Goal: Contribute content: Contribute content

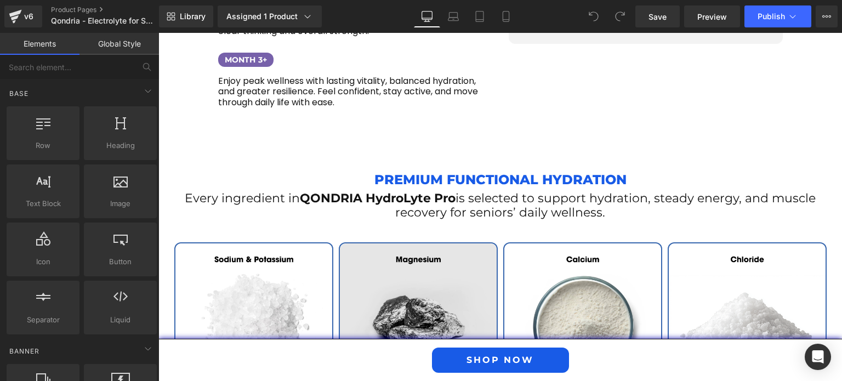
scroll to position [1704, 0]
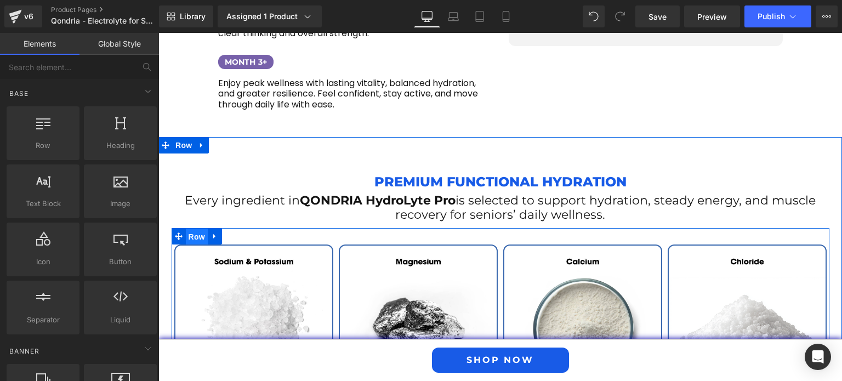
click at [191, 229] on span "Row" at bounding box center [197, 237] width 22 height 16
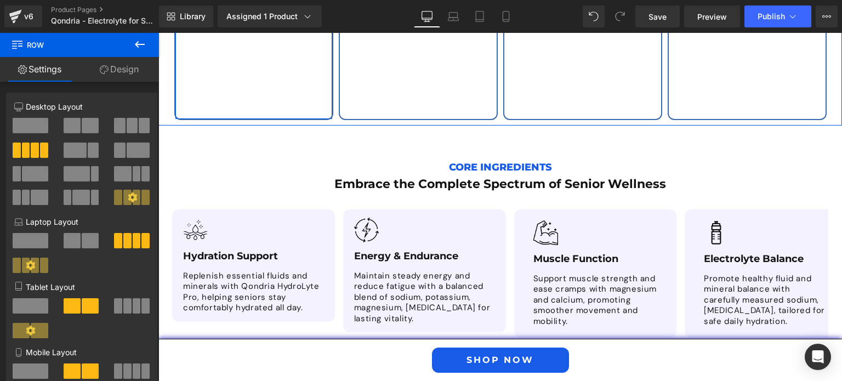
scroll to position [2532, 0]
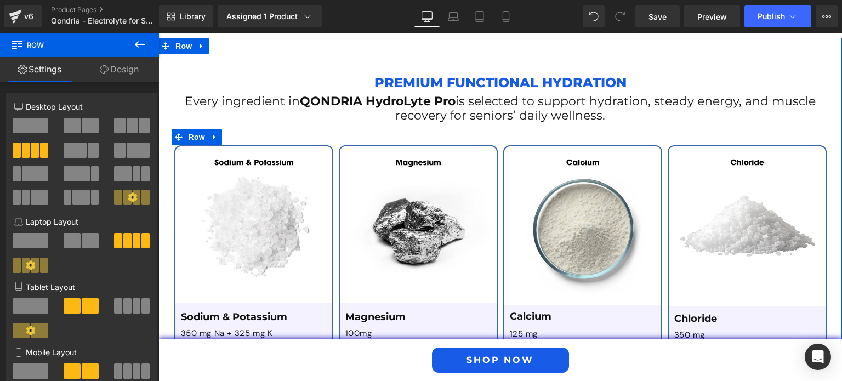
scroll to position [1803, 0]
click at [212, 133] on icon at bounding box center [215, 137] width 8 height 8
click at [228, 134] on icon at bounding box center [229, 138] width 8 height 8
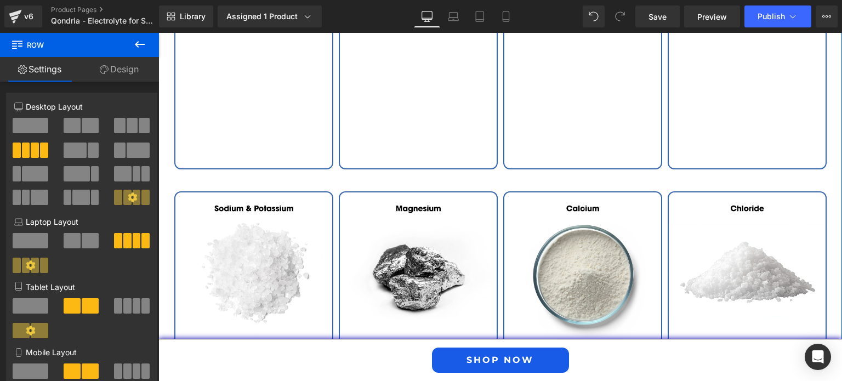
scroll to position [2456, 0]
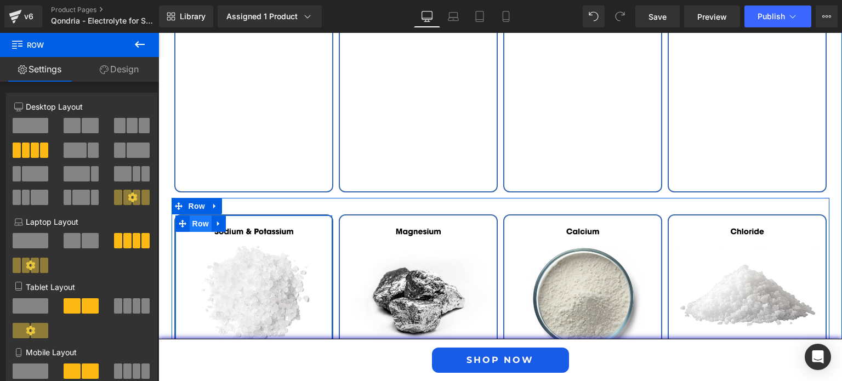
click at [195, 216] on span "Row" at bounding box center [201, 224] width 22 height 16
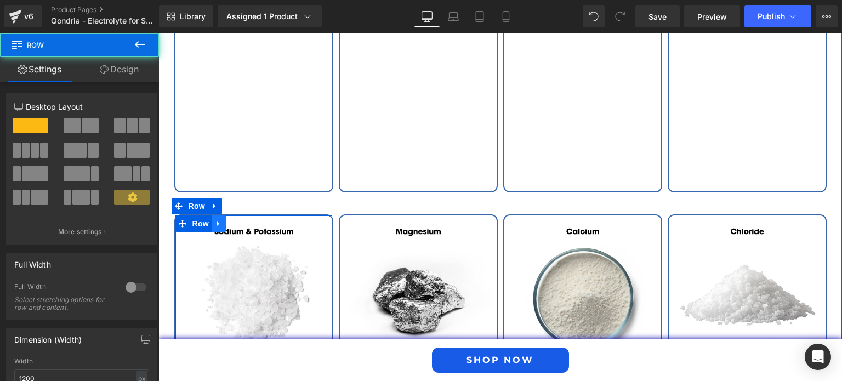
click at [217, 222] on icon at bounding box center [218, 224] width 2 height 5
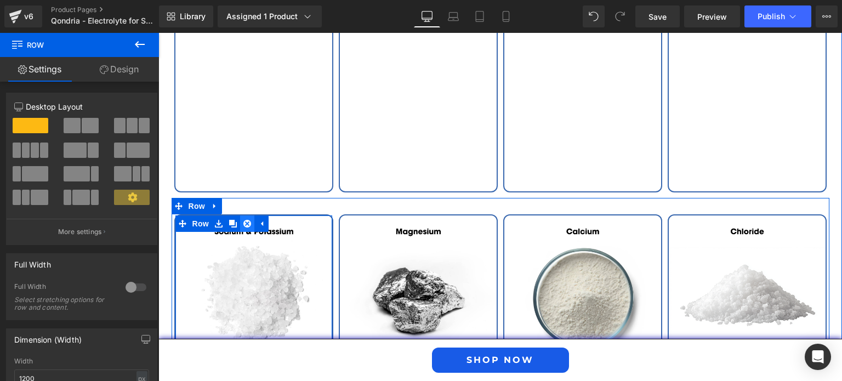
click at [244, 219] on icon at bounding box center [248, 223] width 8 height 8
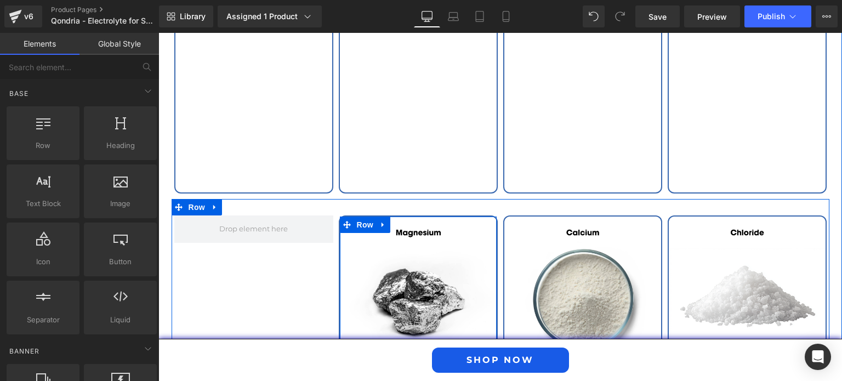
scroll to position [2450, 0]
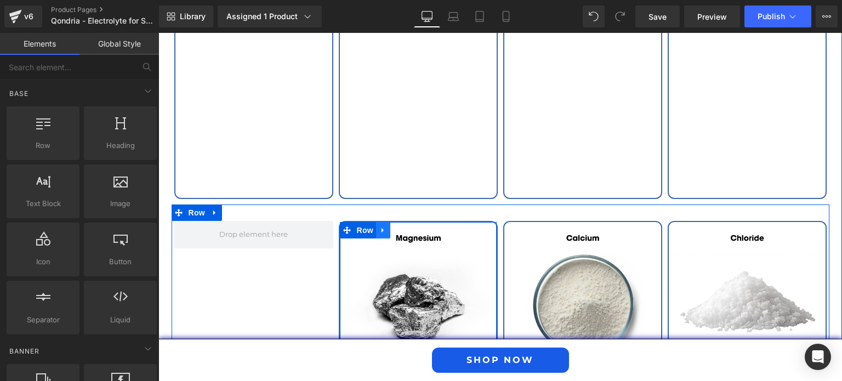
click at [380, 226] on icon at bounding box center [384, 230] width 8 height 8
click at [408, 227] on icon at bounding box center [412, 231] width 8 height 8
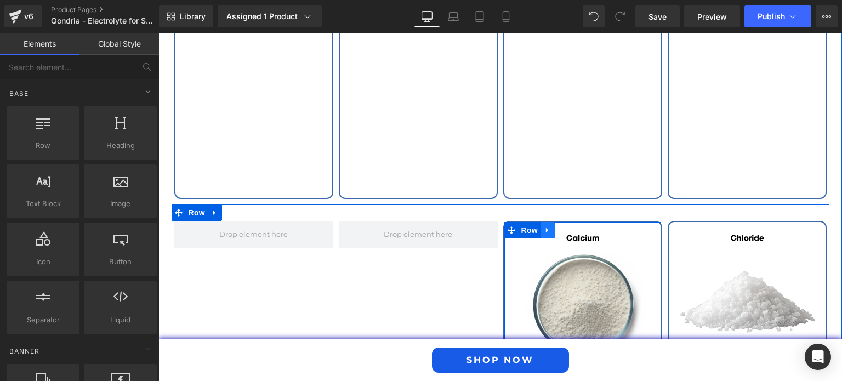
click at [545, 226] on icon at bounding box center [548, 230] width 8 height 8
click at [574, 227] on icon at bounding box center [577, 231] width 8 height 8
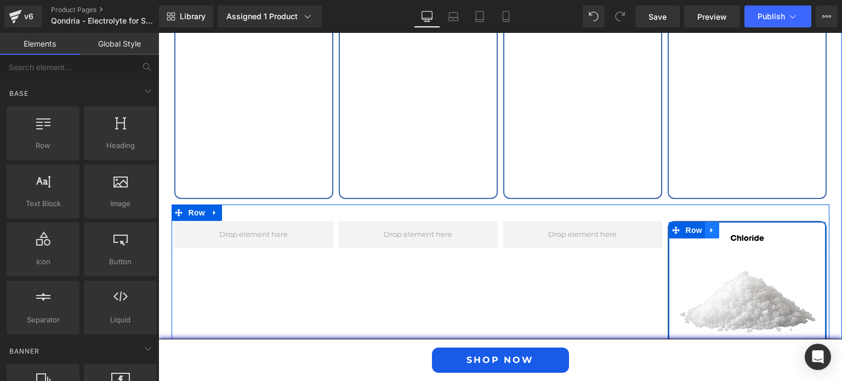
click at [709, 226] on icon at bounding box center [713, 230] width 8 height 8
click at [739, 226] on icon at bounding box center [741, 230] width 8 height 8
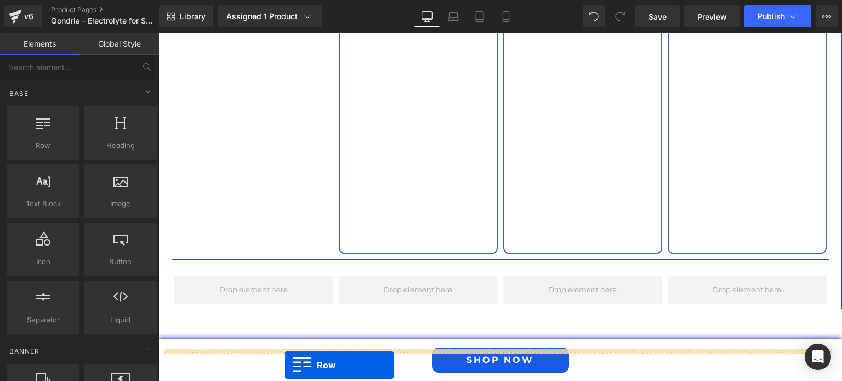
scroll to position [2471, 0]
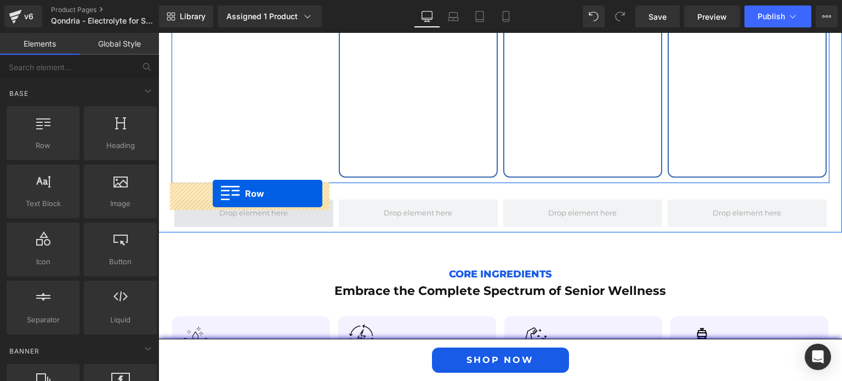
drag, startPoint x: 182, startPoint y: 184, endPoint x: 213, endPoint y: 194, distance: 32.3
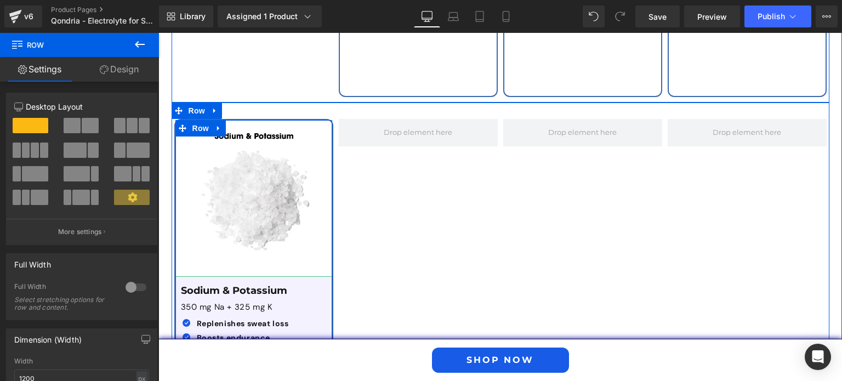
scroll to position [2550, 0]
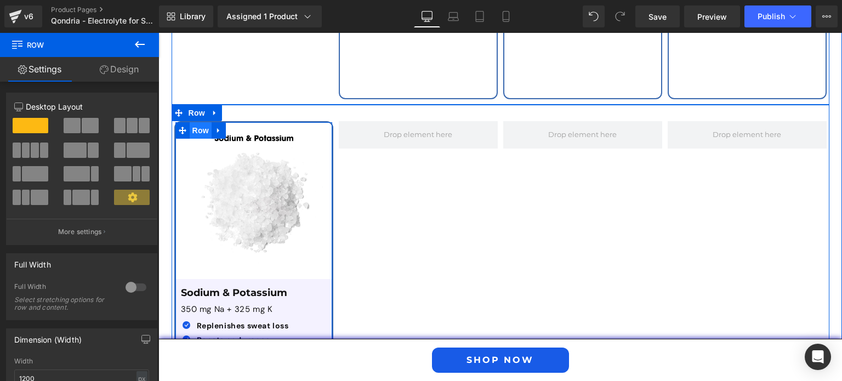
click at [198, 122] on span "Row" at bounding box center [201, 130] width 22 height 16
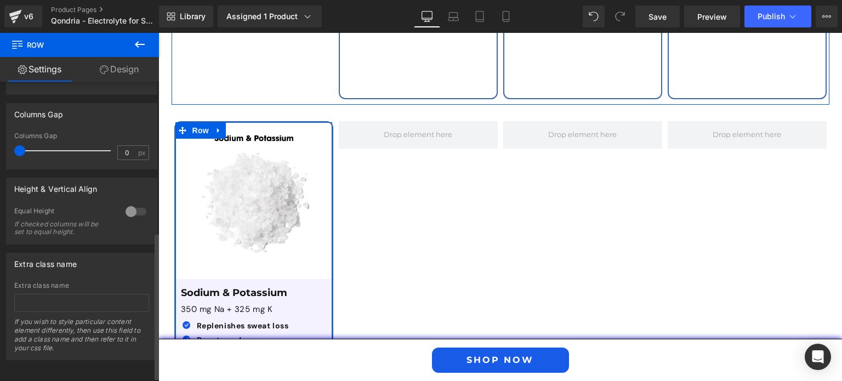
scroll to position [307, 0]
click at [127, 211] on div at bounding box center [136, 211] width 26 height 18
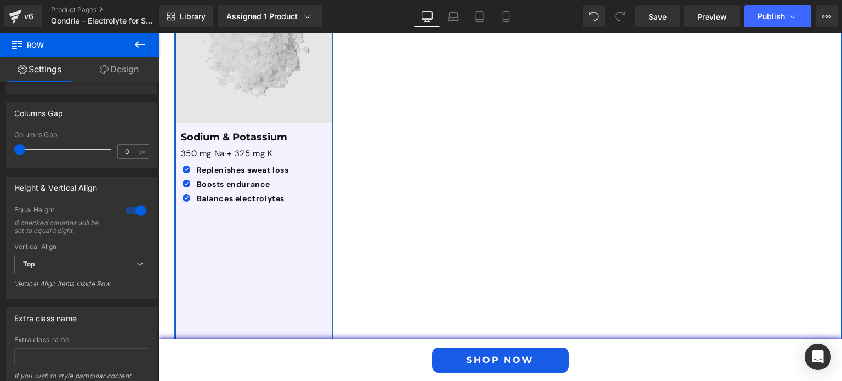
scroll to position [2710, 0]
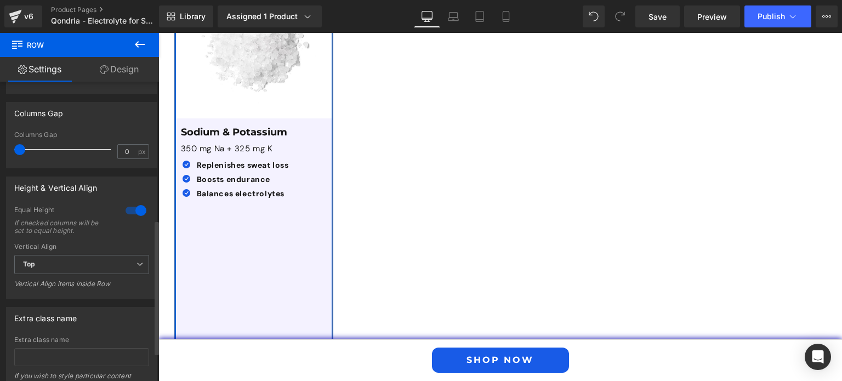
click at [128, 209] on div at bounding box center [136, 211] width 26 height 18
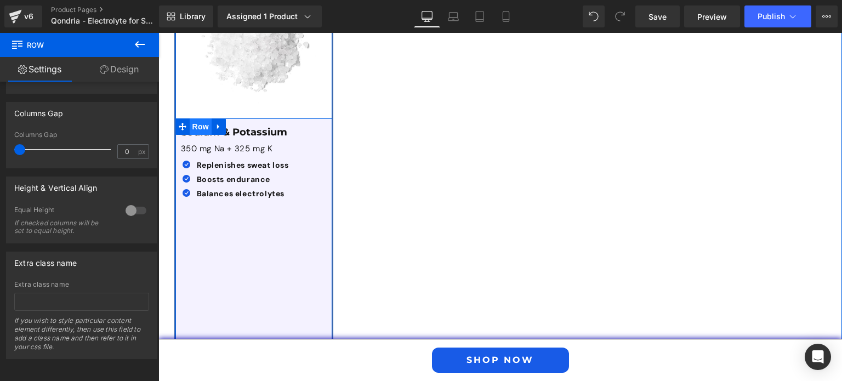
click at [197, 118] on span "Row" at bounding box center [201, 126] width 22 height 16
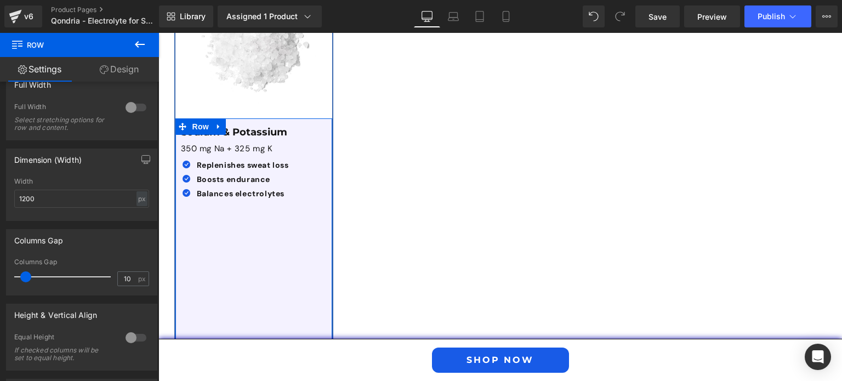
scroll to position [315, 0]
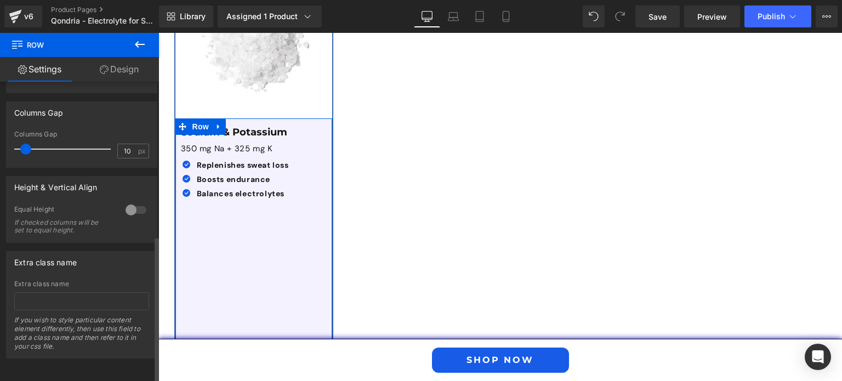
click at [133, 201] on div at bounding box center [136, 210] width 26 height 18
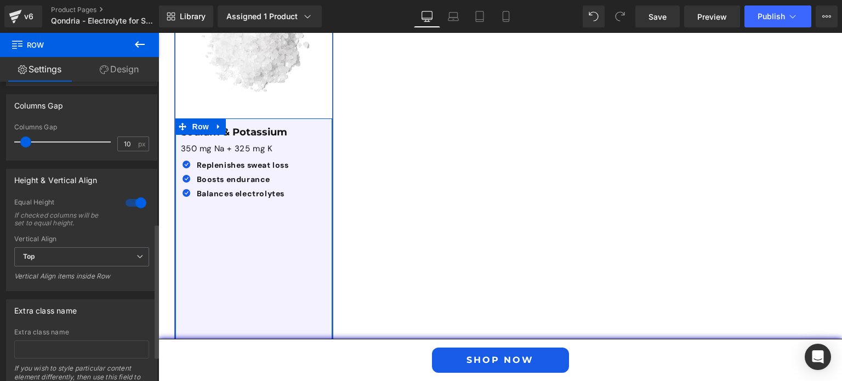
click at [132, 199] on div at bounding box center [136, 203] width 26 height 18
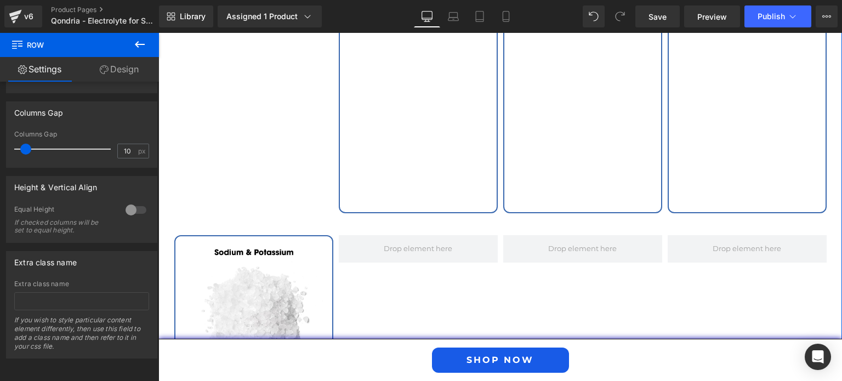
scroll to position [2435, 0]
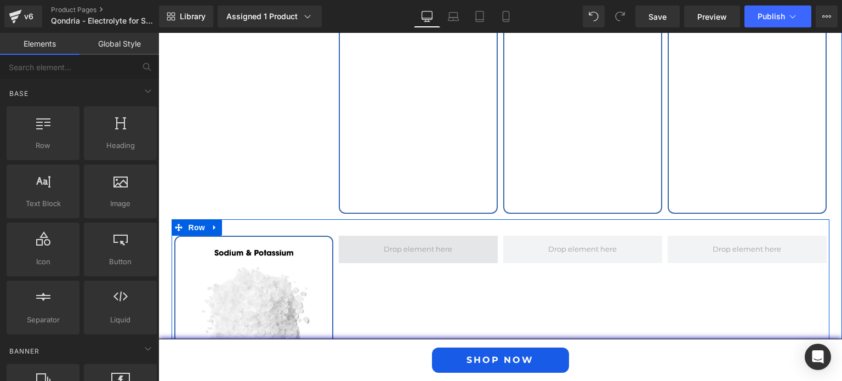
click at [398, 241] on span at bounding box center [418, 249] width 76 height 17
click at [197, 220] on span "Row" at bounding box center [197, 228] width 22 height 16
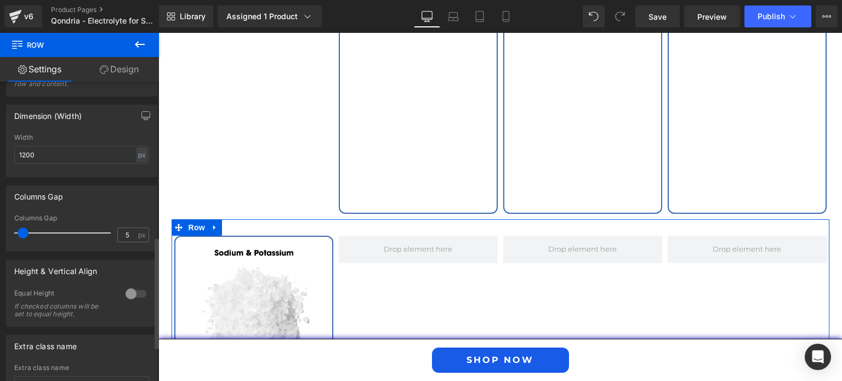
scroll to position [415, 0]
click at [128, 298] on div at bounding box center [136, 296] width 26 height 18
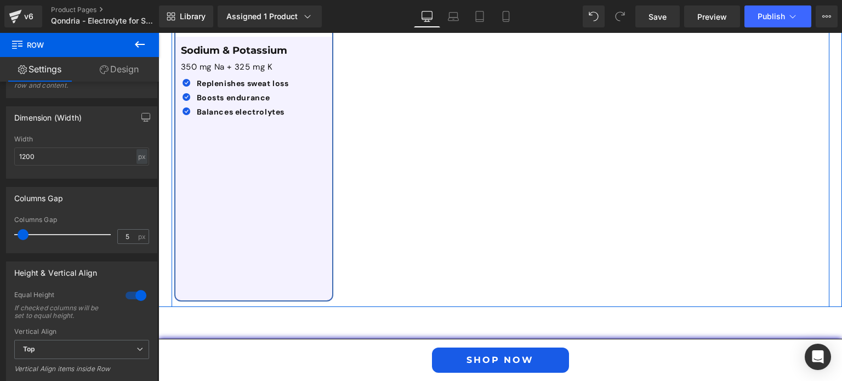
scroll to position [2793, 0]
click at [132, 297] on div at bounding box center [136, 296] width 26 height 18
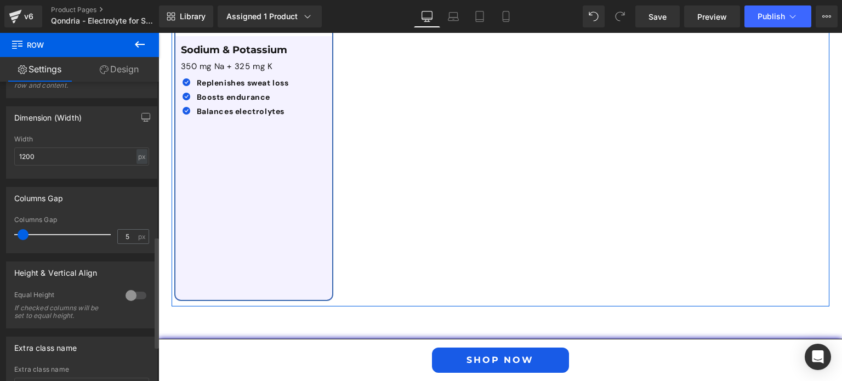
click at [132, 297] on div at bounding box center [136, 296] width 26 height 18
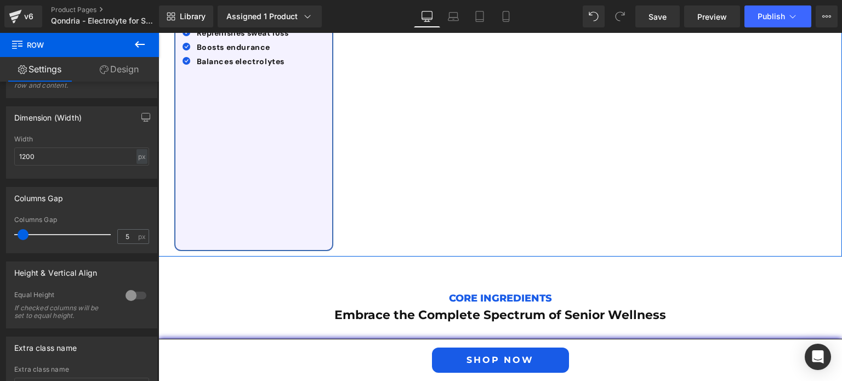
scroll to position [2843, 0]
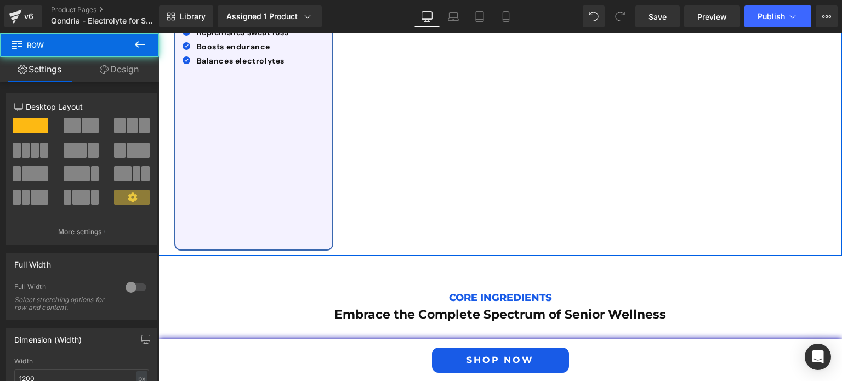
click at [258, 151] on div "Sodium & Potassium Text Block 350 mg Na + 325 mg K Text Block Icon Replenishes …" at bounding box center [253, 118] width 157 height 264
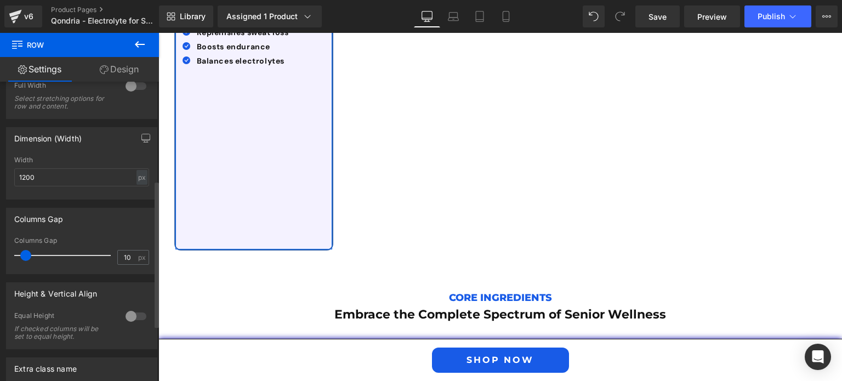
scroll to position [315, 0]
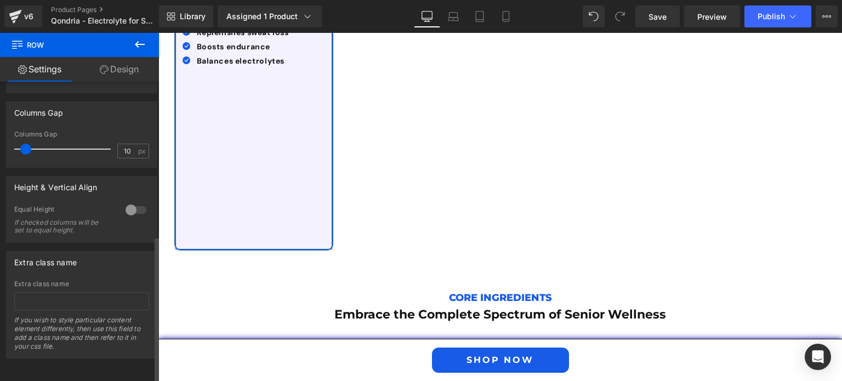
click at [126, 201] on div at bounding box center [136, 210] width 26 height 18
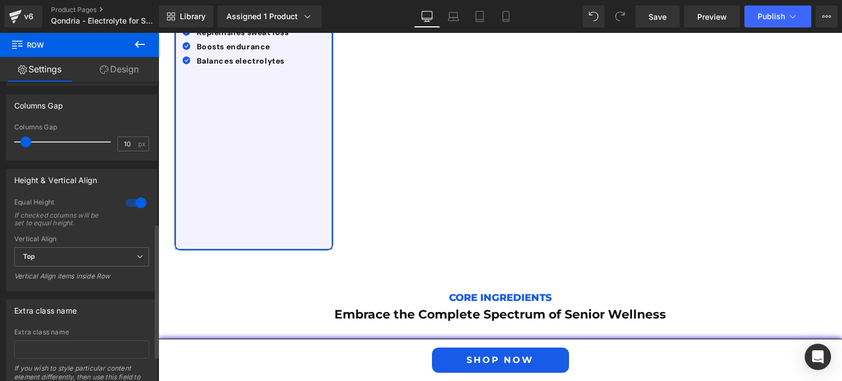
click at [126, 196] on div at bounding box center [136, 203] width 26 height 18
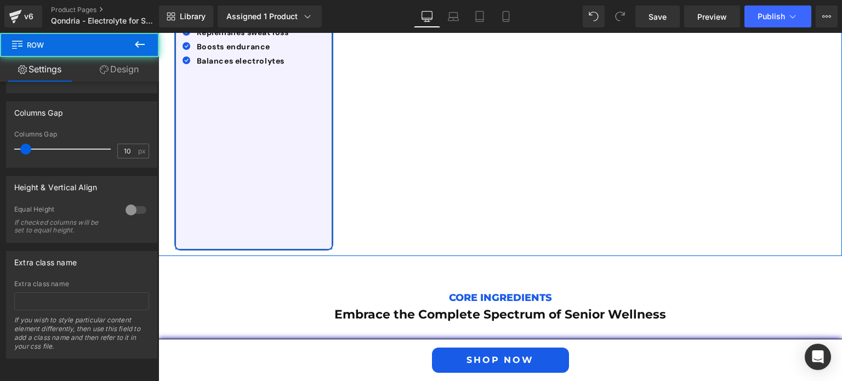
click at [281, 133] on div "Sodium & Potassium Text Block 350 mg Na + 325 mg K Text Block Icon Replenishes …" at bounding box center [253, 118] width 157 height 264
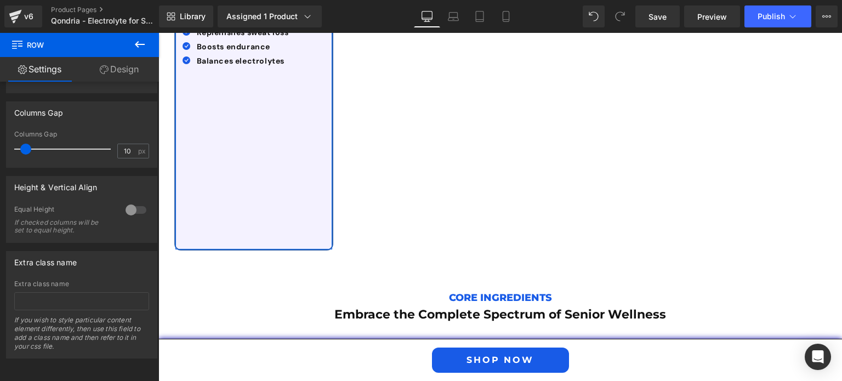
click at [125, 70] on link "Design" at bounding box center [120, 69] width 80 height 25
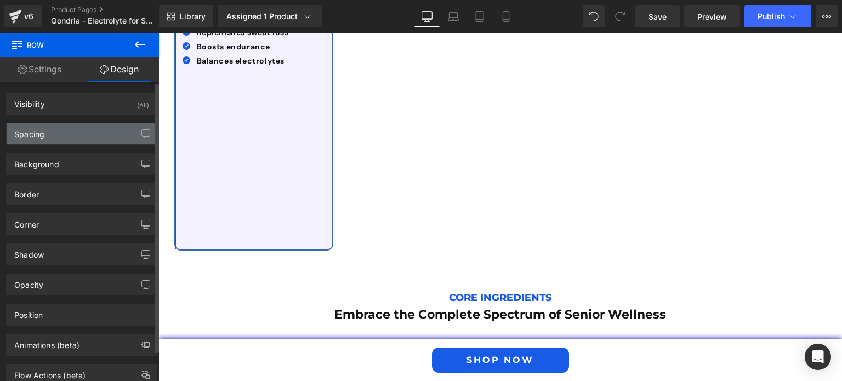
click at [83, 138] on div "Spacing" at bounding box center [82, 133] width 150 height 21
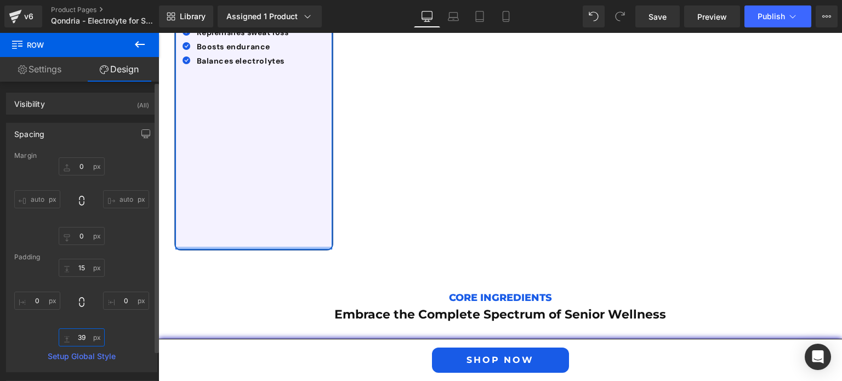
click at [82, 337] on input "text" at bounding box center [82, 338] width 46 height 18
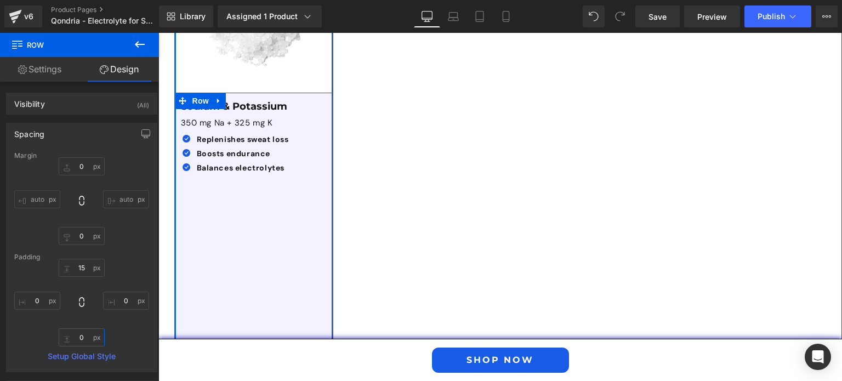
scroll to position [2709, 0]
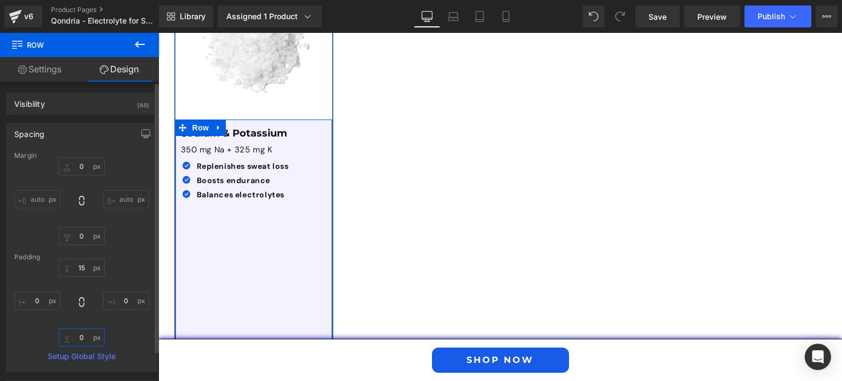
type input "0"
click at [125, 236] on div "auto auto" at bounding box center [81, 201] width 135 height 88
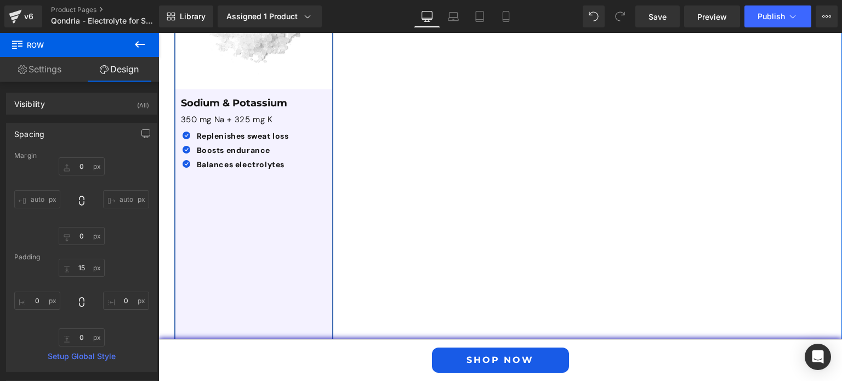
scroll to position [2740, 0]
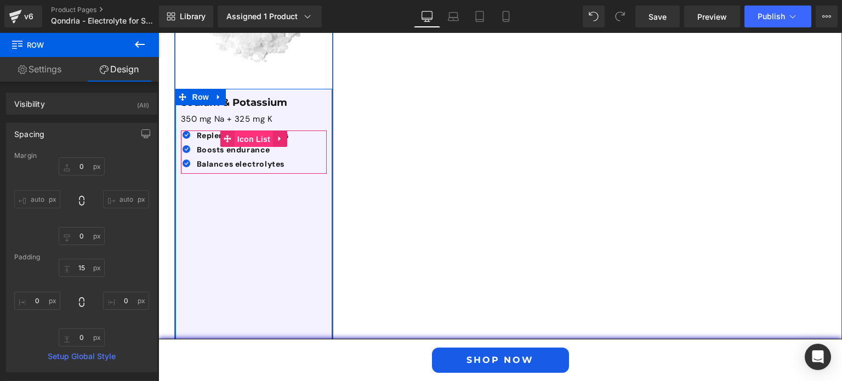
click at [249, 131] on span "Icon List" at bounding box center [254, 139] width 38 height 16
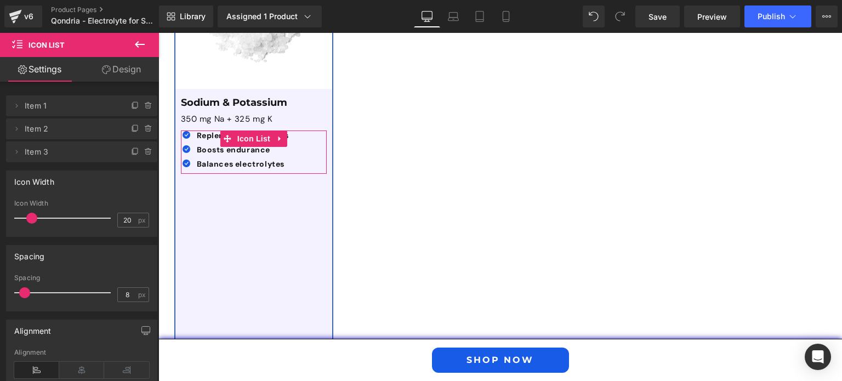
click at [132, 70] on link "Design" at bounding box center [122, 69] width 80 height 25
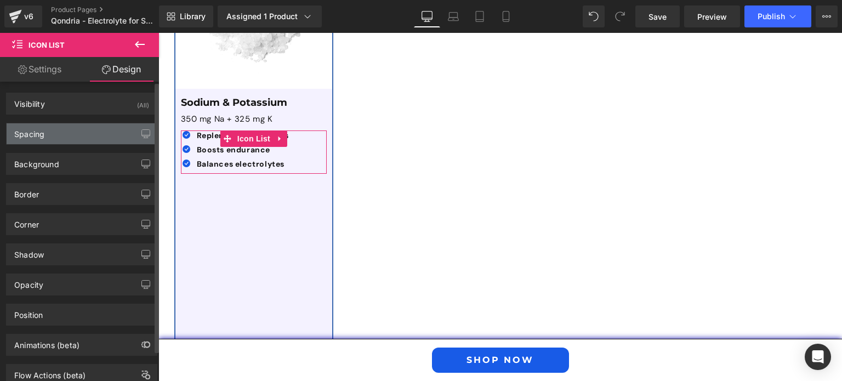
click at [85, 135] on div "Spacing" at bounding box center [82, 133] width 150 height 21
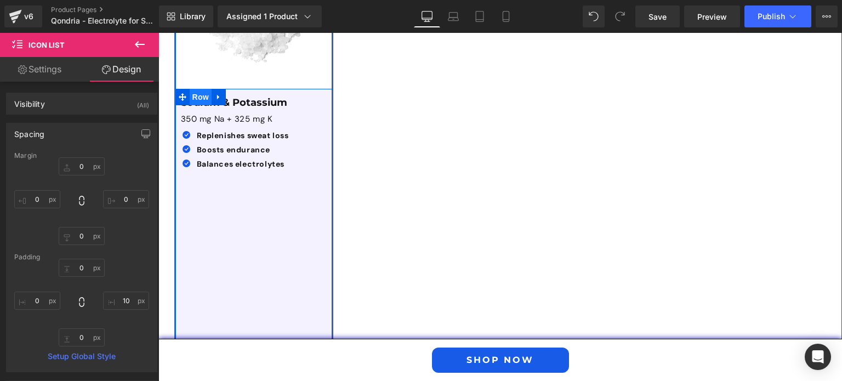
click at [194, 89] on span "Row" at bounding box center [201, 97] width 22 height 16
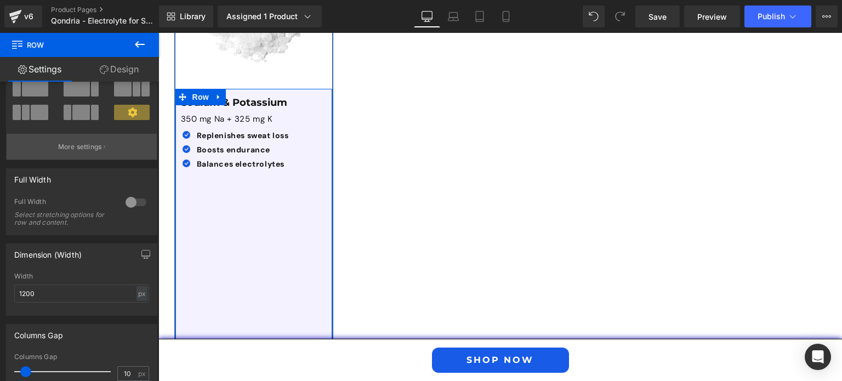
scroll to position [0, 0]
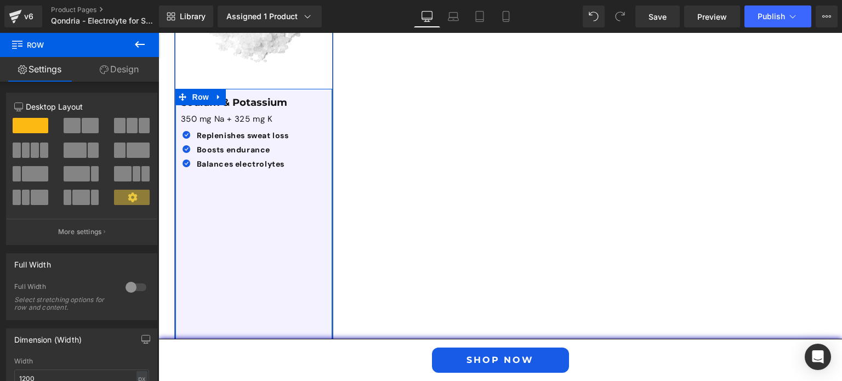
click at [121, 63] on link "Design" at bounding box center [120, 69] width 80 height 25
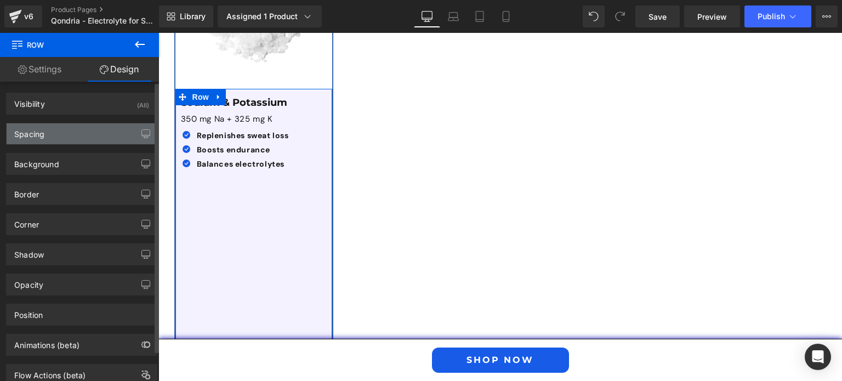
click at [87, 127] on div "Spacing" at bounding box center [82, 133] width 150 height 21
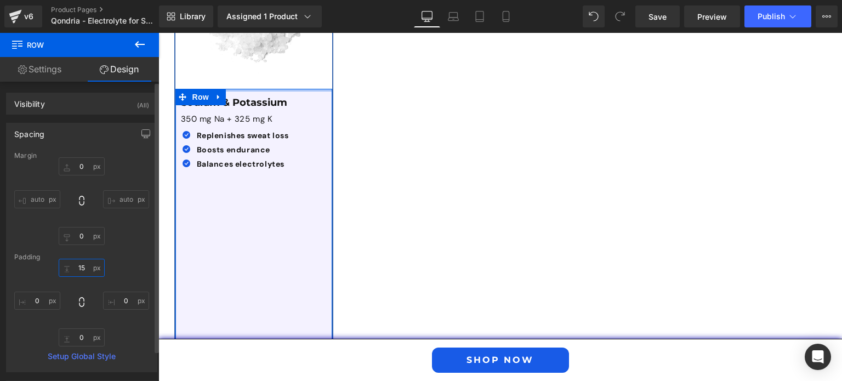
click at [80, 268] on input "text" at bounding box center [82, 268] width 46 height 18
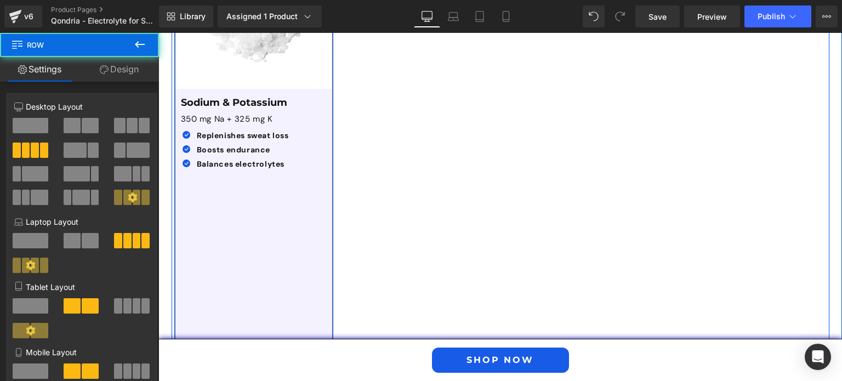
click at [422, 195] on div "Image Sodium & Potassium Text Block 350 mg Na + 325 mg K Text Block Icon Replen…" at bounding box center [501, 136] width 658 height 445
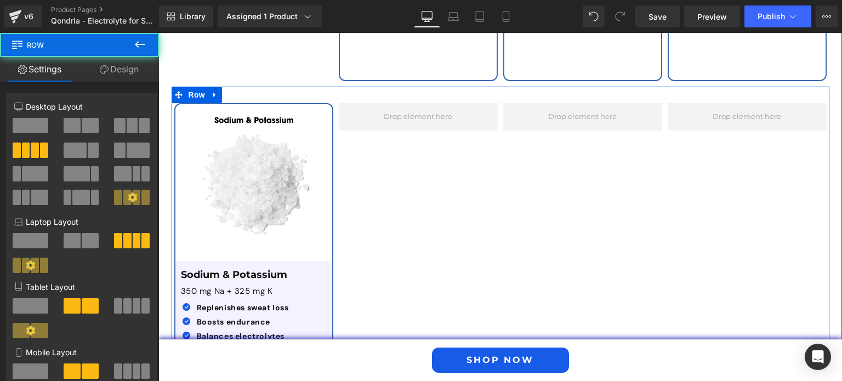
scroll to position [2567, 0]
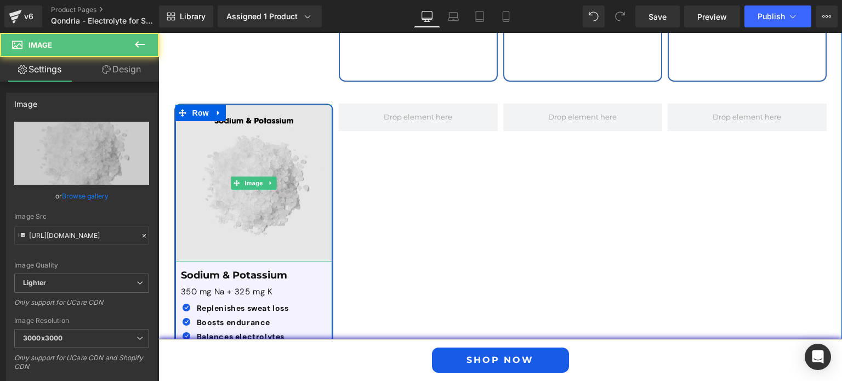
click at [233, 118] on img at bounding box center [253, 183] width 157 height 157
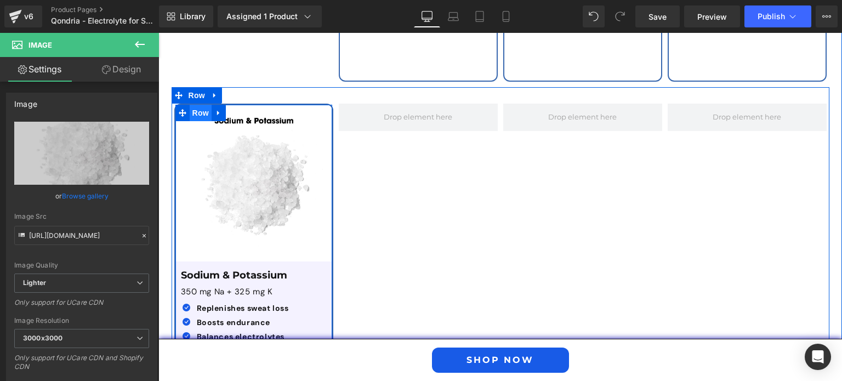
click at [190, 105] on span "Row" at bounding box center [201, 113] width 22 height 16
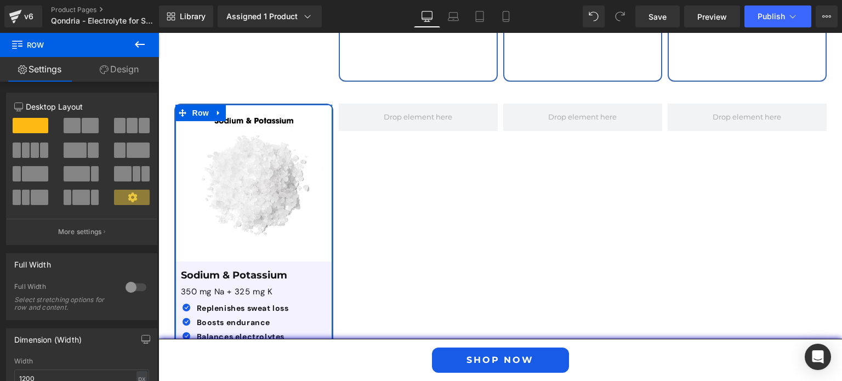
click at [123, 71] on link "Design" at bounding box center [120, 69] width 80 height 25
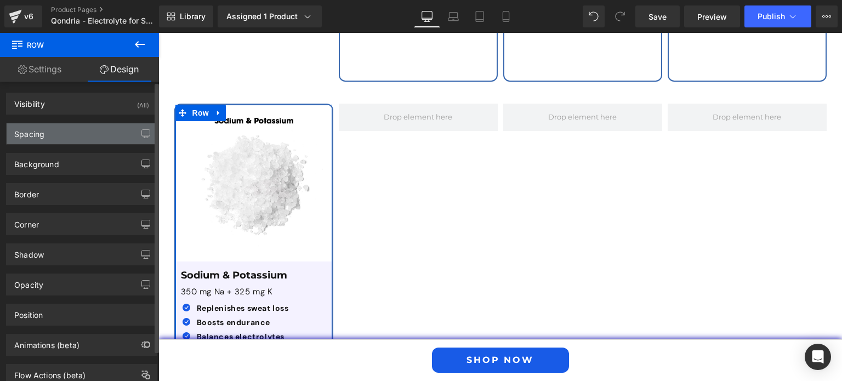
click at [107, 128] on div "Spacing" at bounding box center [82, 133] width 150 height 21
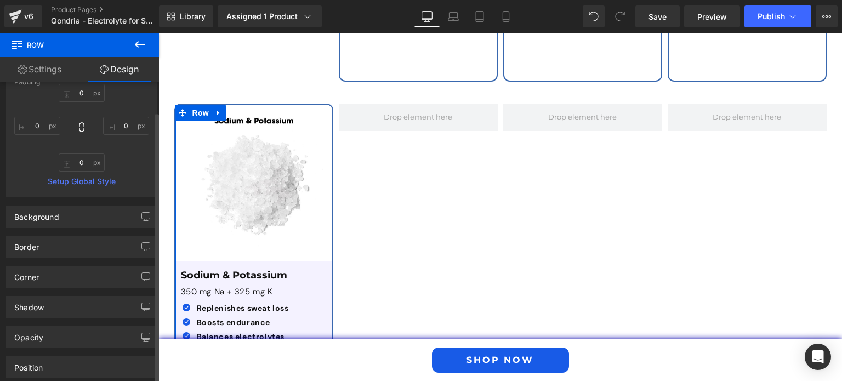
scroll to position [261, 0]
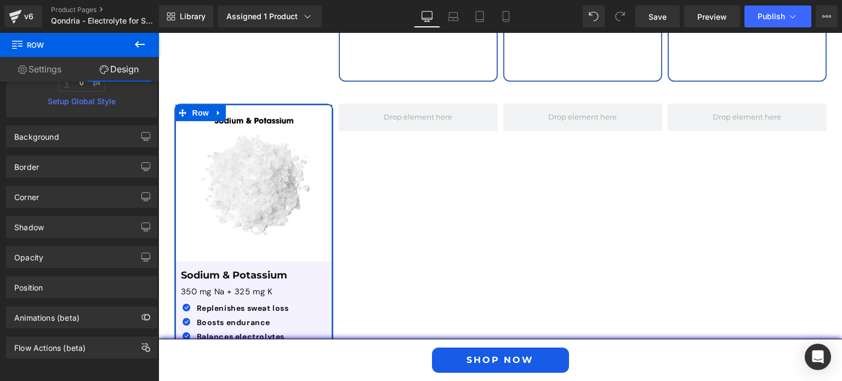
click at [46, 72] on link "Settings" at bounding box center [40, 69] width 80 height 25
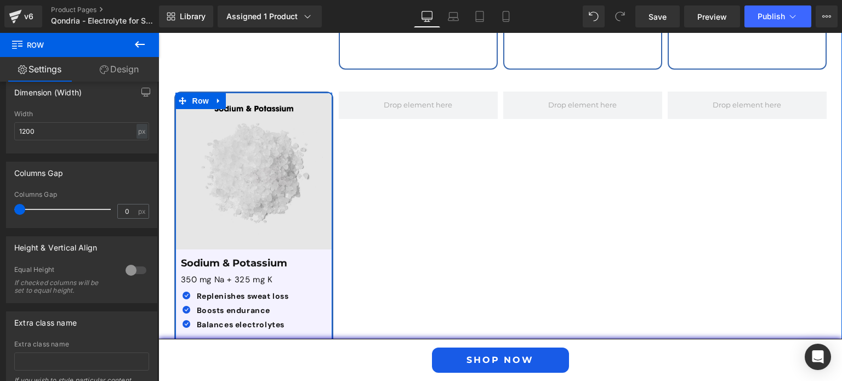
scroll to position [2533, 0]
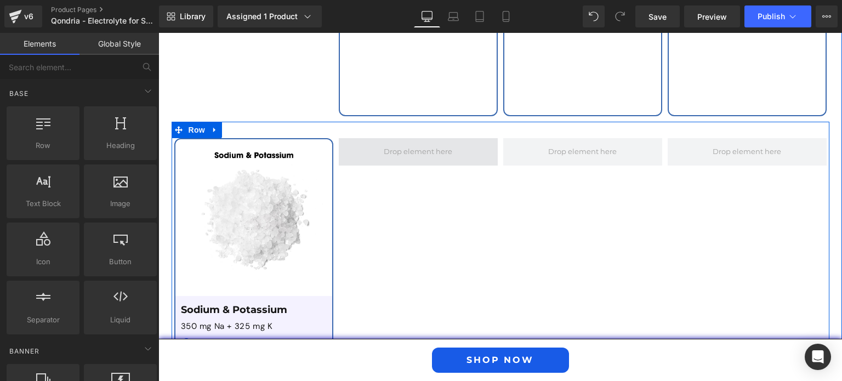
click at [412, 143] on span at bounding box center [418, 151] width 76 height 17
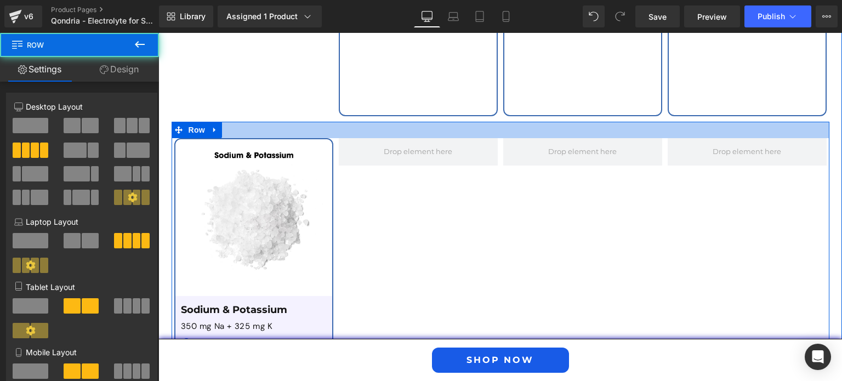
click at [340, 122] on div at bounding box center [501, 130] width 658 height 16
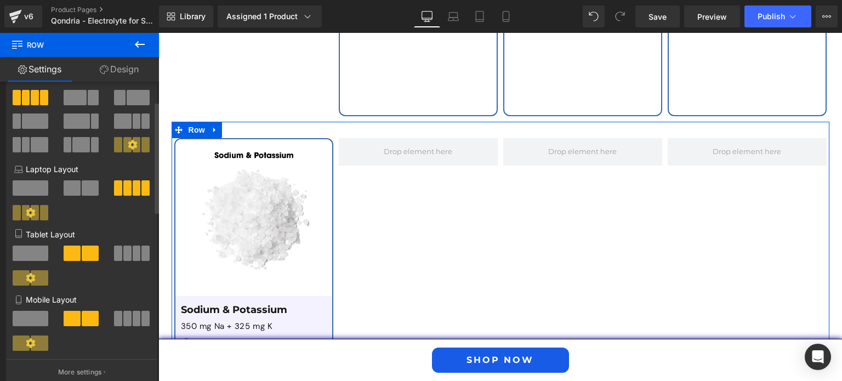
scroll to position [0, 0]
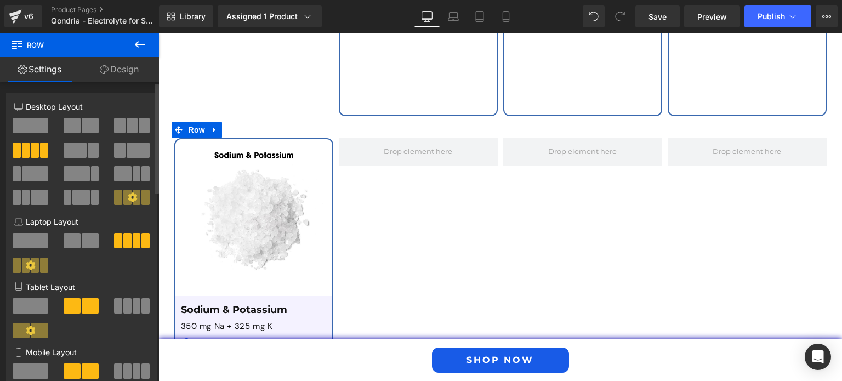
click at [73, 149] on span at bounding box center [75, 150] width 23 height 15
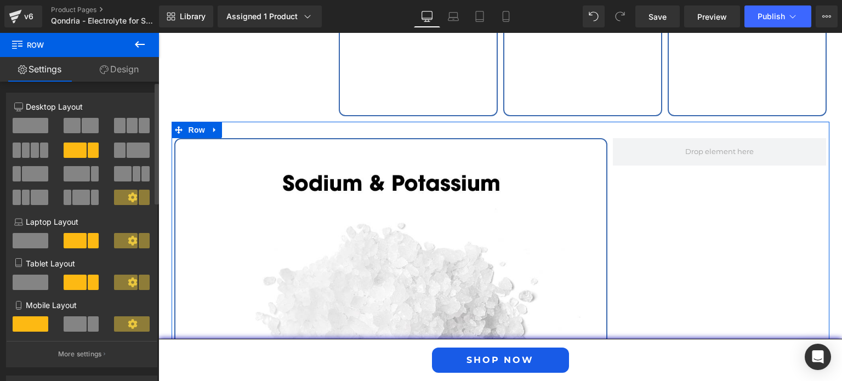
click at [29, 149] on span at bounding box center [26, 150] width 8 height 15
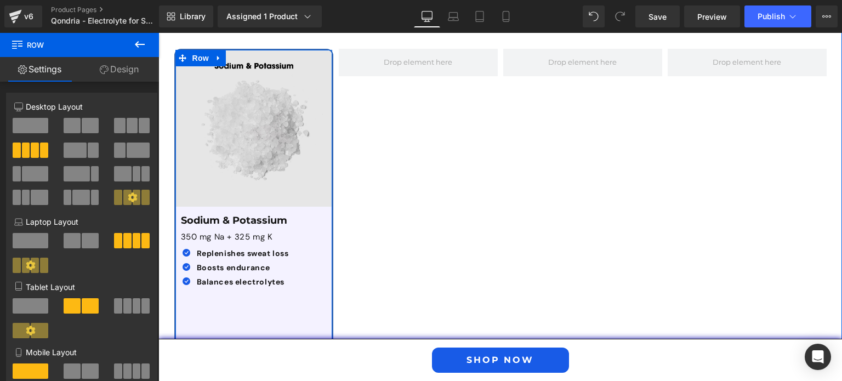
scroll to position [2621, 0]
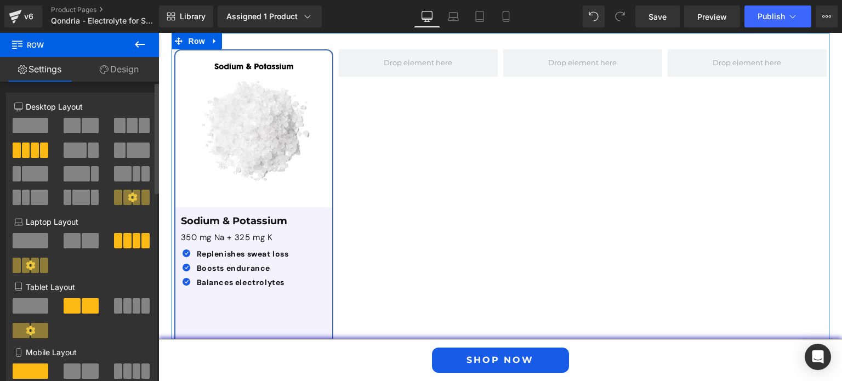
click at [79, 242] on button at bounding box center [82, 240] width 37 height 15
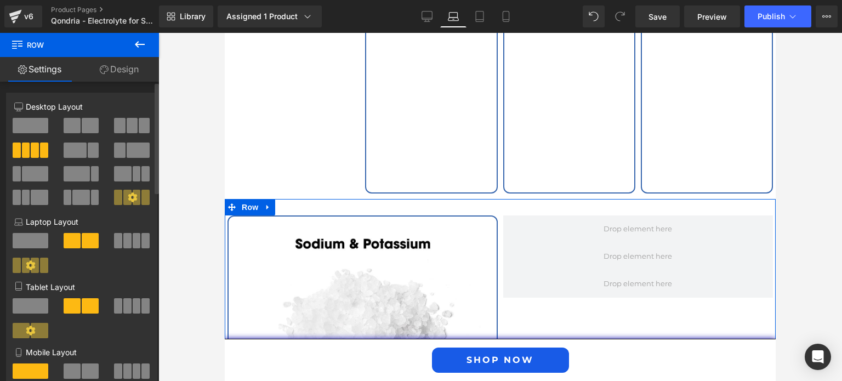
scroll to position [2540, 0]
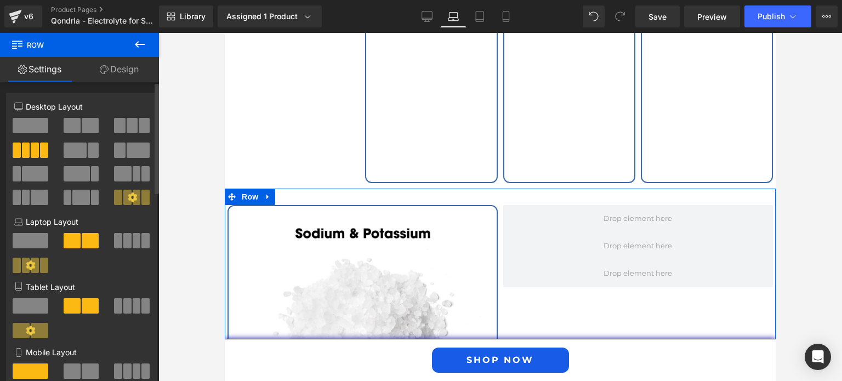
click at [123, 243] on span at bounding box center [127, 240] width 8 height 15
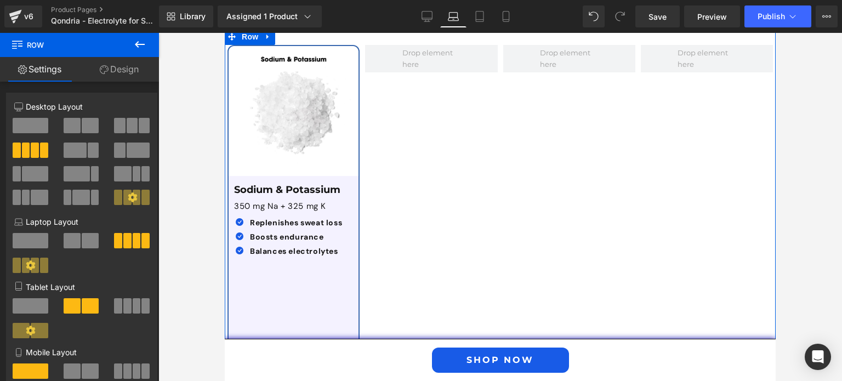
scroll to position [2700, 0]
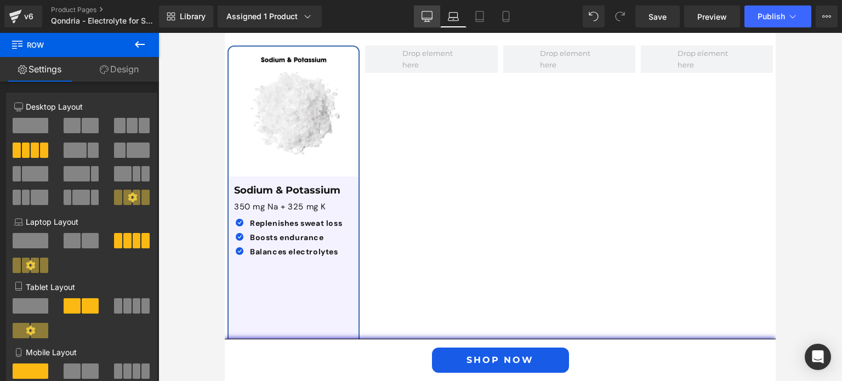
click at [428, 15] on icon at bounding box center [427, 16] width 11 height 11
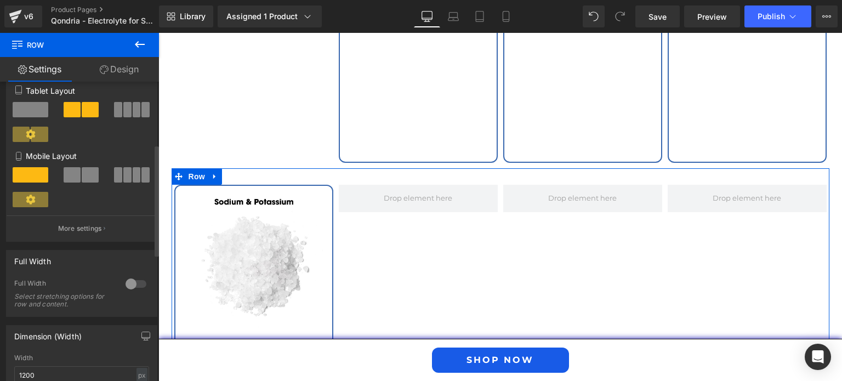
scroll to position [199, 0]
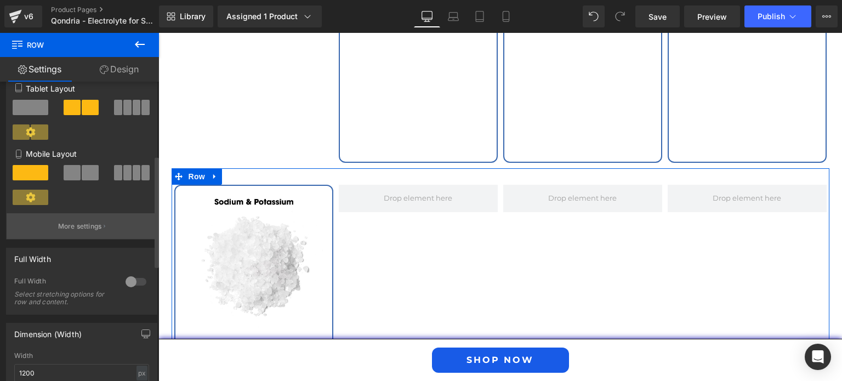
click at [104, 228] on button "More settings" at bounding box center [82, 226] width 150 height 26
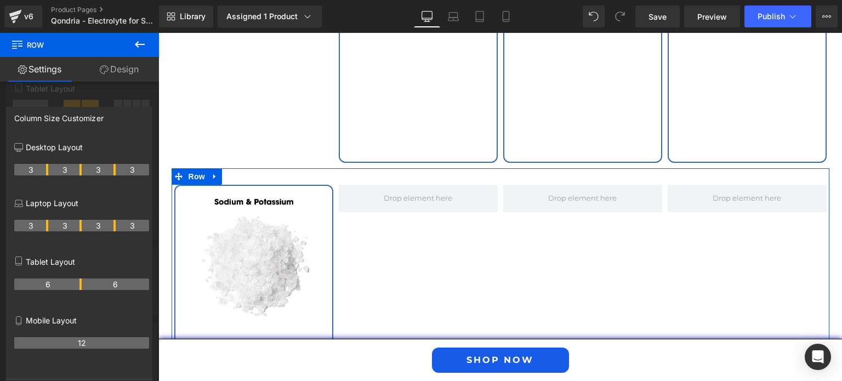
click at [88, 89] on div at bounding box center [79, 210] width 159 height 354
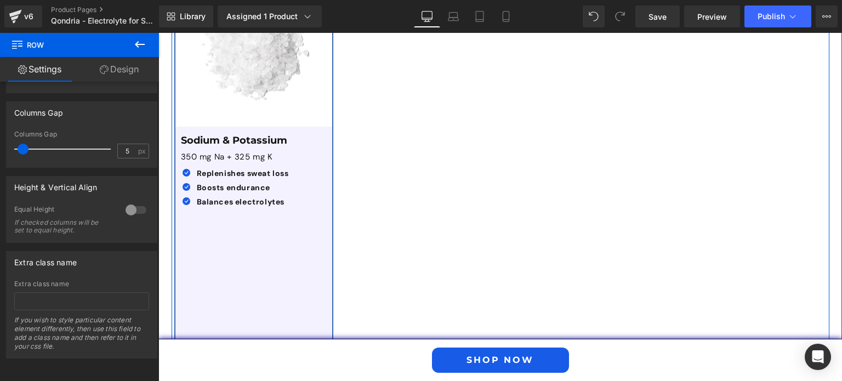
scroll to position [2806, 0]
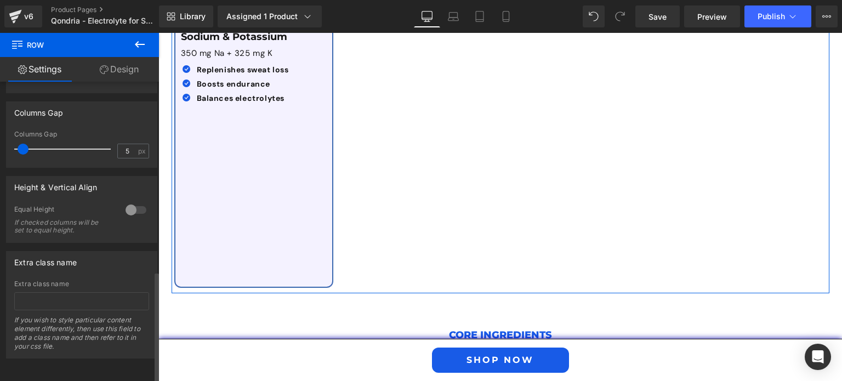
click at [129, 201] on div at bounding box center [136, 210] width 26 height 18
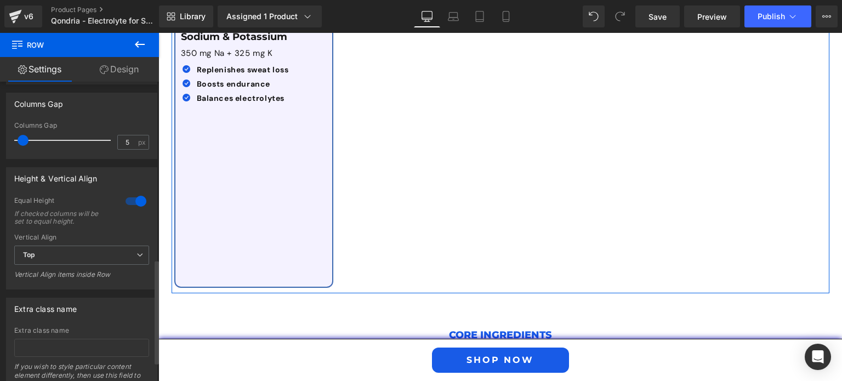
click at [129, 199] on div at bounding box center [136, 201] width 26 height 18
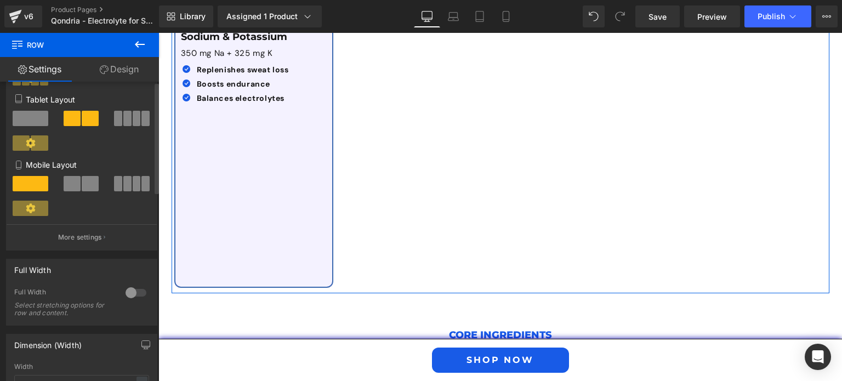
scroll to position [0, 0]
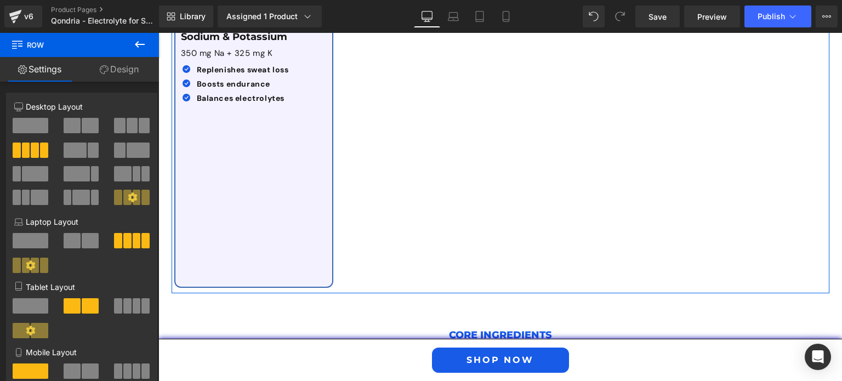
click at [121, 75] on link "Design" at bounding box center [120, 69] width 80 height 25
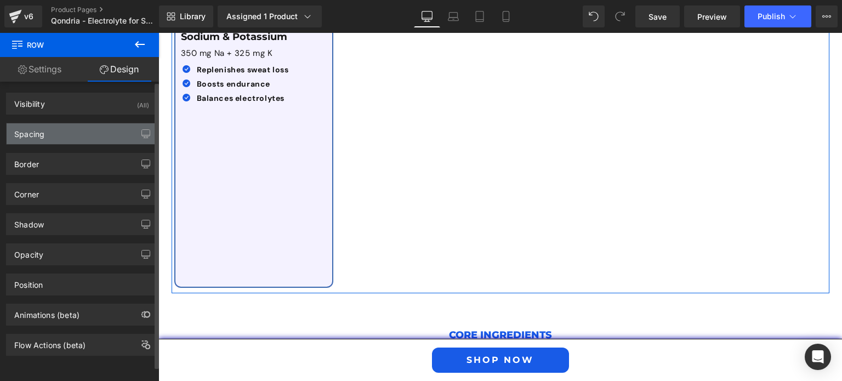
click at [110, 133] on div "Spacing" at bounding box center [82, 133] width 150 height 21
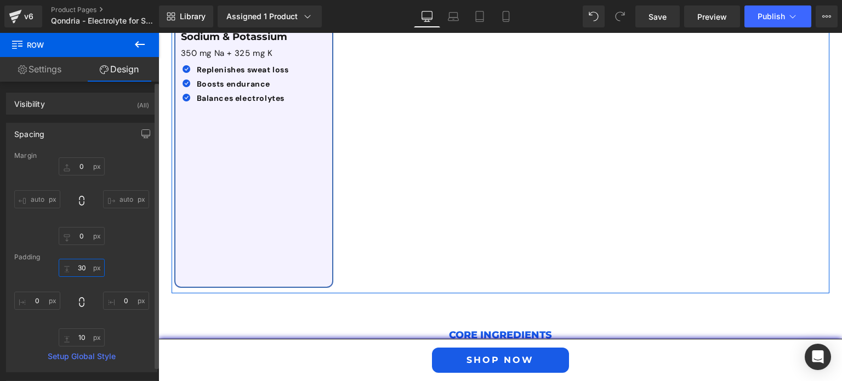
click at [77, 265] on input "30" at bounding box center [82, 268] width 46 height 18
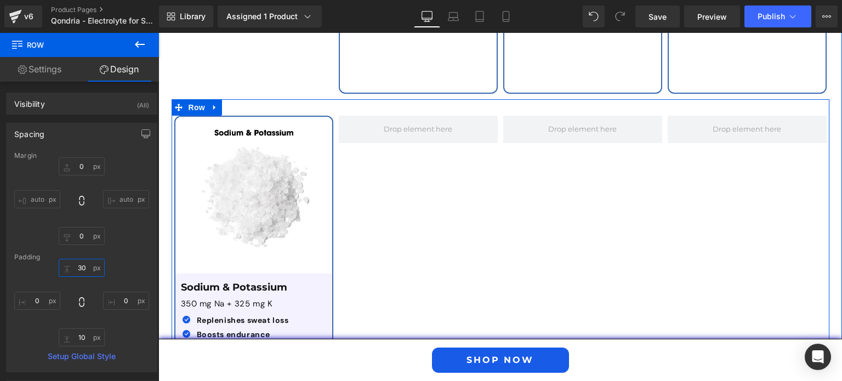
scroll to position [2551, 0]
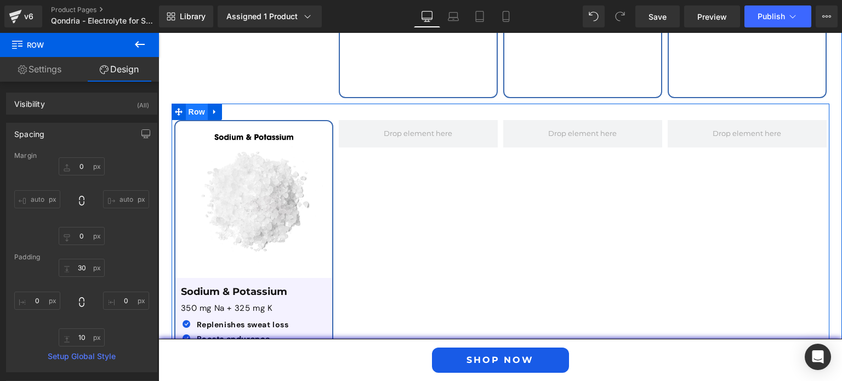
click at [186, 104] on span "Row" at bounding box center [197, 112] width 22 height 16
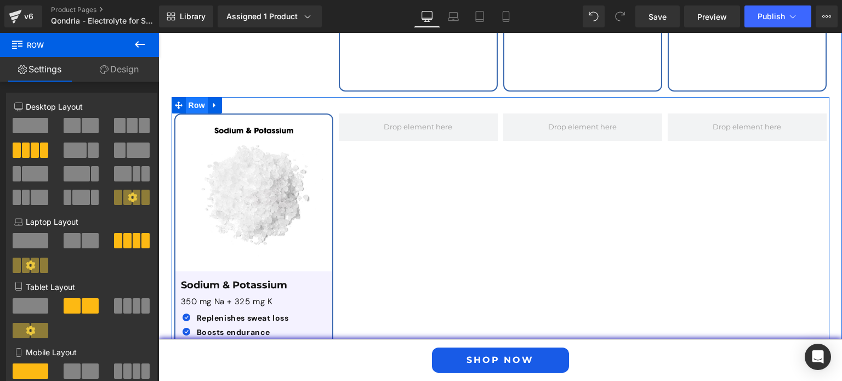
scroll to position [2560, 0]
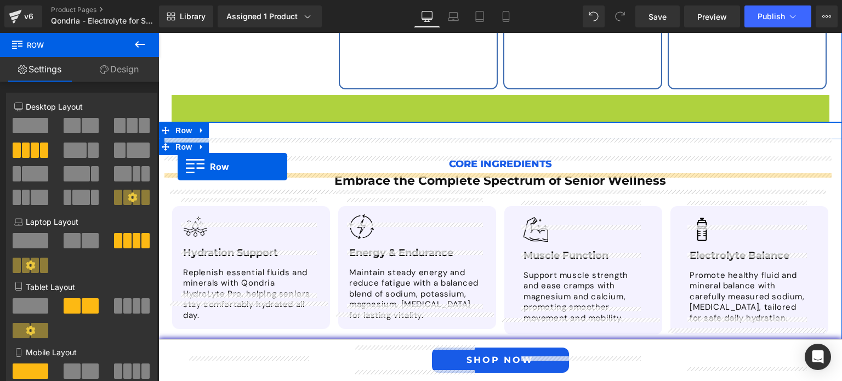
drag, startPoint x: 172, startPoint y: 81, endPoint x: 178, endPoint y: 167, distance: 86.3
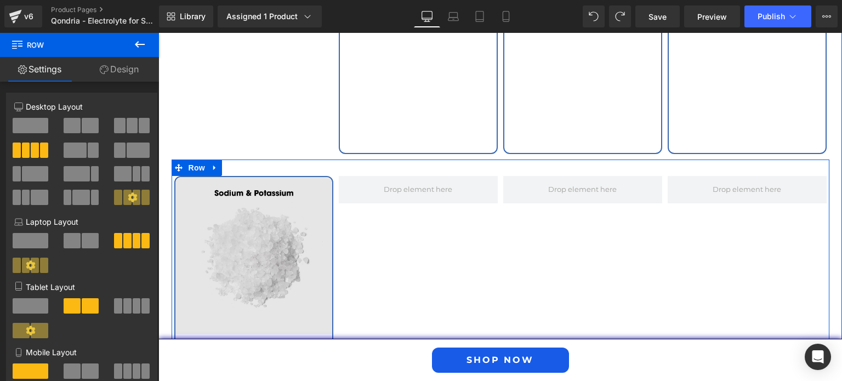
scroll to position [2496, 0]
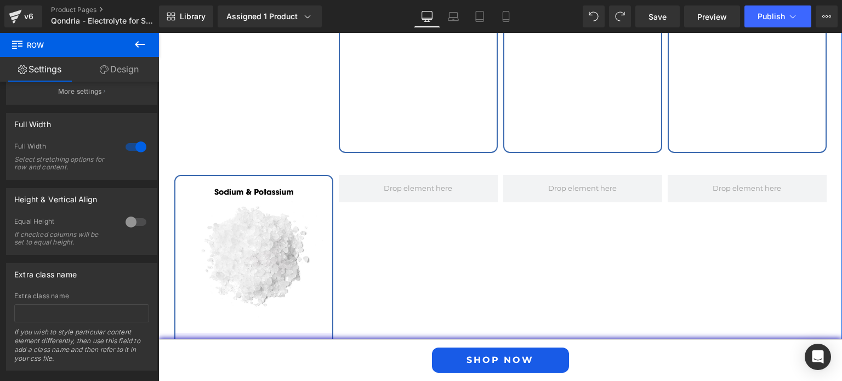
scroll to position [160, 0]
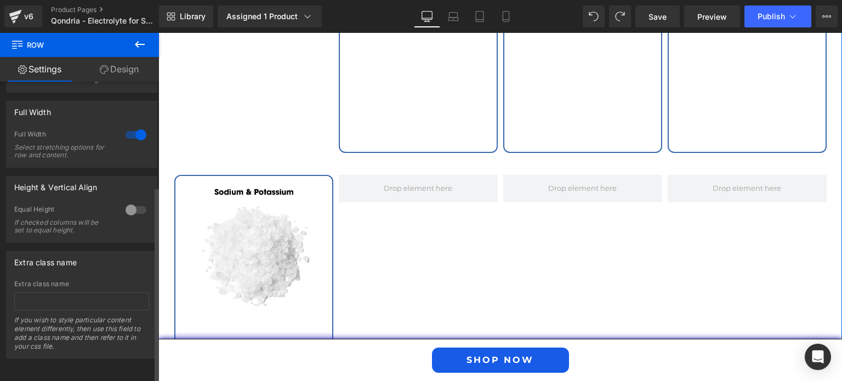
click at [129, 126] on div at bounding box center [136, 135] width 26 height 18
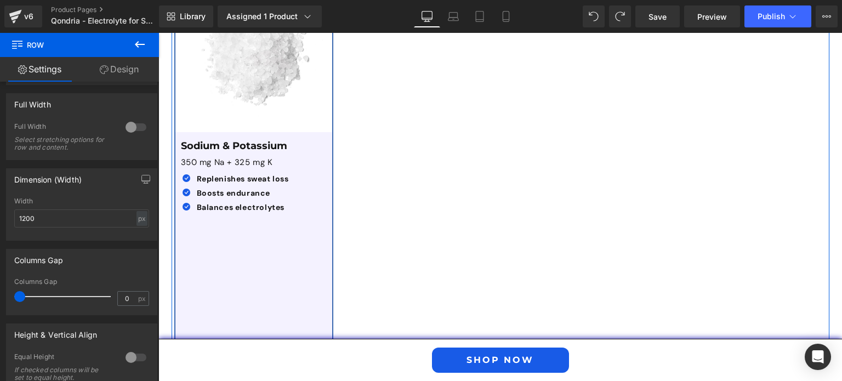
scroll to position [2696, 0]
click at [136, 124] on div at bounding box center [136, 127] width 26 height 18
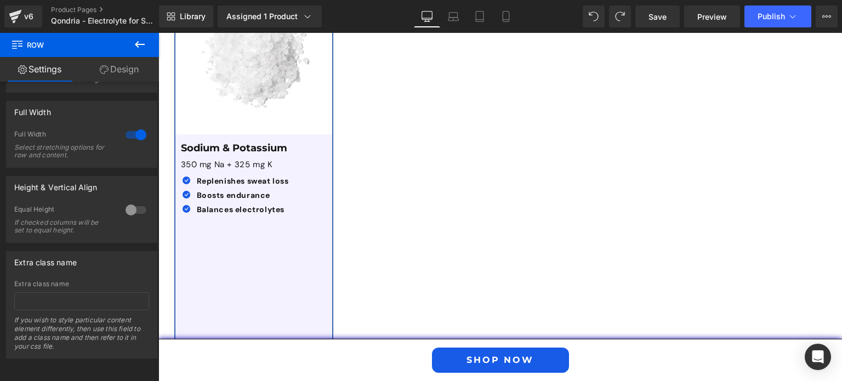
scroll to position [2693, 0]
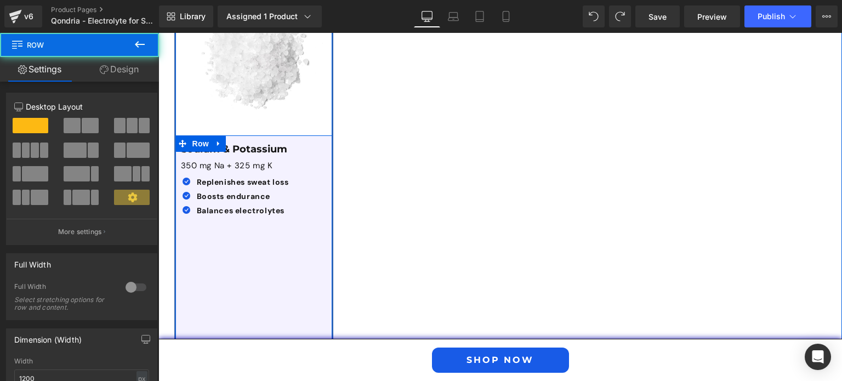
click at [322, 135] on div "Sodium & Potassium Text Block 350 mg Na + 325 mg K Text Block Icon Replenishes …" at bounding box center [253, 267] width 157 height 264
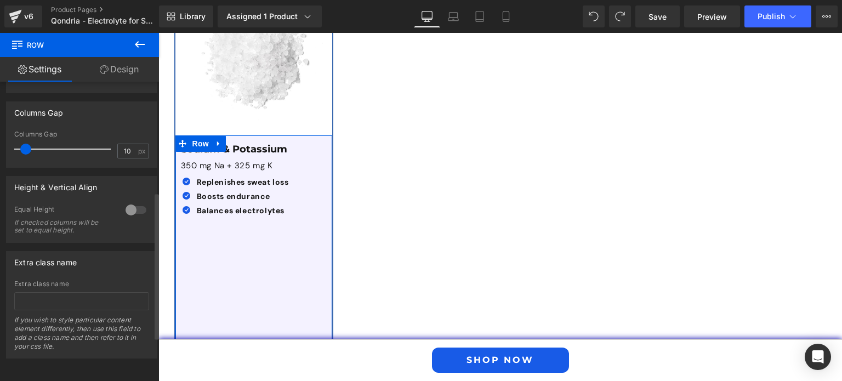
scroll to position [0, 0]
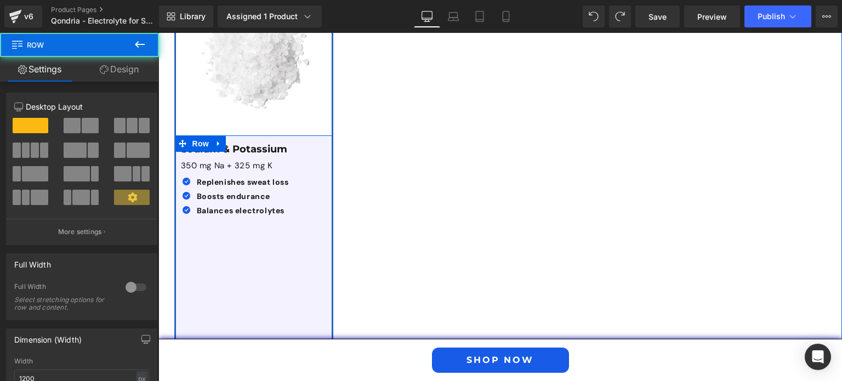
click at [264, 274] on div "Sodium & Potassium Text Block 350 mg Na + 325 mg K Text Block Icon Replenishes …" at bounding box center [253, 267] width 157 height 264
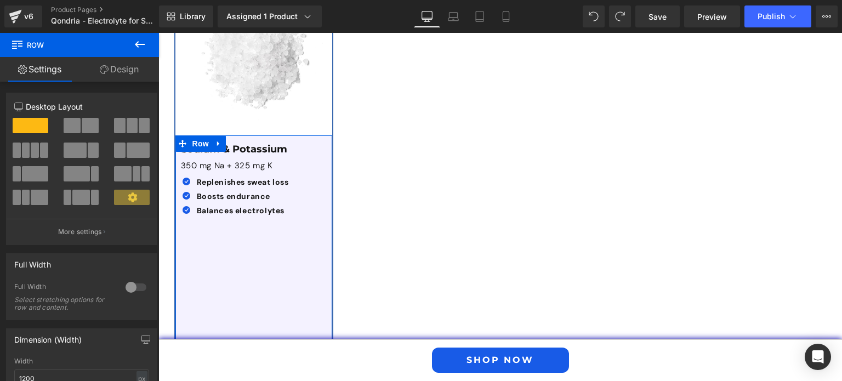
click at [120, 61] on link "Design" at bounding box center [120, 69] width 80 height 25
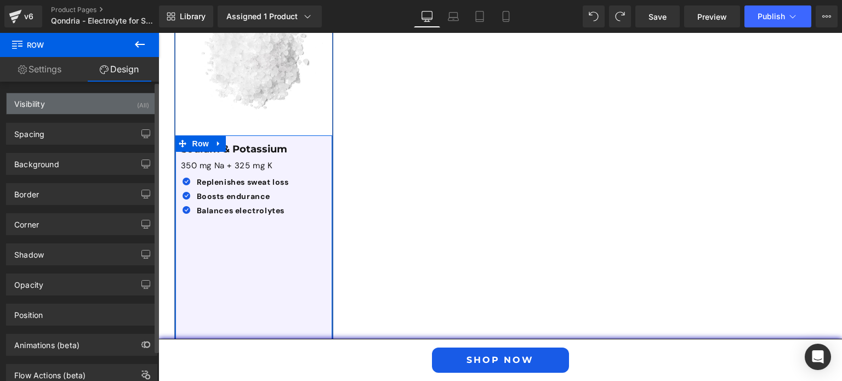
click at [90, 109] on div "Visibility (All)" at bounding box center [82, 103] width 150 height 21
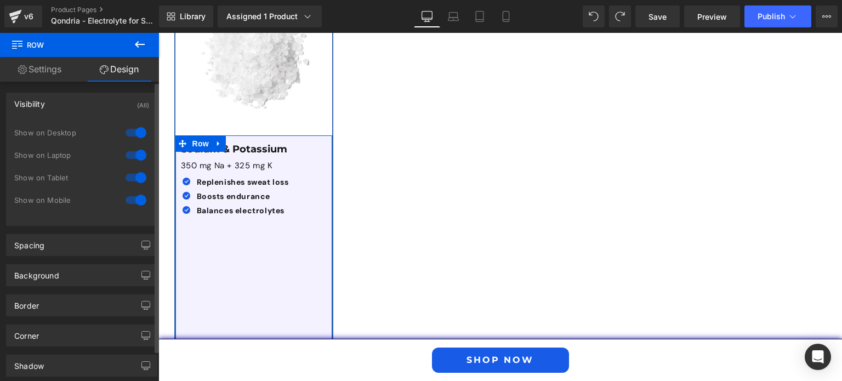
click at [80, 97] on div "Visibility (All)" at bounding box center [82, 103] width 150 height 21
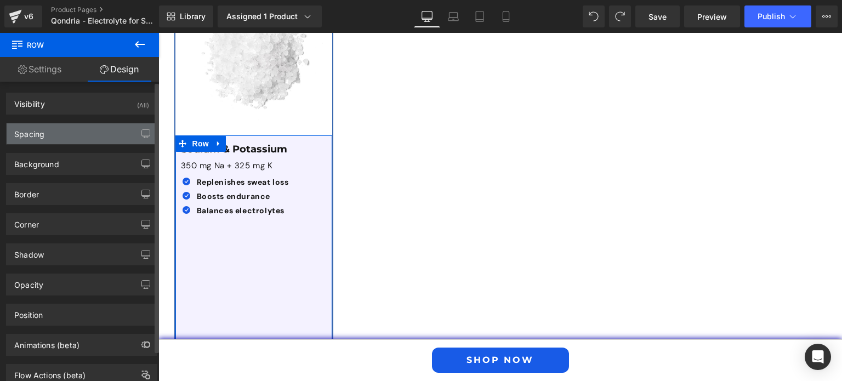
click at [82, 135] on div "Spacing" at bounding box center [82, 133] width 150 height 21
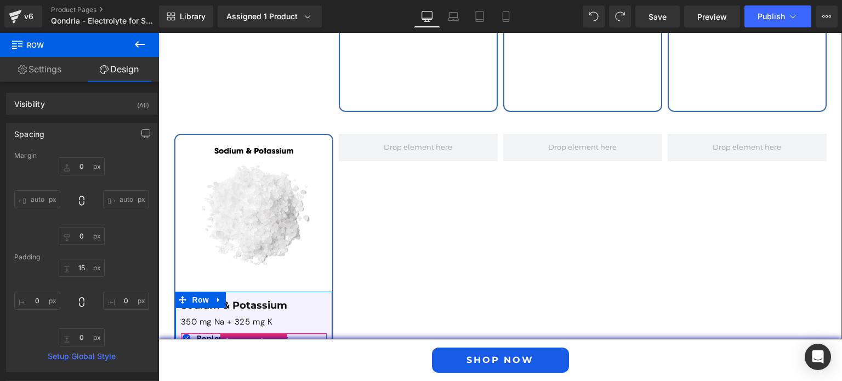
scroll to position [2535, 0]
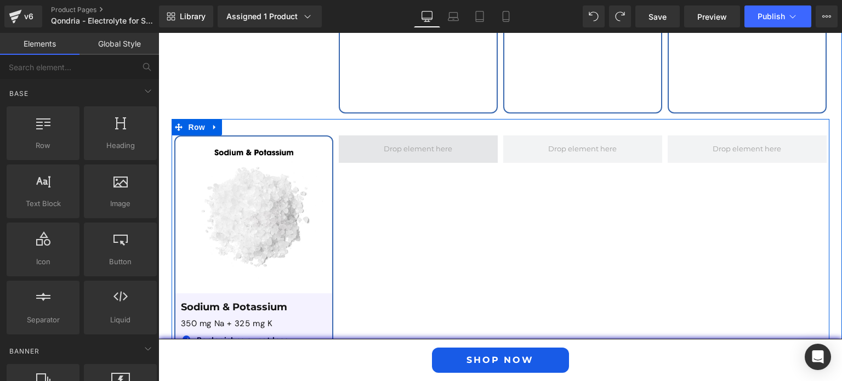
click at [416, 140] on span at bounding box center [418, 148] width 76 height 17
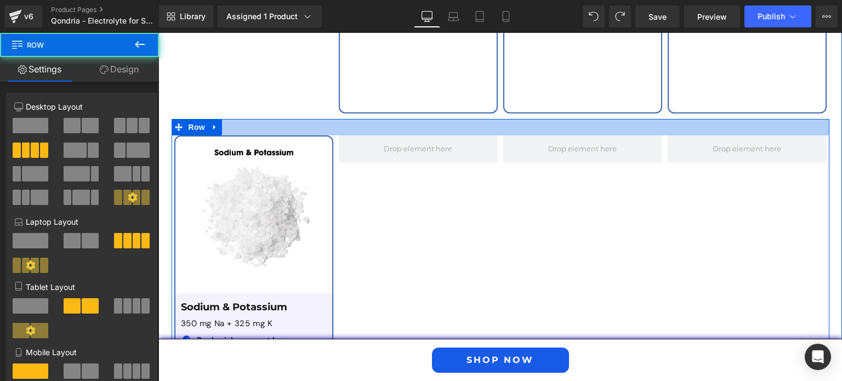
click at [361, 119] on div at bounding box center [501, 127] width 658 height 16
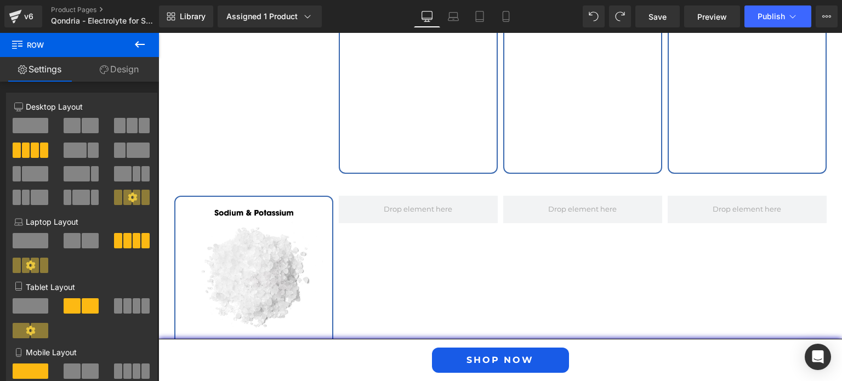
scroll to position [2474, 0]
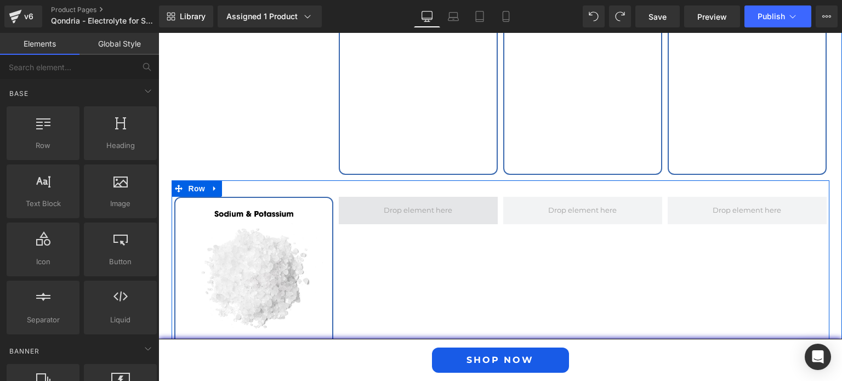
click at [429, 202] on span at bounding box center [418, 210] width 76 height 17
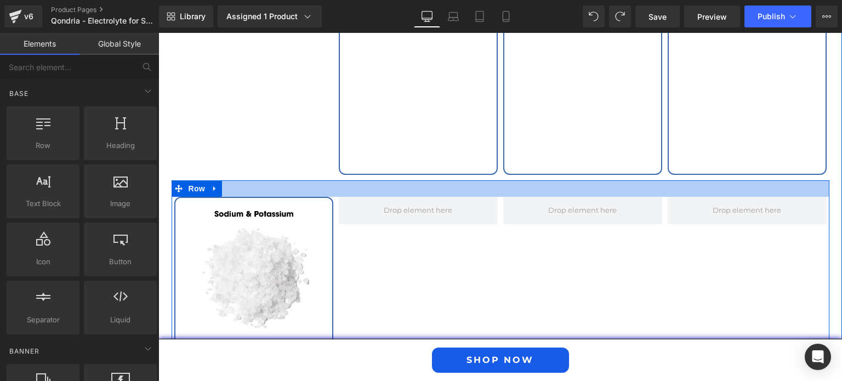
click at [343, 180] on div at bounding box center [501, 188] width 658 height 16
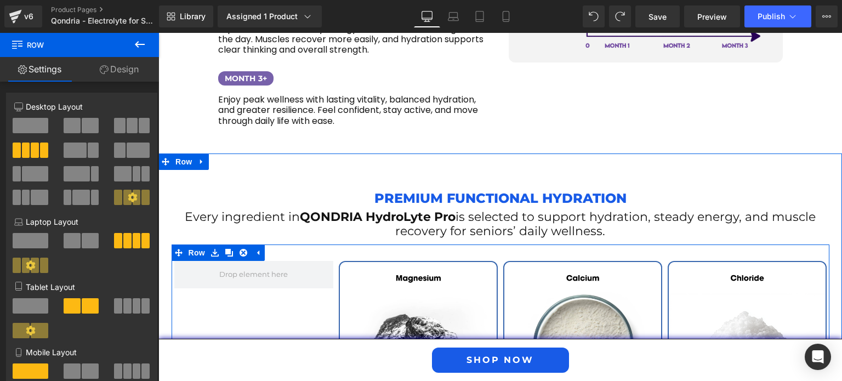
scroll to position [1680, 0]
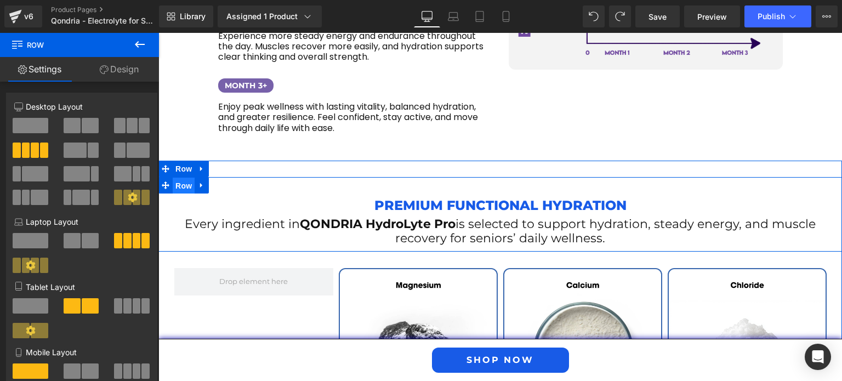
click at [181, 178] on span "Row" at bounding box center [184, 186] width 22 height 16
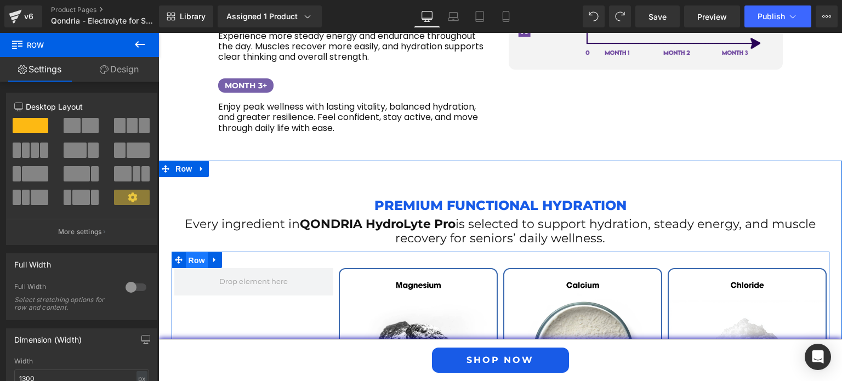
click at [187, 252] on span "Row" at bounding box center [197, 260] width 22 height 16
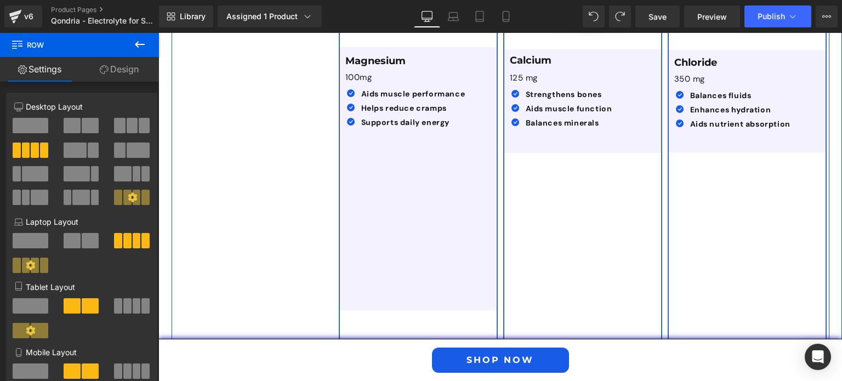
scroll to position [2056, 0]
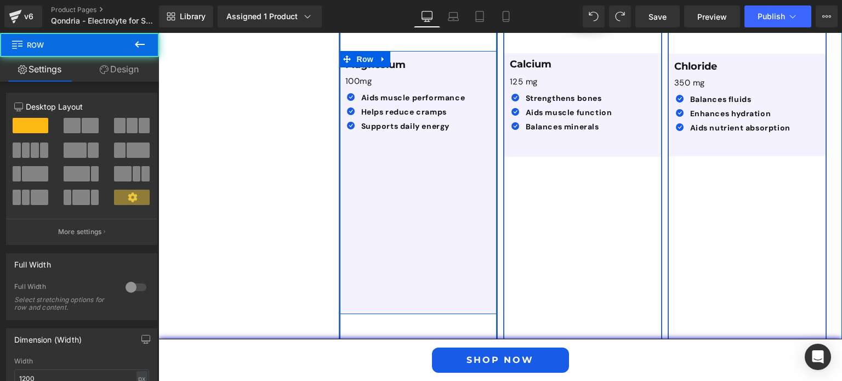
click at [417, 179] on div "Magnesium Text Block 100mg Text Block Icon Aids muscle performance Text Block I…" at bounding box center [418, 182] width 157 height 263
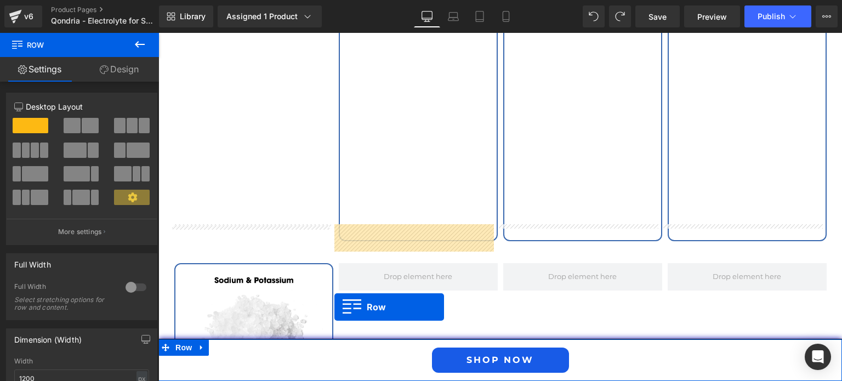
scroll to position [2430, 0]
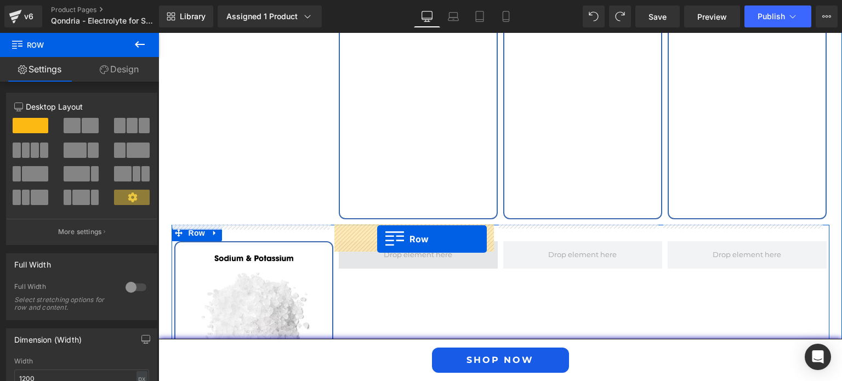
drag, startPoint x: 344, startPoint y: 46, endPoint x: 377, endPoint y: 239, distance: 195.9
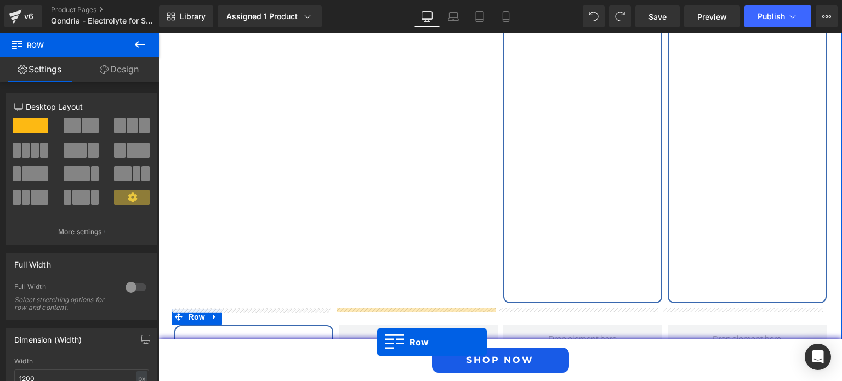
scroll to position [2389, 0]
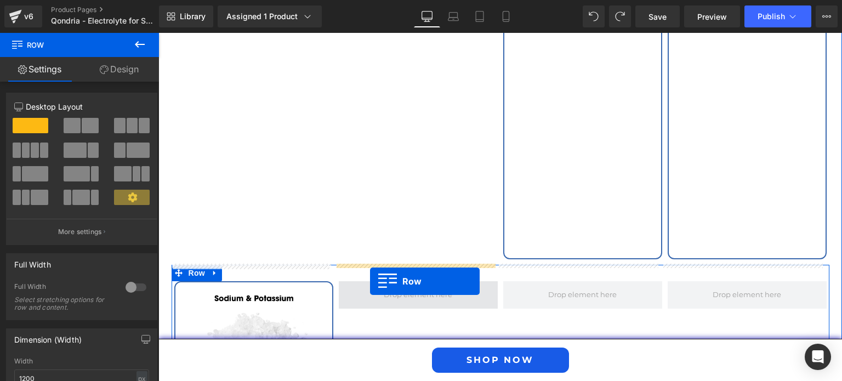
drag, startPoint x: 348, startPoint y: 119, endPoint x: 371, endPoint y: 281, distance: 164.0
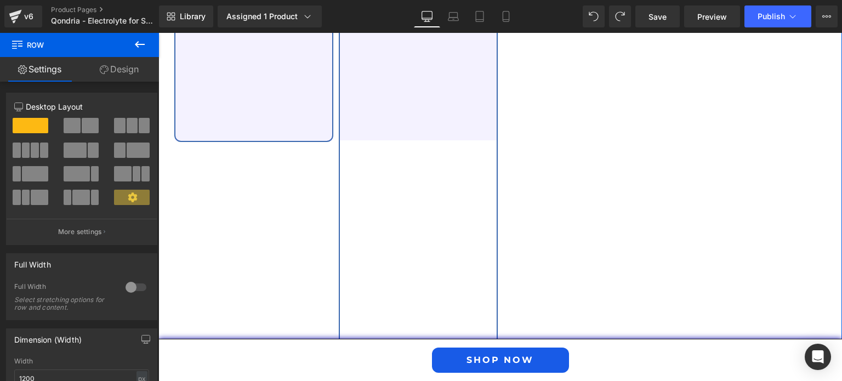
scroll to position [2962, 0]
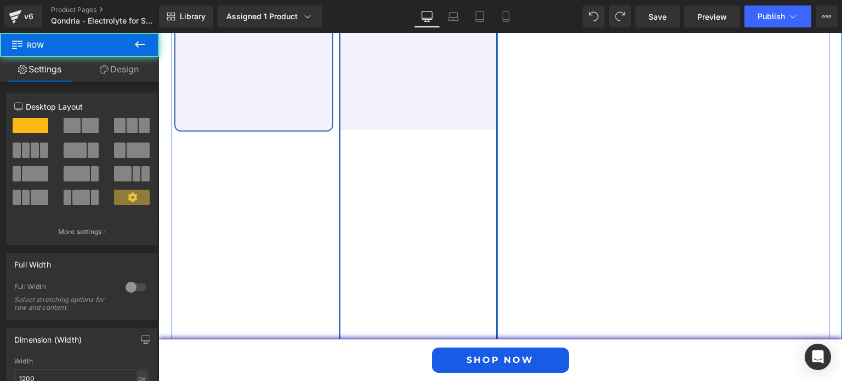
click at [395, 172] on div "Image Magnesium Text Block 100mg Text Block Icon Aids muscle performance Text B…" at bounding box center [418, 59] width 159 height 700
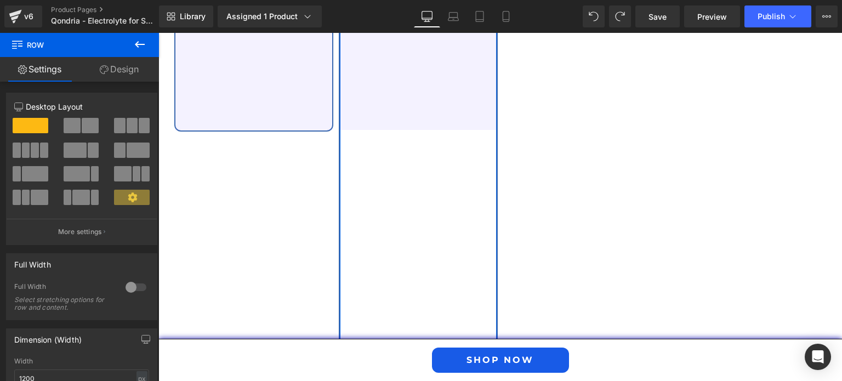
click at [127, 75] on link "Design" at bounding box center [120, 69] width 80 height 25
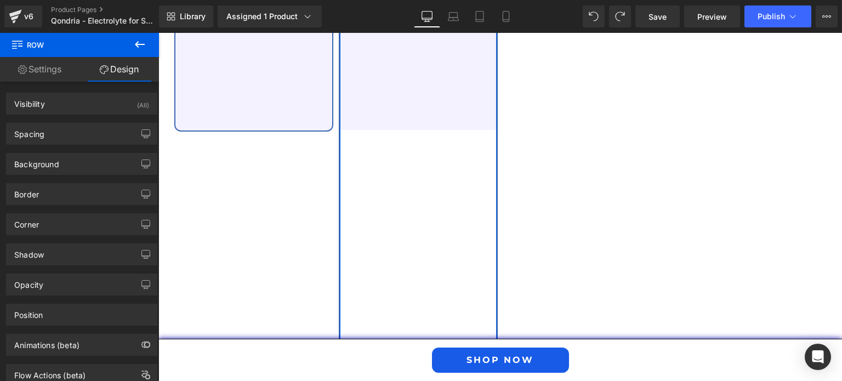
click at [55, 75] on link "Settings" at bounding box center [40, 69] width 80 height 25
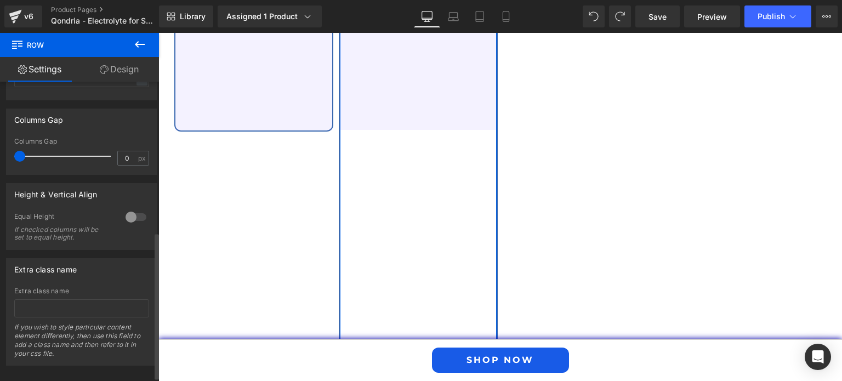
scroll to position [307, 0]
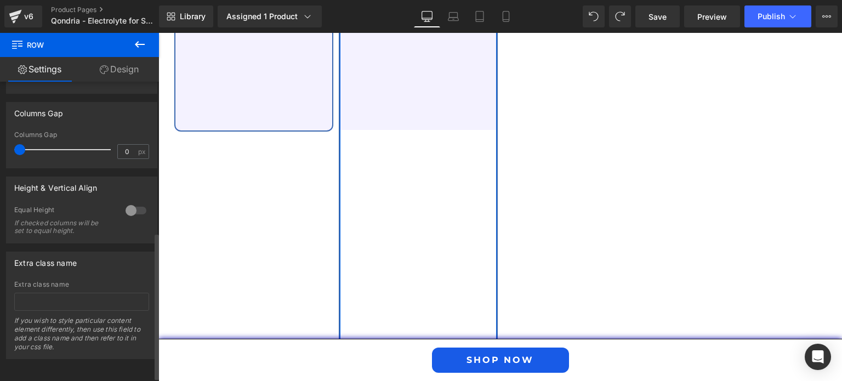
click at [131, 205] on div at bounding box center [136, 211] width 26 height 18
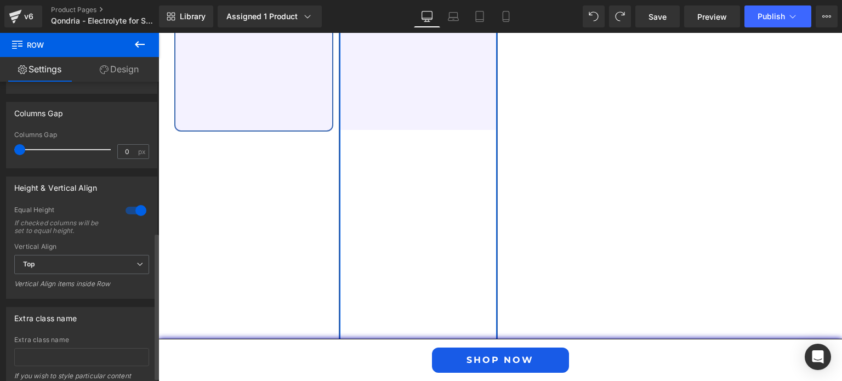
click at [131, 205] on div at bounding box center [136, 211] width 26 height 18
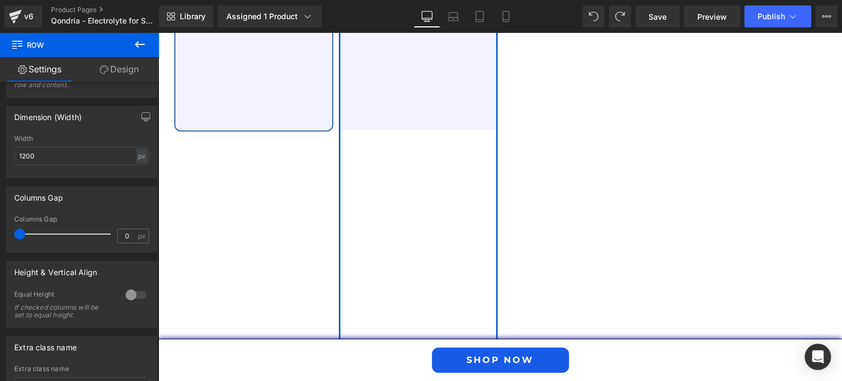
scroll to position [220, 0]
click at [126, 62] on link "Design" at bounding box center [120, 69] width 80 height 25
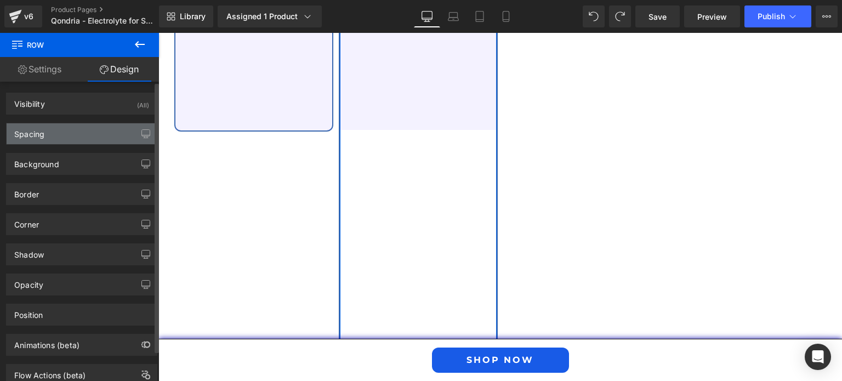
click at [99, 129] on div "Spacing" at bounding box center [82, 133] width 150 height 21
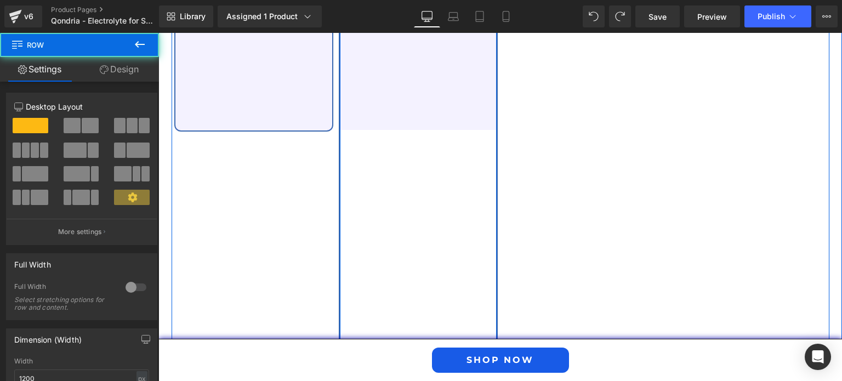
click at [396, 161] on div "Image Magnesium Text Block 100mg Text Block Icon Aids muscle performance Text B…" at bounding box center [418, 59] width 159 height 700
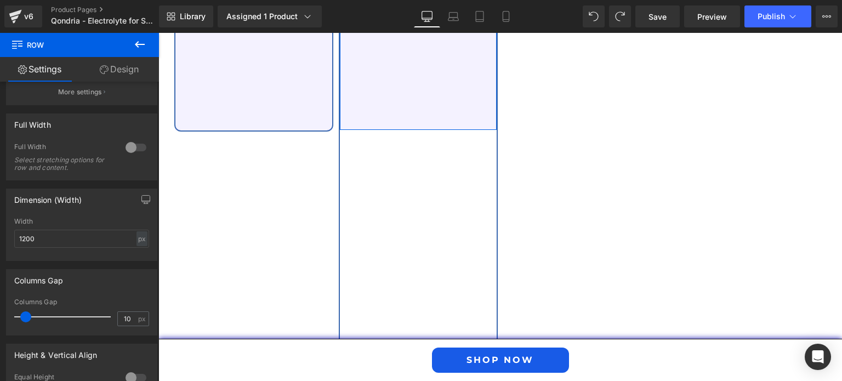
scroll to position [136, 0]
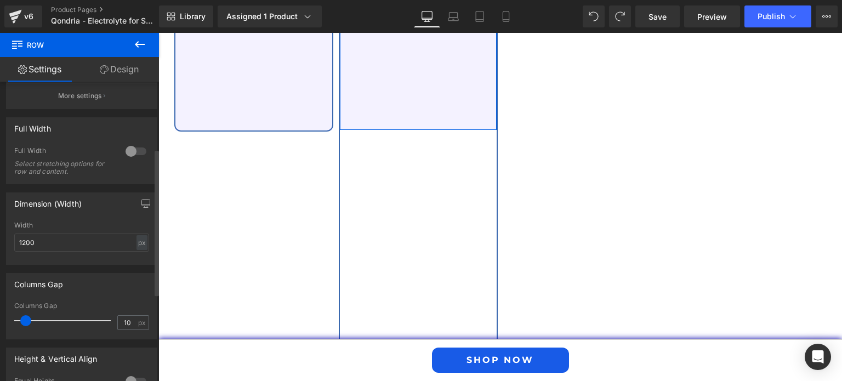
click at [132, 150] on div at bounding box center [136, 152] width 26 height 18
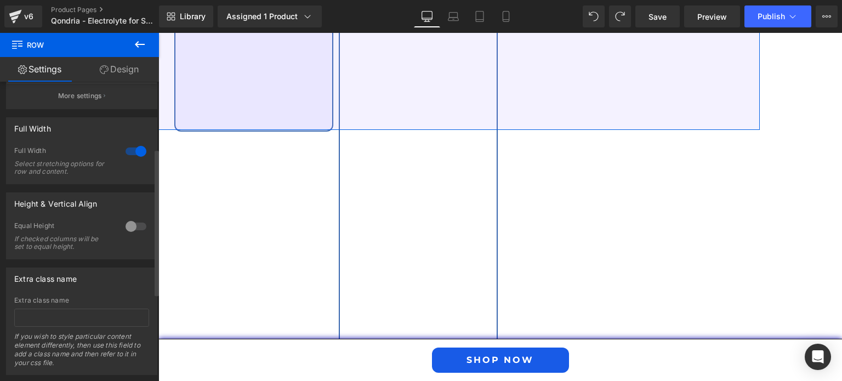
click at [132, 150] on div at bounding box center [136, 152] width 26 height 18
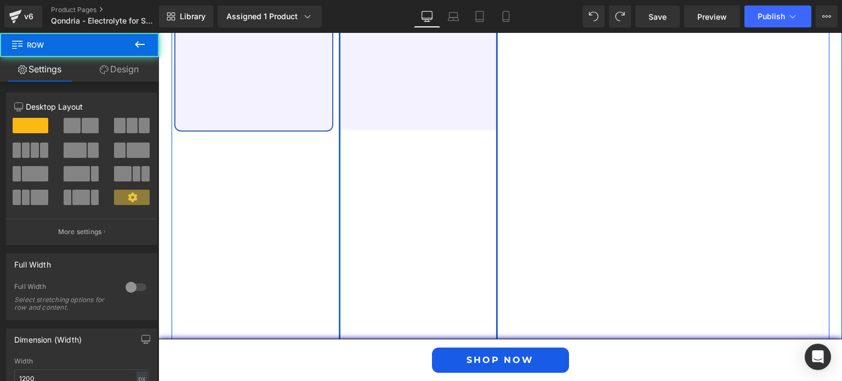
click at [441, 145] on div "Image Magnesium Text Block 100mg Text Block Icon Aids muscle performance Text B…" at bounding box center [418, 59] width 159 height 700
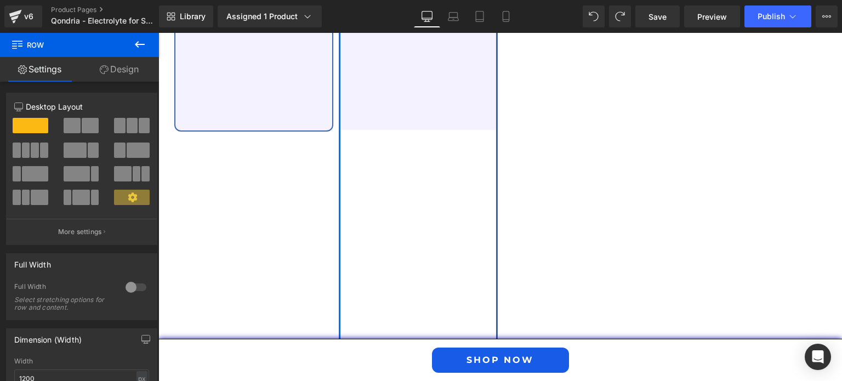
click at [127, 70] on link "Design" at bounding box center [120, 69] width 80 height 25
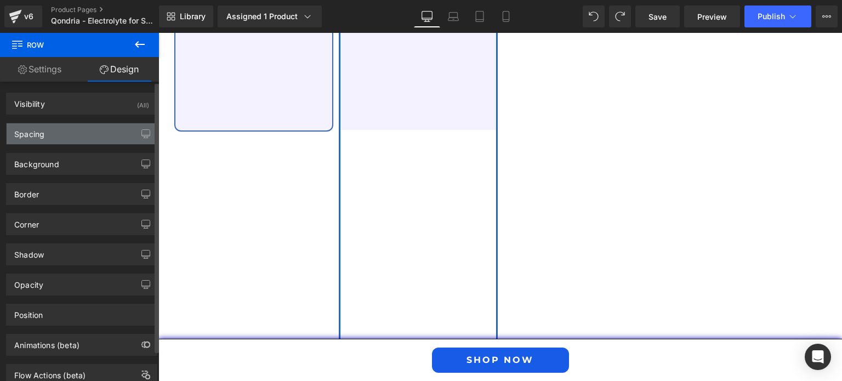
click at [97, 136] on div "Spacing" at bounding box center [82, 133] width 150 height 21
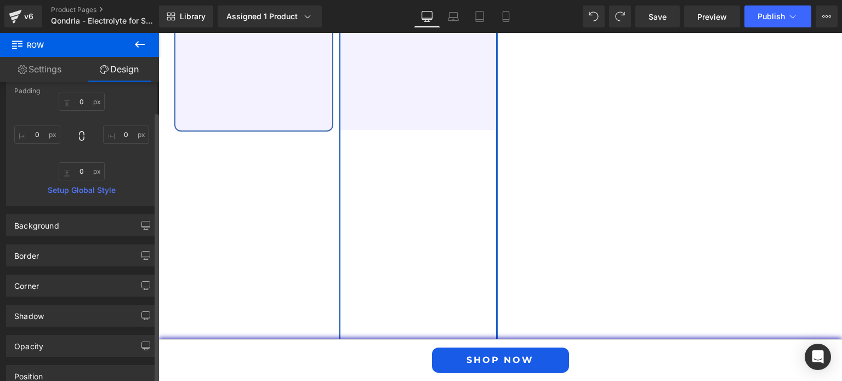
scroll to position [167, 0]
click at [75, 176] on input "text" at bounding box center [82, 171] width 46 height 18
type input "0"
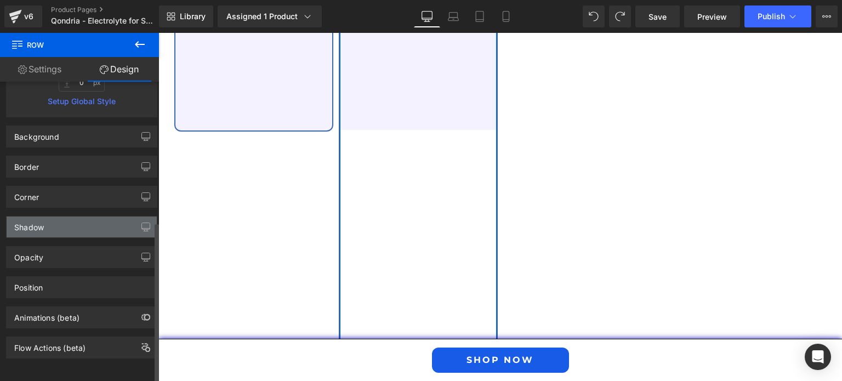
click at [66, 217] on div "Shadow" at bounding box center [82, 227] width 150 height 21
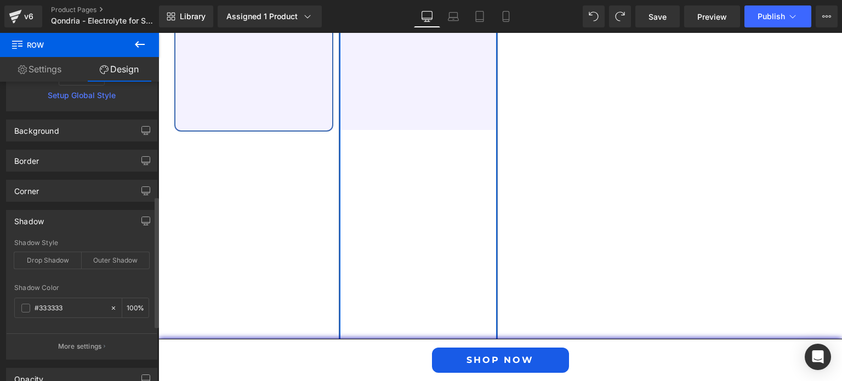
click at [66, 217] on div "Shadow" at bounding box center [82, 221] width 150 height 21
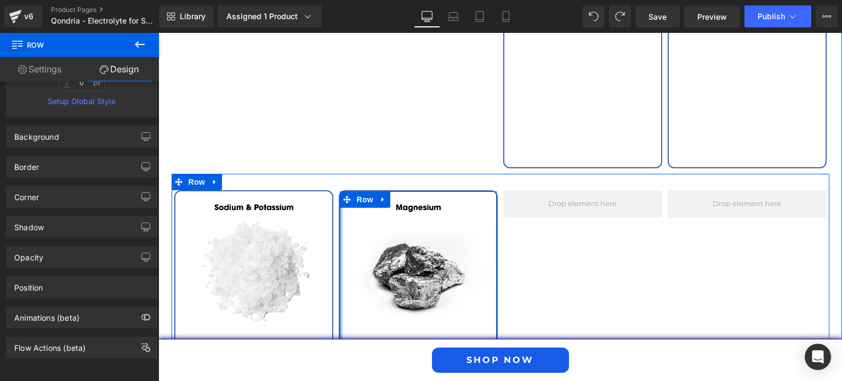
scroll to position [2480, 0]
click at [354, 192] on span "Row" at bounding box center [365, 200] width 22 height 16
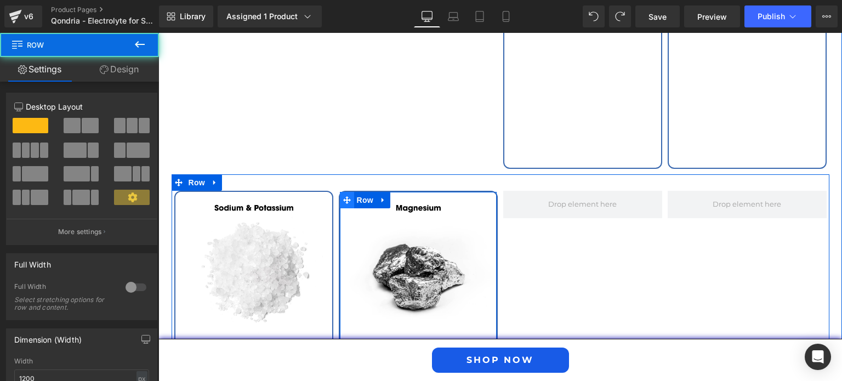
click at [343, 196] on icon at bounding box center [347, 200] width 8 height 8
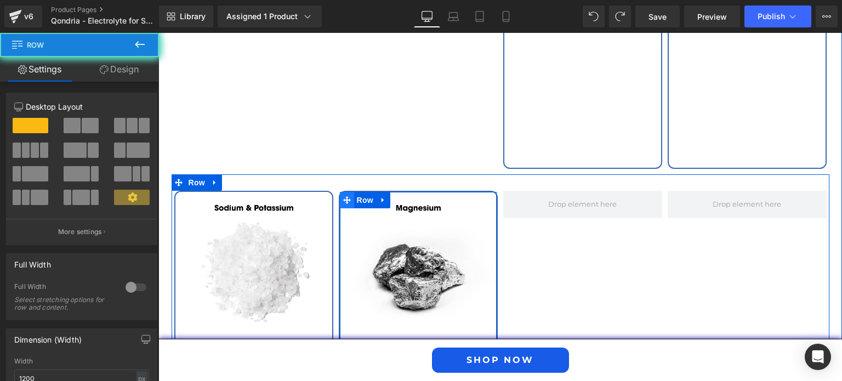
click at [343, 196] on icon at bounding box center [347, 200] width 8 height 8
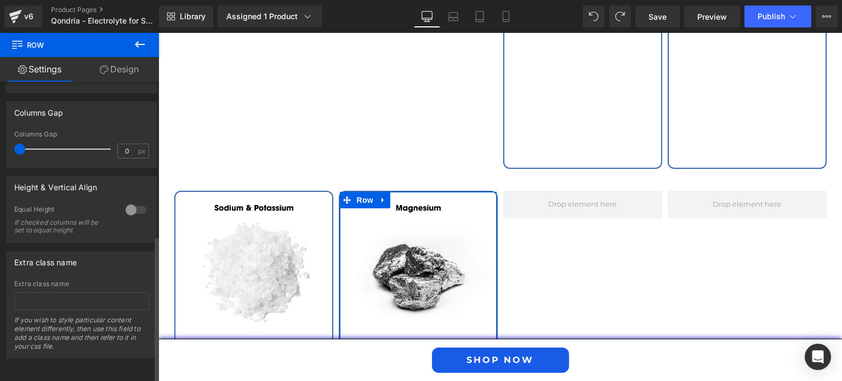
scroll to position [0, 0]
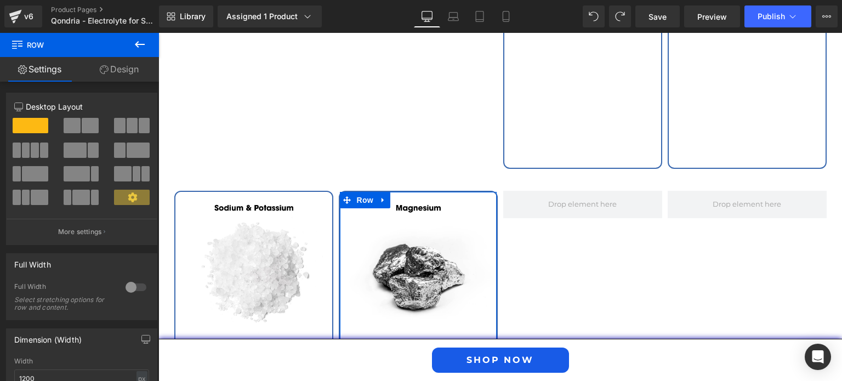
click at [124, 64] on link "Design" at bounding box center [120, 69] width 80 height 25
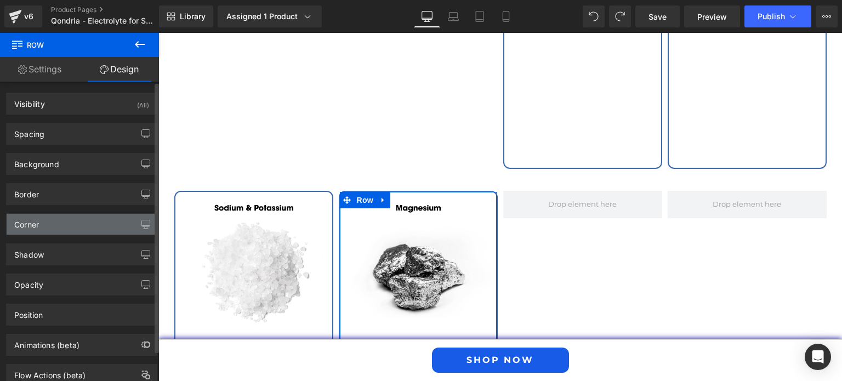
click at [71, 219] on div "Corner" at bounding box center [82, 224] width 150 height 21
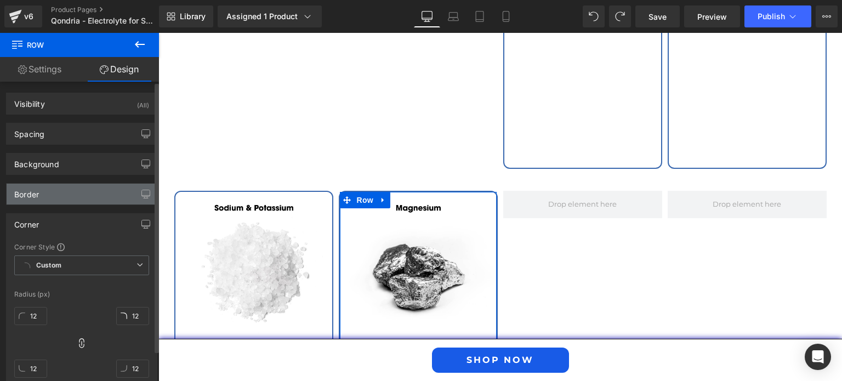
click at [61, 200] on div "Border" at bounding box center [82, 194] width 150 height 21
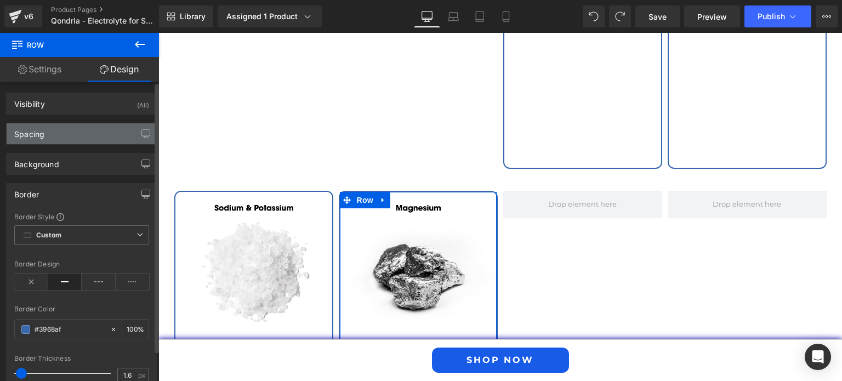
click at [61, 133] on div "Spacing" at bounding box center [82, 133] width 150 height 21
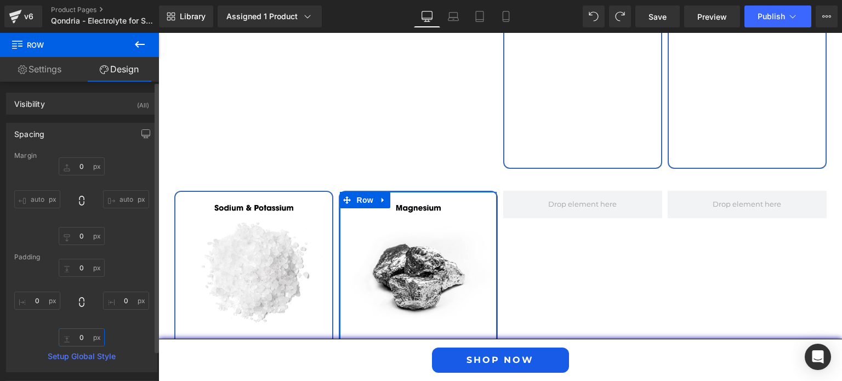
click at [86, 335] on input "0" at bounding box center [82, 338] width 46 height 18
click at [38, 89] on div "Visibility (All) 0|0|0|0 1 Show on Desktop 1 Show on Laptop 1 Show on Tablet 1 …" at bounding box center [82, 99] width 164 height 30
click at [39, 68] on link "Settings" at bounding box center [40, 69] width 80 height 25
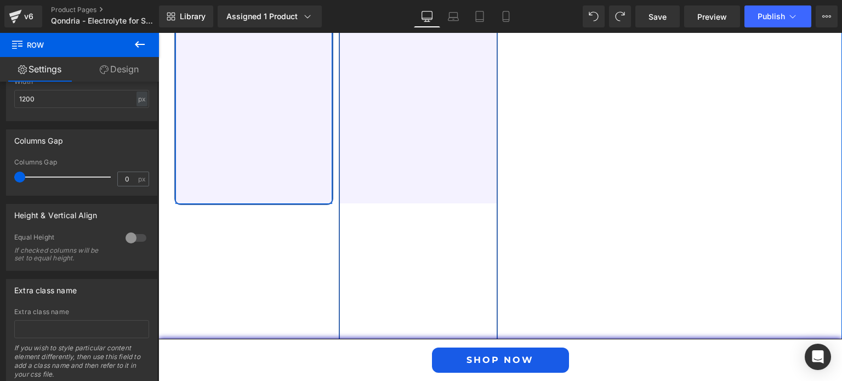
scroll to position [2904, 0]
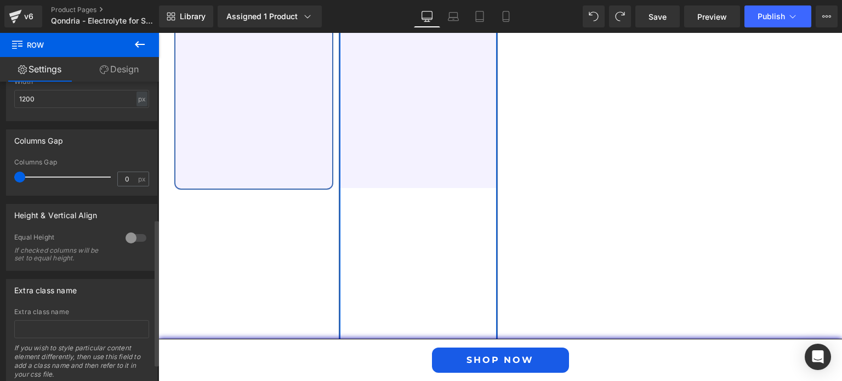
click at [128, 236] on div at bounding box center [136, 238] width 26 height 18
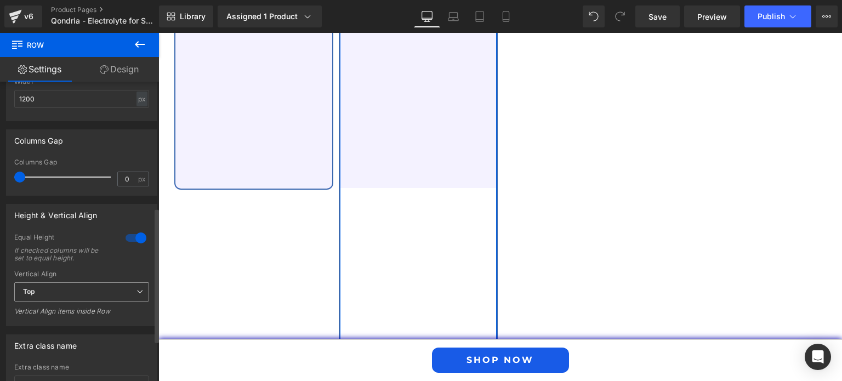
click at [115, 291] on span "Top" at bounding box center [81, 291] width 135 height 19
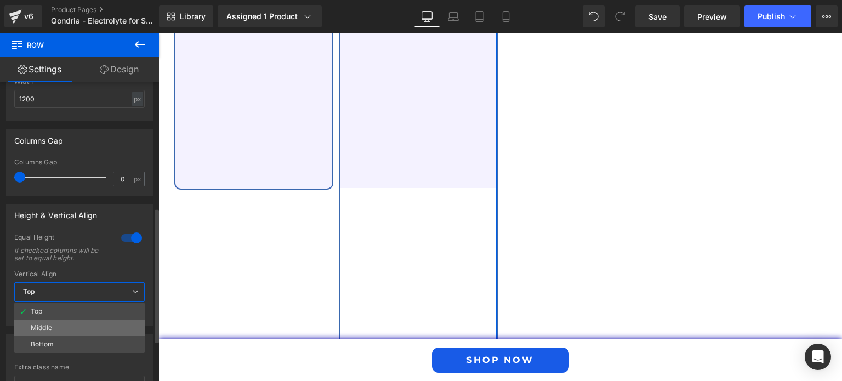
click at [106, 326] on li "Middle" at bounding box center [79, 328] width 131 height 16
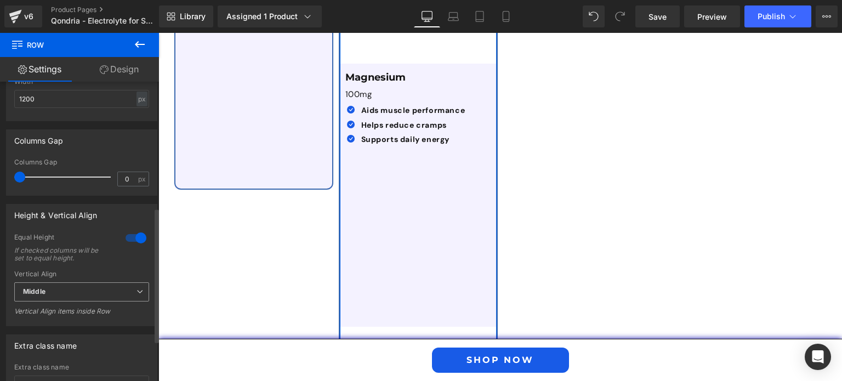
click at [121, 284] on span "Middle" at bounding box center [81, 291] width 135 height 19
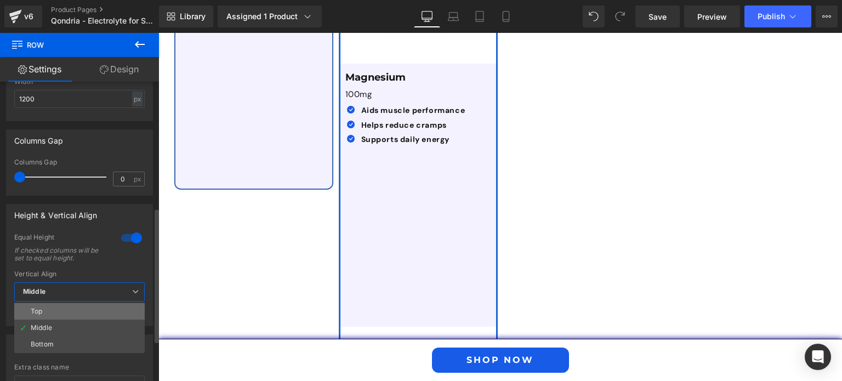
click at [104, 315] on li "Top" at bounding box center [79, 311] width 131 height 16
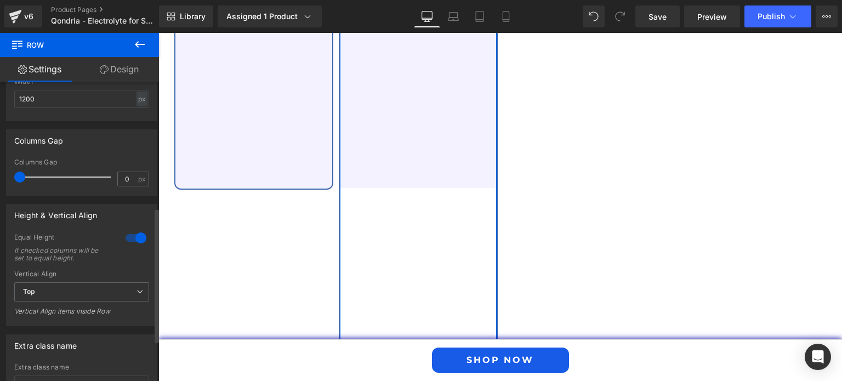
click at [132, 242] on div at bounding box center [136, 238] width 26 height 18
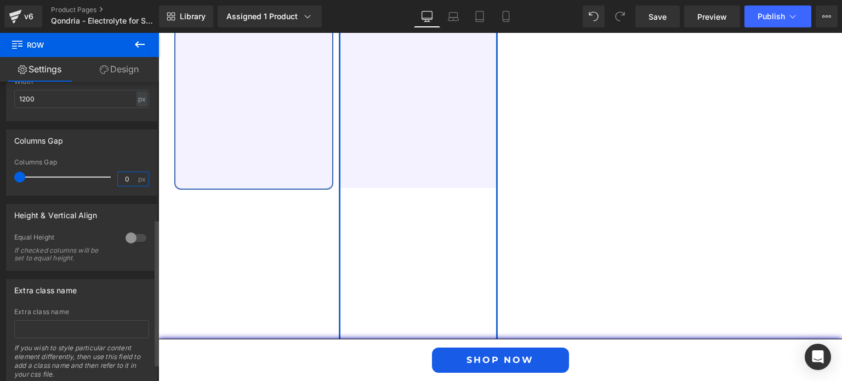
click at [121, 177] on input "0" at bounding box center [127, 179] width 19 height 14
click at [121, 178] on input "5" at bounding box center [127, 179] width 19 height 14
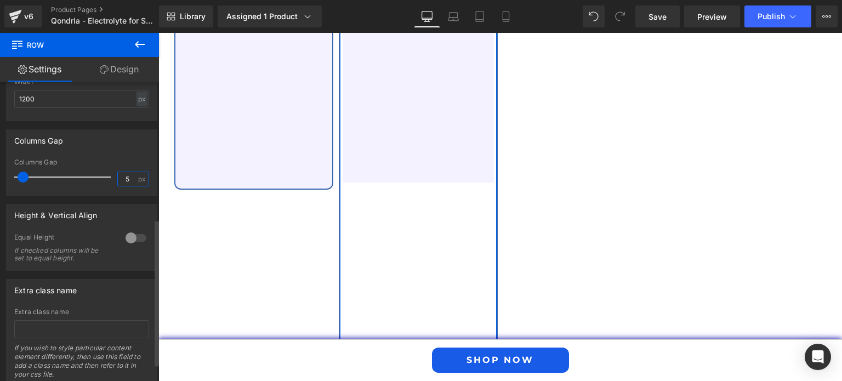
type input "0"
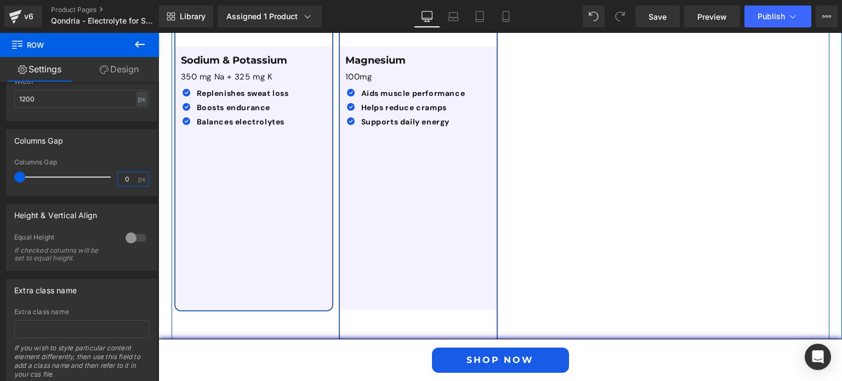
scroll to position [2782, 0]
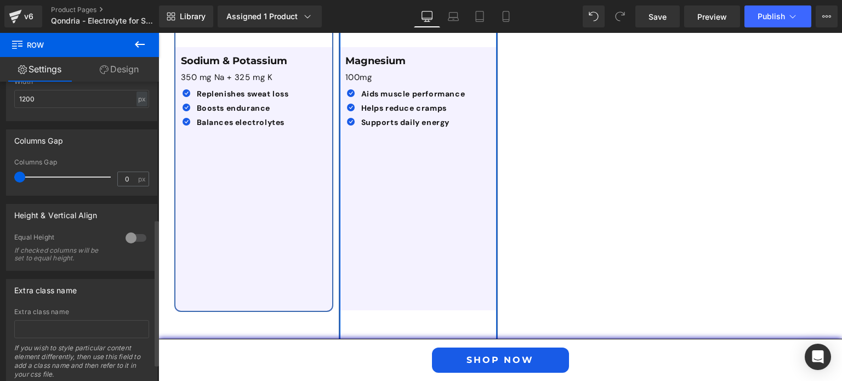
click at [104, 140] on div "Columns Gap" at bounding box center [82, 140] width 150 height 21
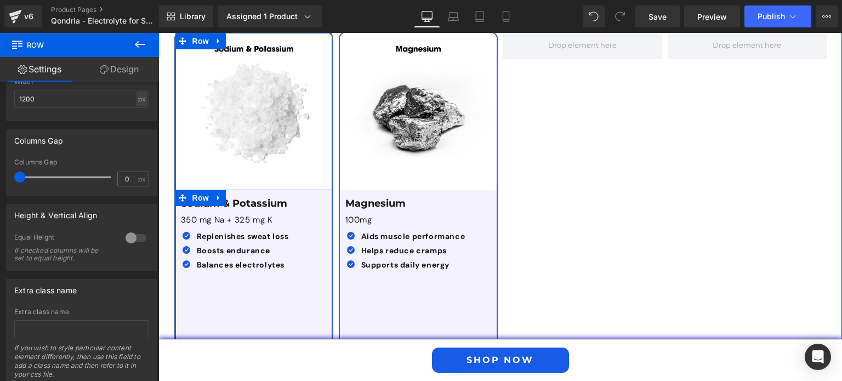
scroll to position [2637, 0]
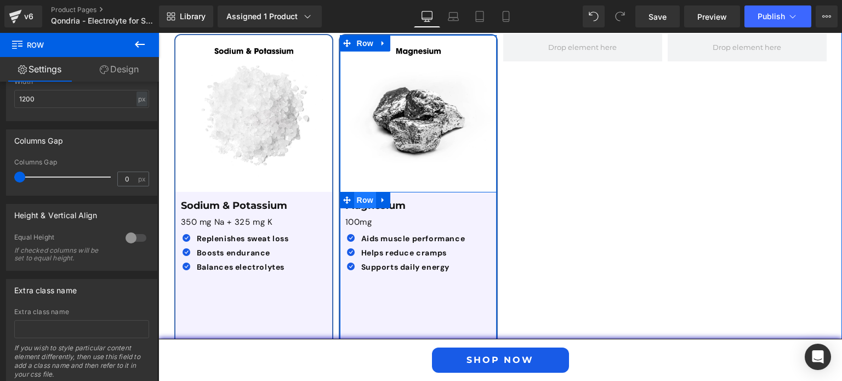
click at [358, 192] on span "Row" at bounding box center [365, 200] width 22 height 16
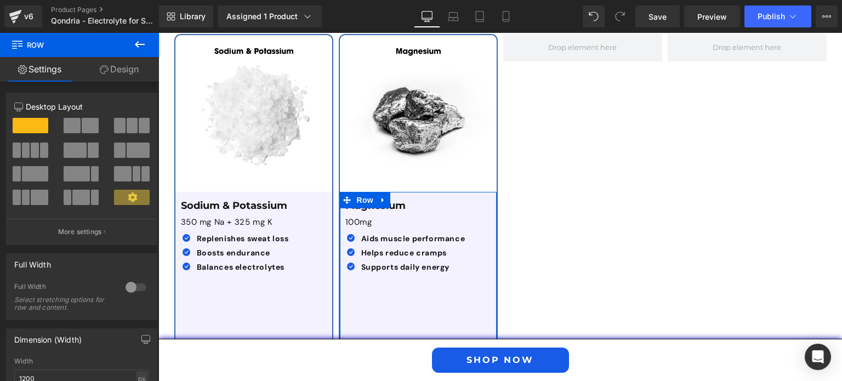
click at [137, 62] on link "Design" at bounding box center [120, 69] width 80 height 25
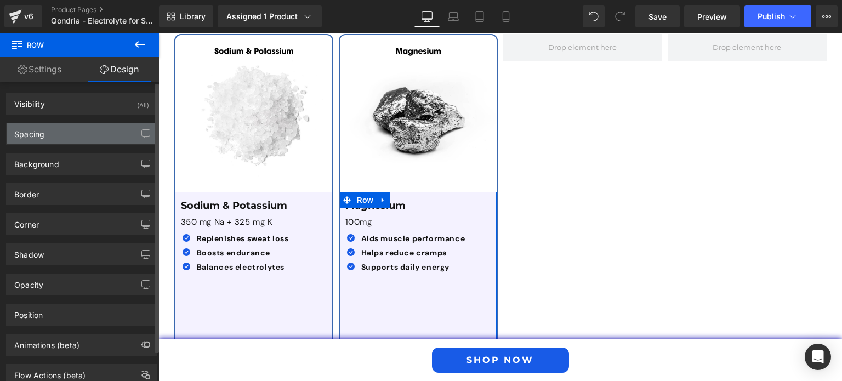
click at [75, 138] on div "Spacing" at bounding box center [82, 133] width 150 height 21
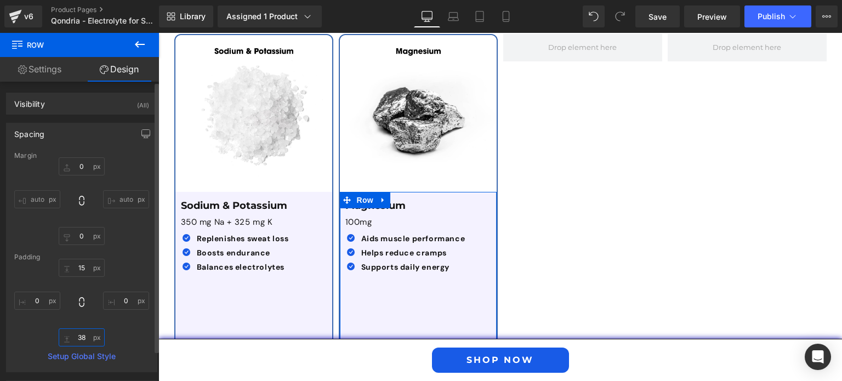
click at [75, 336] on input "38" at bounding box center [82, 338] width 46 height 18
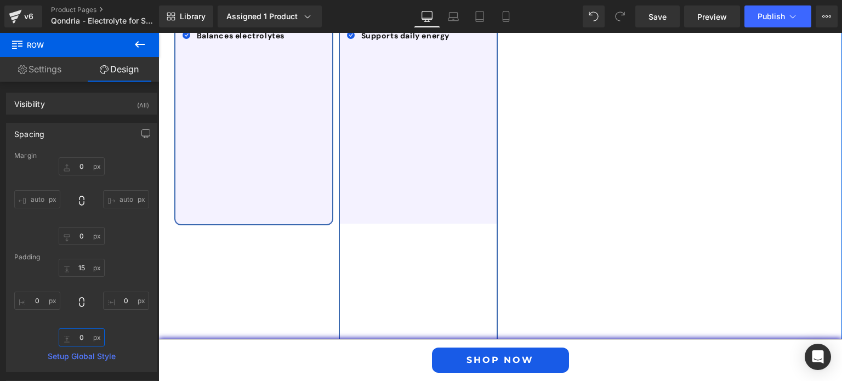
scroll to position [2871, 0]
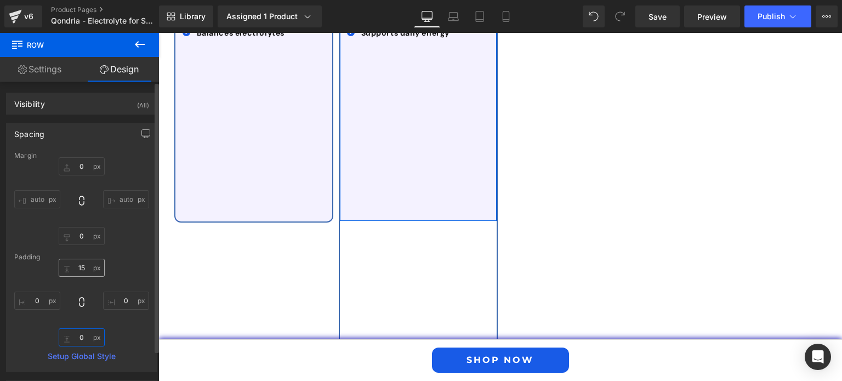
type input "0"
click at [80, 267] on input "15" at bounding box center [82, 268] width 46 height 18
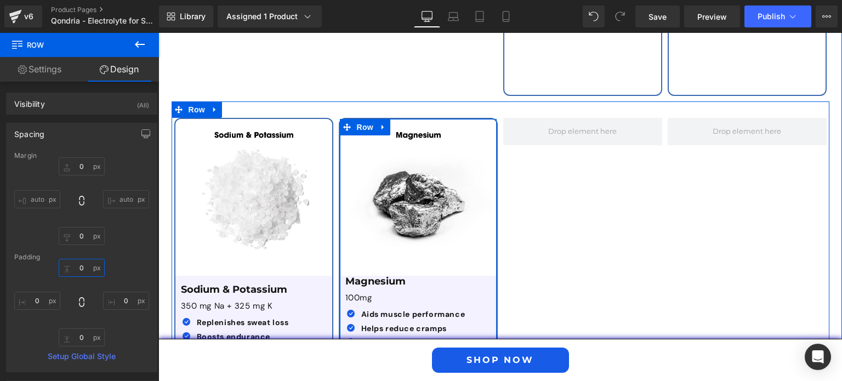
scroll to position [2552, 0]
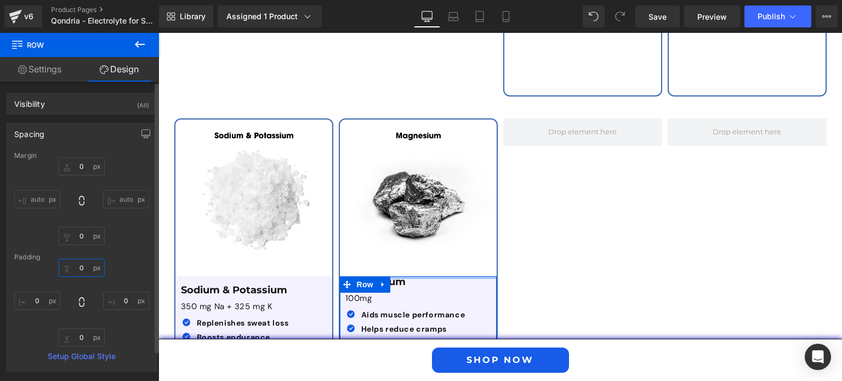
click at [81, 268] on input "0" at bounding box center [82, 268] width 46 height 18
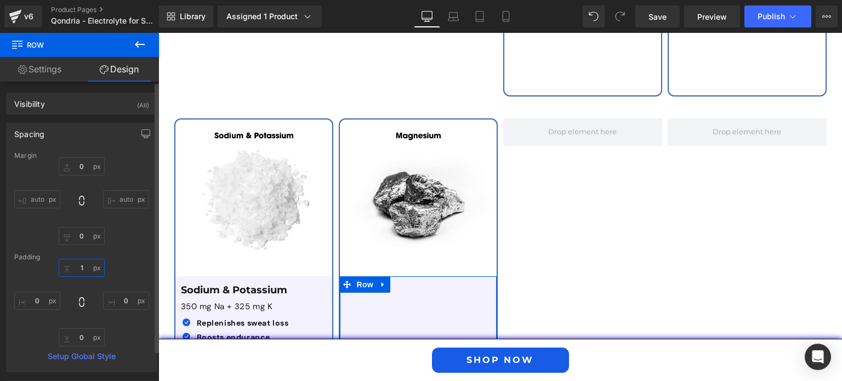
type input "15"
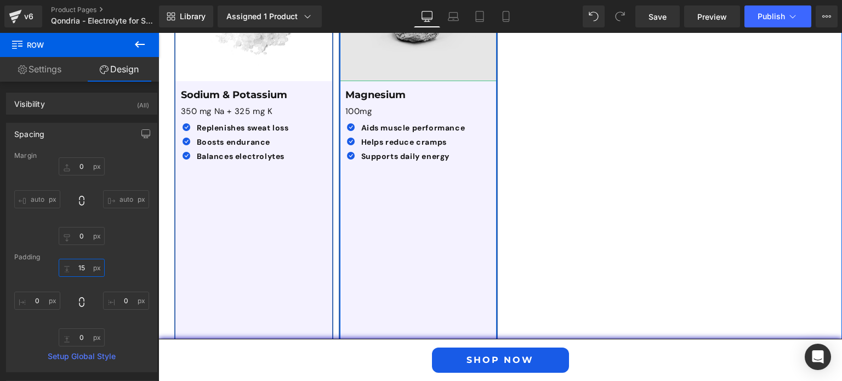
scroll to position [2749, 0]
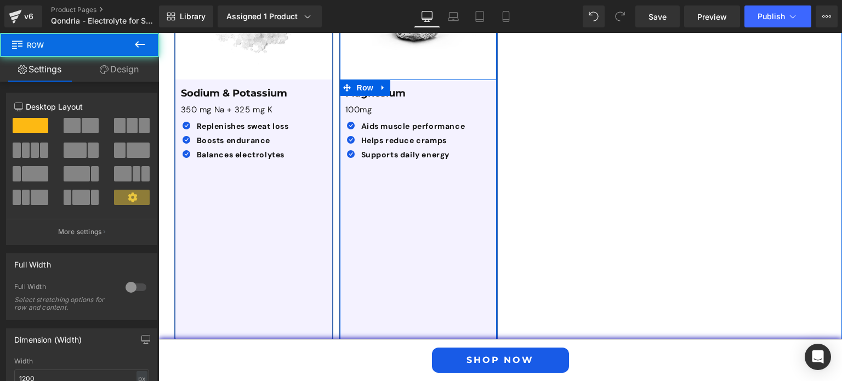
click at [451, 236] on div "Magnesium Text Block 100mg Text Block Icon Aids muscle performance Text Block I…" at bounding box center [418, 211] width 157 height 263
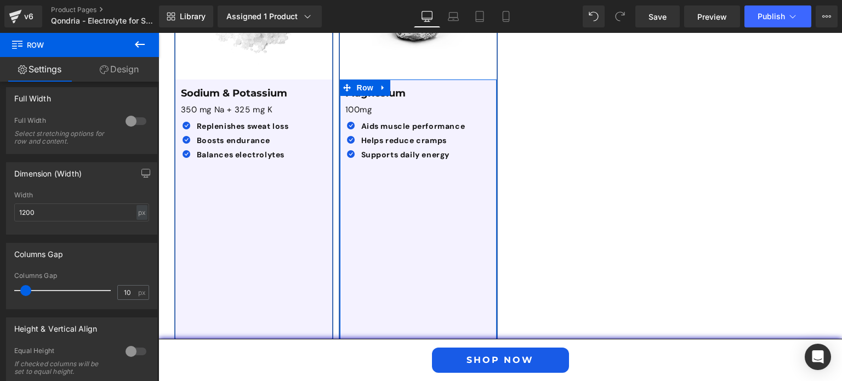
scroll to position [165, 0]
click at [99, 209] on input "1200" at bounding box center [81, 214] width 135 height 18
click at [125, 293] on input "10" at bounding box center [127, 294] width 19 height 14
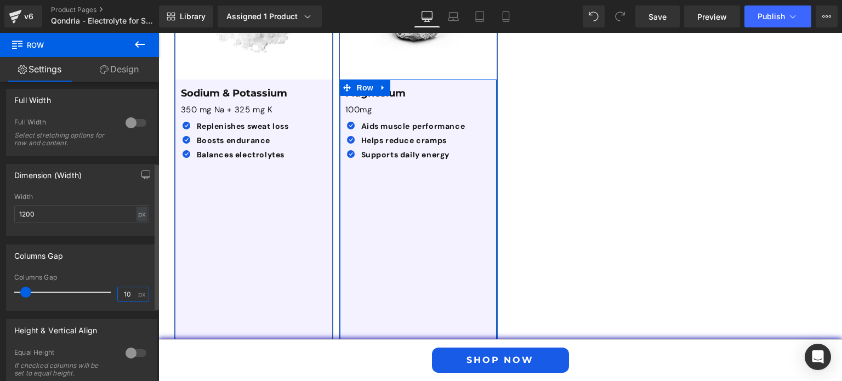
click at [125, 293] on input "10" at bounding box center [127, 294] width 19 height 14
click at [130, 122] on div at bounding box center [136, 123] width 26 height 18
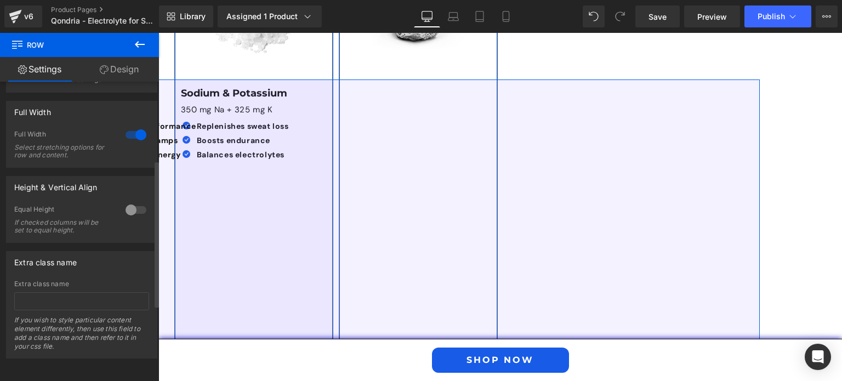
click at [130, 126] on div at bounding box center [136, 135] width 26 height 18
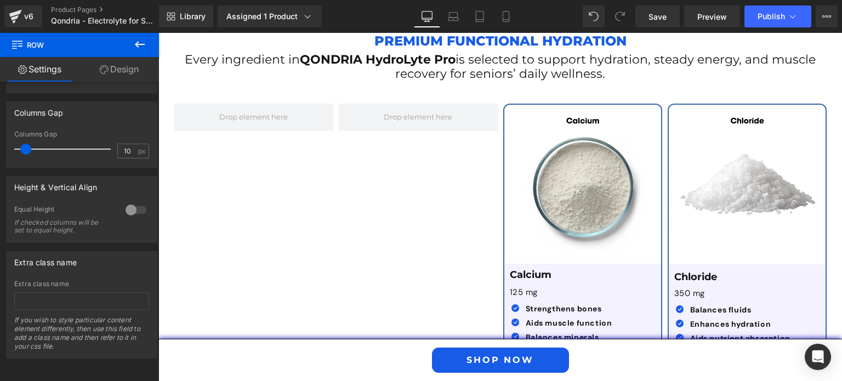
scroll to position [1844, 0]
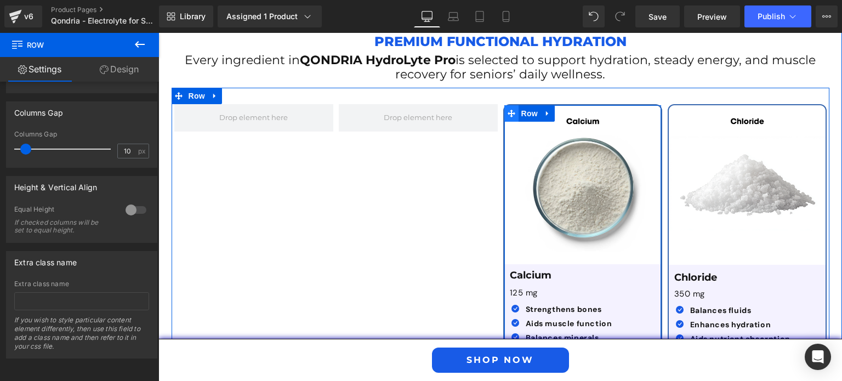
click at [508, 109] on icon at bounding box center [512, 113] width 8 height 8
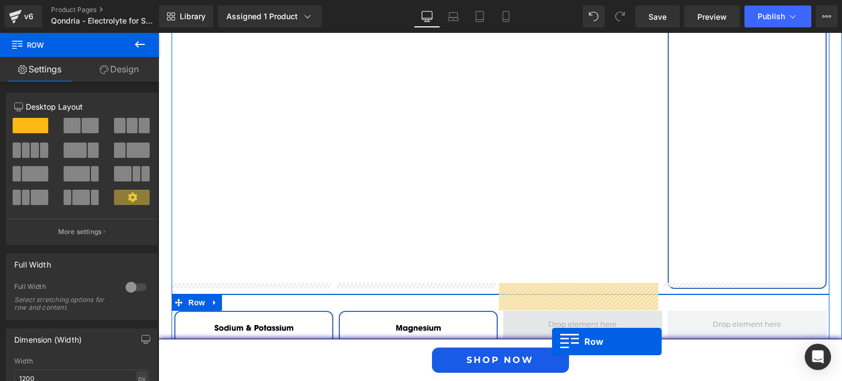
scroll to position [2382, 0]
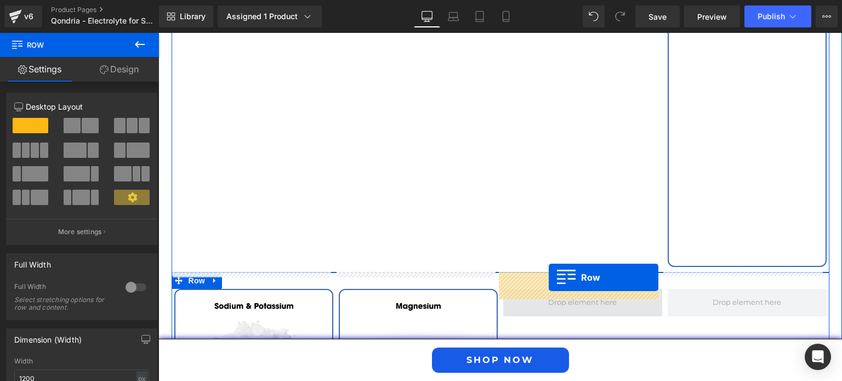
drag, startPoint x: 508, startPoint y: 92, endPoint x: 548, endPoint y: 278, distance: 189.6
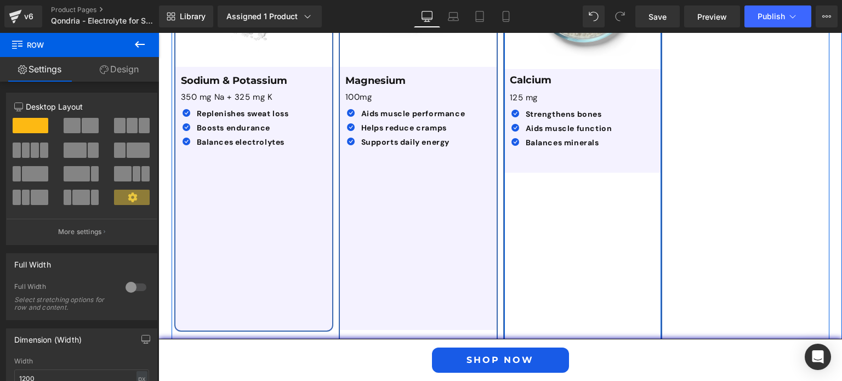
scroll to position [2761, 0]
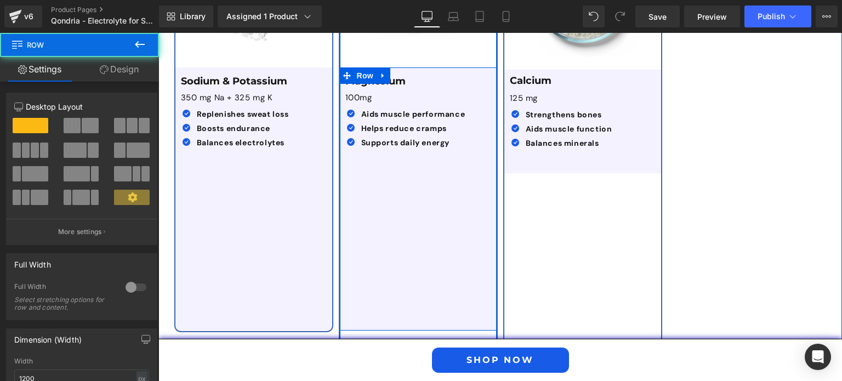
click at [429, 184] on div "Magnesium Text Block 100mg Text Block Icon Aids muscle performance Text Block I…" at bounding box center [418, 198] width 157 height 263
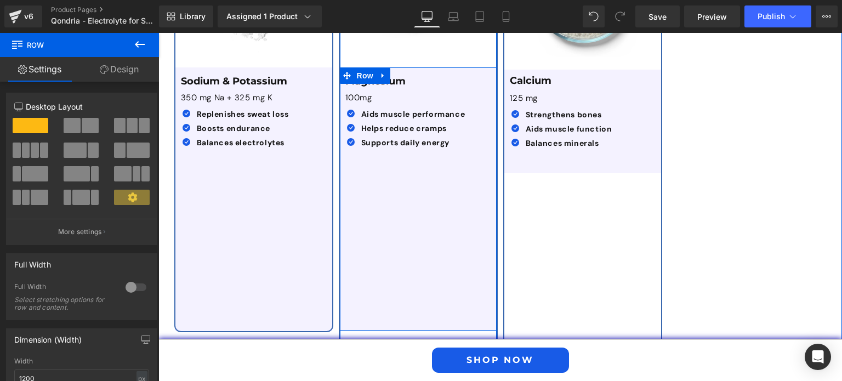
click at [411, 160] on div "Magnesium Text Block 100mg Text Block Icon Aids muscle performance Text Block I…" at bounding box center [418, 198] width 157 height 263
click at [412, 110] on span "Icon List" at bounding box center [418, 118] width 38 height 16
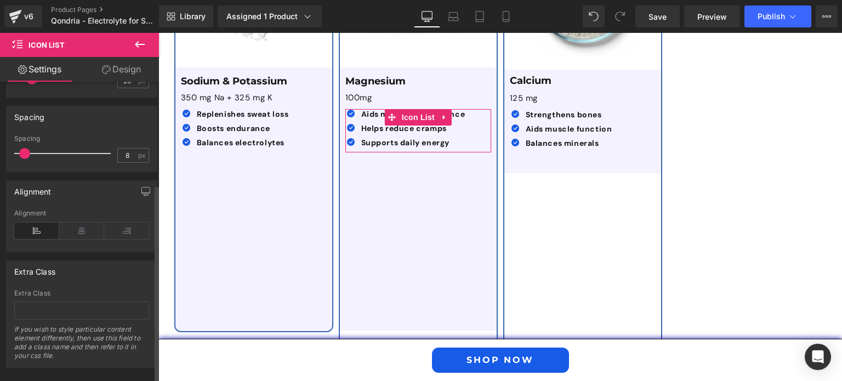
scroll to position [156, 0]
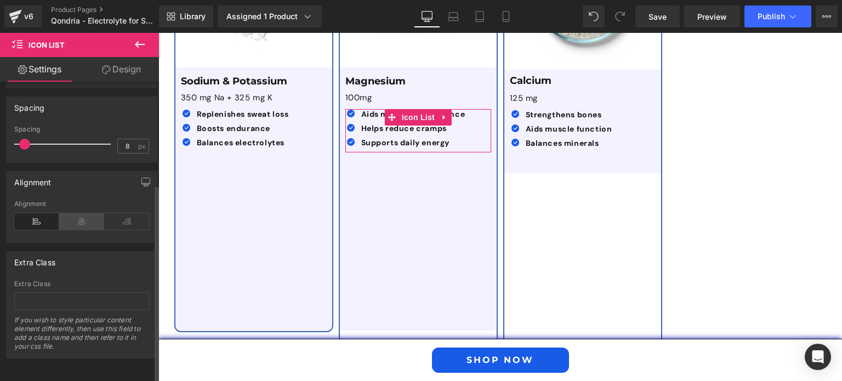
click at [73, 213] on icon at bounding box center [81, 221] width 45 height 16
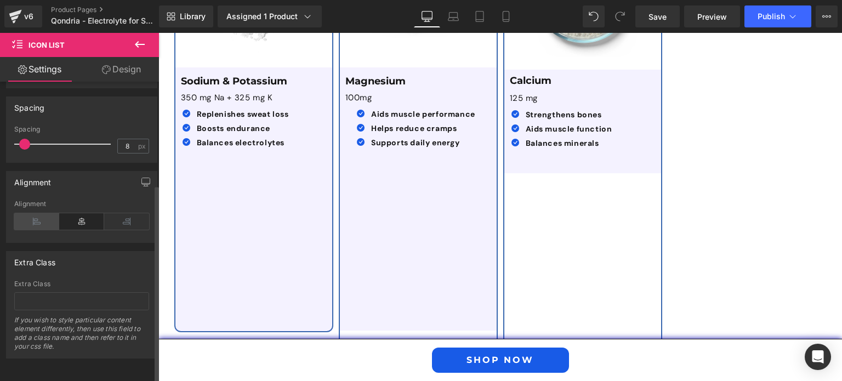
click at [38, 213] on icon at bounding box center [36, 221] width 45 height 16
click at [132, 69] on link "Design" at bounding box center [122, 69] width 80 height 25
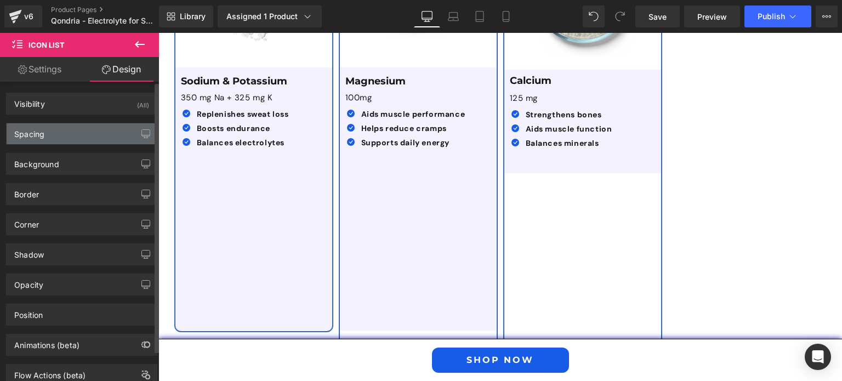
click at [90, 140] on div "Spacing" at bounding box center [82, 133] width 150 height 21
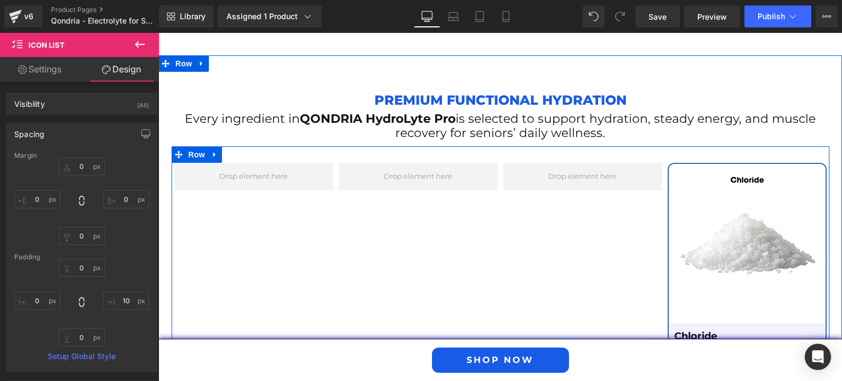
scroll to position [1785, 0]
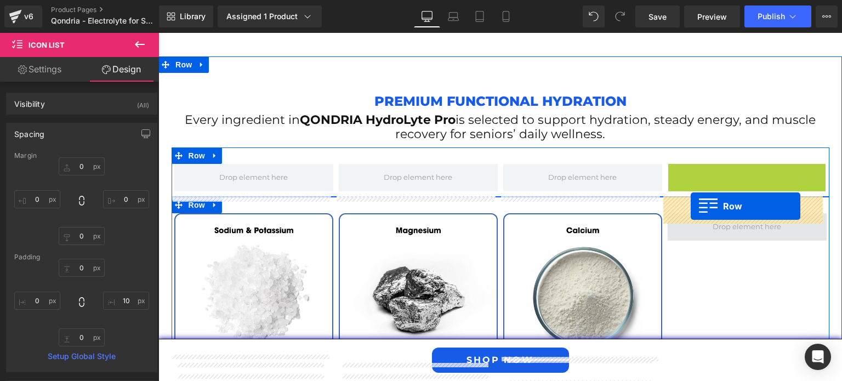
drag, startPoint x: 670, startPoint y: 154, endPoint x: 691, endPoint y: 206, distance: 56.1
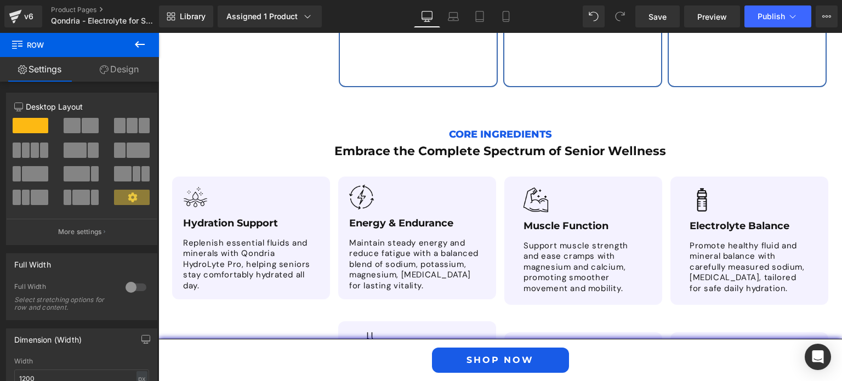
scroll to position [2612, 0]
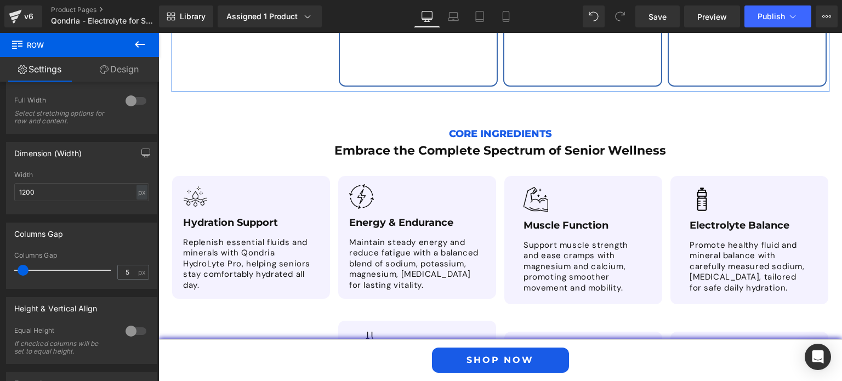
scroll to position [381, 0]
click at [132, 108] on div at bounding box center [136, 100] width 26 height 18
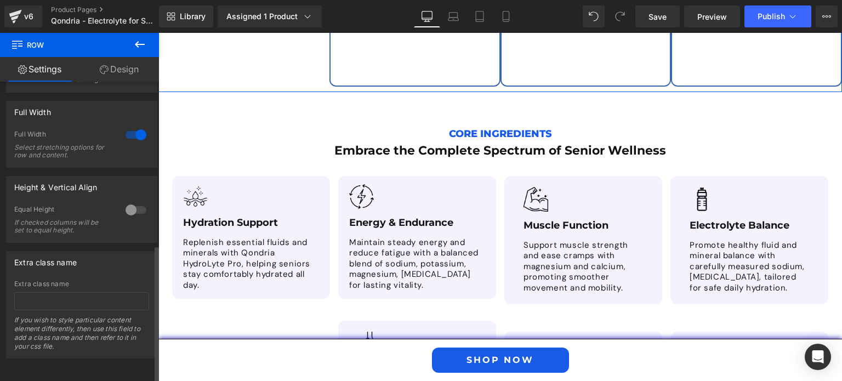
click at [132, 108] on div "Full Width" at bounding box center [82, 111] width 150 height 21
click at [132, 127] on div at bounding box center [136, 135] width 26 height 18
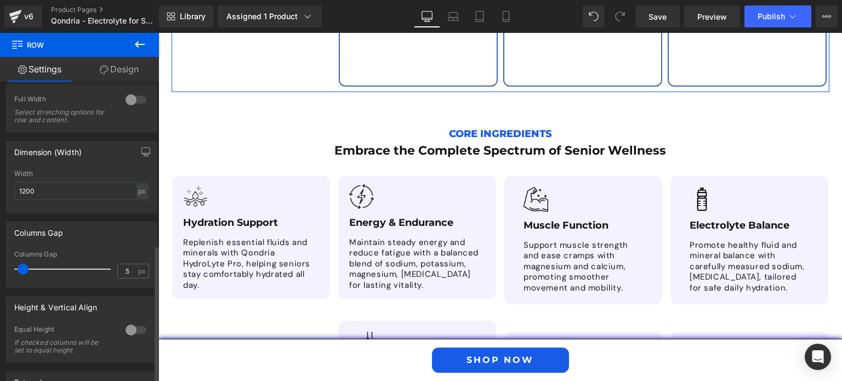
click at [132, 127] on div "Full Width Select stretching options for row and content." at bounding box center [81, 113] width 135 height 37
click at [133, 98] on div at bounding box center [136, 100] width 26 height 18
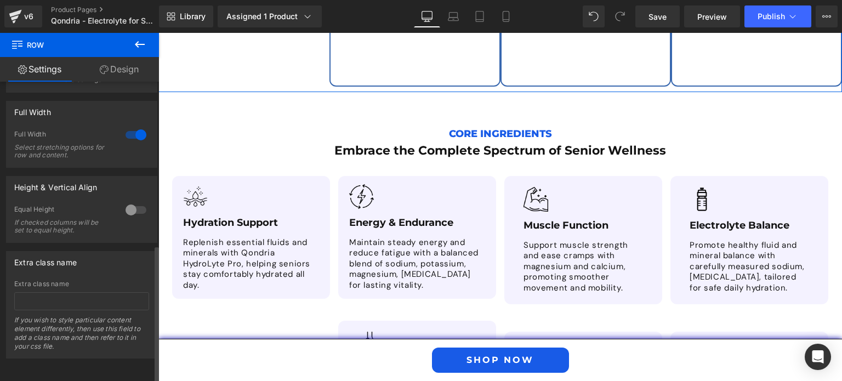
click at [126, 201] on div at bounding box center [136, 210] width 26 height 18
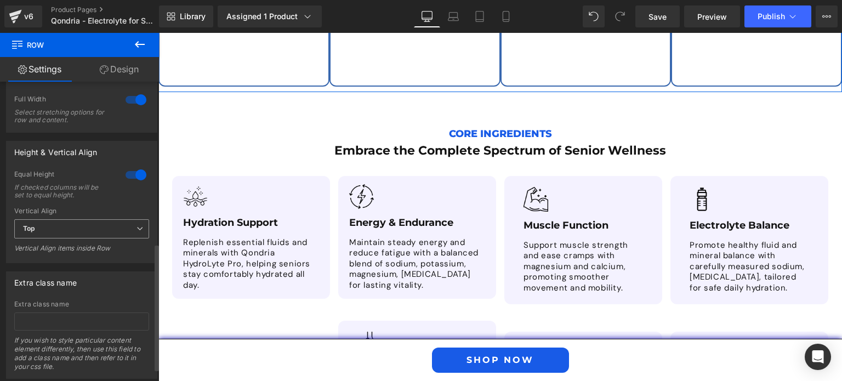
click at [113, 226] on span "Top" at bounding box center [81, 228] width 135 height 19
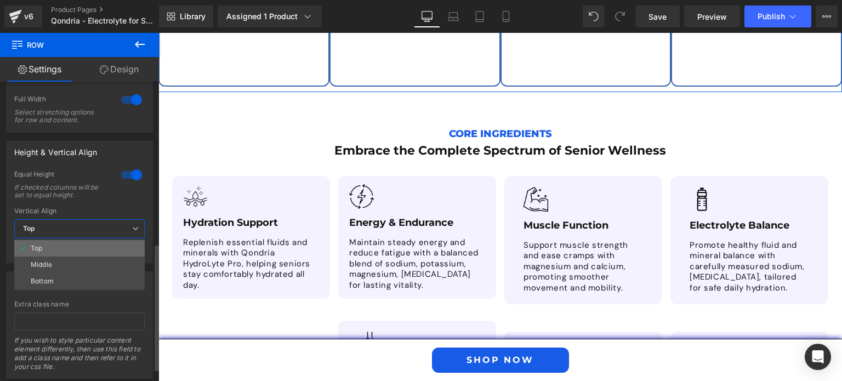
click at [101, 256] on li "Top" at bounding box center [79, 248] width 131 height 16
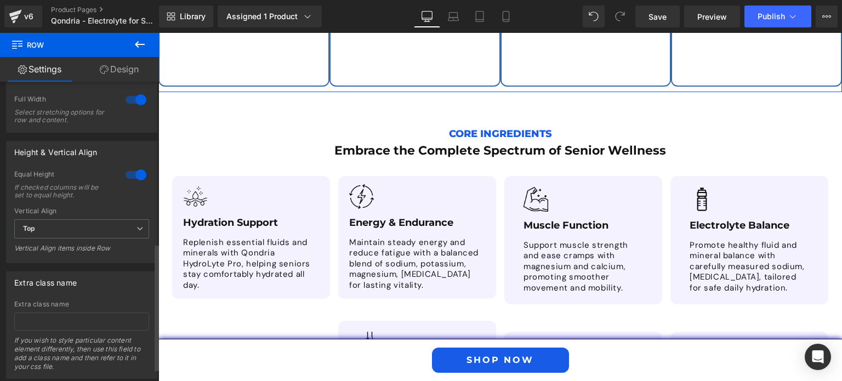
drag, startPoint x: 101, startPoint y: 239, endPoint x: 129, endPoint y: 180, distance: 64.5
click at [129, 180] on div "0 Equal Height If checked columns will be set to equal height. Top Middle Botto…" at bounding box center [82, 216] width 150 height 93
click at [129, 180] on div at bounding box center [136, 175] width 26 height 18
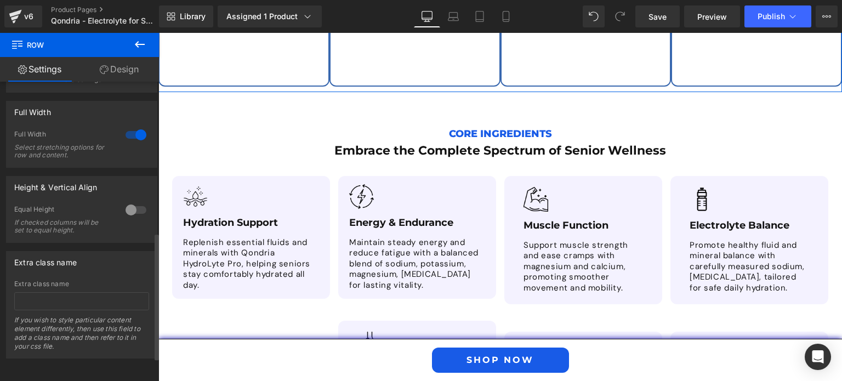
click at [131, 126] on div at bounding box center [136, 135] width 26 height 18
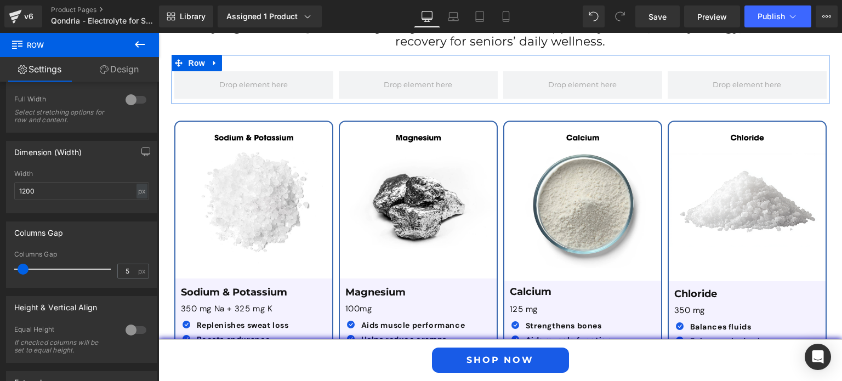
scroll to position [1877, 0]
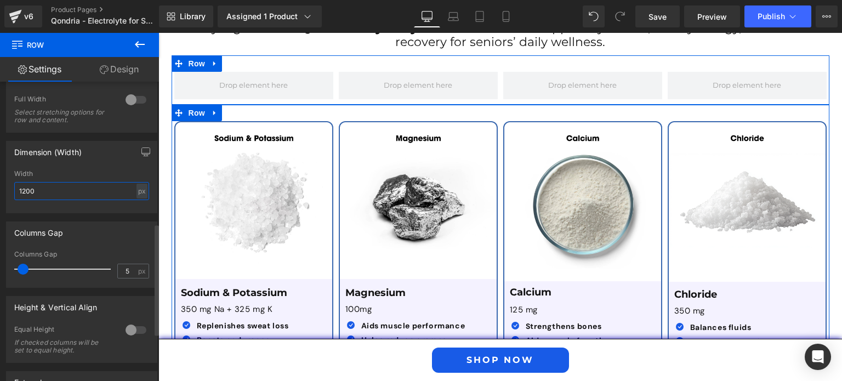
click at [86, 200] on input "1200" at bounding box center [81, 191] width 135 height 18
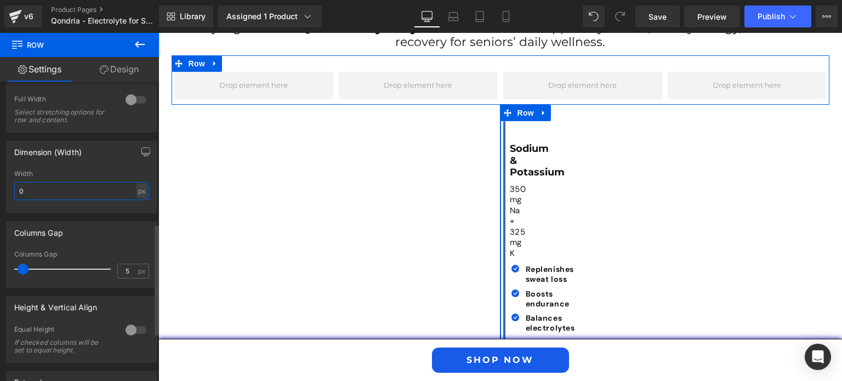
click at [99, 190] on input "0" at bounding box center [81, 191] width 135 height 18
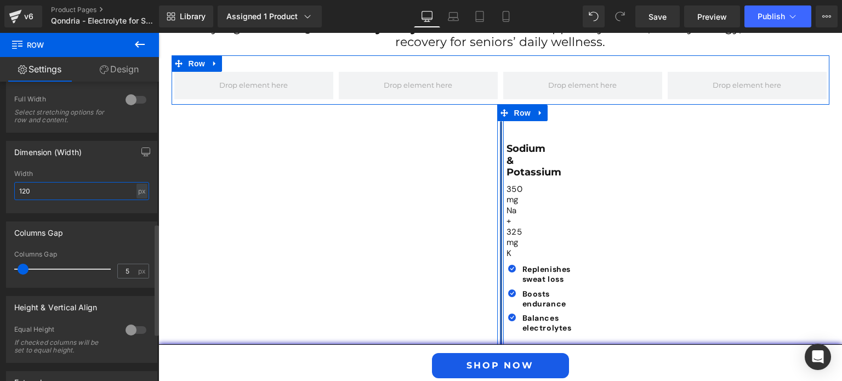
type input "1200"
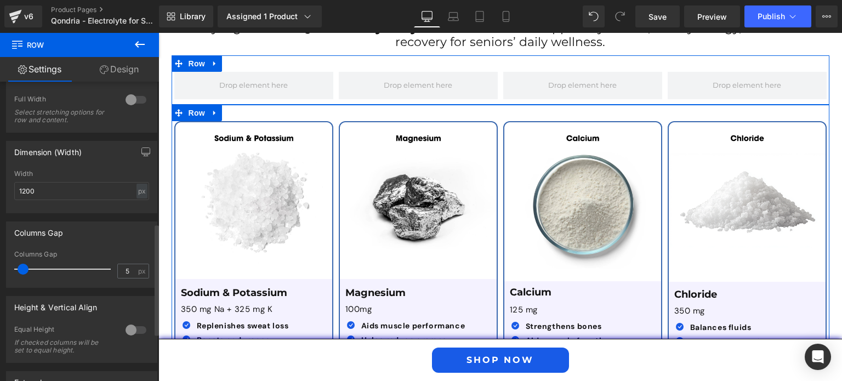
click at [108, 212] on div at bounding box center [81, 209] width 135 height 7
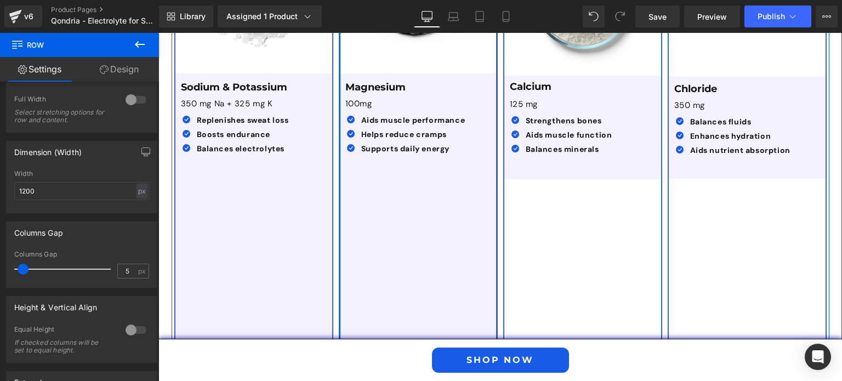
scroll to position [2080, 0]
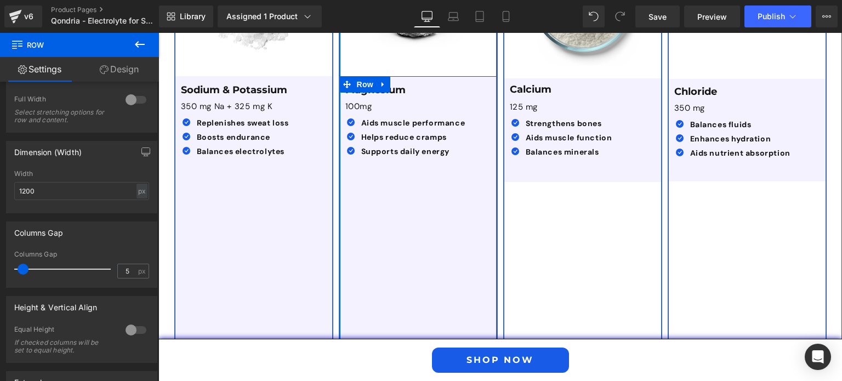
click at [431, 183] on div "Magnesium Text Block 100mg Text Block Icon Aids muscle performance Text Block I…" at bounding box center [418, 207] width 157 height 263
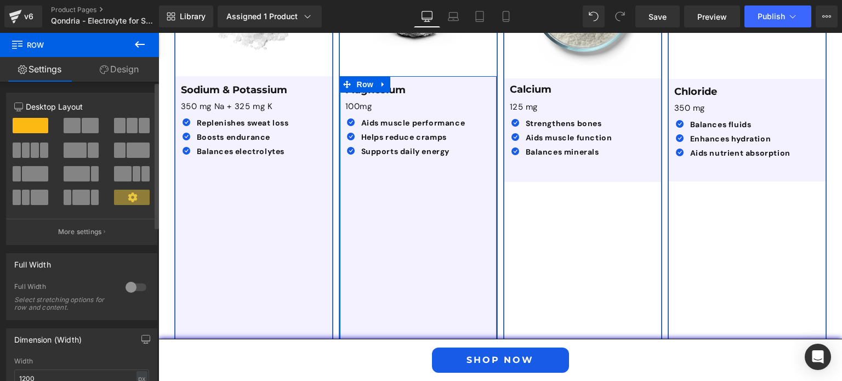
scroll to position [114, 0]
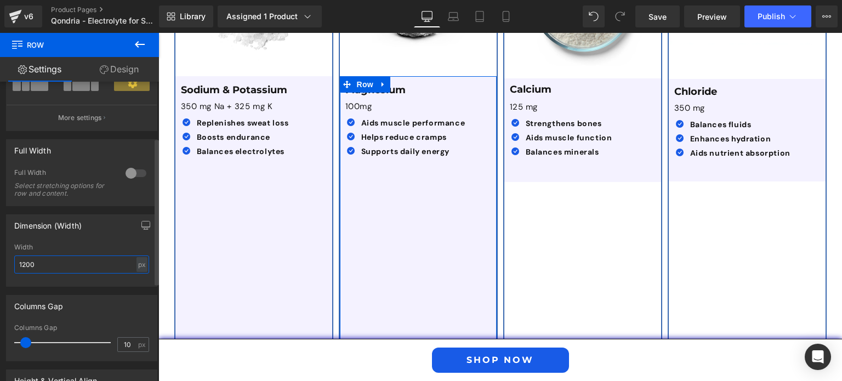
click at [61, 264] on input "1200" at bounding box center [81, 265] width 135 height 18
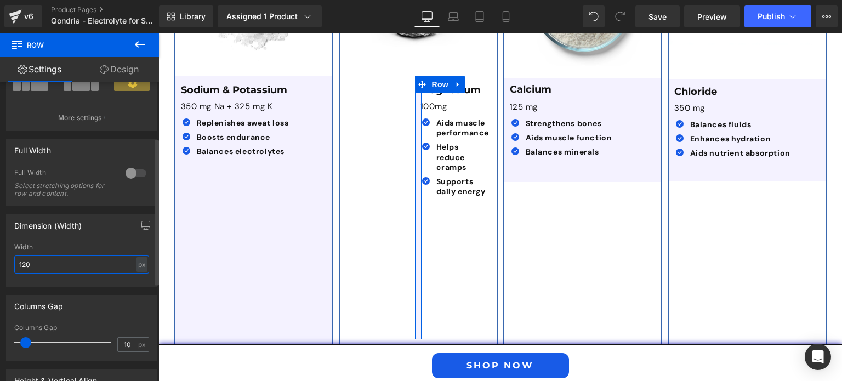
type input "1200"
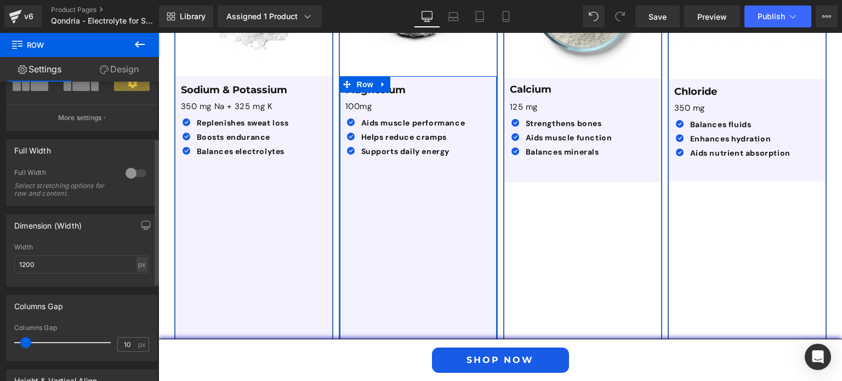
click at [95, 225] on div "Dimension (Width)" at bounding box center [82, 225] width 150 height 21
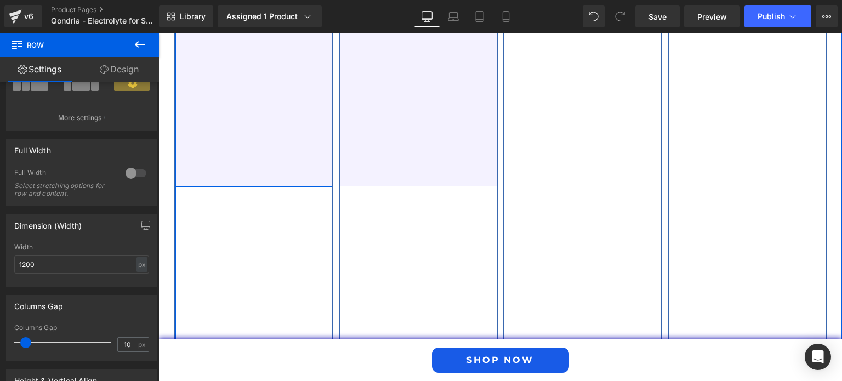
scroll to position [2234, 0]
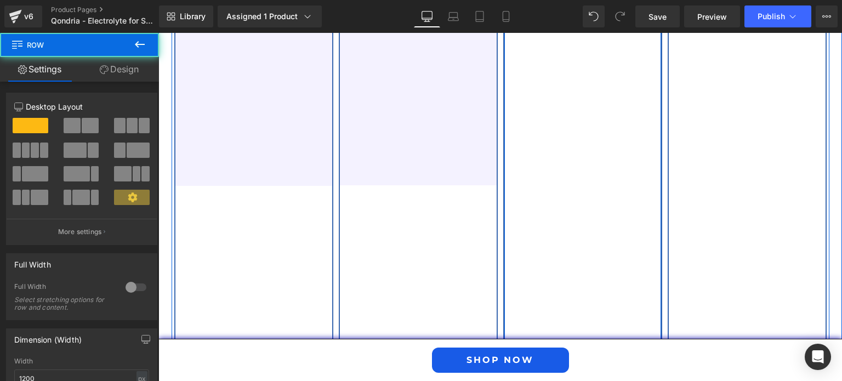
click at [570, 112] on div "Image Calcium Text Block 125 mg Text Block Icon Strengthens bones Text Block Ic…" at bounding box center [582, 114] width 159 height 700
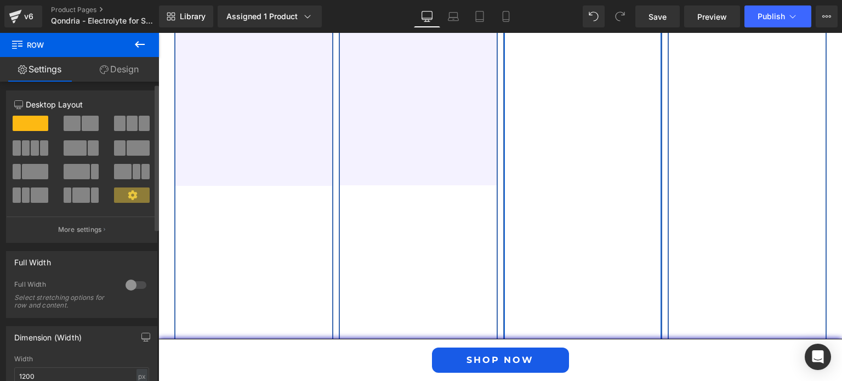
scroll to position [2, 0]
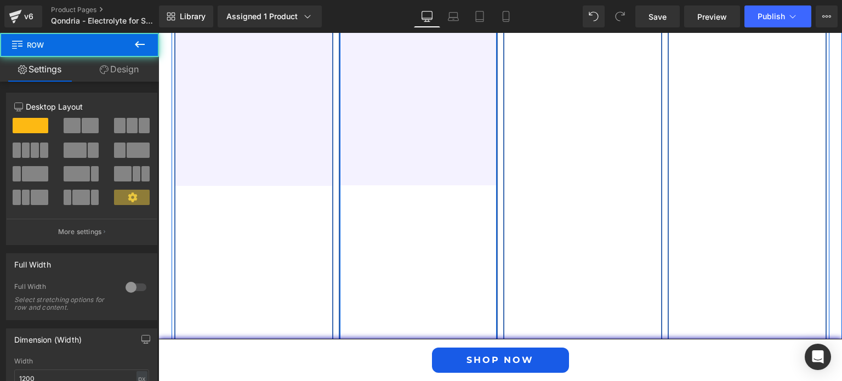
click at [376, 214] on div "Image Magnesium Text Block 100mg Text Block Icon Aids muscle performance Text B…" at bounding box center [418, 114] width 159 height 700
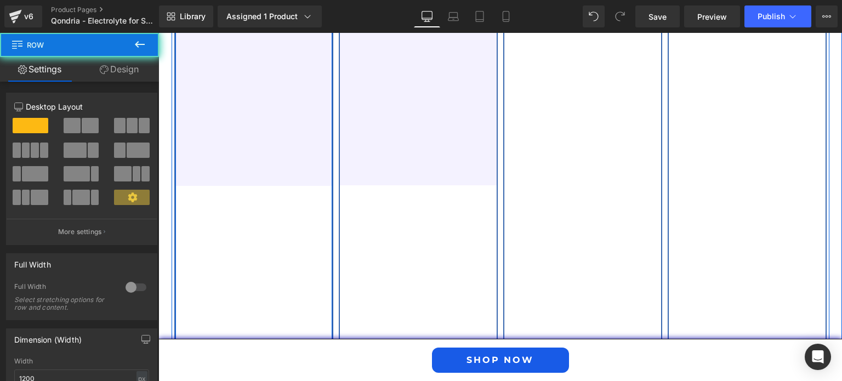
click at [250, 209] on div "Image Sodium & Potassium Text Block 350 mg Na + 325 mg K Text Block Icon Replen…" at bounding box center [253, 114] width 159 height 700
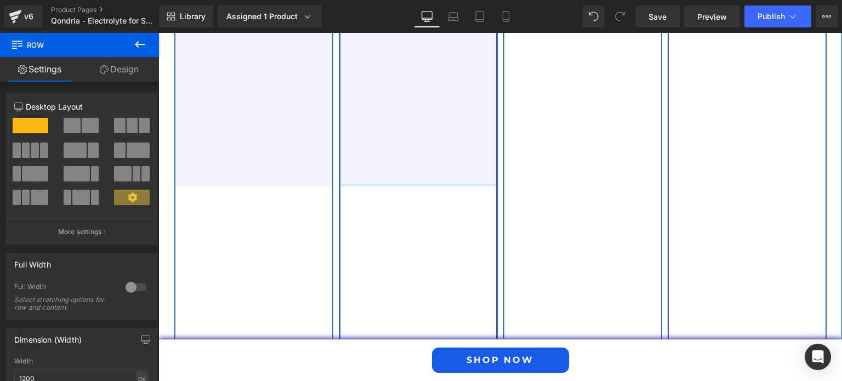
click at [429, 112] on div "Magnesium Text Block 100mg Text Block Icon Aids muscle performance Text Block I…" at bounding box center [418, 53] width 157 height 263
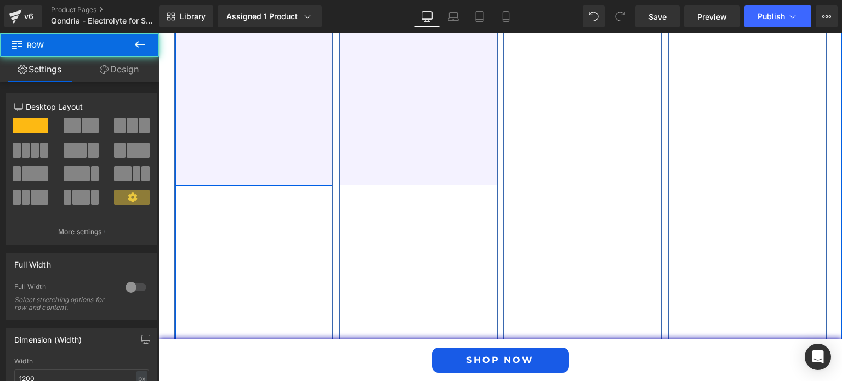
click at [274, 126] on div "Sodium & Potassium Text Block 350 mg Na + 325 mg K Text Block Icon Replenishes …" at bounding box center [253, 54] width 157 height 264
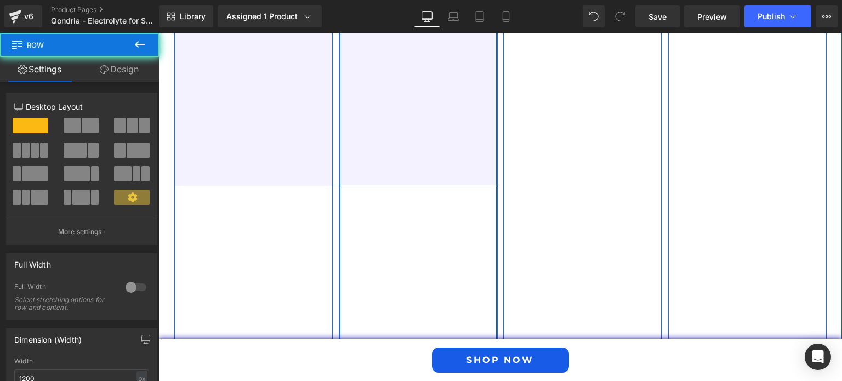
click at [408, 119] on div "Magnesium Text Block 100mg Text Block Icon Aids muscle performance Text Block I…" at bounding box center [418, 53] width 157 height 263
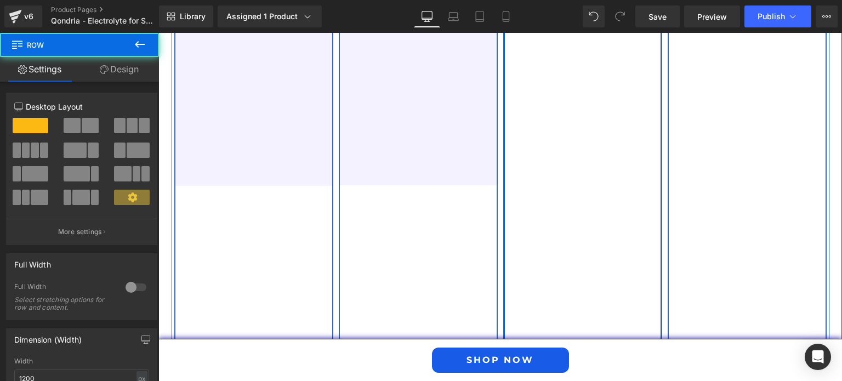
click at [553, 96] on div "Image Calcium Text Block 125 mg Text Block Icon Strengthens bones Text Block Ic…" at bounding box center [582, 114] width 159 height 700
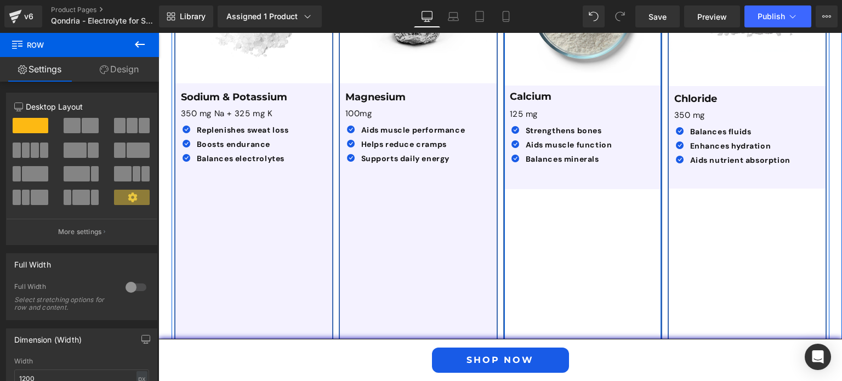
scroll to position [2069, 0]
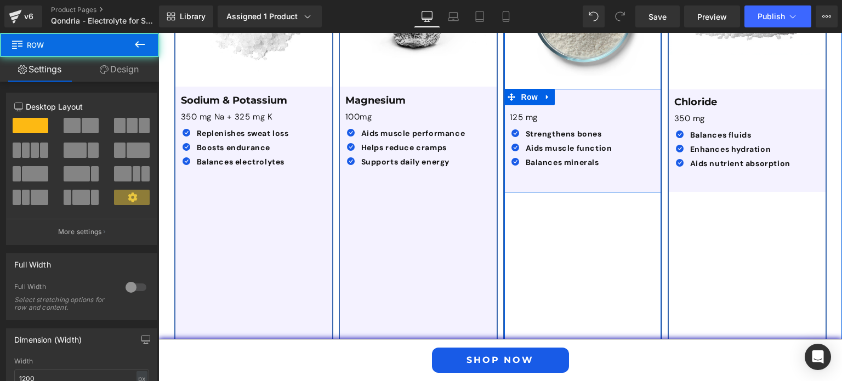
click at [636, 171] on div "Calcium Text Block 125 mg Text Block Icon Strengthens bones Text Block Icon Aid…" at bounding box center [583, 141] width 157 height 104
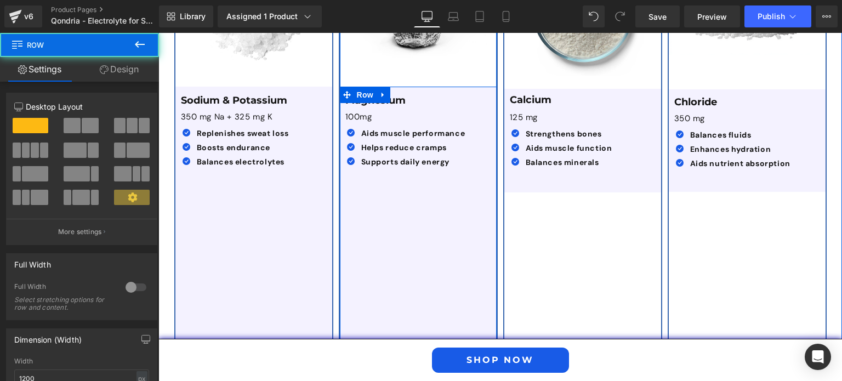
click at [465, 177] on div "Magnesium Text Block 100mg Text Block Icon Aids muscle performance Text Block I…" at bounding box center [418, 218] width 157 height 263
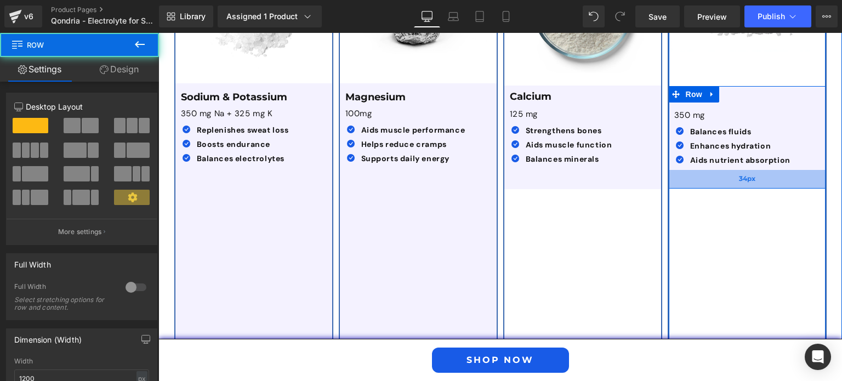
click at [815, 172] on div "34px" at bounding box center [747, 179] width 157 height 19
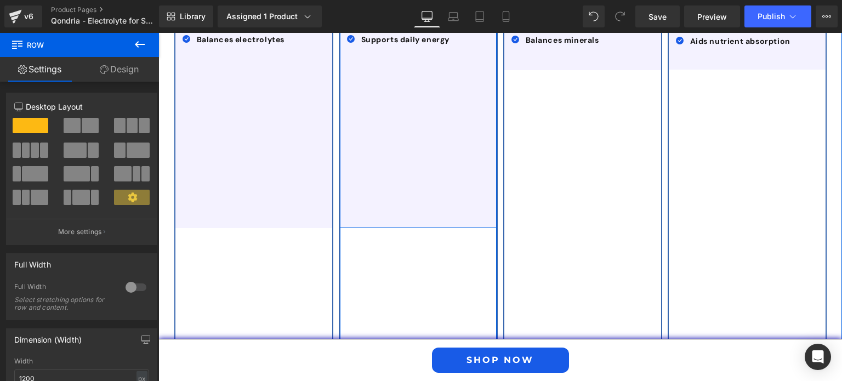
scroll to position [2191, 0]
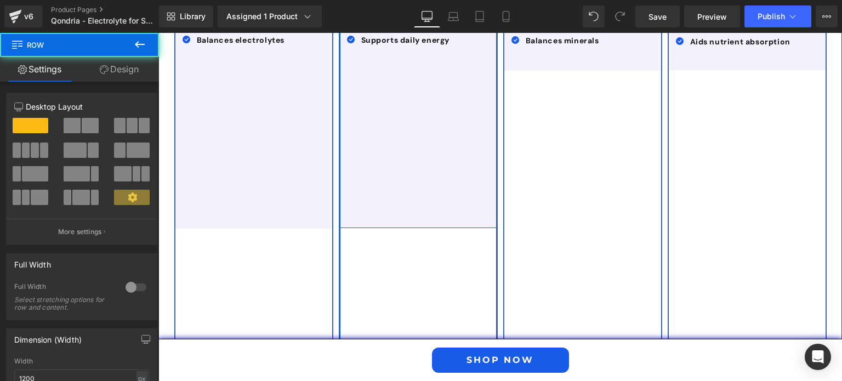
click at [426, 206] on div "Magnesium Text Block 100mg Text Block Icon Aids muscle performance Text Block I…" at bounding box center [418, 96] width 157 height 263
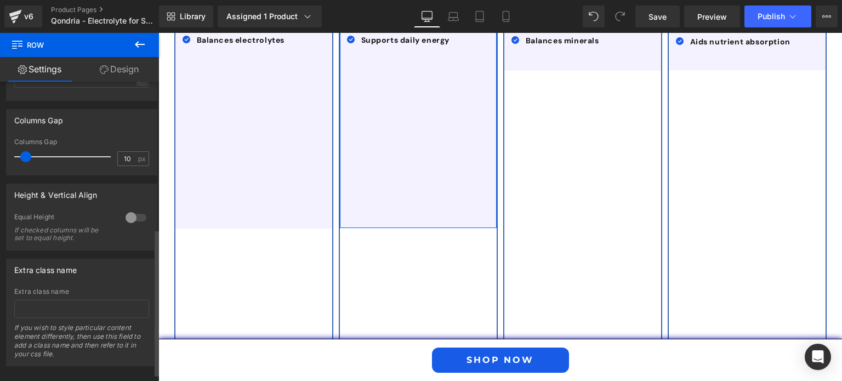
scroll to position [315, 0]
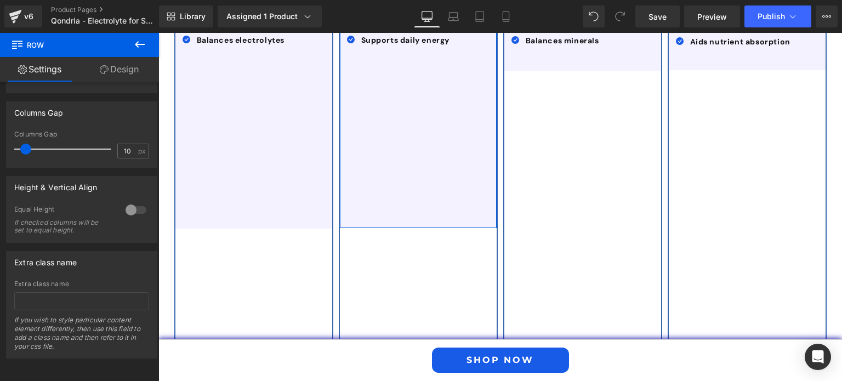
click at [127, 76] on link "Design" at bounding box center [120, 69] width 80 height 25
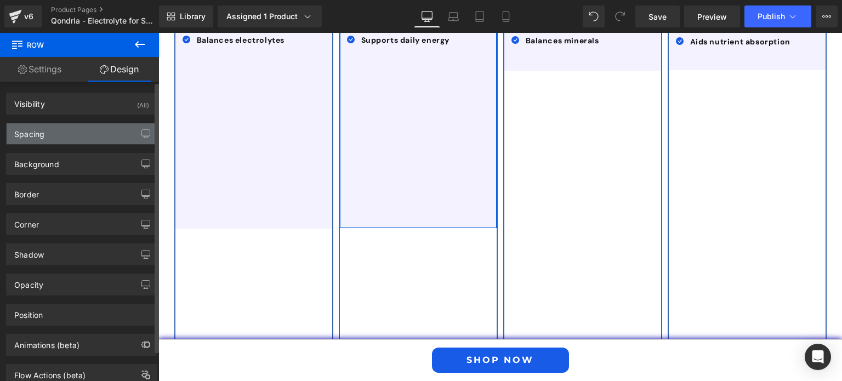
click at [112, 134] on div "Spacing" at bounding box center [82, 133] width 150 height 21
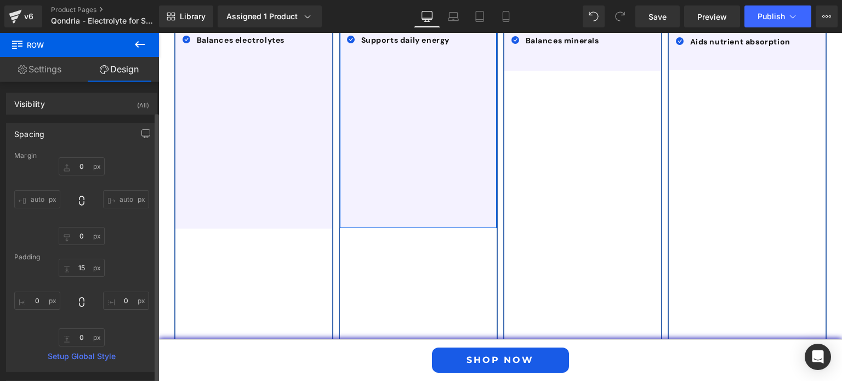
scroll to position [261, 0]
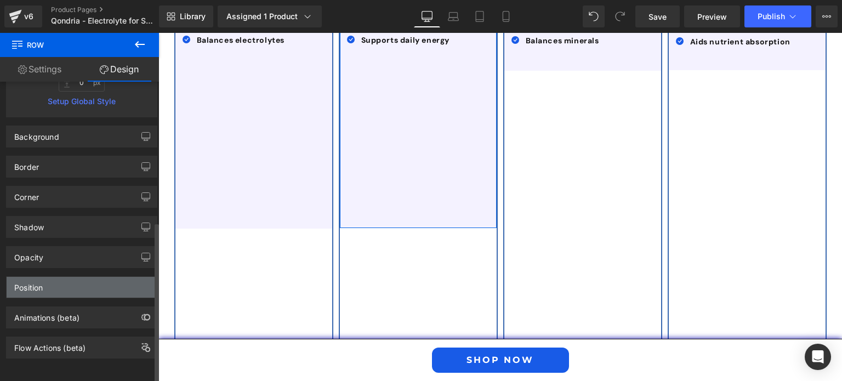
click at [89, 277] on div "Position" at bounding box center [82, 287] width 150 height 21
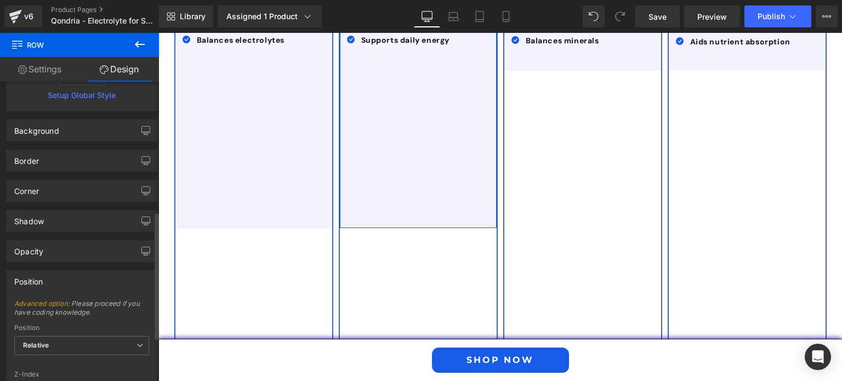
scroll to position [408, 0]
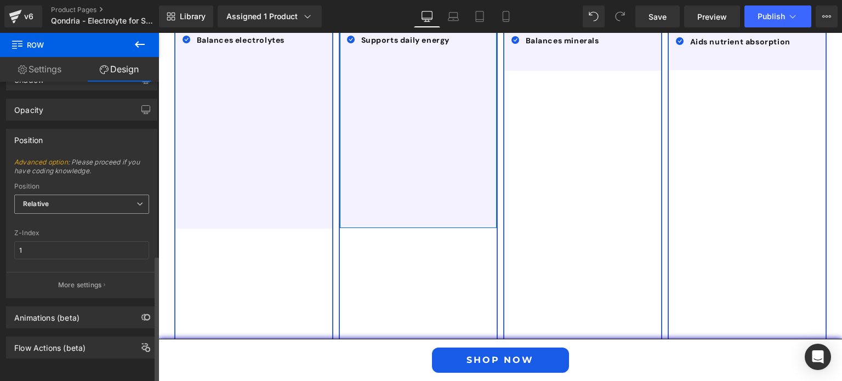
click at [82, 204] on span "Relative" at bounding box center [81, 204] width 135 height 19
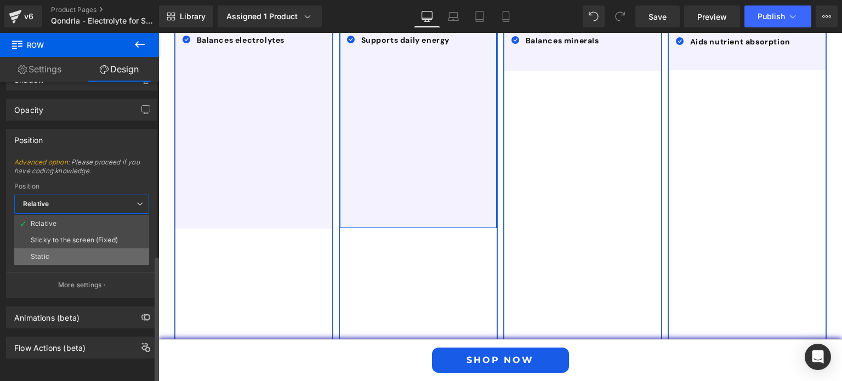
click at [63, 248] on li "Static" at bounding box center [81, 256] width 135 height 16
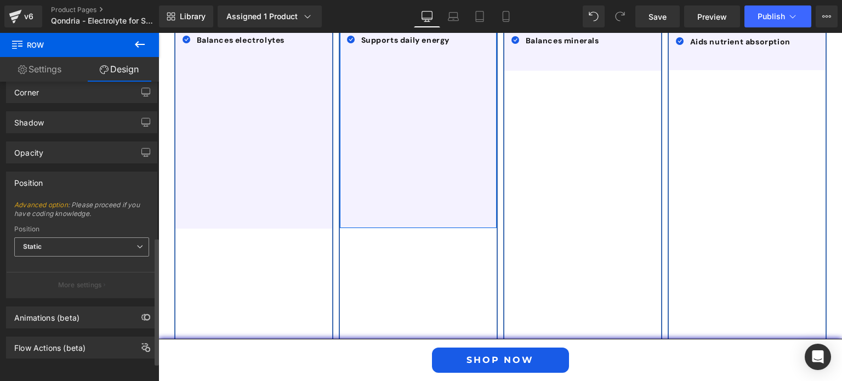
scroll to position [365, 0]
click at [71, 237] on span "Static" at bounding box center [81, 246] width 135 height 19
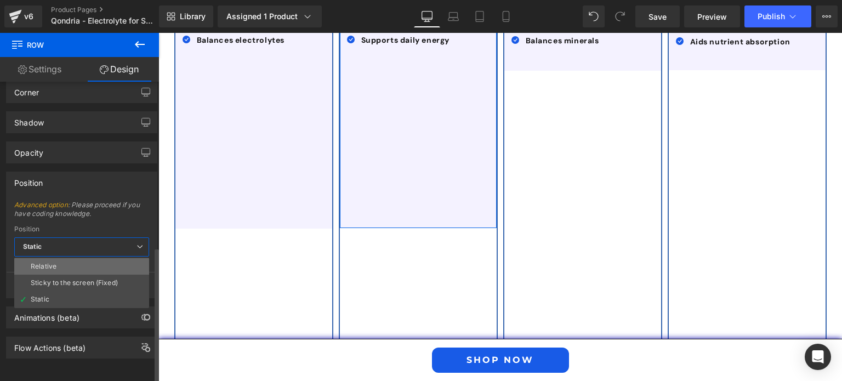
click at [70, 258] on li "Relative" at bounding box center [81, 266] width 135 height 16
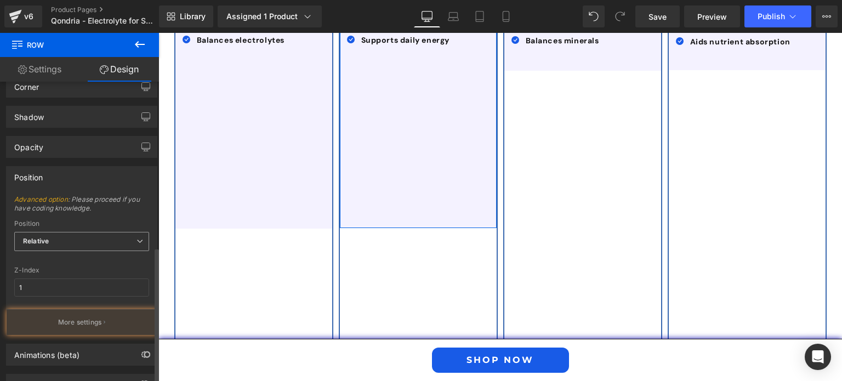
scroll to position [408, 0]
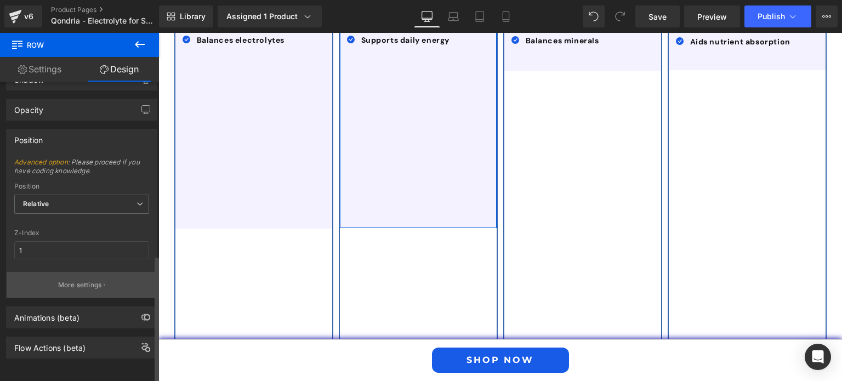
click at [81, 280] on p "More settings" at bounding box center [80, 285] width 44 height 10
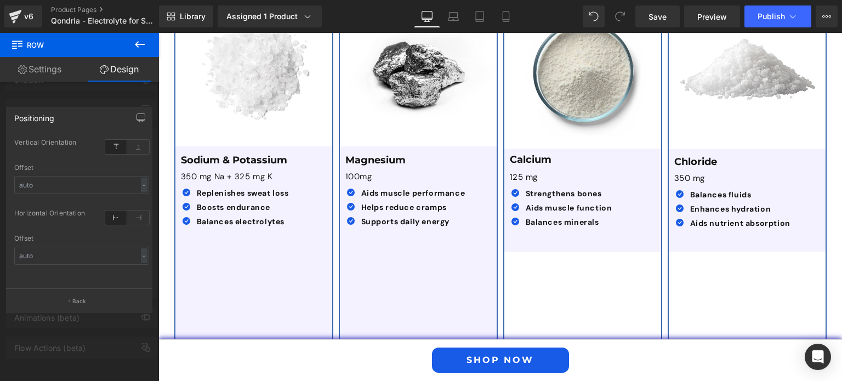
scroll to position [2008, 0]
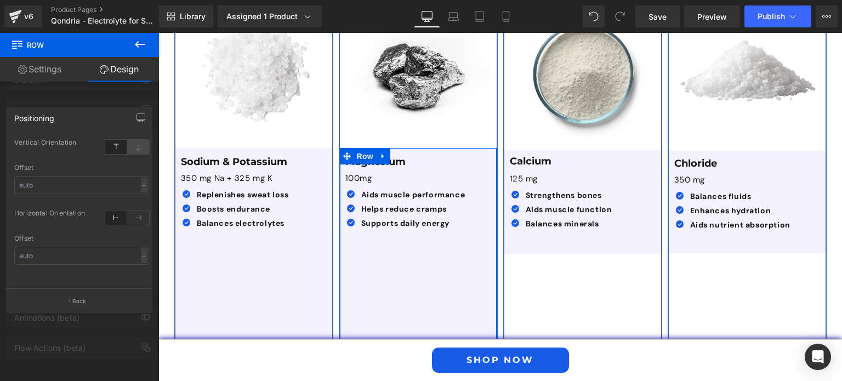
click at [134, 145] on icon at bounding box center [138, 147] width 22 height 14
click at [114, 145] on icon at bounding box center [116, 147] width 22 height 14
click at [137, 217] on icon at bounding box center [138, 218] width 22 height 14
click at [118, 219] on icon at bounding box center [116, 218] width 22 height 14
click at [97, 302] on button "Back" at bounding box center [79, 300] width 146 height 25
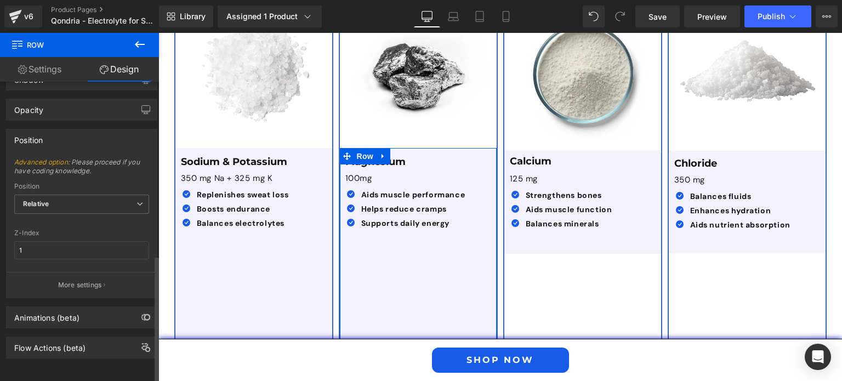
scroll to position [0, 0]
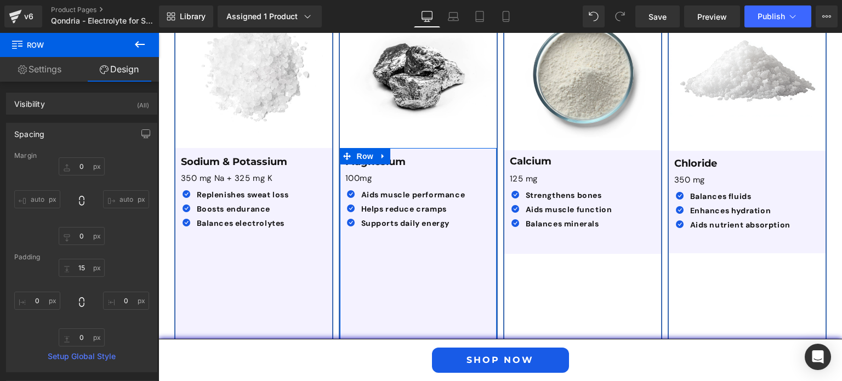
click at [32, 65] on link "Settings" at bounding box center [40, 69] width 80 height 25
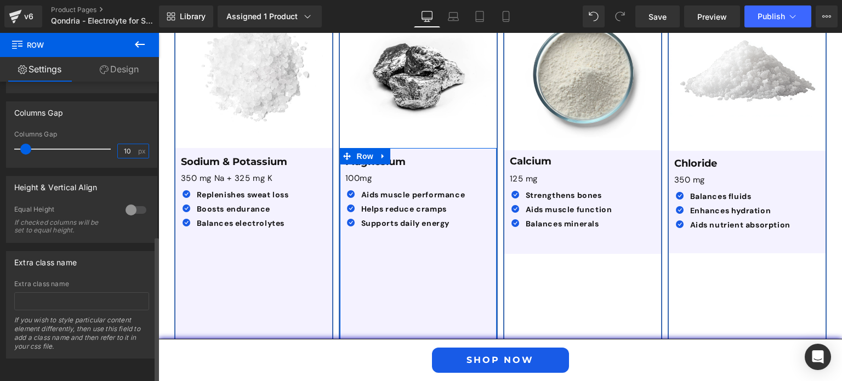
click at [118, 144] on input "10" at bounding box center [127, 151] width 19 height 14
type input "10"
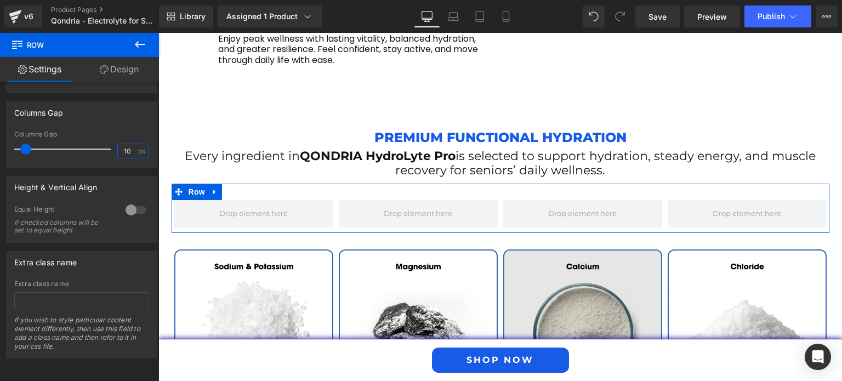
scroll to position [1742, 0]
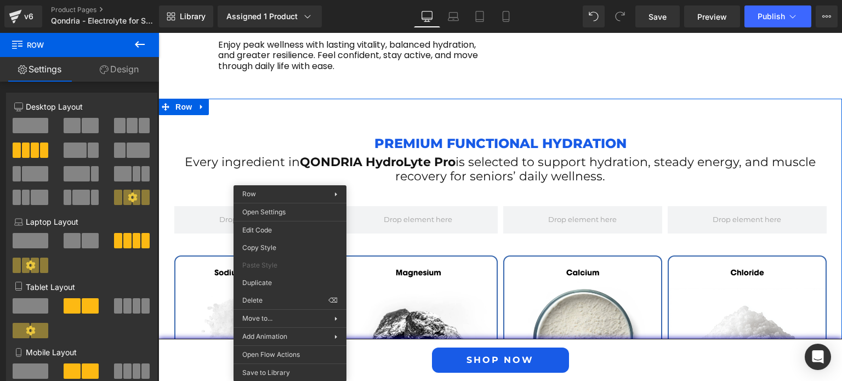
click at [193, 192] on span "Row" at bounding box center [197, 198] width 18 height 13
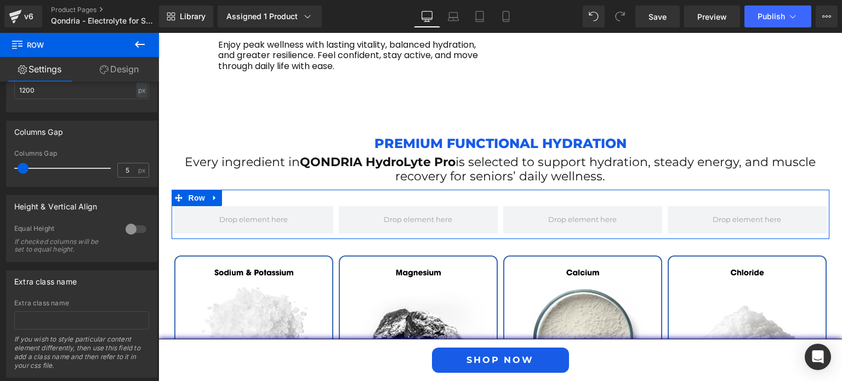
scroll to position [509, 0]
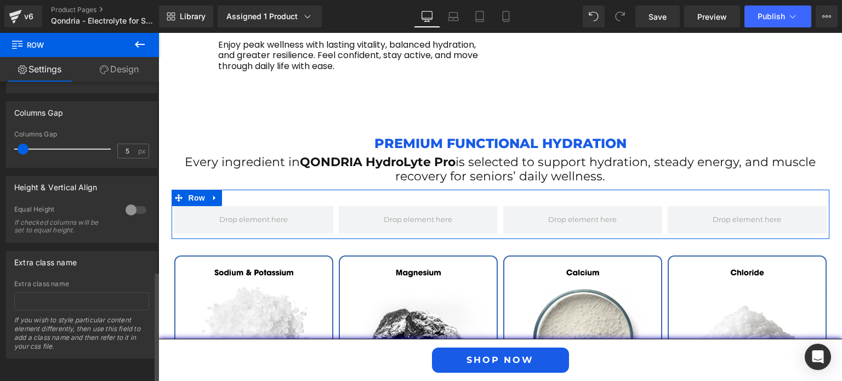
click at [130, 201] on div at bounding box center [136, 210] width 26 height 18
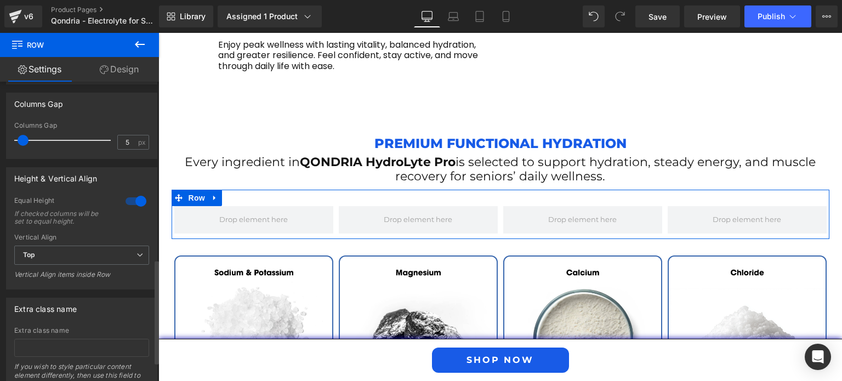
click at [130, 199] on div at bounding box center [136, 201] width 26 height 18
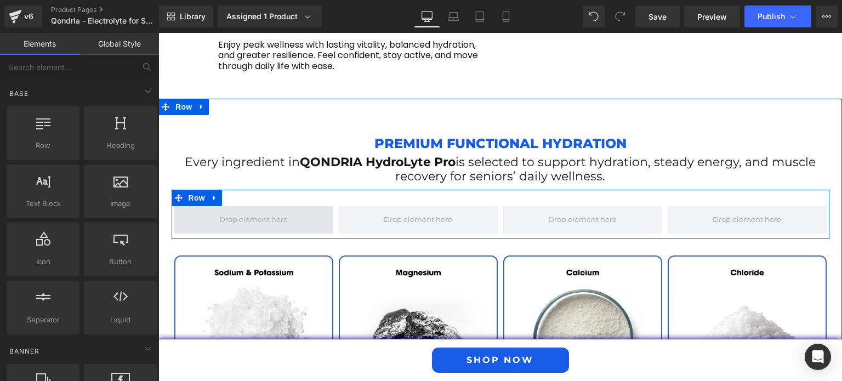
click at [242, 211] on span at bounding box center [254, 219] width 76 height 17
click at [240, 211] on span at bounding box center [254, 219] width 76 height 17
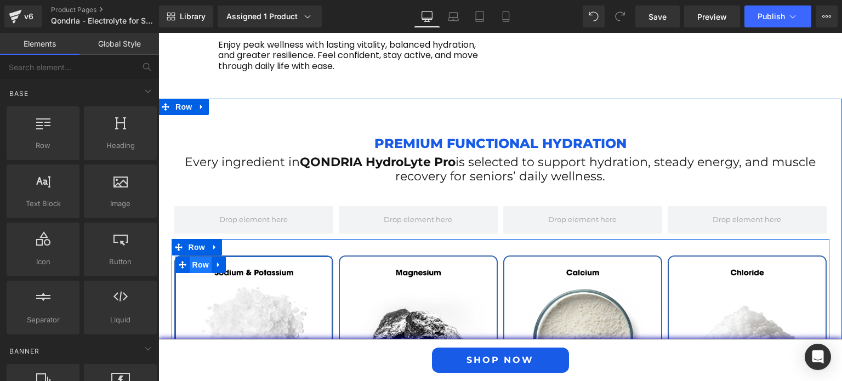
click at [196, 257] on span "Row" at bounding box center [201, 265] width 22 height 16
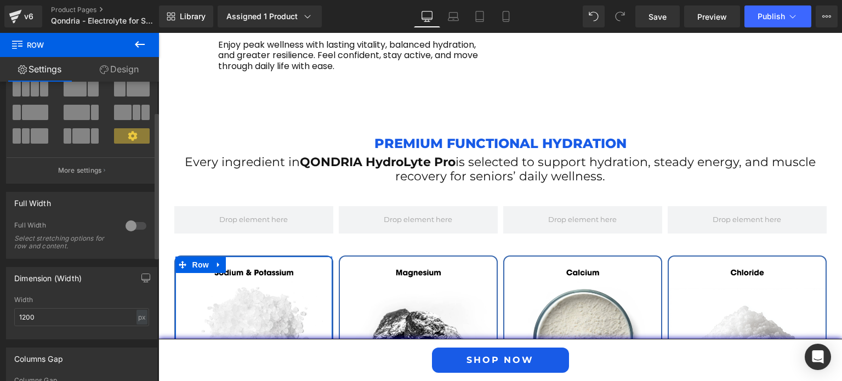
scroll to position [0, 0]
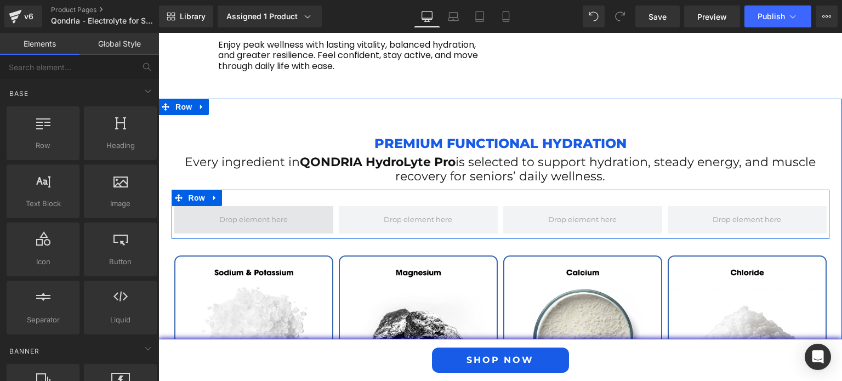
click at [232, 211] on span at bounding box center [254, 219] width 76 height 17
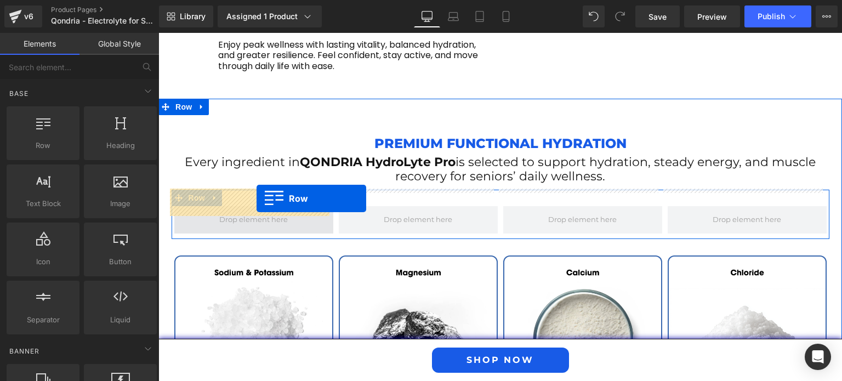
drag, startPoint x: 200, startPoint y: 163, endPoint x: 257, endPoint y: 199, distance: 67.1
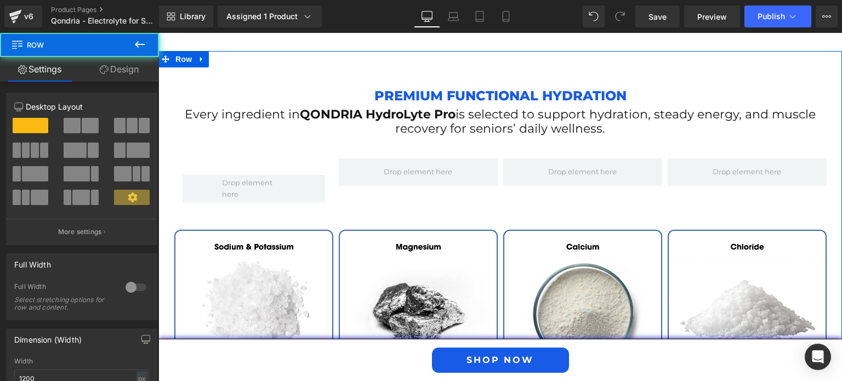
scroll to position [1794, 0]
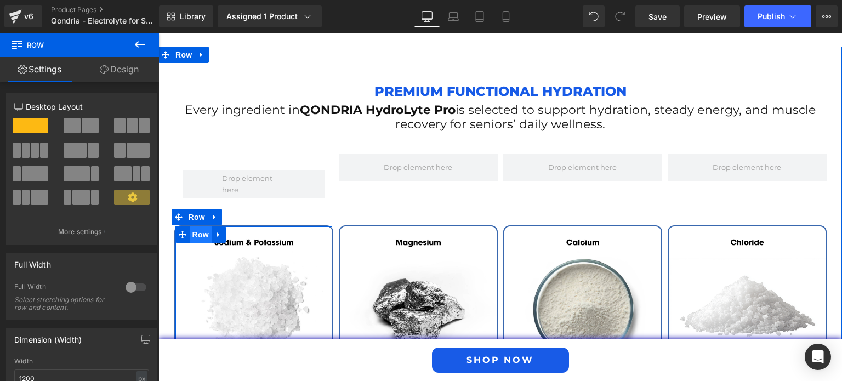
click at [191, 227] on span "Row" at bounding box center [201, 235] width 22 height 16
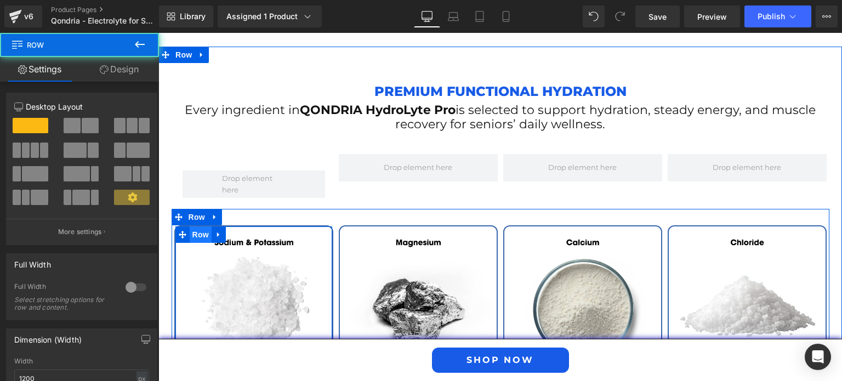
click at [191, 227] on span "Row" at bounding box center [201, 235] width 22 height 16
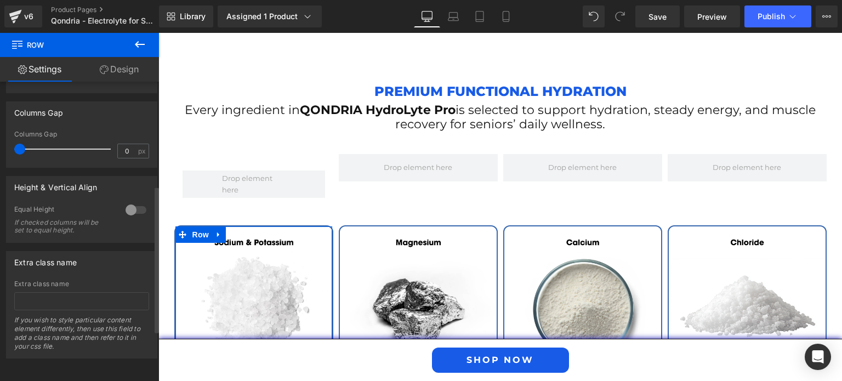
scroll to position [0, 0]
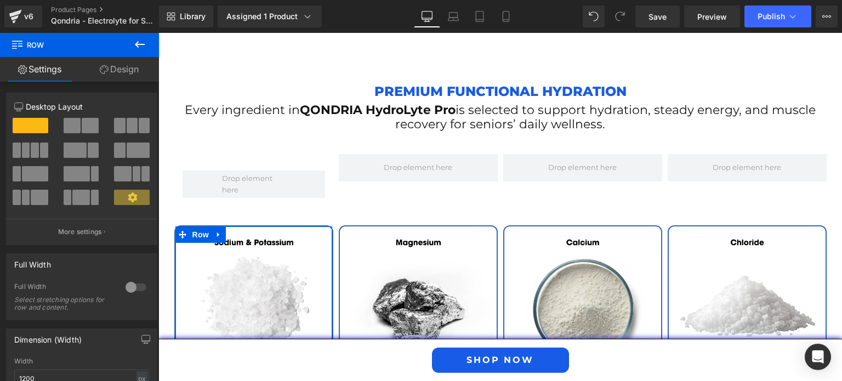
click at [114, 75] on link "Design" at bounding box center [120, 69] width 80 height 25
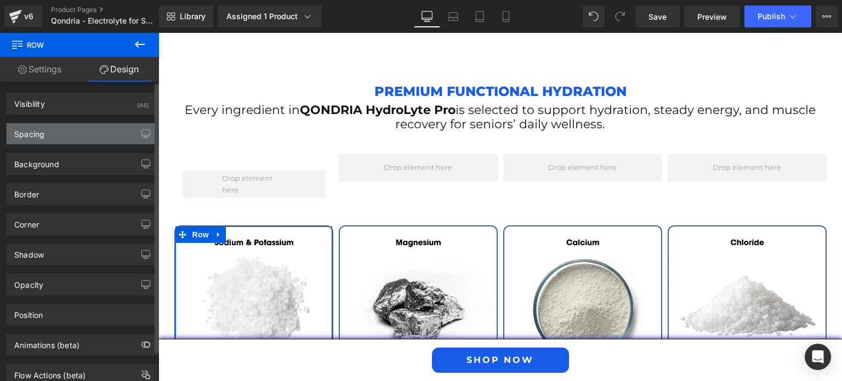
click at [75, 132] on div "Spacing" at bounding box center [82, 133] width 150 height 21
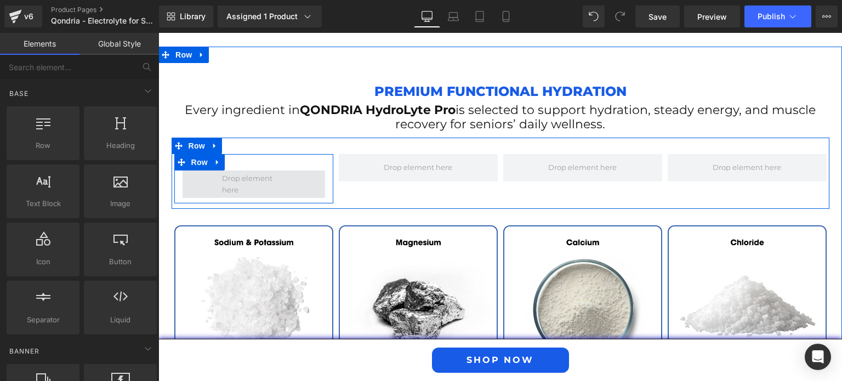
click at [252, 169] on span at bounding box center [253, 183] width 71 height 29
click at [194, 155] on span "Row" at bounding box center [200, 163] width 22 height 16
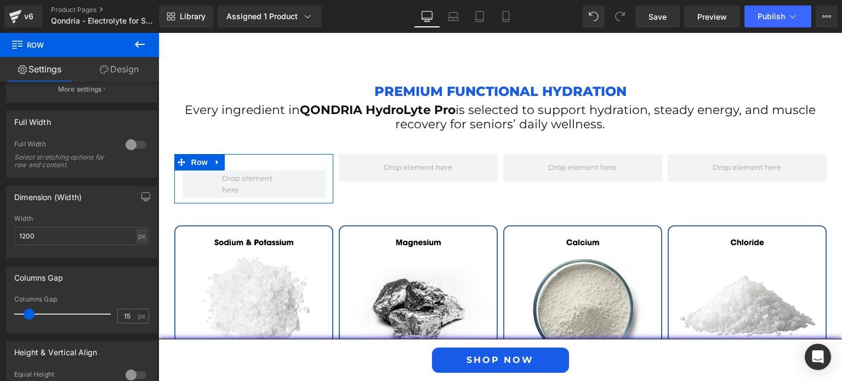
scroll to position [144, 0]
click at [125, 316] on input "15" at bounding box center [127, 315] width 19 height 14
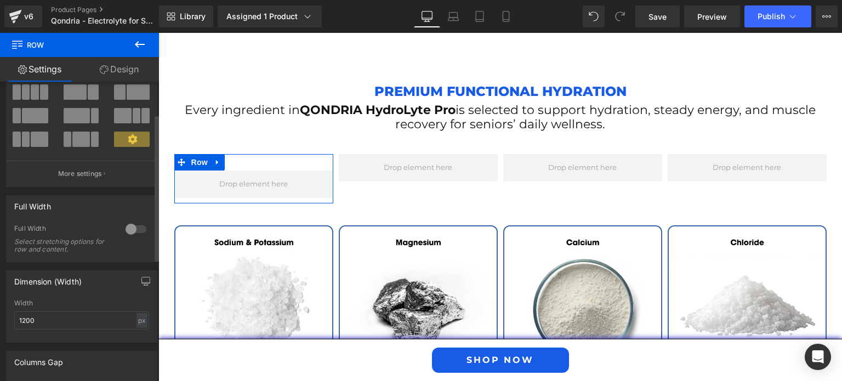
scroll to position [42, 0]
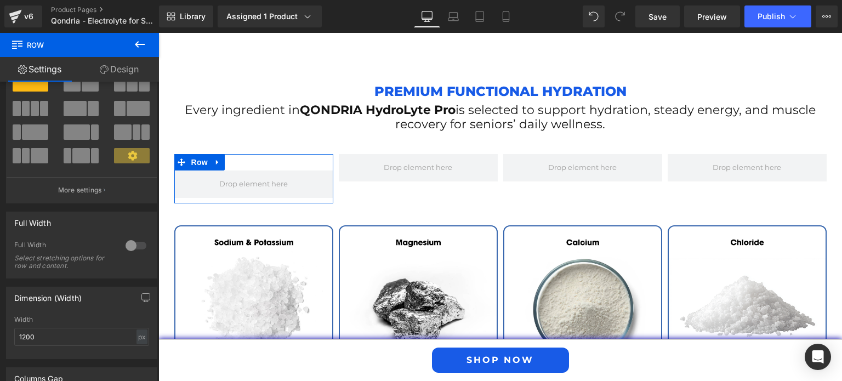
type input "0"
click at [127, 71] on link "Design" at bounding box center [120, 69] width 80 height 25
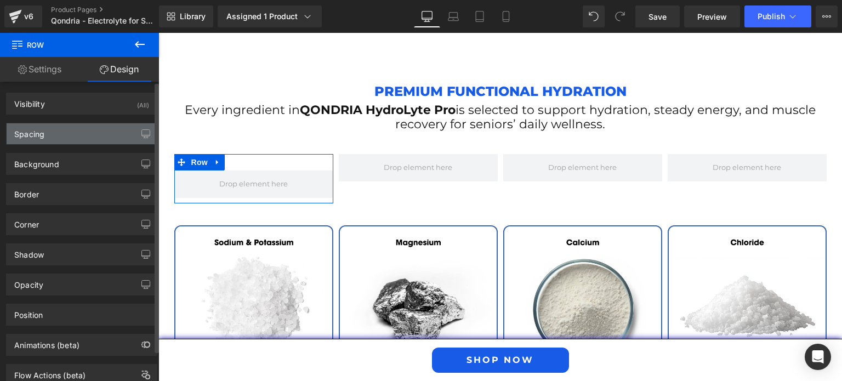
click at [83, 135] on div "Spacing" at bounding box center [82, 133] width 150 height 21
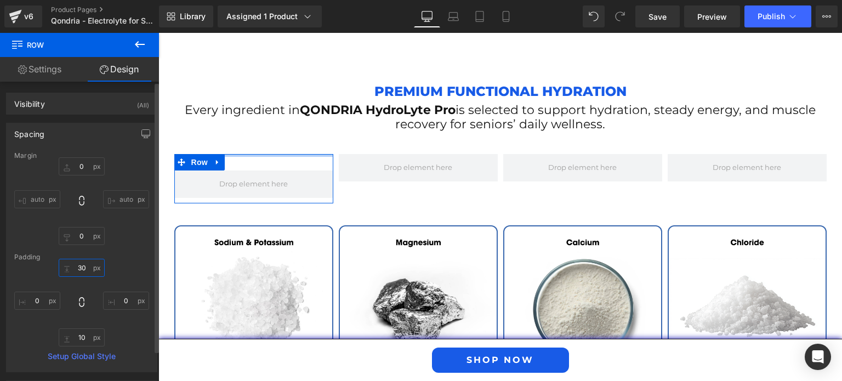
click at [81, 270] on input "30" at bounding box center [82, 268] width 46 height 18
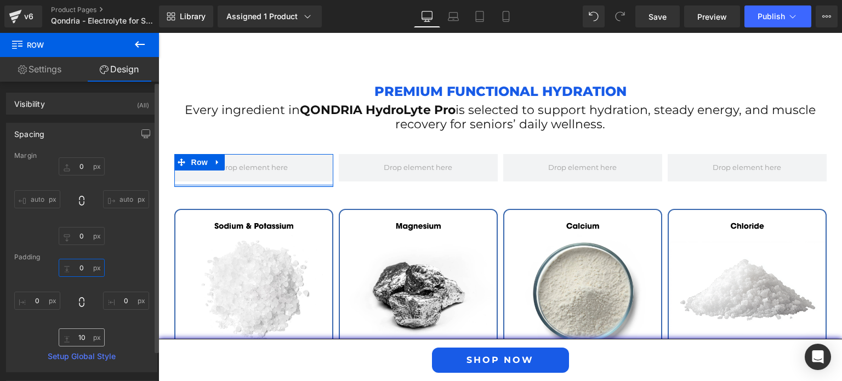
type input "0"
click at [79, 339] on input "10" at bounding box center [82, 338] width 46 height 18
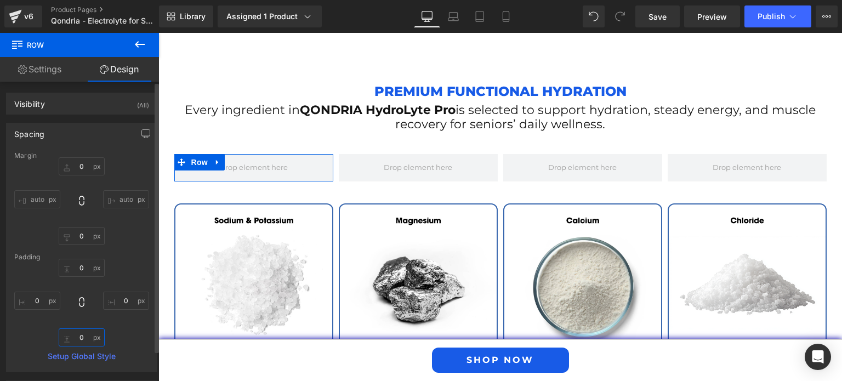
type input "0"
click at [22, 276] on div "0 0 0 0" at bounding box center [81, 303] width 135 height 88
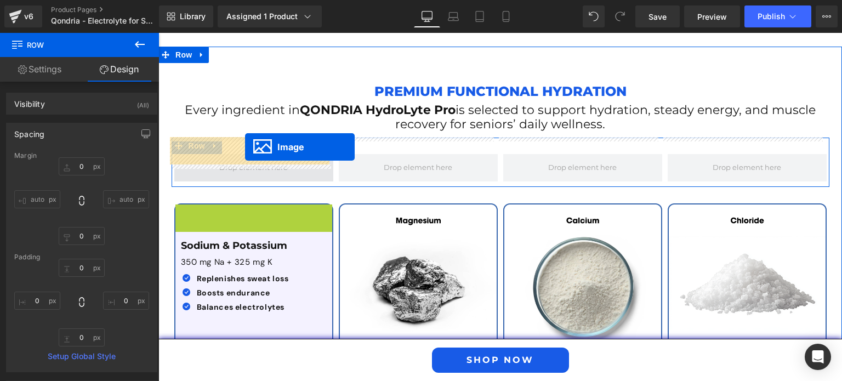
drag, startPoint x: 244, startPoint y: 264, endPoint x: 245, endPoint y: 147, distance: 116.8
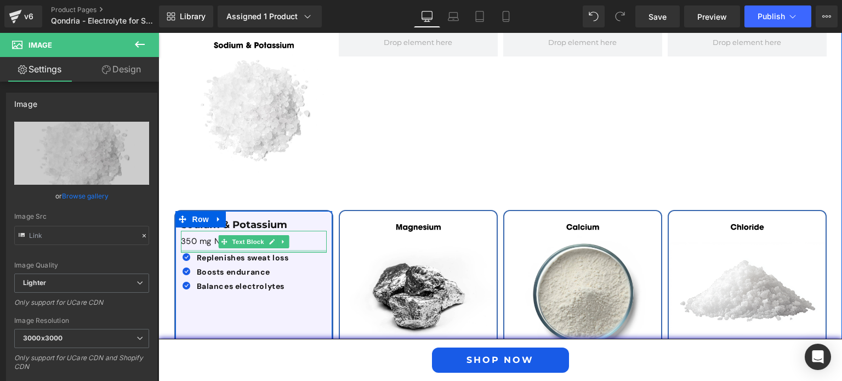
scroll to position [2031, 0]
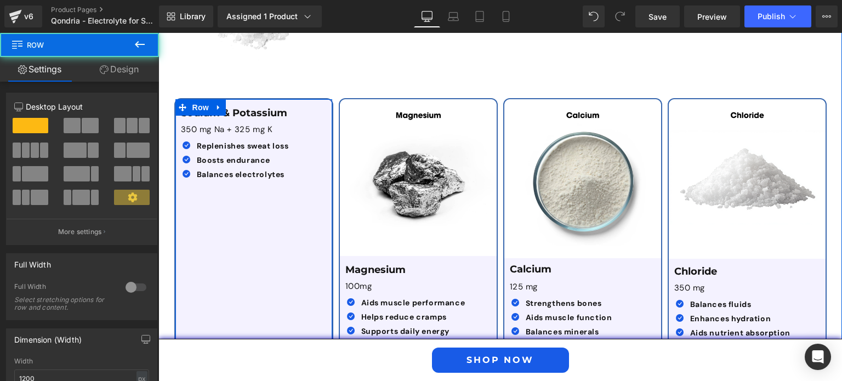
click at [246, 234] on div "Sodium & Potassium Text Block 350 mg Na + 325 mg K Text Block Icon Replenishes …" at bounding box center [253, 231] width 157 height 264
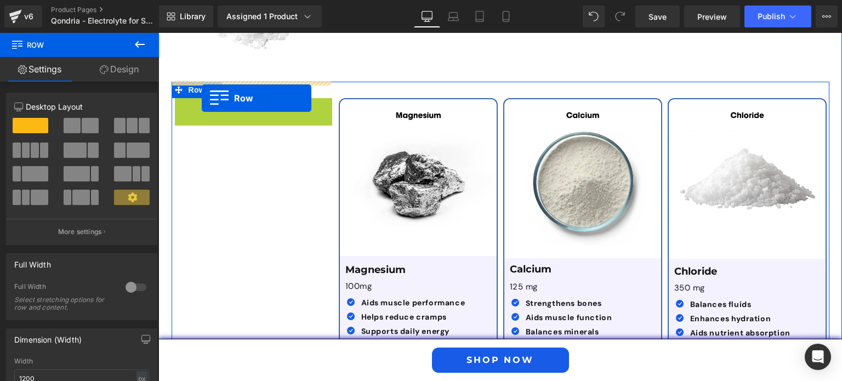
drag, startPoint x: 195, startPoint y: 95, endPoint x: 202, endPoint y: 98, distance: 7.4
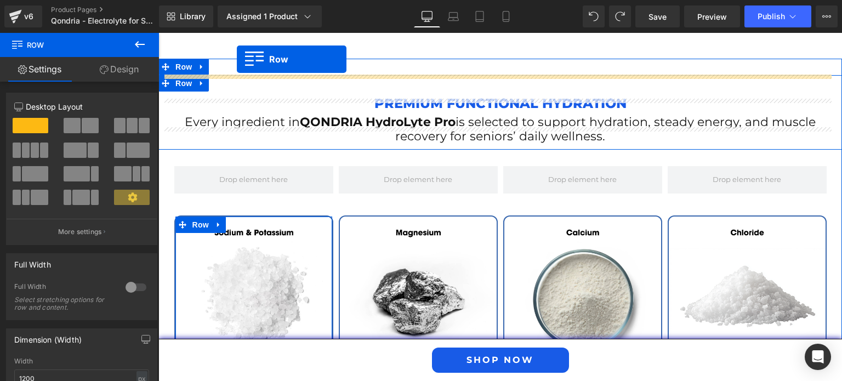
scroll to position [1739, 0]
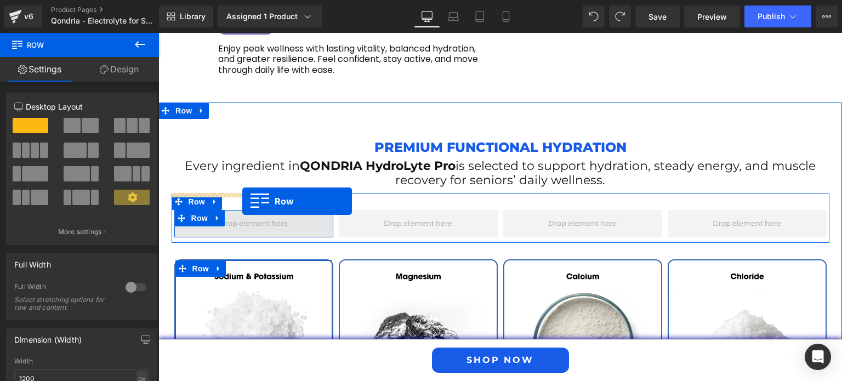
drag, startPoint x: 180, startPoint y: 209, endPoint x: 242, endPoint y: 201, distance: 63.0
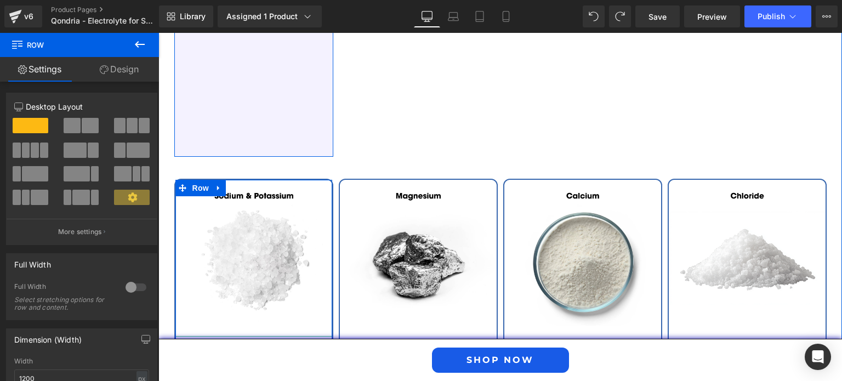
scroll to position [2057, 0]
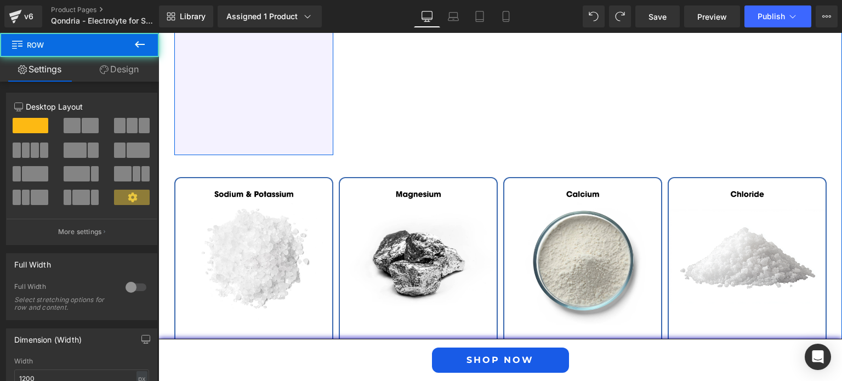
click at [270, 92] on div "Sodium & Potassium Text Block 350 mg Na + 325 mg K Text Block Icon Replenishes …" at bounding box center [253, 23] width 159 height 264
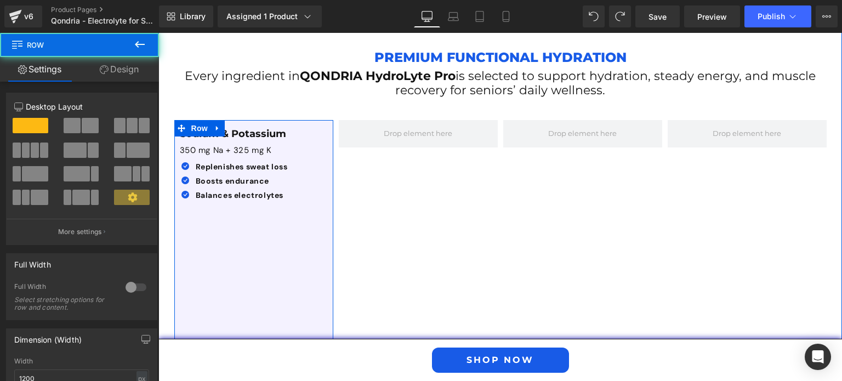
scroll to position [1827, 0]
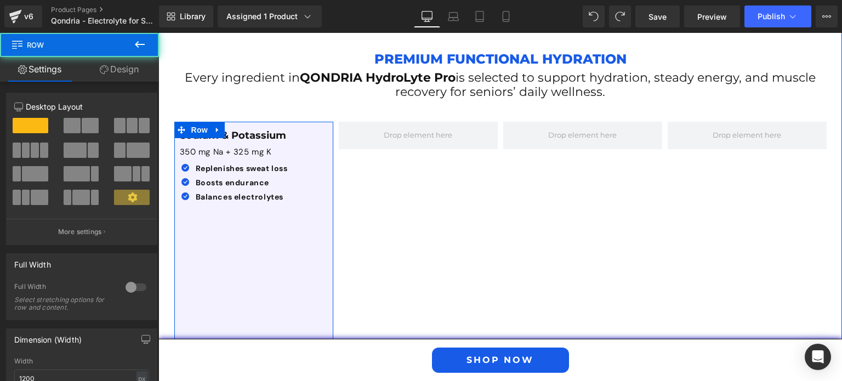
click at [290, 216] on div "Sodium & Potassium Text Block 350 mg Na + 325 mg K Text Block Icon Replenishes …" at bounding box center [253, 254] width 159 height 264
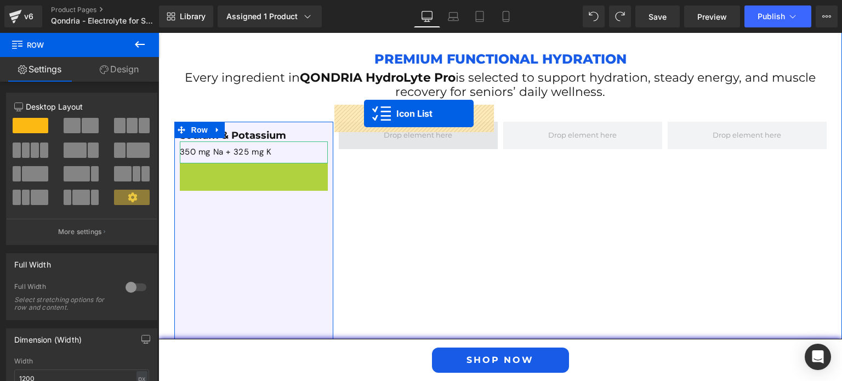
drag, startPoint x: 223, startPoint y: 154, endPoint x: 364, endPoint y: 114, distance: 146.4
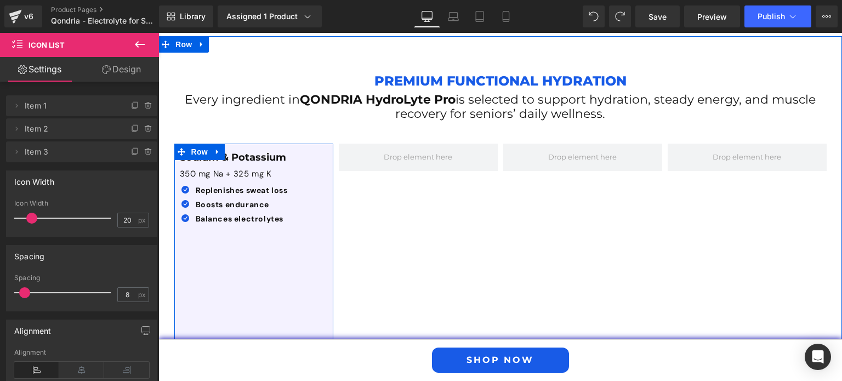
scroll to position [1804, 0]
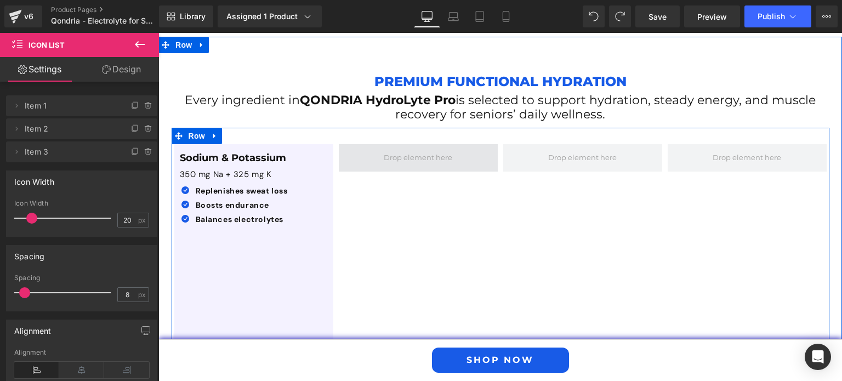
click at [382, 149] on span at bounding box center [418, 157] width 76 height 17
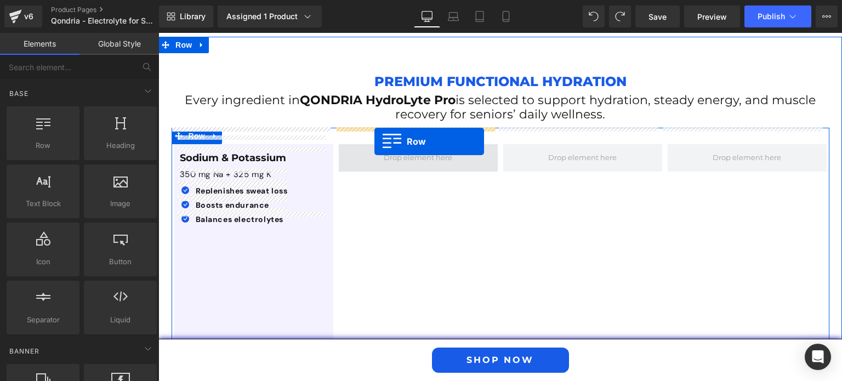
drag, startPoint x: 207, startPoint y: 175, endPoint x: 375, endPoint y: 141, distance: 170.6
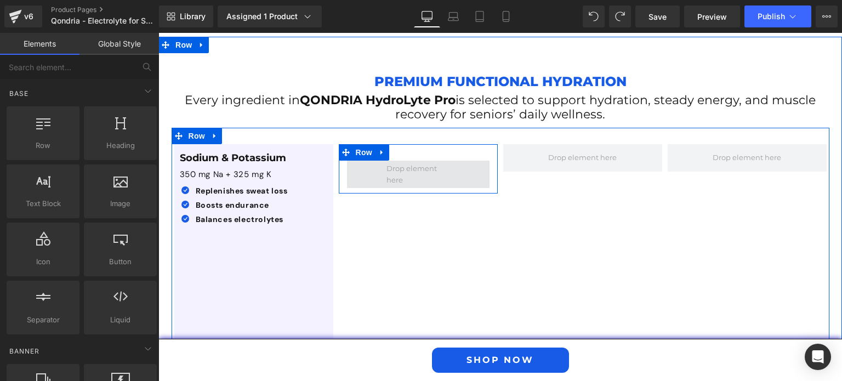
click at [401, 160] on span at bounding box center [418, 174] width 71 height 29
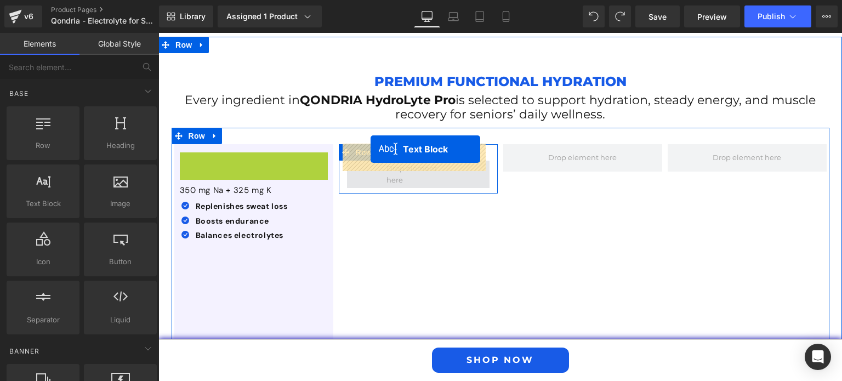
drag, startPoint x: 230, startPoint y: 140, endPoint x: 371, endPoint y: 149, distance: 140.7
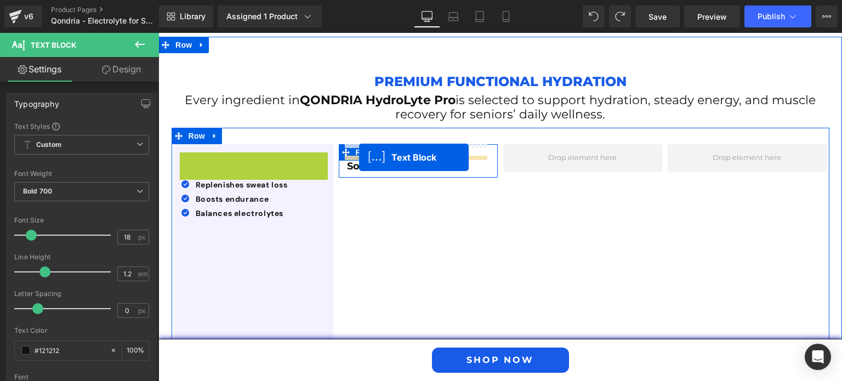
drag, startPoint x: 218, startPoint y: 146, endPoint x: 359, endPoint y: 157, distance: 142.0
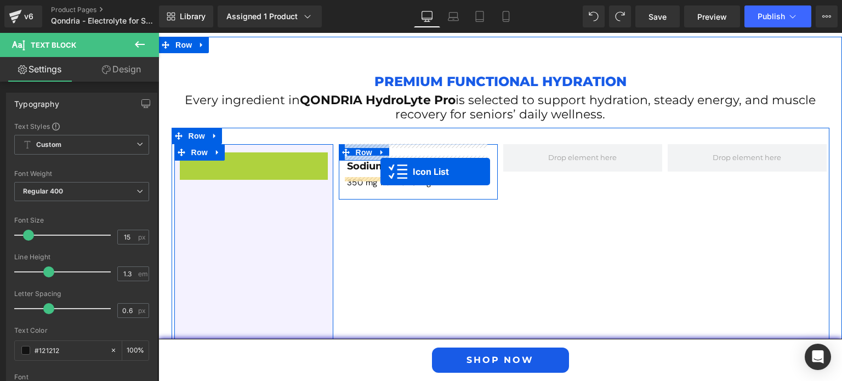
drag, startPoint x: 235, startPoint y: 141, endPoint x: 381, endPoint y: 172, distance: 148.4
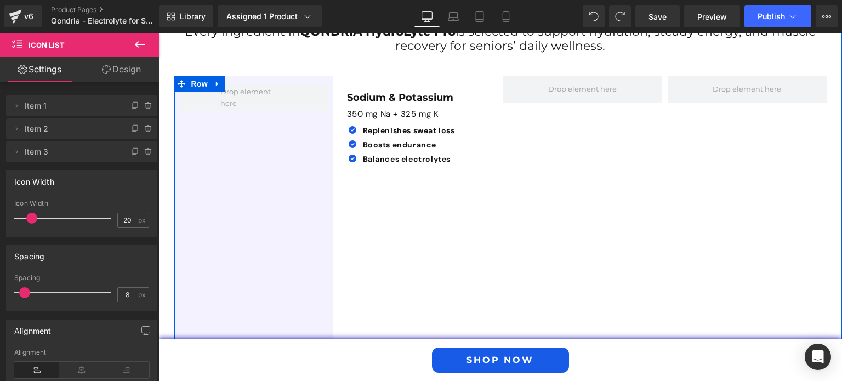
scroll to position [1883, 0]
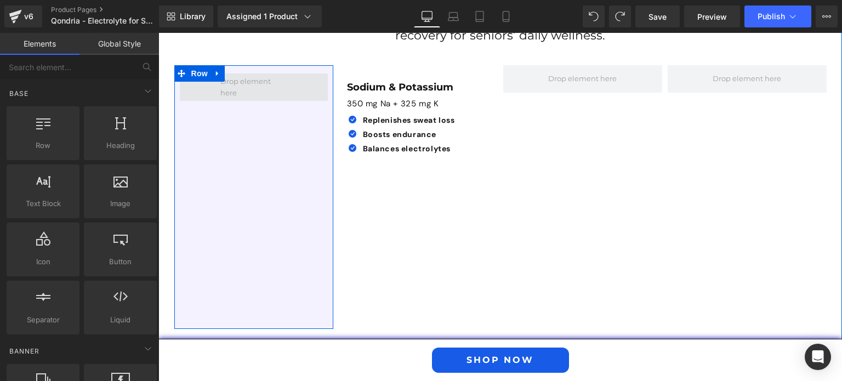
click at [239, 72] on span at bounding box center [254, 86] width 74 height 29
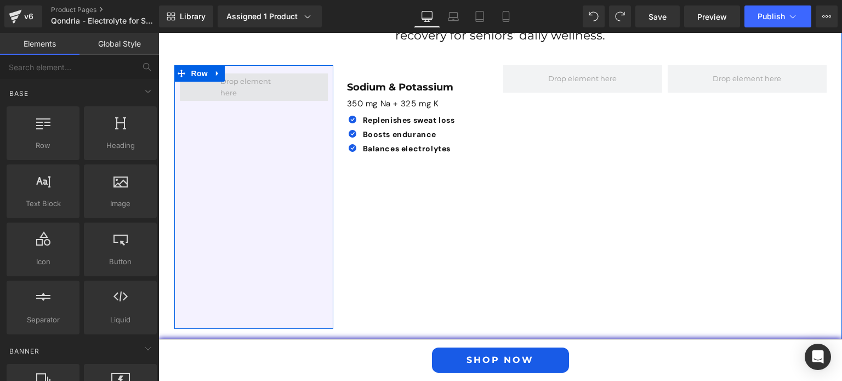
click at [239, 72] on span at bounding box center [254, 86] width 74 height 29
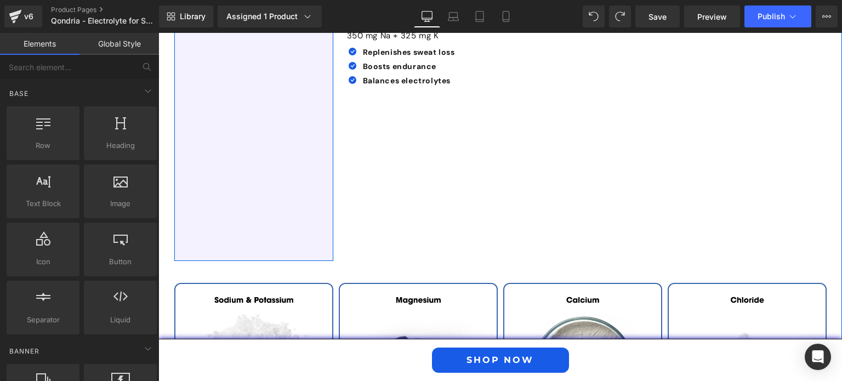
scroll to position [1963, 0]
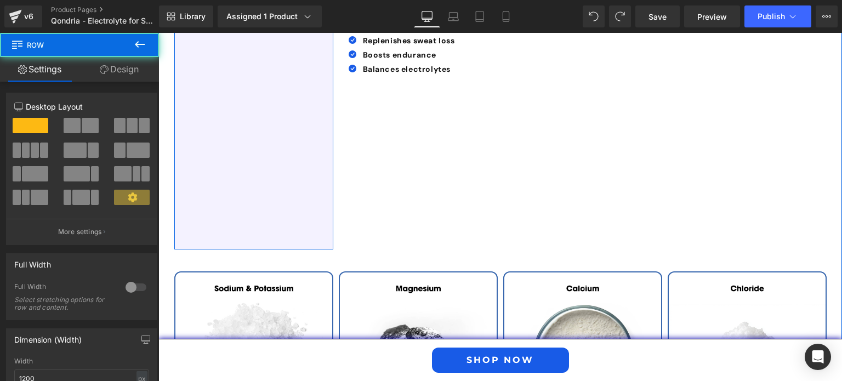
click at [248, 169] on div "Row" at bounding box center [253, 118] width 159 height 264
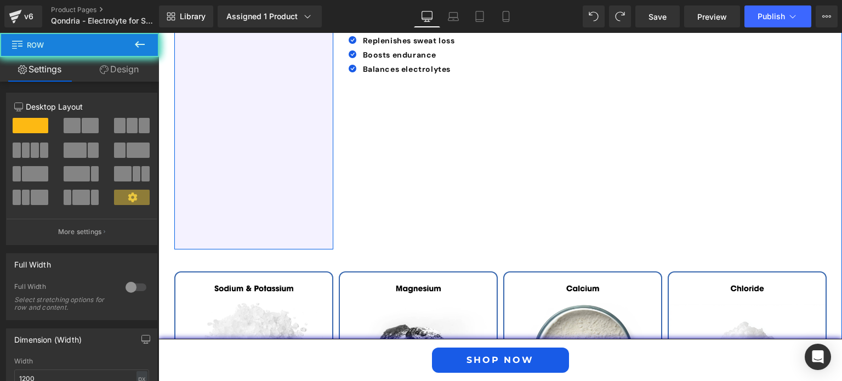
click at [248, 169] on div "Row" at bounding box center [253, 118] width 159 height 264
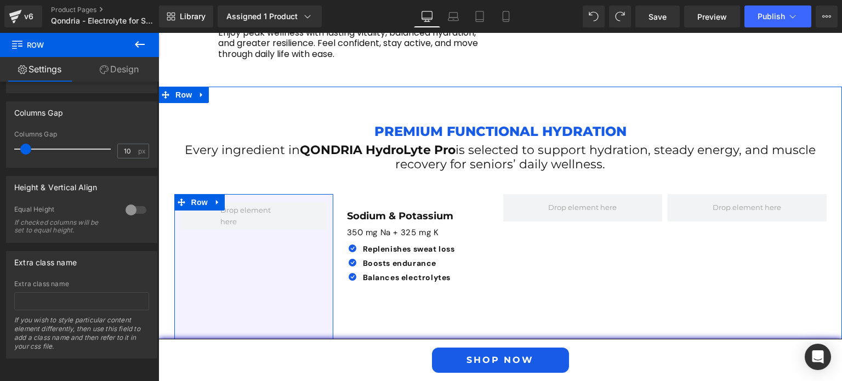
scroll to position [1753, 0]
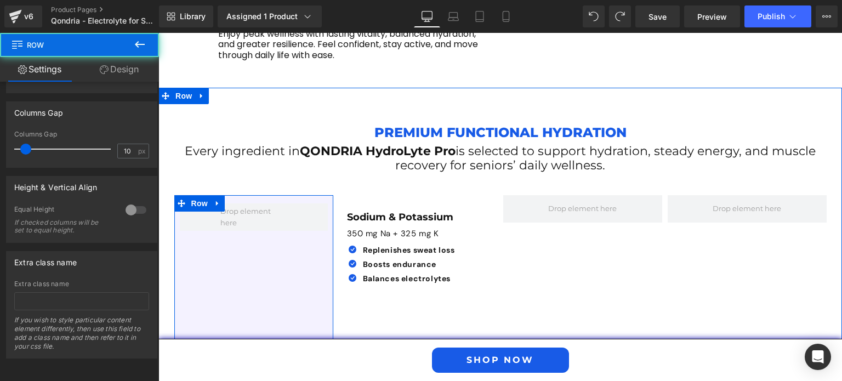
click at [252, 229] on div "Row" at bounding box center [253, 327] width 159 height 264
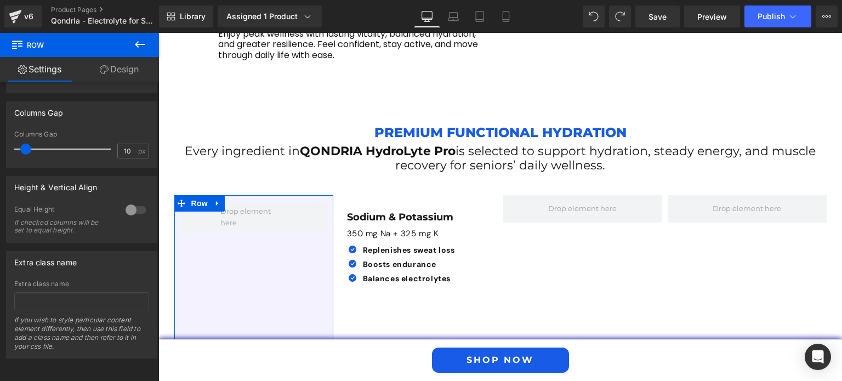
click at [123, 70] on link "Design" at bounding box center [120, 69] width 80 height 25
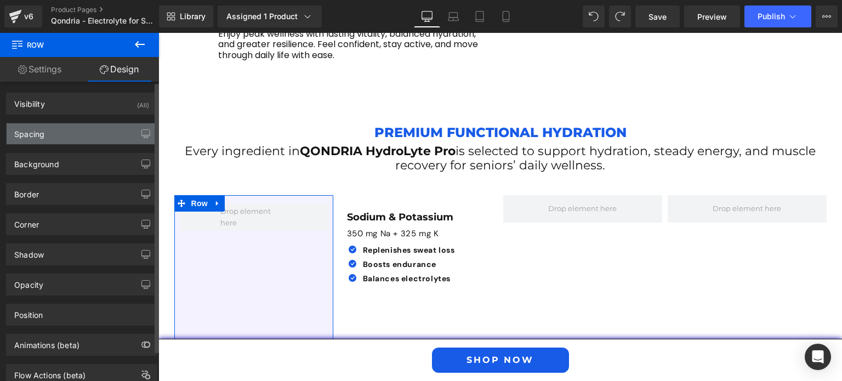
click at [99, 133] on div "Spacing" at bounding box center [82, 133] width 150 height 21
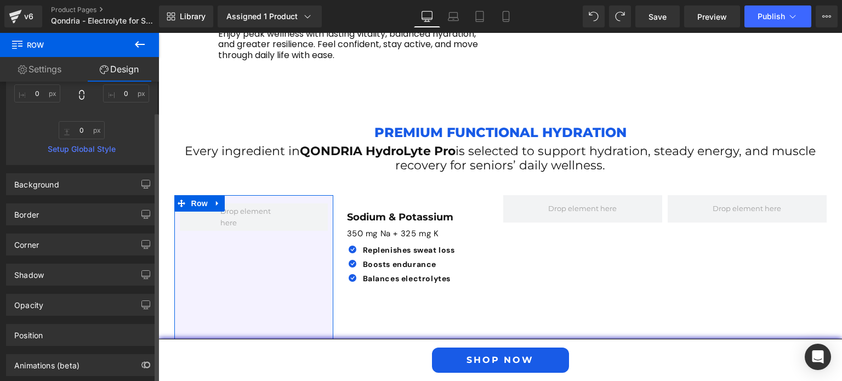
scroll to position [211, 0]
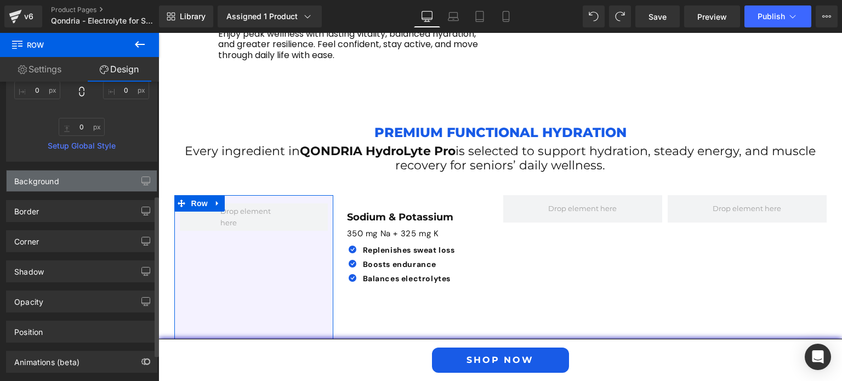
click at [97, 184] on div "Background" at bounding box center [82, 181] width 150 height 21
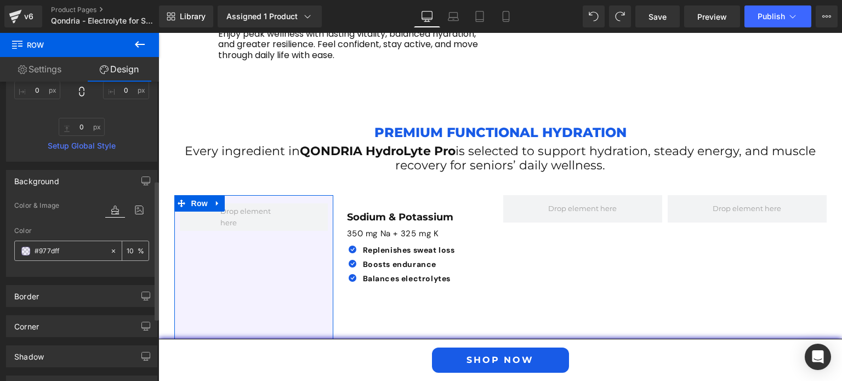
click at [71, 250] on input "#977dff" at bounding box center [70, 251] width 70 height 12
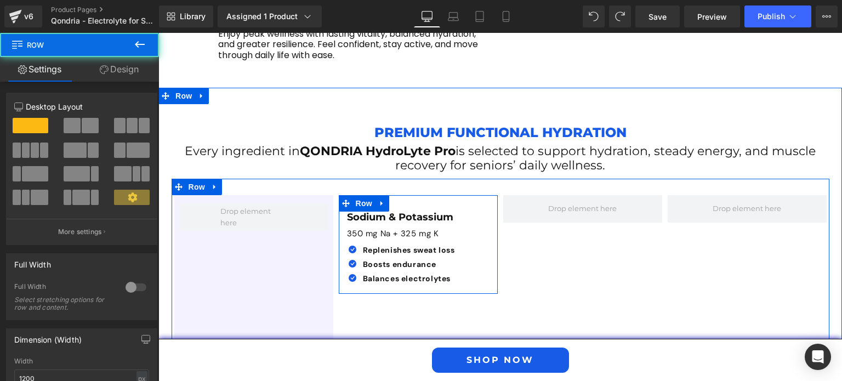
click at [339, 260] on div "Sodium & Potassium Text Block 350 mg Na + 325 mg K Text Block Icon Replenishes …" at bounding box center [418, 250] width 159 height 77
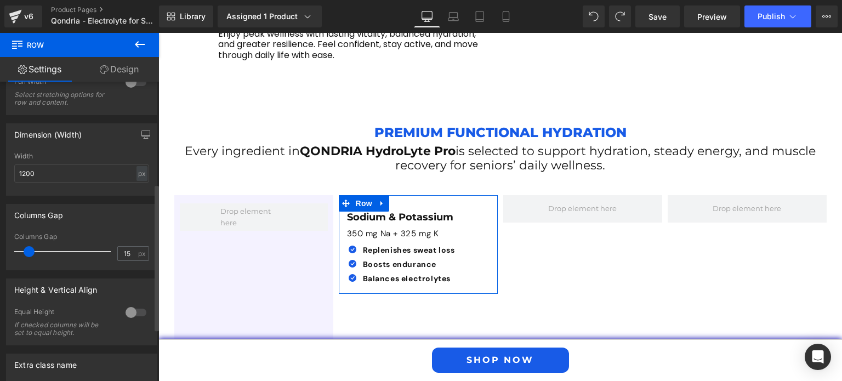
scroll to position [208, 0]
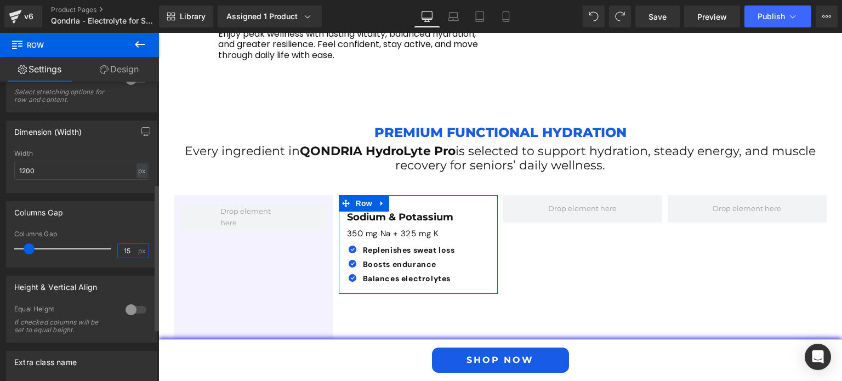
click at [118, 254] on input "15" at bounding box center [127, 251] width 19 height 14
type input "10"
click at [125, 70] on link "Design" at bounding box center [120, 69] width 80 height 25
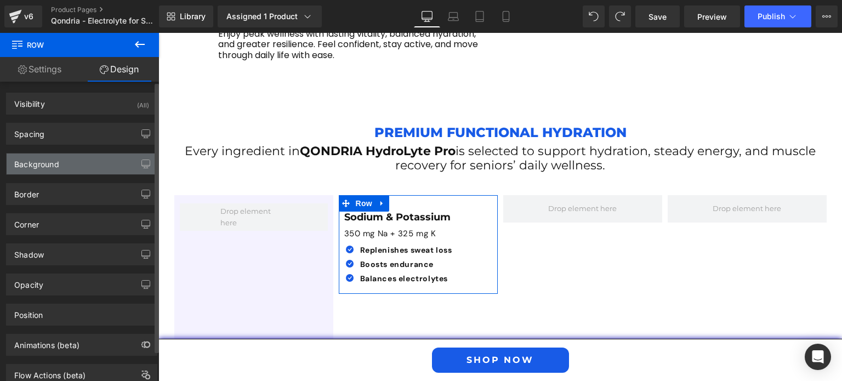
click at [91, 162] on div "Background" at bounding box center [82, 164] width 150 height 21
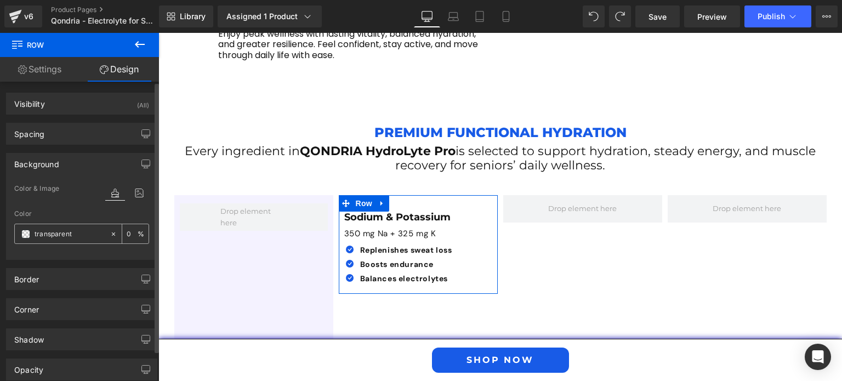
click at [84, 236] on input "transparent" at bounding box center [70, 234] width 70 height 12
paste input "#977dff"
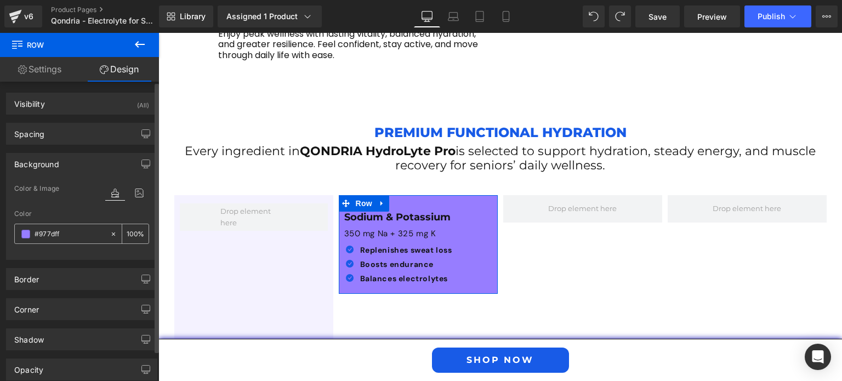
type input "#977dff"
click at [129, 234] on input "0" at bounding box center [132, 234] width 11 height 12
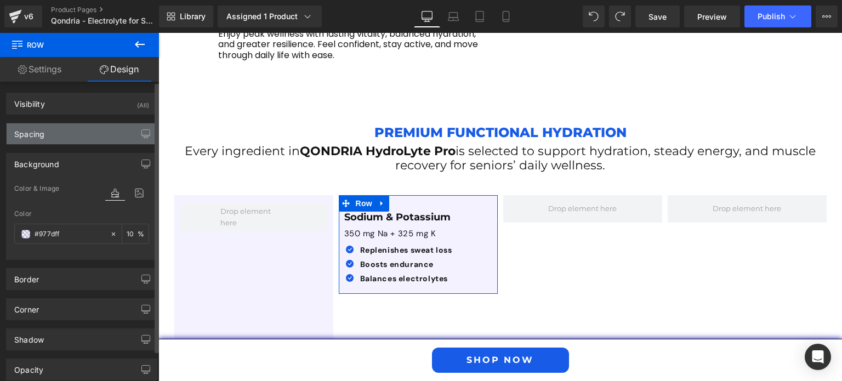
type input "10"
click at [77, 132] on div "Spacing" at bounding box center [82, 133] width 150 height 21
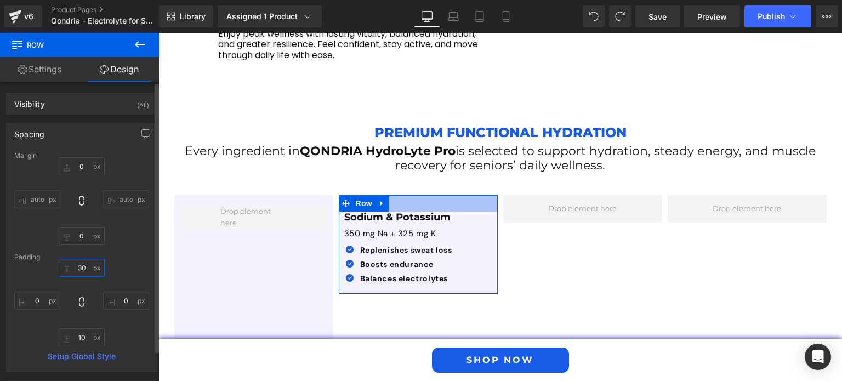
click at [81, 263] on input "30" at bounding box center [82, 268] width 46 height 18
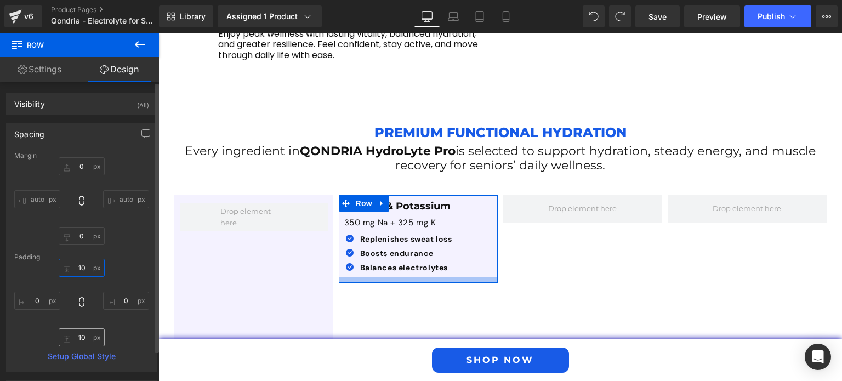
type input "10"
click at [81, 344] on input "10" at bounding box center [82, 338] width 46 height 18
type input "15"
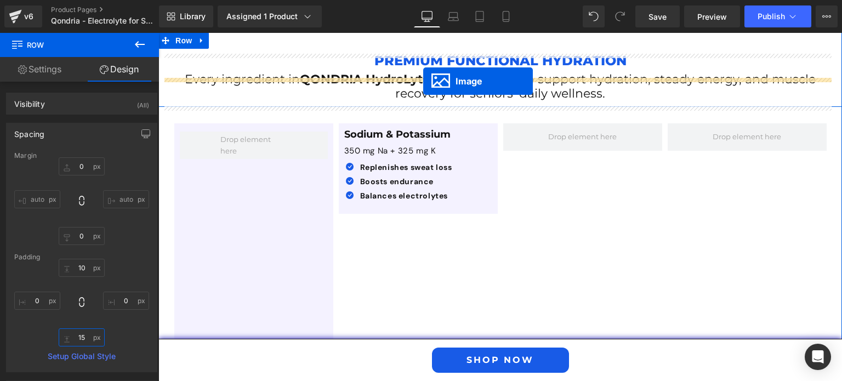
scroll to position [1803, 0]
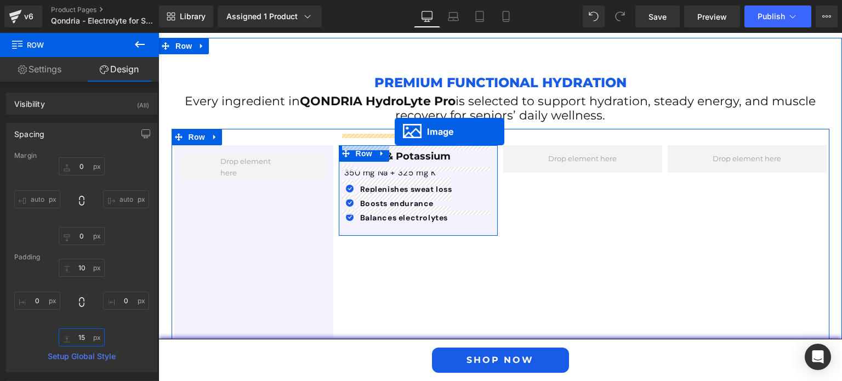
drag, startPoint x: 237, startPoint y: 272, endPoint x: 395, endPoint y: 132, distance: 211.3
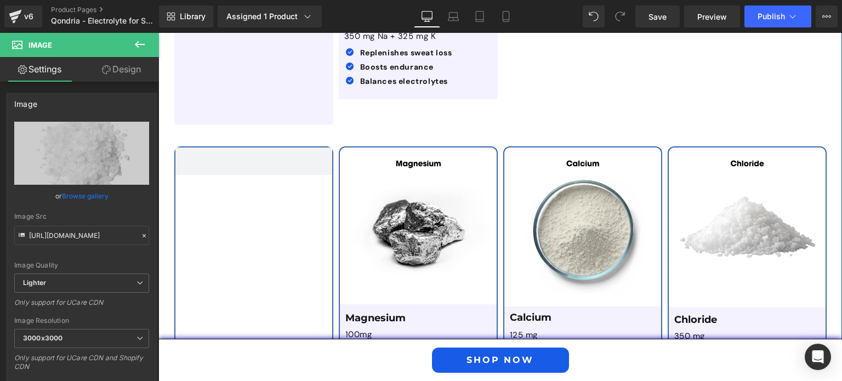
scroll to position [2086, 0]
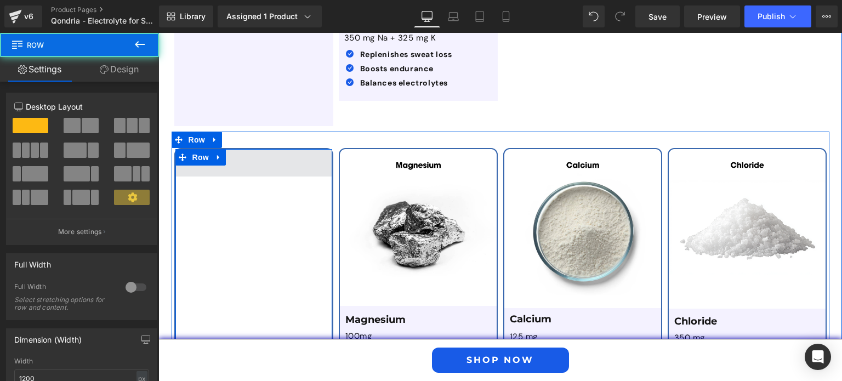
click at [271, 149] on span at bounding box center [253, 162] width 157 height 27
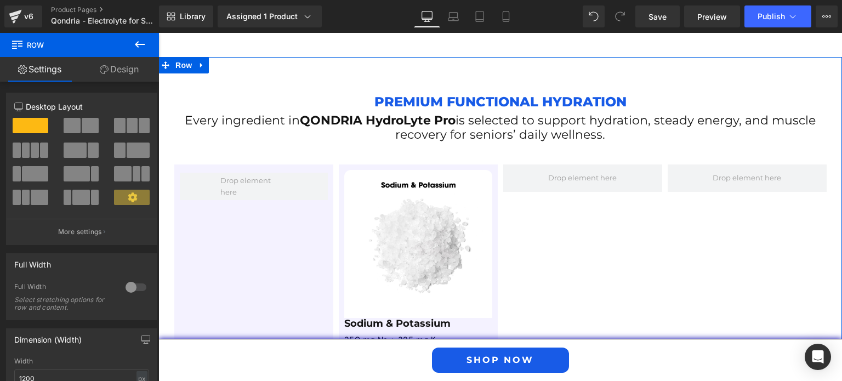
scroll to position [1783, 0]
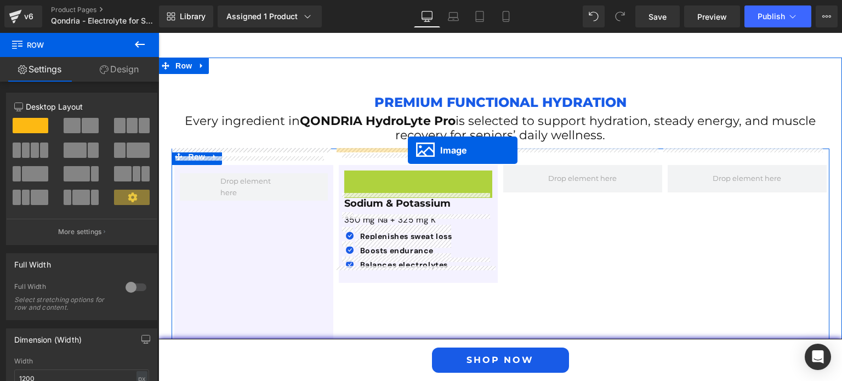
drag, startPoint x: 397, startPoint y: 227, endPoint x: 408, endPoint y: 150, distance: 77.0
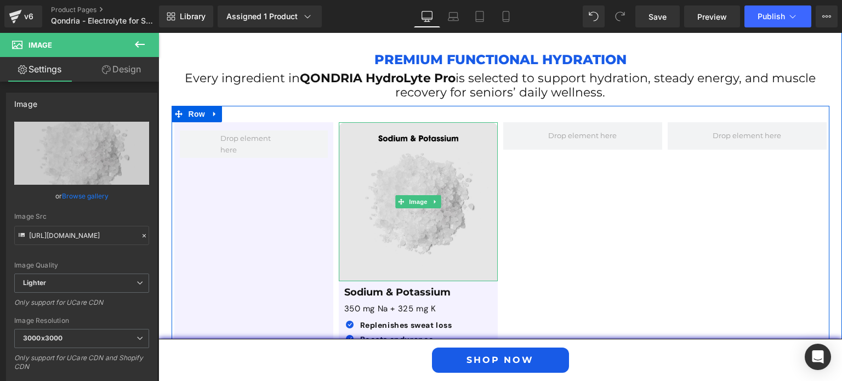
scroll to position [1816, 0]
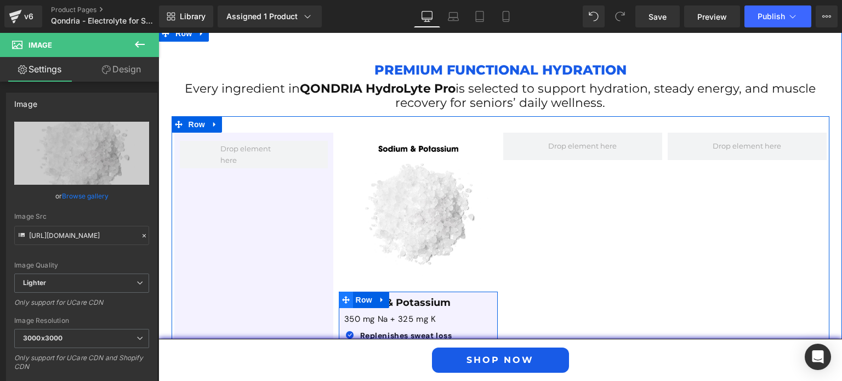
click at [342, 296] on icon at bounding box center [346, 300] width 8 height 8
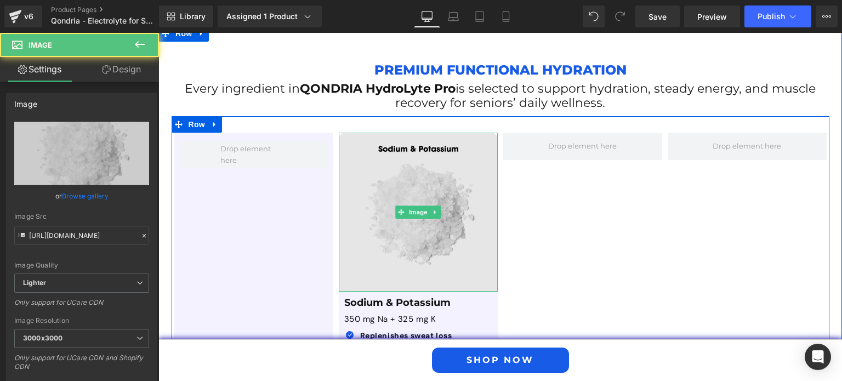
click at [352, 214] on img at bounding box center [418, 212] width 159 height 159
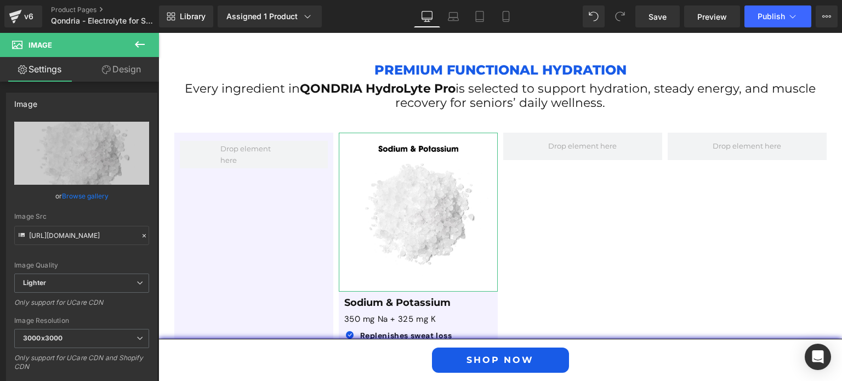
click at [118, 68] on link "Design" at bounding box center [122, 69] width 80 height 25
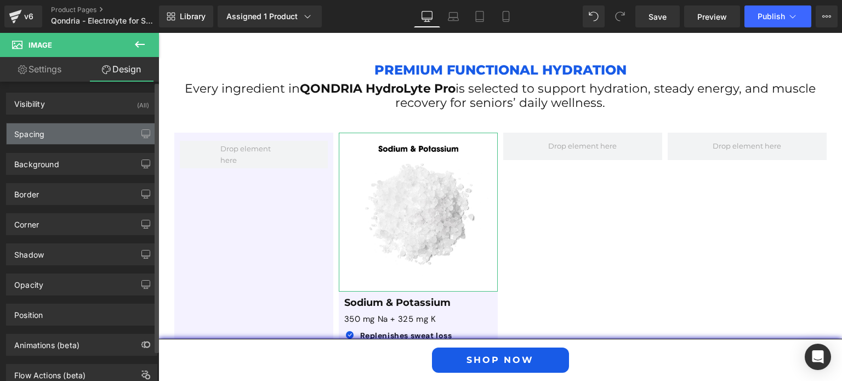
click at [84, 135] on div "Spacing" at bounding box center [82, 133] width 150 height 21
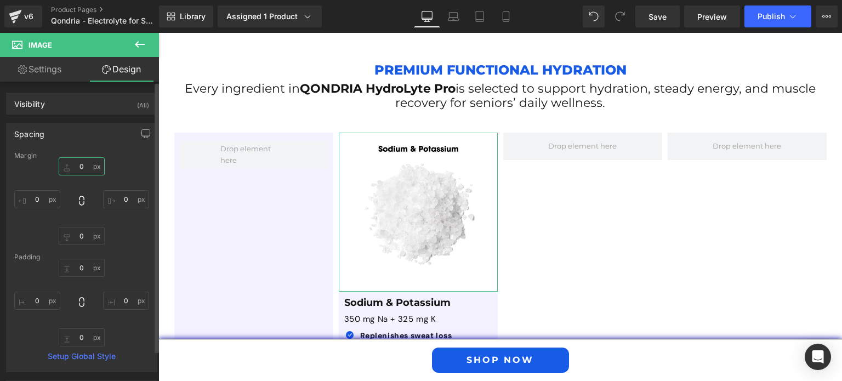
click at [81, 168] on input "0" at bounding box center [82, 166] width 46 height 18
click at [80, 270] on input "0" at bounding box center [82, 268] width 46 height 18
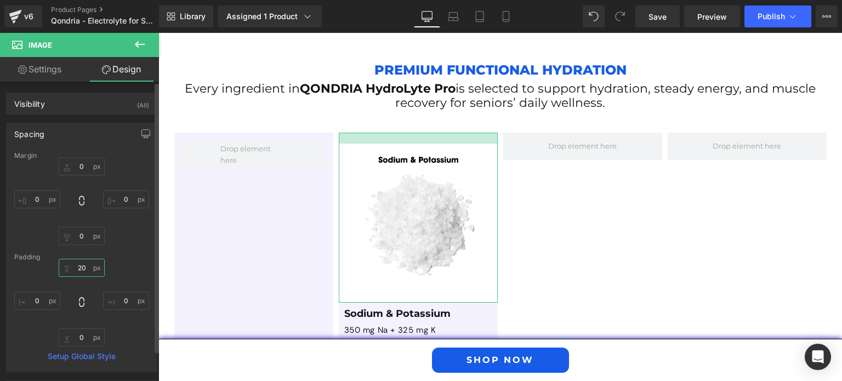
click at [82, 264] on input "20" at bounding box center [82, 268] width 46 height 18
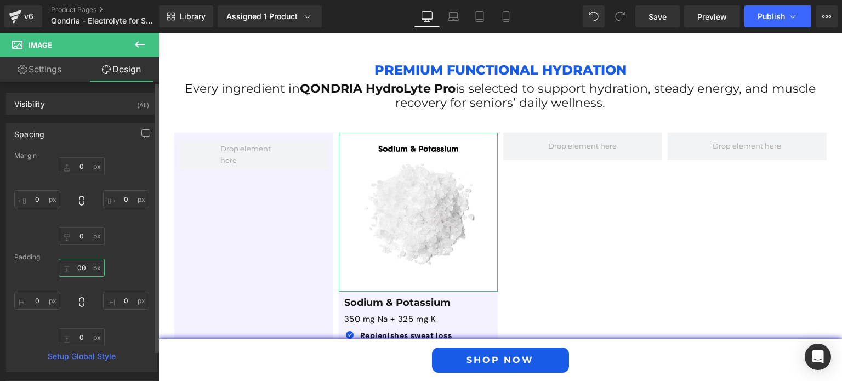
click at [79, 267] on input "00" at bounding box center [82, 268] width 46 height 18
type input "0"
click at [81, 167] on input "0" at bounding box center [82, 166] width 46 height 18
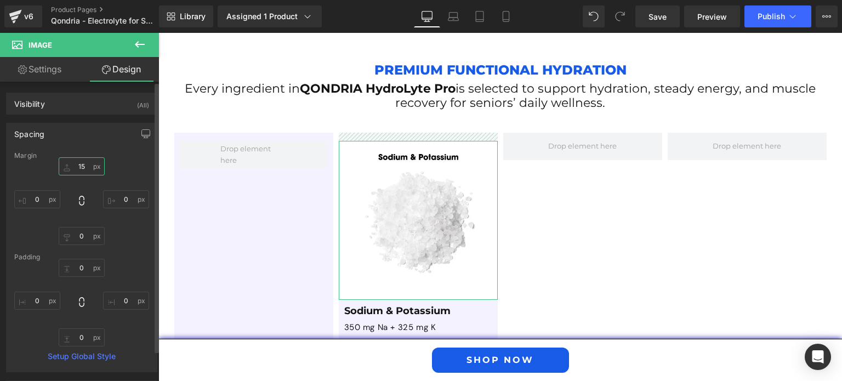
click at [75, 167] on input "15" at bounding box center [82, 166] width 46 height 18
type input "50"
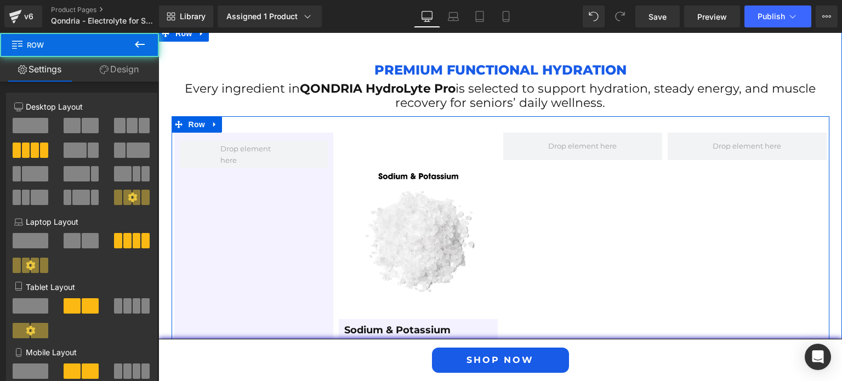
click at [366, 138] on div "Image Sodium & Potassium Text Block 350 mg Na + 325 mg K Text Block Icon Replen…" at bounding box center [418, 271] width 165 height 277
click at [366, 133] on div "Image Sodium & Potassium Text Block 350 mg Na + 325 mg K Text Block Icon Replen…" at bounding box center [418, 271] width 165 height 277
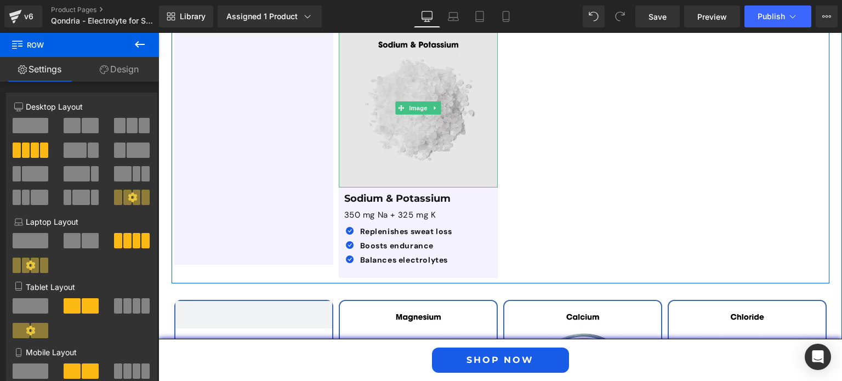
scroll to position [1951, 0]
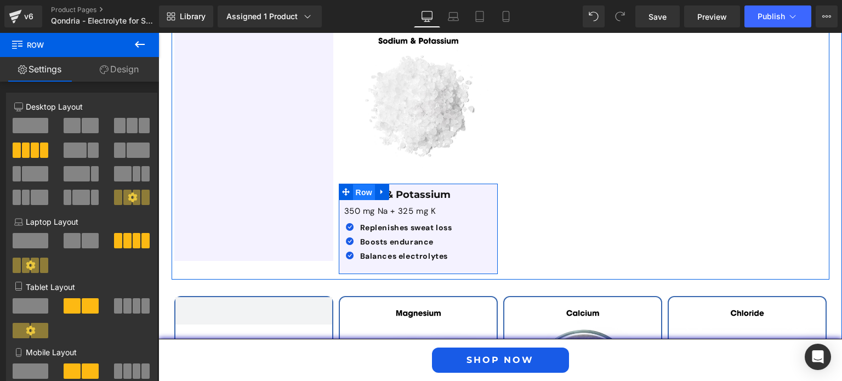
click at [358, 184] on span "Row" at bounding box center [364, 192] width 22 height 16
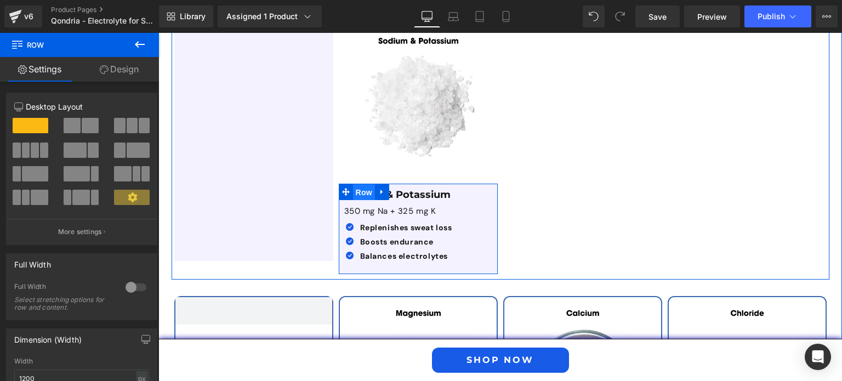
click at [360, 184] on span "Row" at bounding box center [364, 192] width 22 height 16
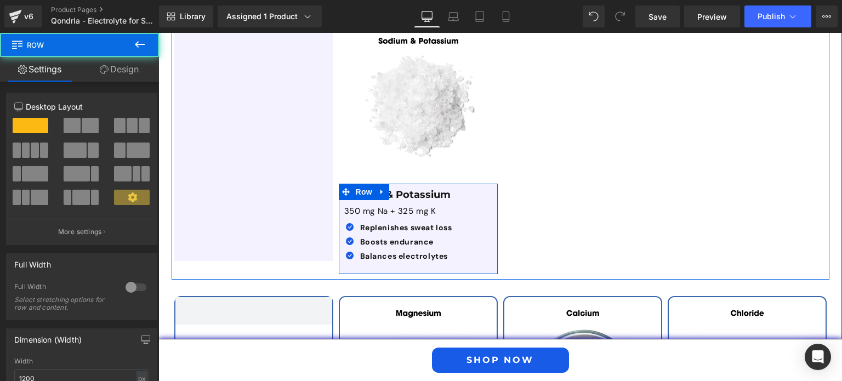
click at [339, 241] on div "Sodium & Potassium Text Block 350 mg Na + 325 mg K Text Block Icon Replenishes …" at bounding box center [418, 227] width 159 height 77
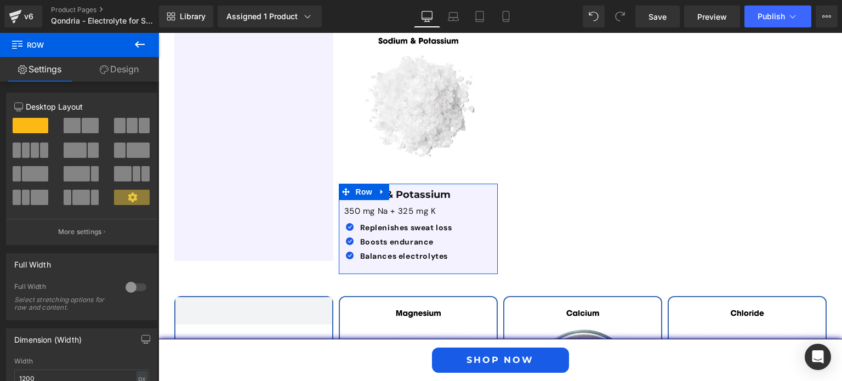
click at [123, 75] on link "Design" at bounding box center [120, 69] width 80 height 25
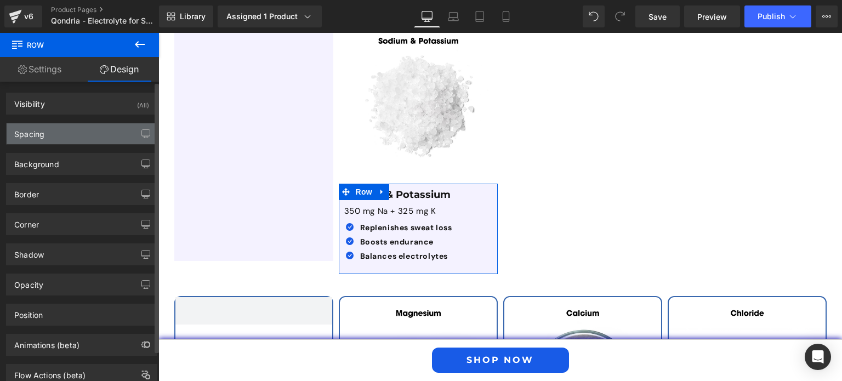
click at [81, 133] on div "Spacing" at bounding box center [82, 133] width 150 height 21
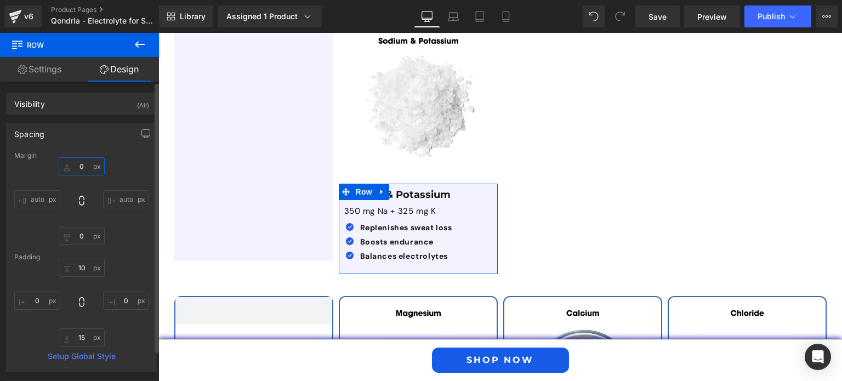
click at [80, 165] on input "0" at bounding box center [82, 166] width 46 height 18
type input "15"
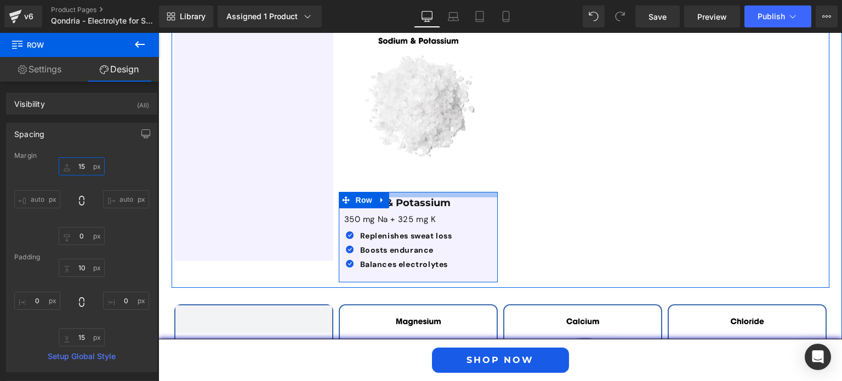
click at [397, 192] on div at bounding box center [418, 194] width 159 height 5
click at [365, 192] on span "Row" at bounding box center [364, 200] width 22 height 16
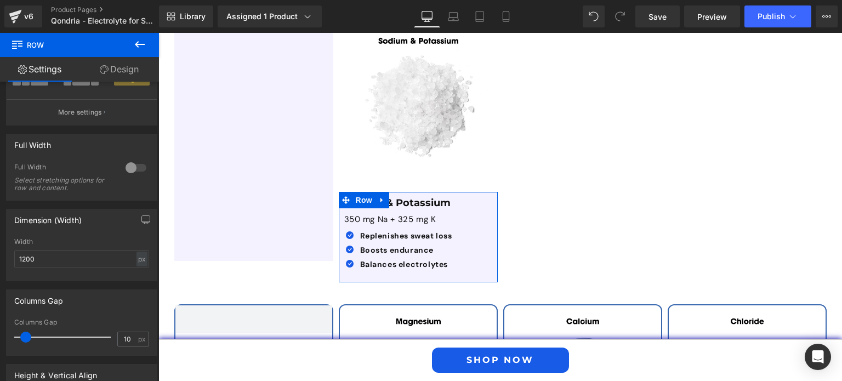
scroll to position [0, 0]
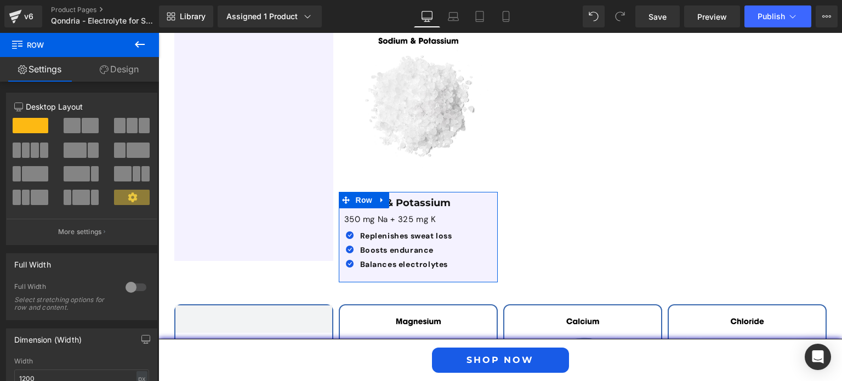
click at [118, 70] on link "Design" at bounding box center [120, 69] width 80 height 25
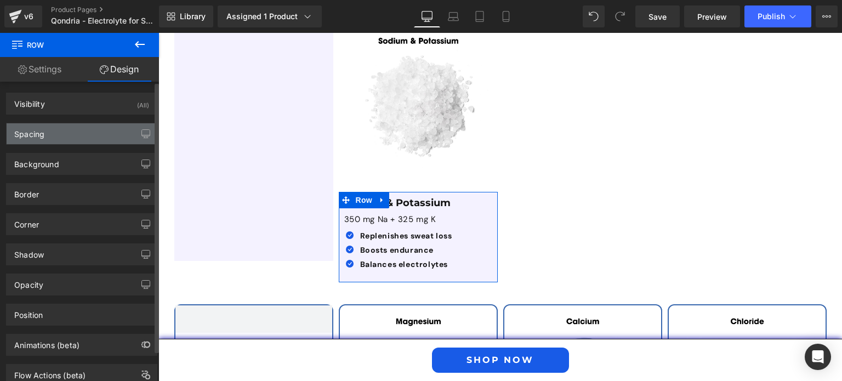
click at [79, 133] on div "Spacing" at bounding box center [82, 133] width 150 height 21
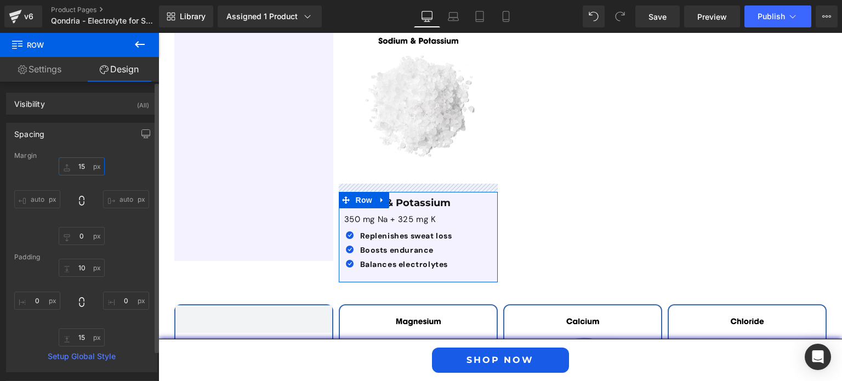
click at [78, 171] on input "15" at bounding box center [82, 166] width 46 height 18
type input "0"
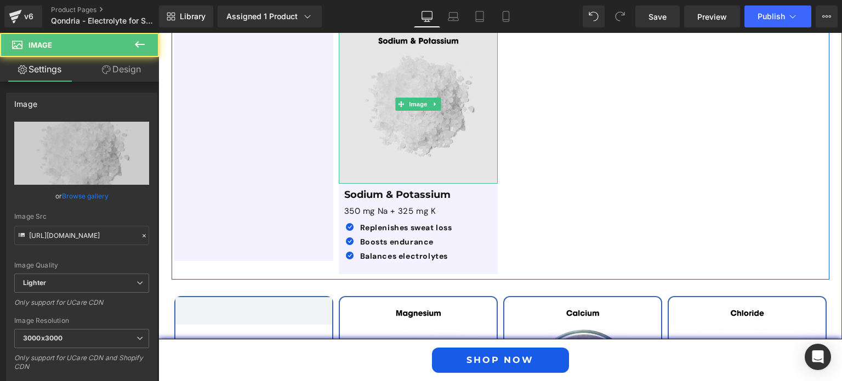
click at [432, 142] on img at bounding box center [418, 104] width 159 height 159
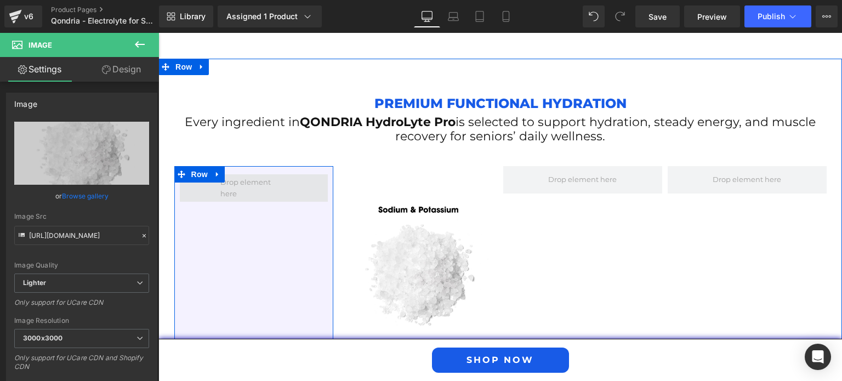
scroll to position [1779, 0]
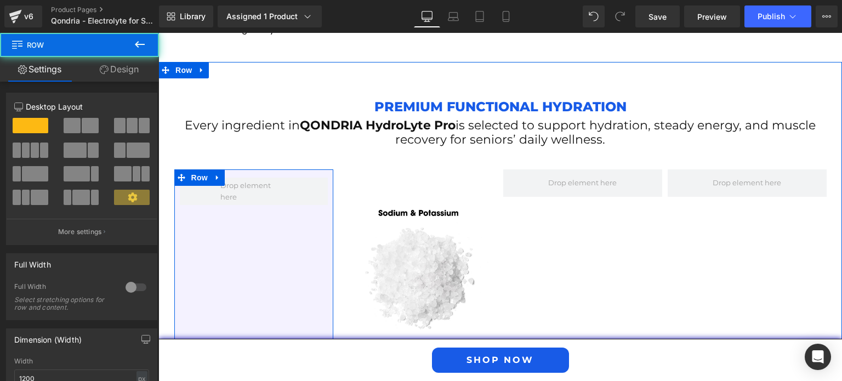
click at [269, 190] on div "Row" at bounding box center [253, 301] width 159 height 264
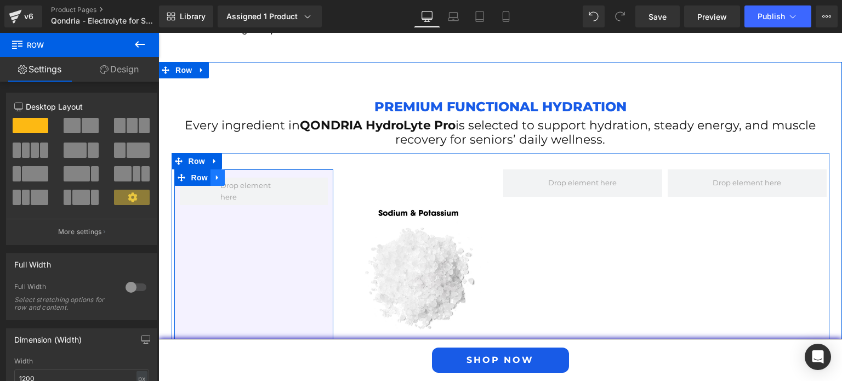
click at [216, 175] on icon at bounding box center [217, 177] width 2 height 5
click at [242, 174] on icon at bounding box center [246, 178] width 8 height 8
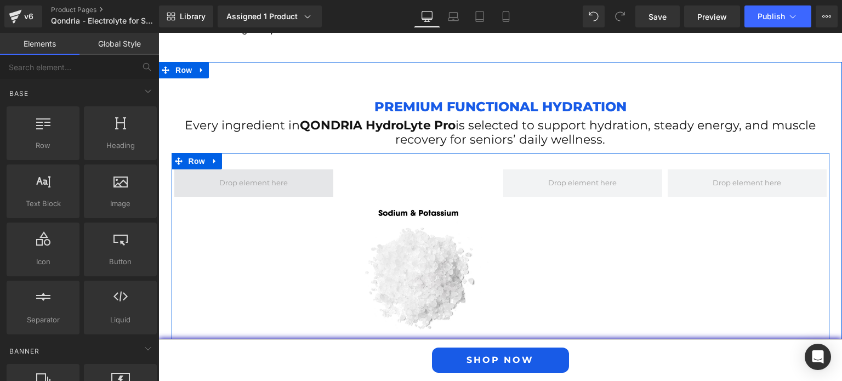
click at [241, 174] on span at bounding box center [254, 182] width 76 height 17
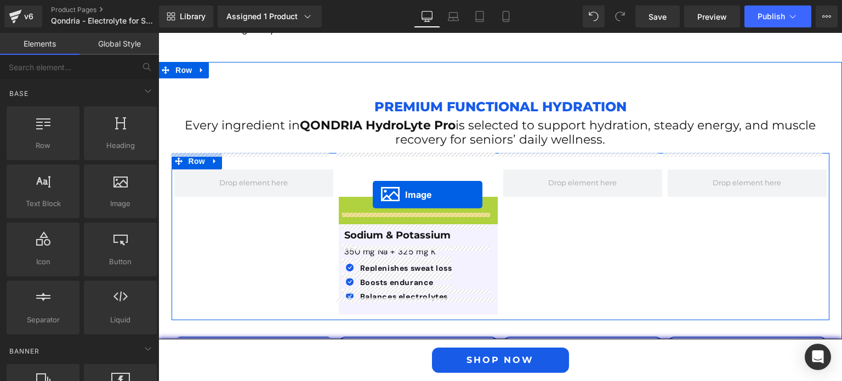
drag, startPoint x: 401, startPoint y: 260, endPoint x: 373, endPoint y: 195, distance: 71.2
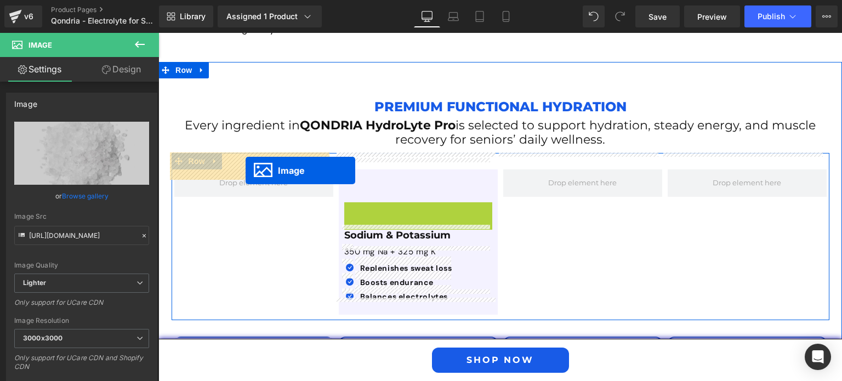
drag, startPoint x: 400, startPoint y: 260, endPoint x: 246, endPoint y: 171, distance: 178.2
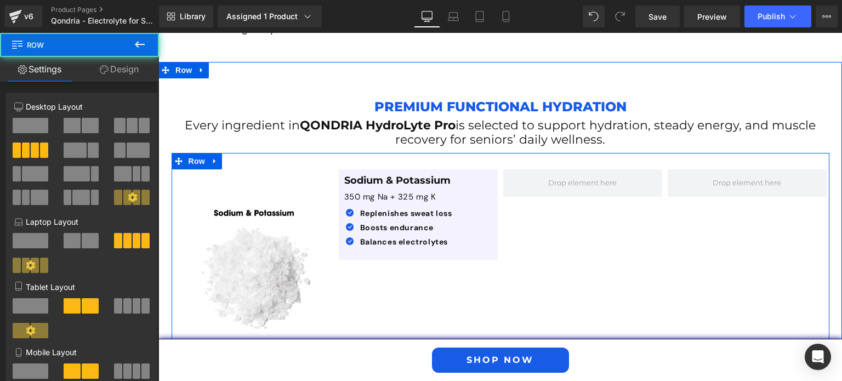
click at [234, 169] on div "Image" at bounding box center [254, 262] width 165 height 186
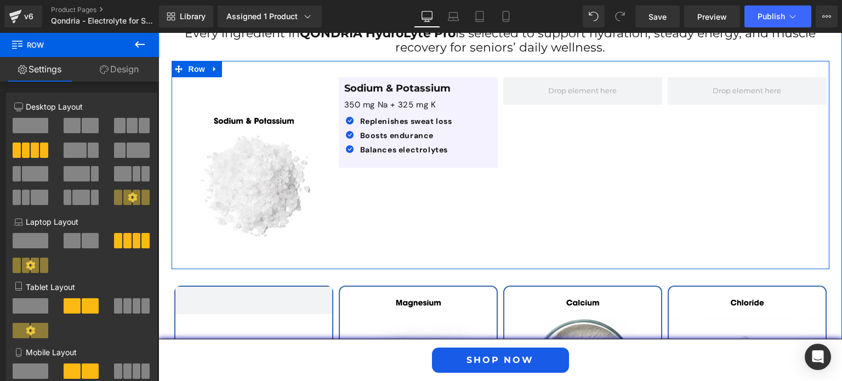
scroll to position [1872, 0]
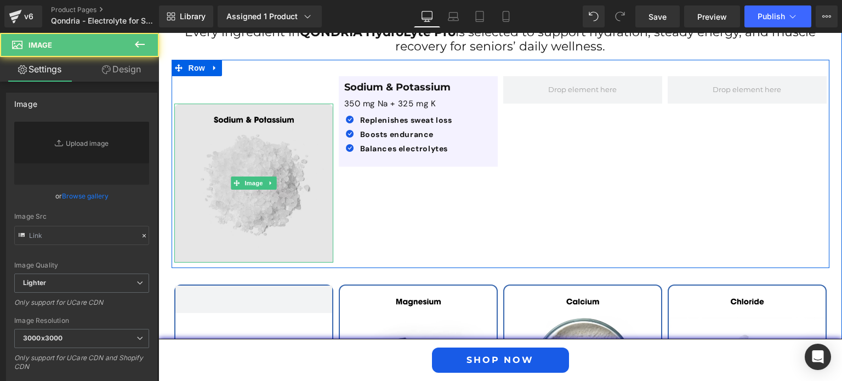
click at [256, 189] on img at bounding box center [253, 183] width 159 height 159
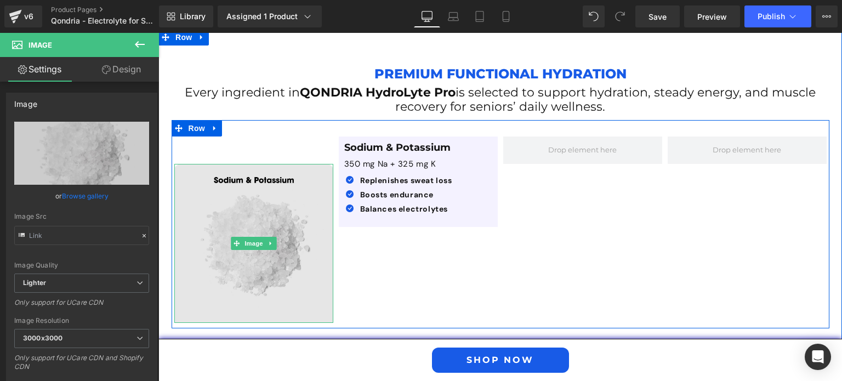
scroll to position [1811, 0]
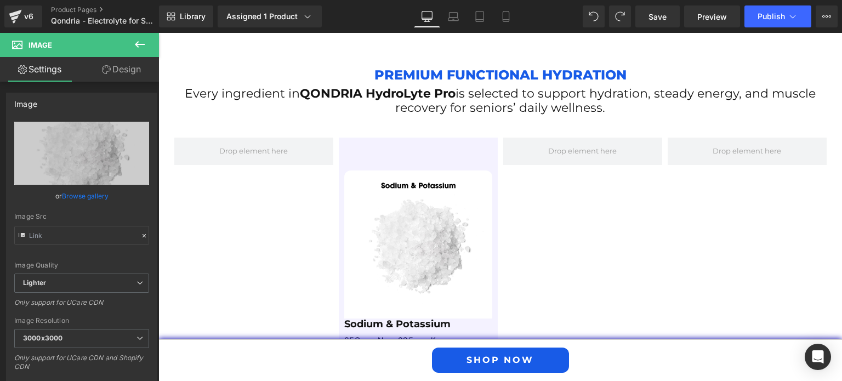
click at [140, 44] on icon at bounding box center [140, 44] width 10 height 7
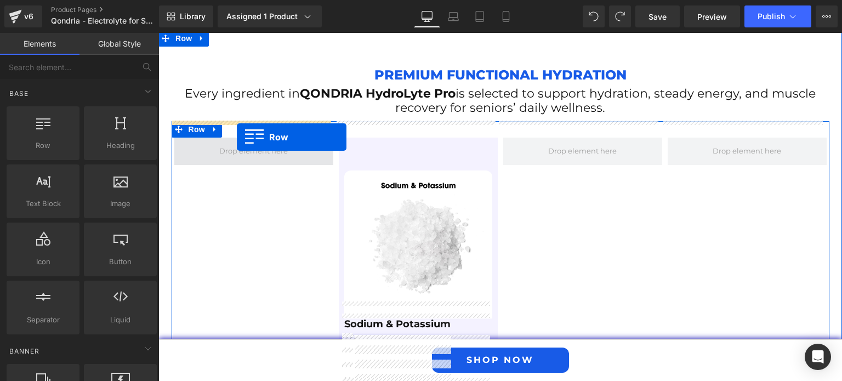
drag, startPoint x: 208, startPoint y: 172, endPoint x: 237, endPoint y: 137, distance: 45.6
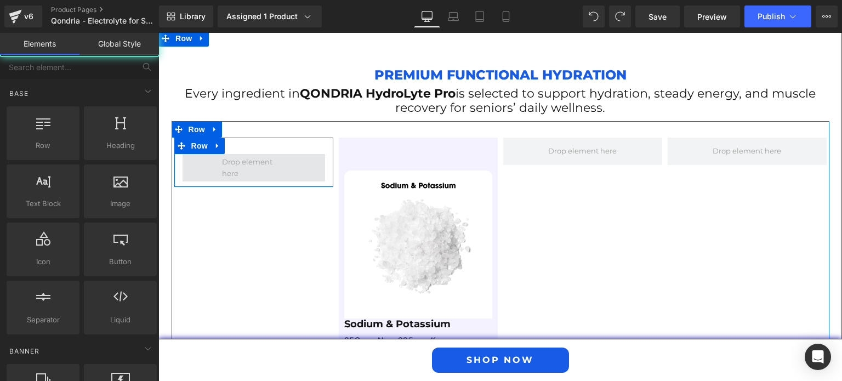
click at [241, 153] on span at bounding box center [253, 167] width 71 height 29
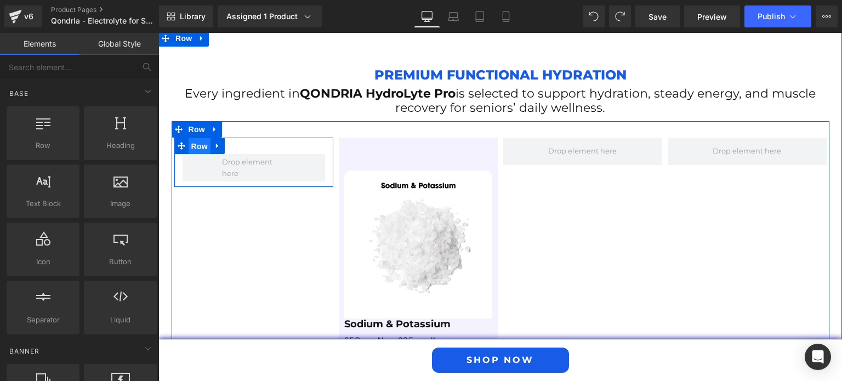
click at [195, 138] on span "Row" at bounding box center [200, 146] width 22 height 16
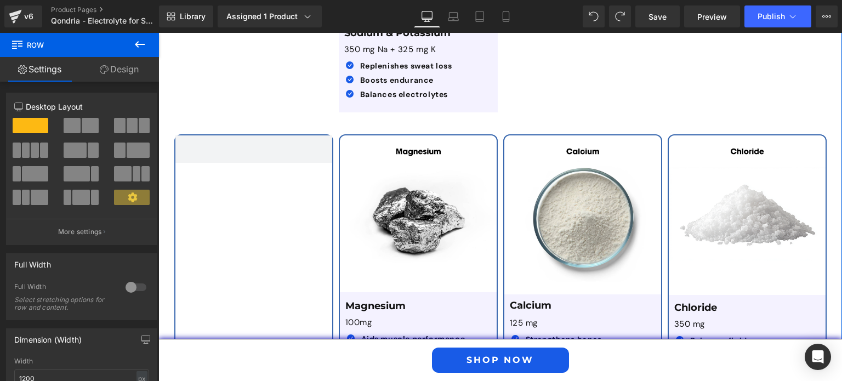
scroll to position [2103, 0]
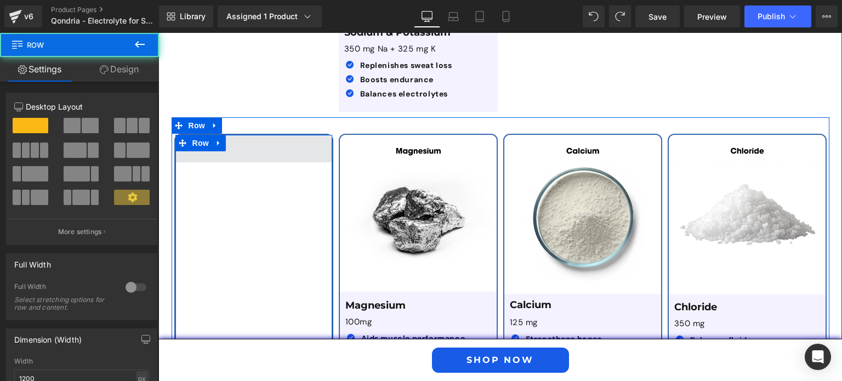
click at [265, 136] on span at bounding box center [253, 148] width 157 height 27
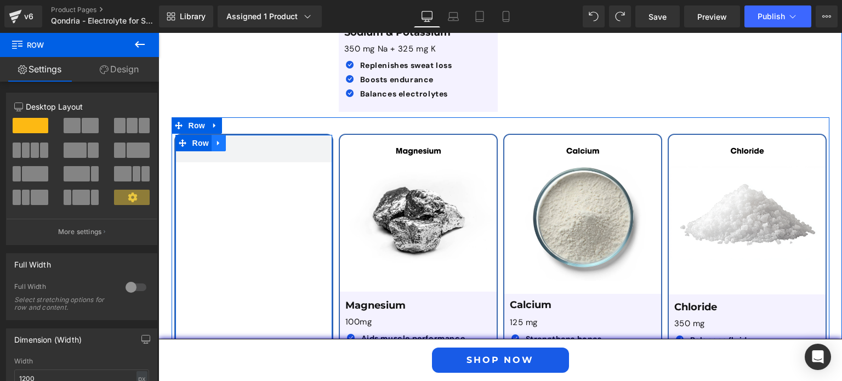
click at [212, 135] on link at bounding box center [219, 143] width 14 height 16
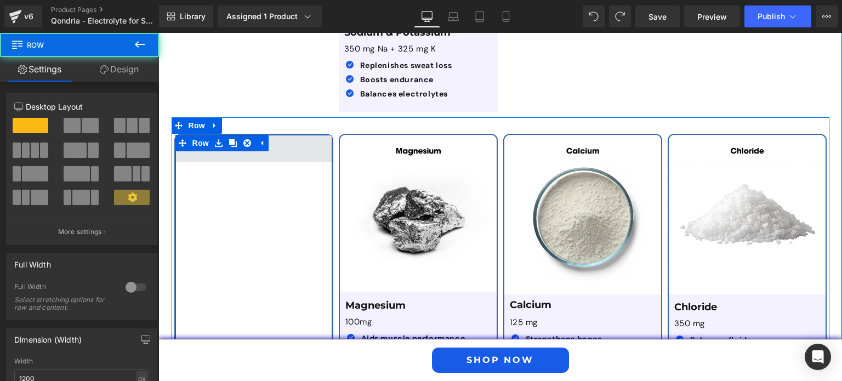
click at [222, 140] on span at bounding box center [253, 148] width 157 height 27
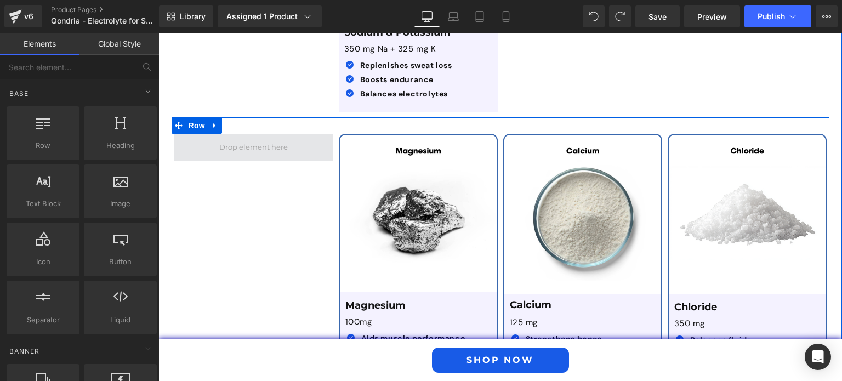
click at [267, 139] on span at bounding box center [254, 147] width 76 height 17
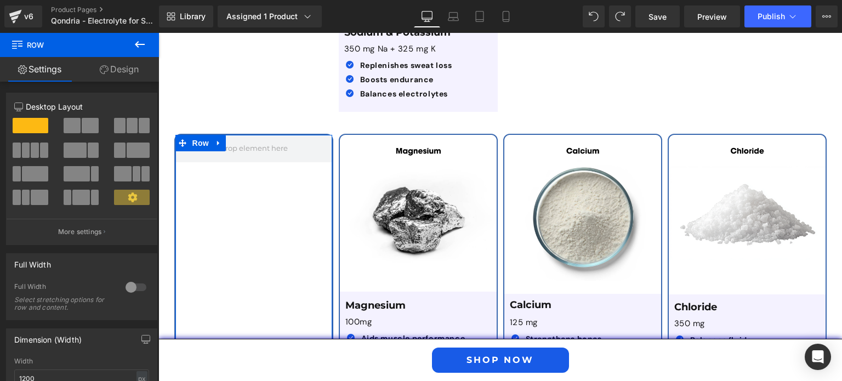
click at [118, 66] on link "Design" at bounding box center [120, 69] width 80 height 25
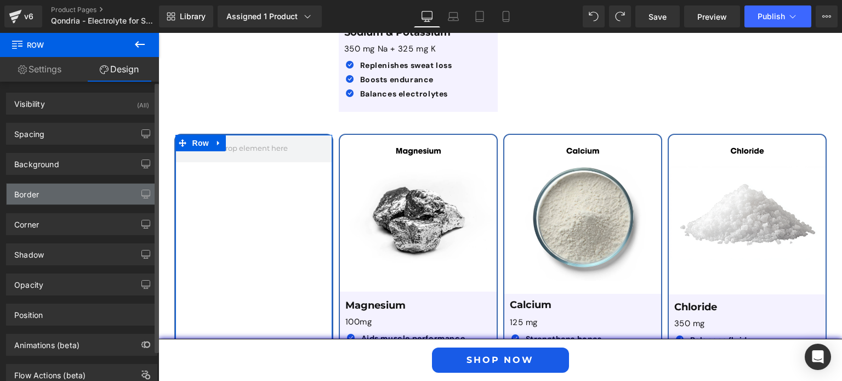
click at [78, 191] on div "Border" at bounding box center [82, 194] width 150 height 21
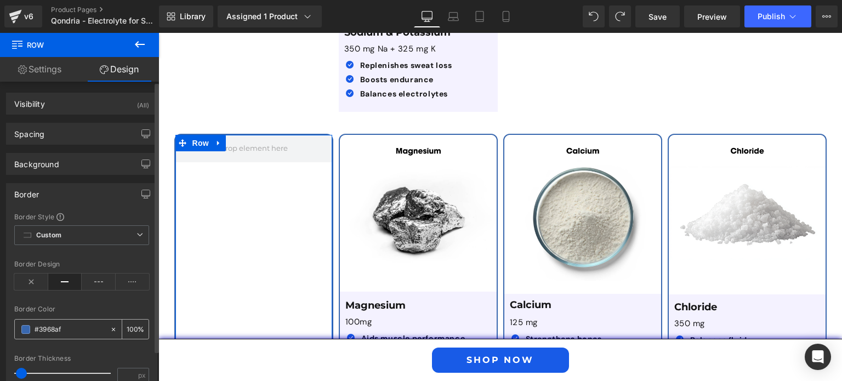
click at [67, 327] on input "text" at bounding box center [70, 330] width 70 height 12
type input "#3968af"
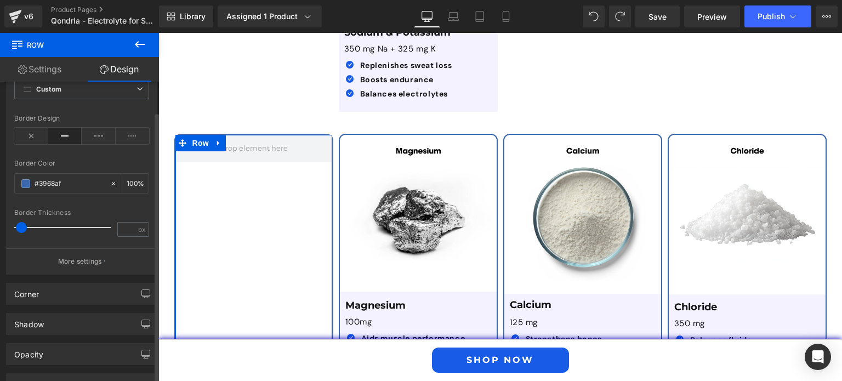
scroll to position [149, 0]
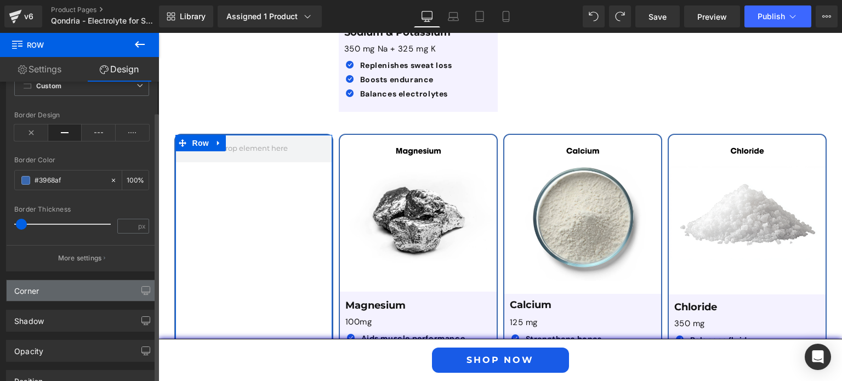
click at [77, 285] on div "Corner" at bounding box center [82, 290] width 150 height 21
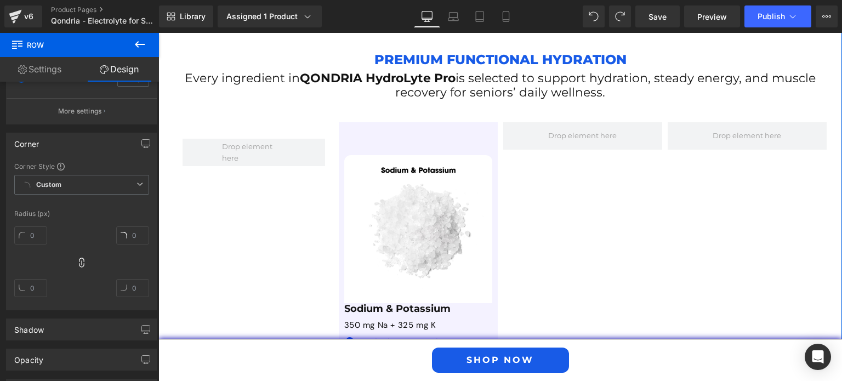
scroll to position [1826, 0]
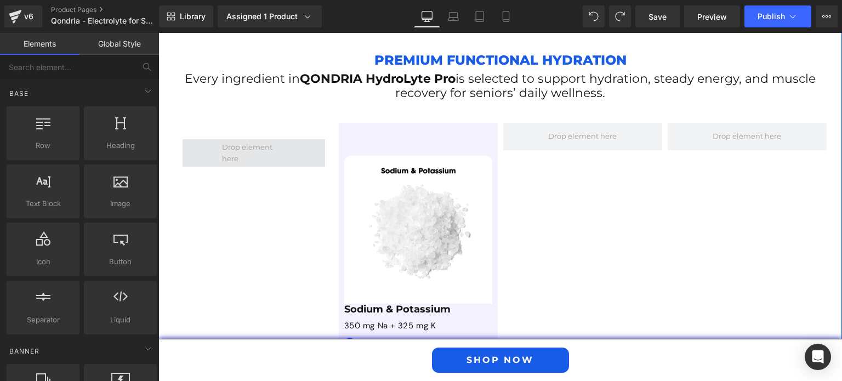
click at [254, 138] on span at bounding box center [253, 152] width 71 height 29
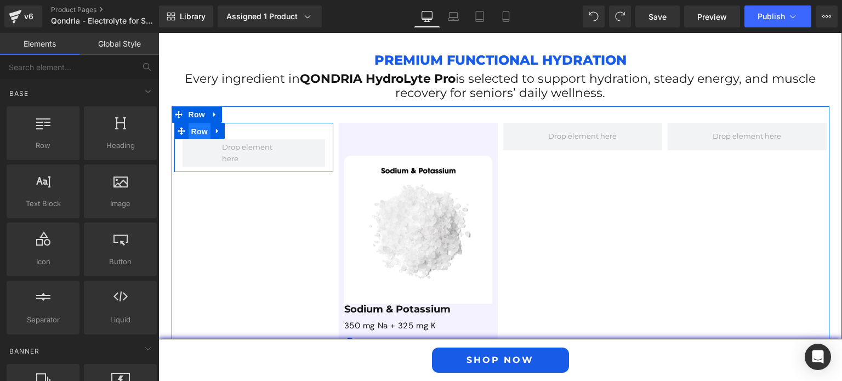
click at [192, 123] on span "Row" at bounding box center [200, 131] width 22 height 16
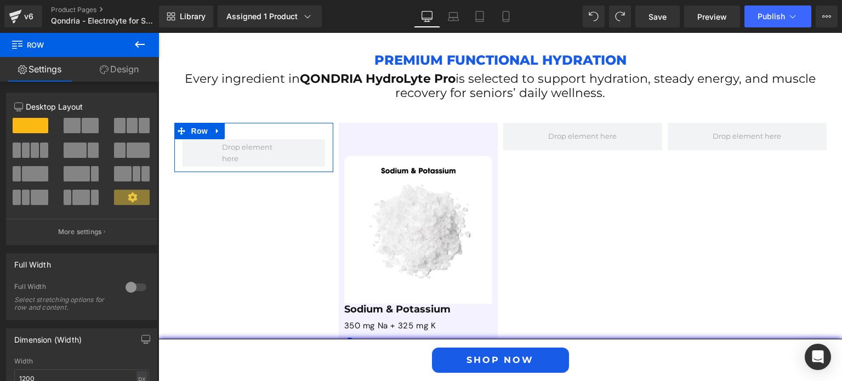
click at [127, 70] on link "Design" at bounding box center [120, 69] width 80 height 25
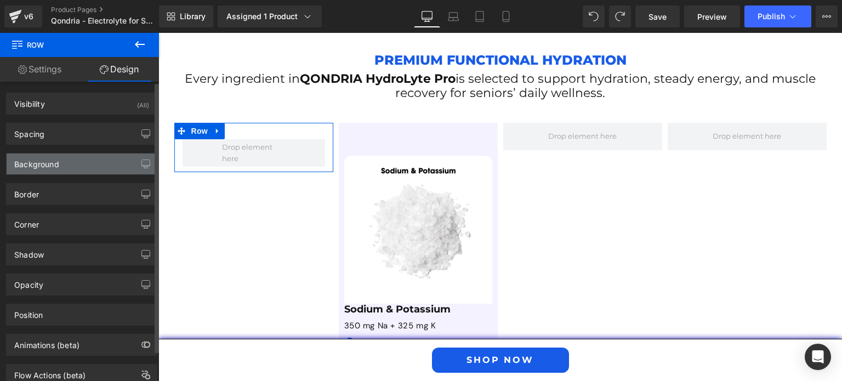
click at [77, 172] on div "Background" at bounding box center [82, 164] width 150 height 21
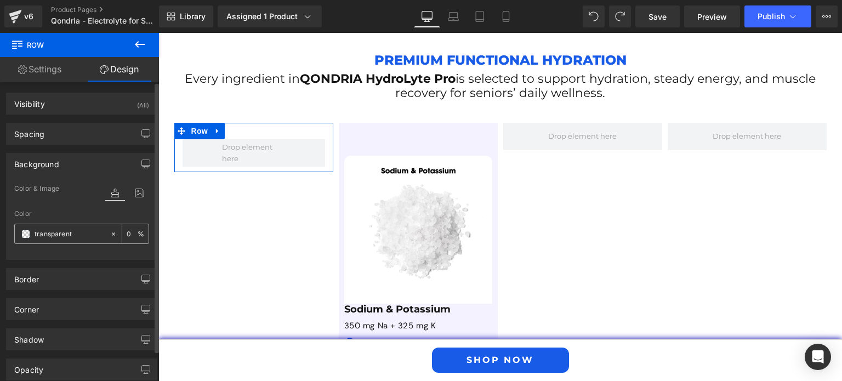
click at [70, 231] on input "transparent" at bounding box center [70, 234] width 70 height 12
paste input "#3968af"
type input "#3968af"
click at [77, 265] on div "Border Border Style Custom Custom Setup Global Style Custom Setup Global Style …" at bounding box center [82, 275] width 164 height 30
click at [77, 266] on div "Border Border Style Custom Custom Setup Global Style Custom Setup Global Style …" at bounding box center [82, 275] width 164 height 30
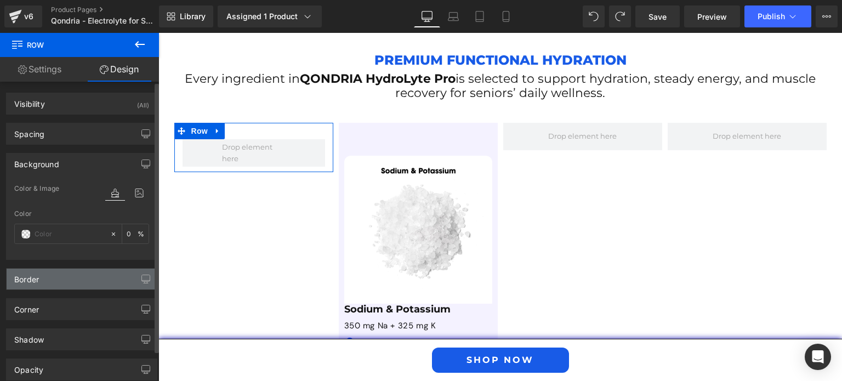
click at [76, 277] on div "Border" at bounding box center [82, 279] width 150 height 21
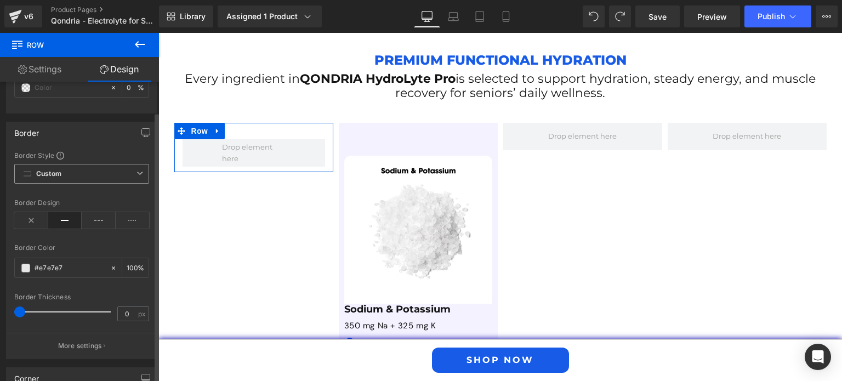
scroll to position [149, 0]
click at [75, 263] on input "#e7e7e7" at bounding box center [70, 265] width 70 height 12
paste input "3968af"
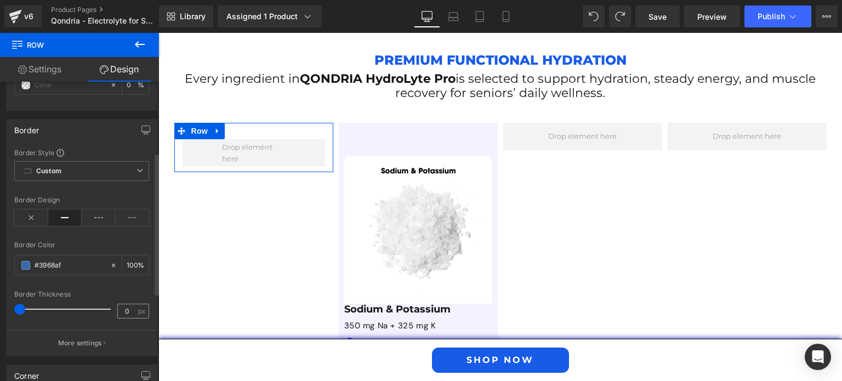
type input "#3968af"
click at [121, 310] on input "0" at bounding box center [127, 311] width 19 height 14
type input "1.6"
click at [93, 322] on div at bounding box center [81, 323] width 135 height 7
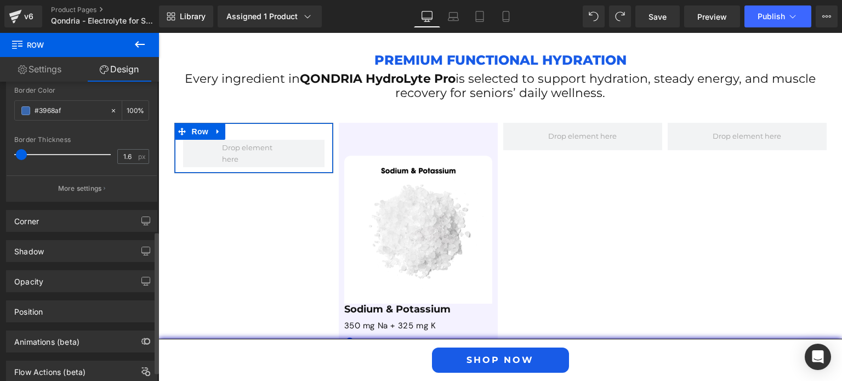
scroll to position [315, 0]
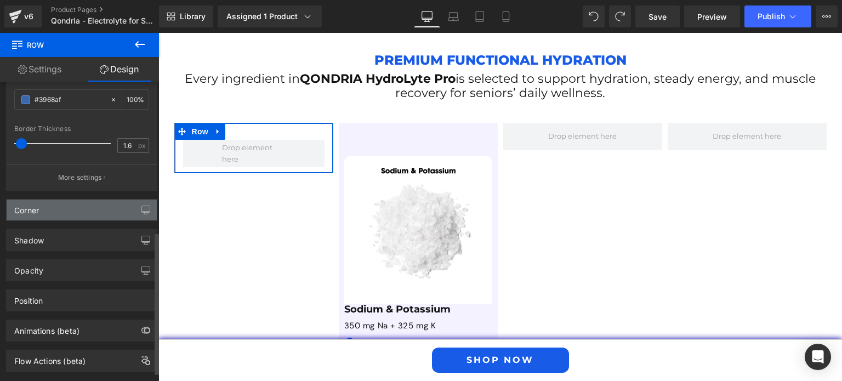
click at [84, 210] on div "Corner" at bounding box center [82, 210] width 150 height 21
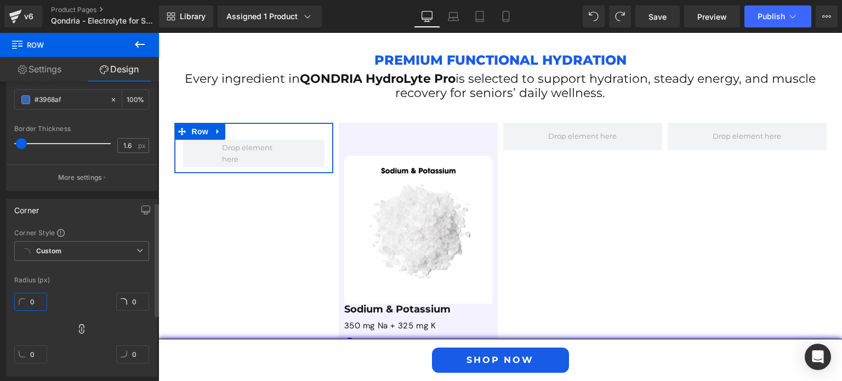
click at [31, 301] on input "0" at bounding box center [30, 302] width 33 height 18
type input "12"
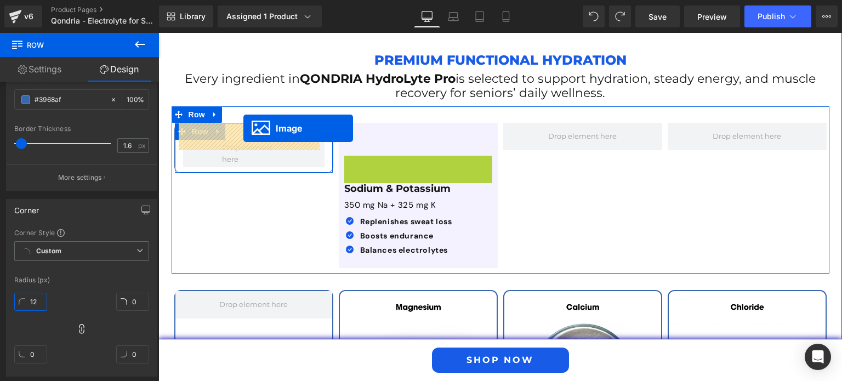
drag, startPoint x: 397, startPoint y: 209, endPoint x: 244, endPoint y: 129, distance: 173.0
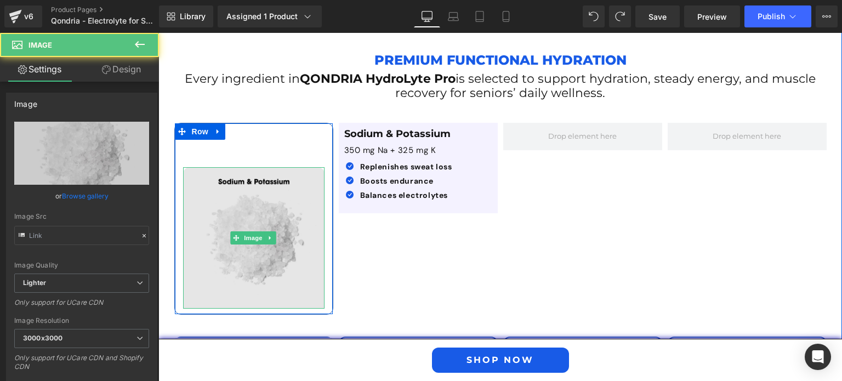
click at [257, 192] on img at bounding box center [253, 237] width 141 height 141
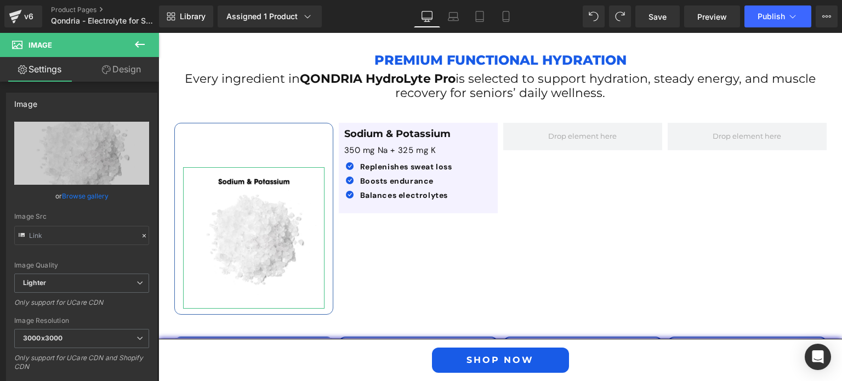
click at [120, 69] on link "Design" at bounding box center [122, 69] width 80 height 25
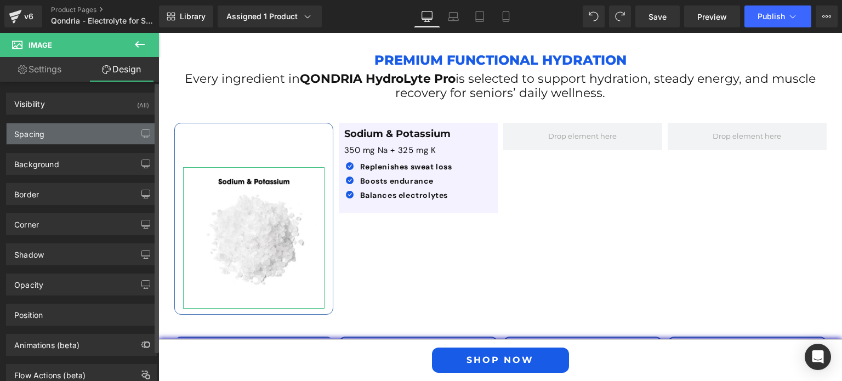
click at [86, 128] on div "Spacing" at bounding box center [82, 133] width 150 height 21
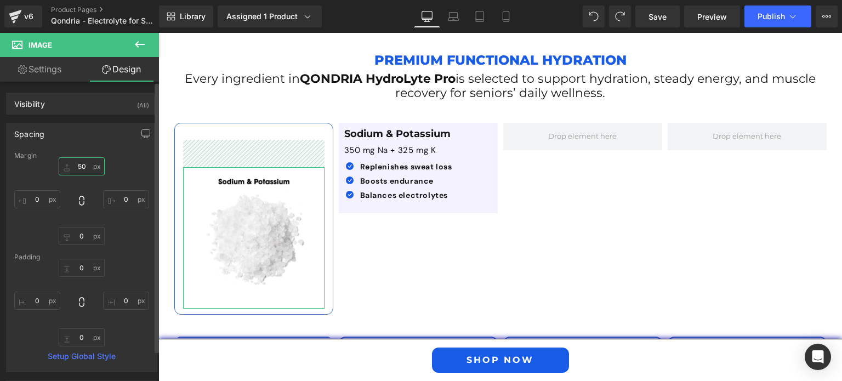
click at [81, 166] on input "50" at bounding box center [82, 166] width 46 height 18
type input "0"
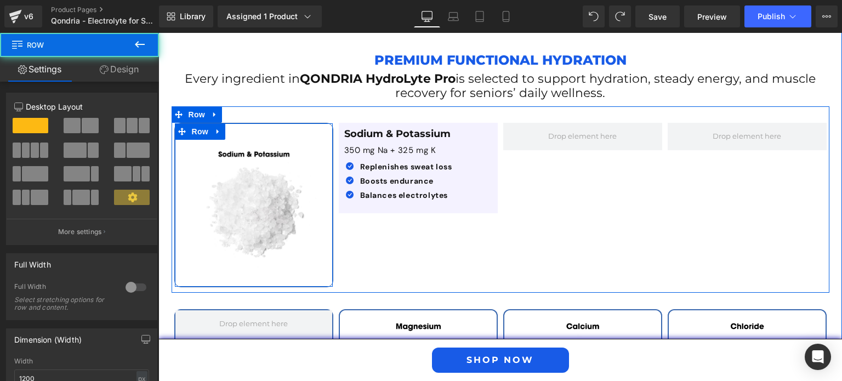
click at [317, 123] on div "Image Row" at bounding box center [253, 205] width 159 height 165
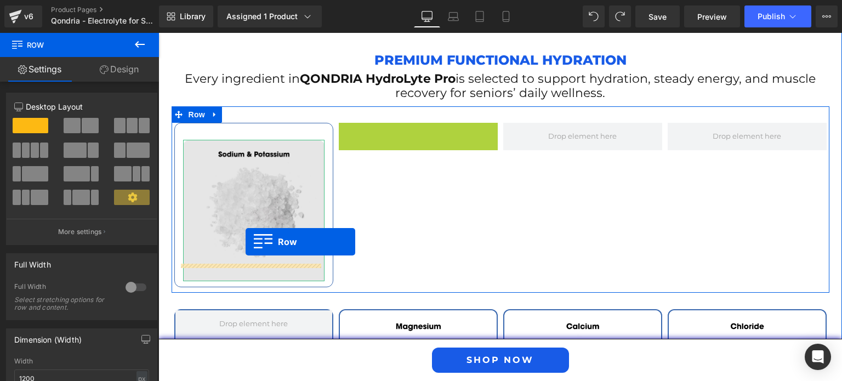
drag, startPoint x: 342, startPoint y: 113, endPoint x: 246, endPoint y: 242, distance: 161.0
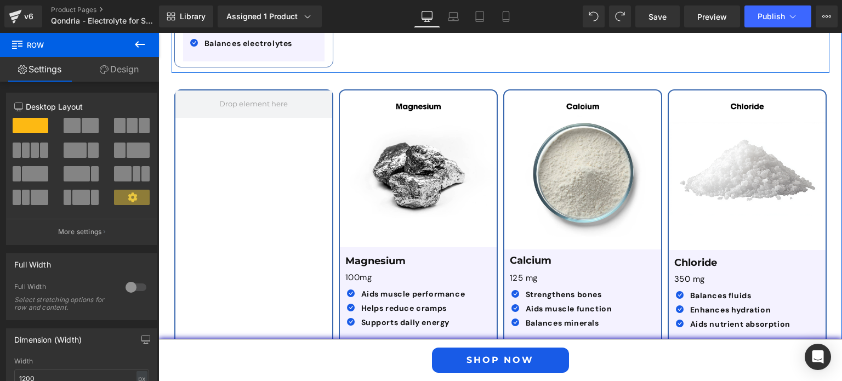
scroll to position [2137, 0]
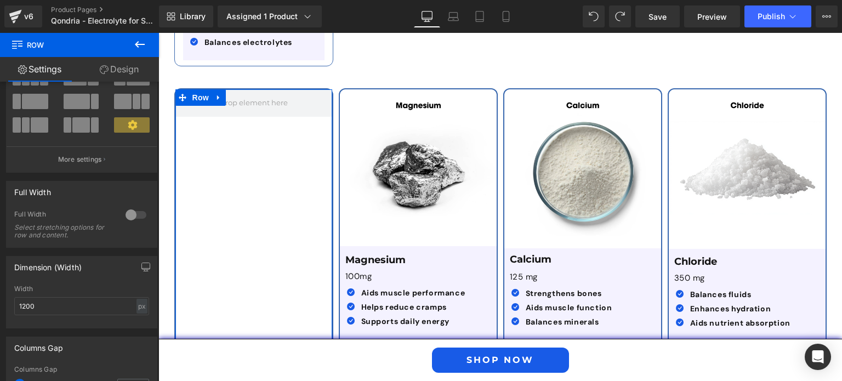
scroll to position [49, 0]
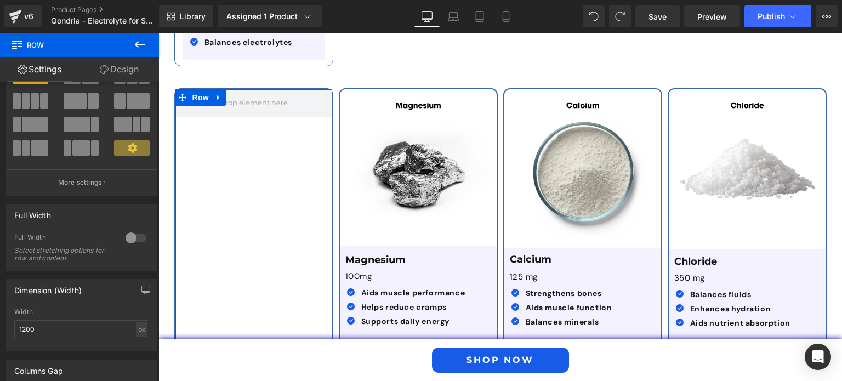
click at [120, 70] on link "Design" at bounding box center [120, 69] width 80 height 25
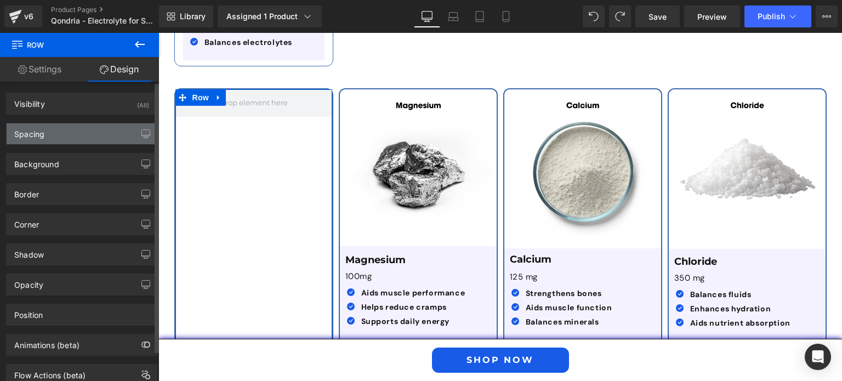
click at [96, 129] on div "Spacing" at bounding box center [82, 133] width 150 height 21
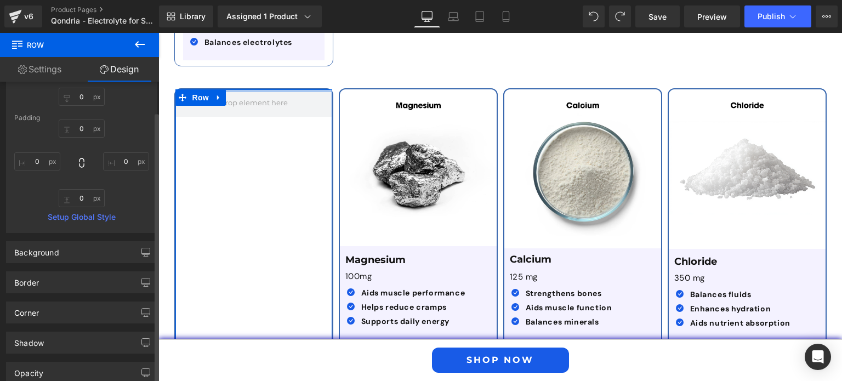
scroll to position [261, 0]
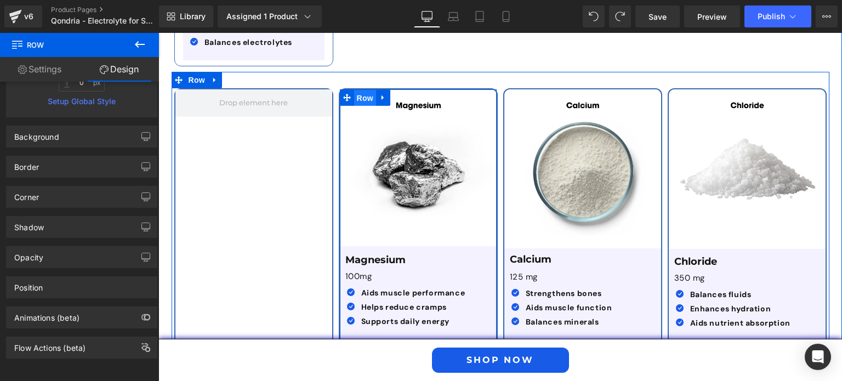
click at [356, 90] on span "Row" at bounding box center [365, 98] width 22 height 16
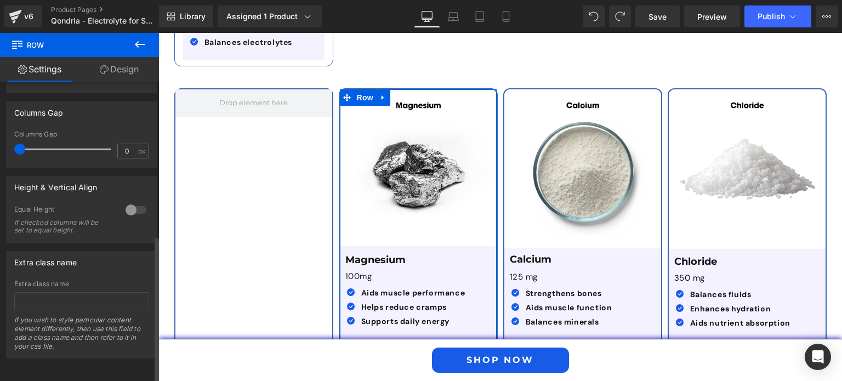
scroll to position [0, 0]
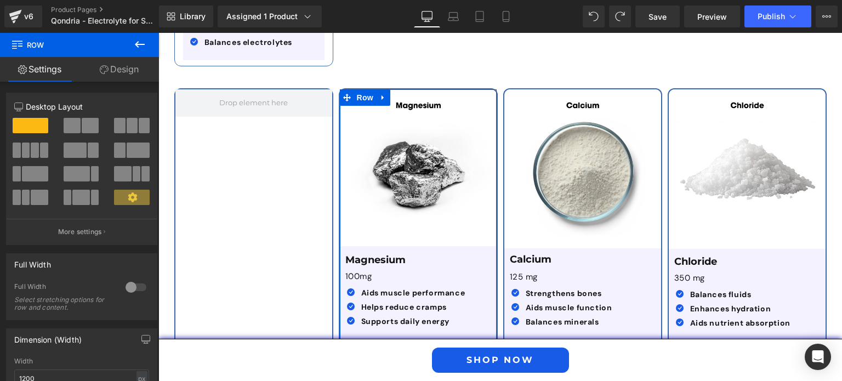
click at [120, 71] on link "Design" at bounding box center [120, 69] width 80 height 25
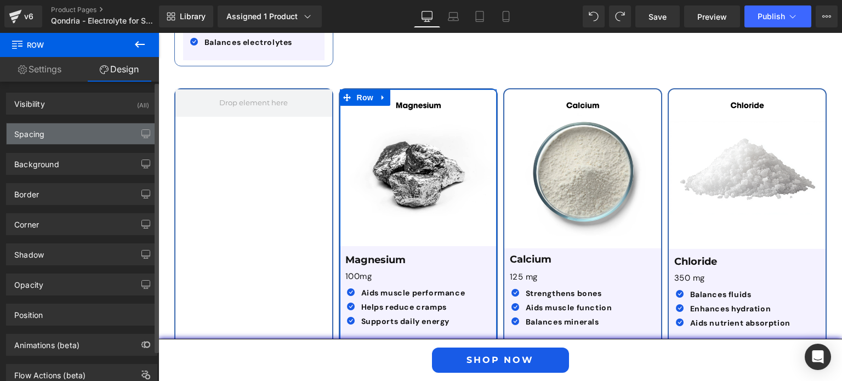
click at [80, 134] on div "Spacing" at bounding box center [82, 133] width 150 height 21
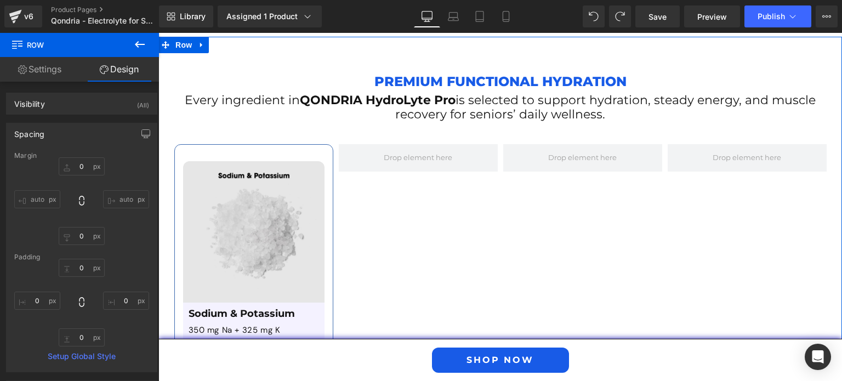
scroll to position [1799, 0]
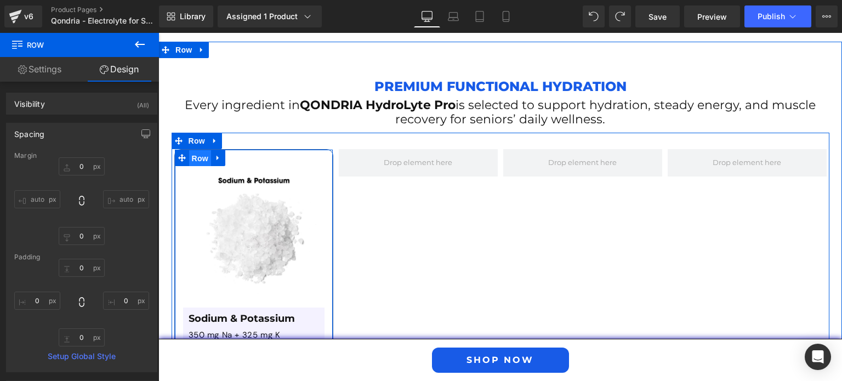
click at [190, 150] on span "Row" at bounding box center [200, 158] width 22 height 16
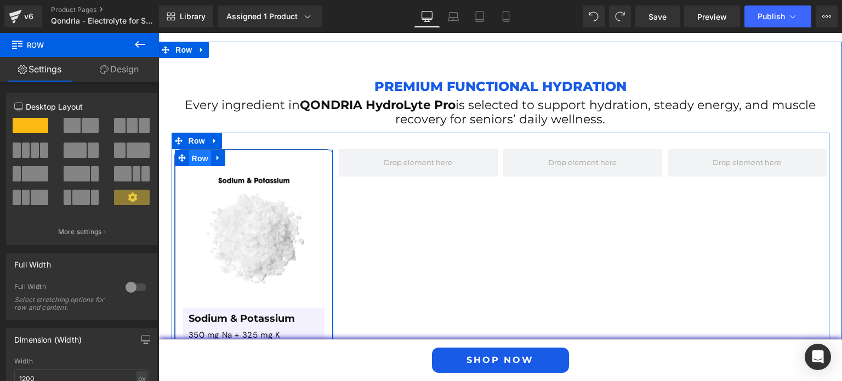
click at [200, 150] on span "Row" at bounding box center [200, 158] width 22 height 16
click at [218, 150] on link at bounding box center [218, 158] width 14 height 16
click at [229, 154] on icon at bounding box center [233, 158] width 8 height 8
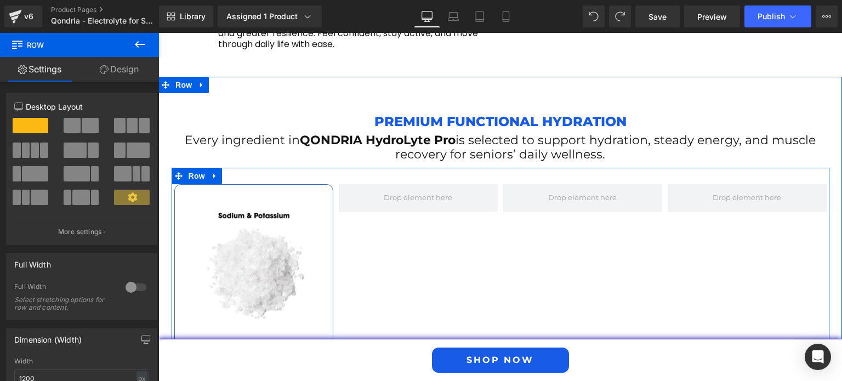
scroll to position [1753, 0]
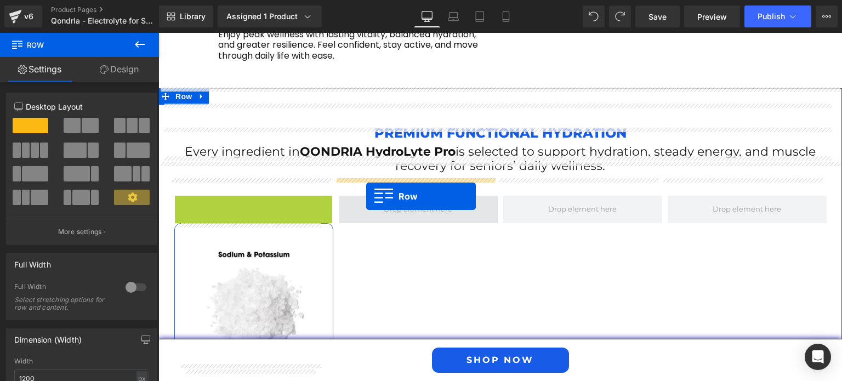
drag, startPoint x: 179, startPoint y: 186, endPoint x: 366, endPoint y: 196, distance: 187.8
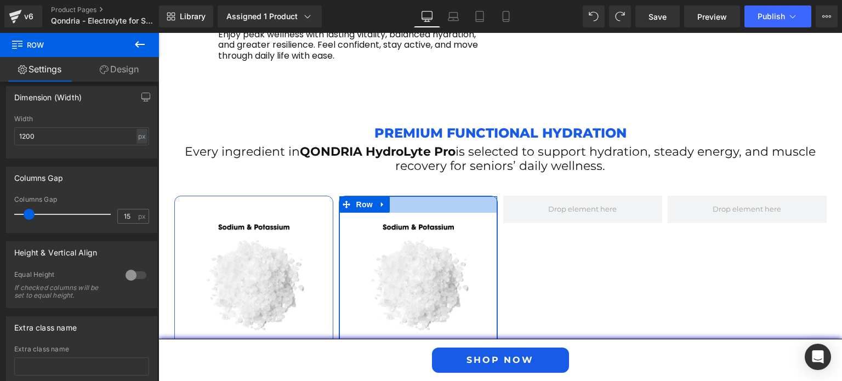
scroll to position [244, 0]
click at [129, 220] on input "15" at bounding box center [127, 215] width 19 height 14
type input "0"
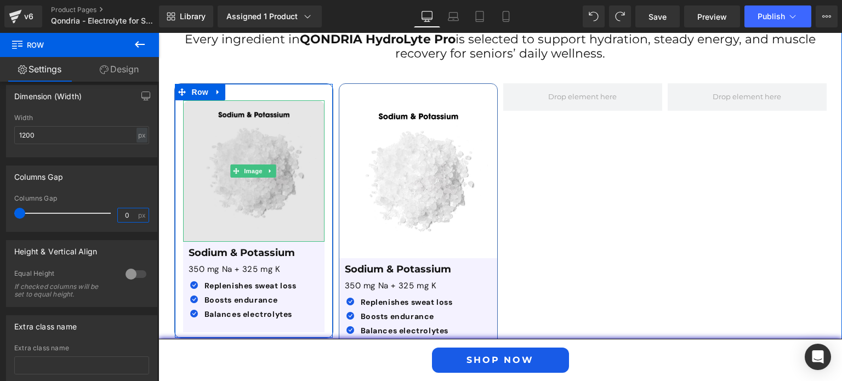
scroll to position [1889, 0]
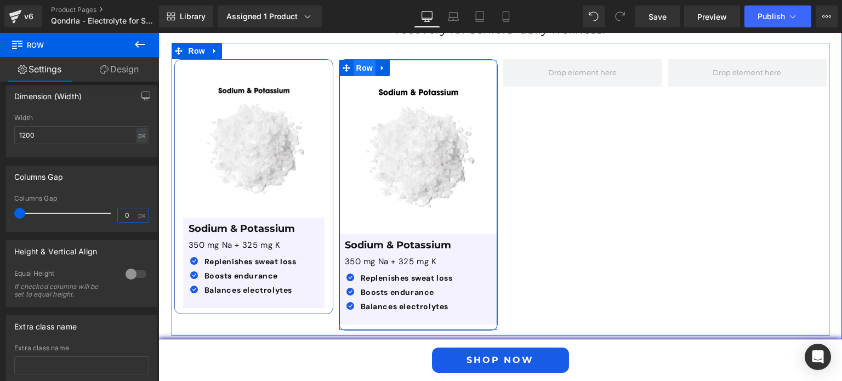
click at [366, 60] on span "Row" at bounding box center [365, 68] width 22 height 16
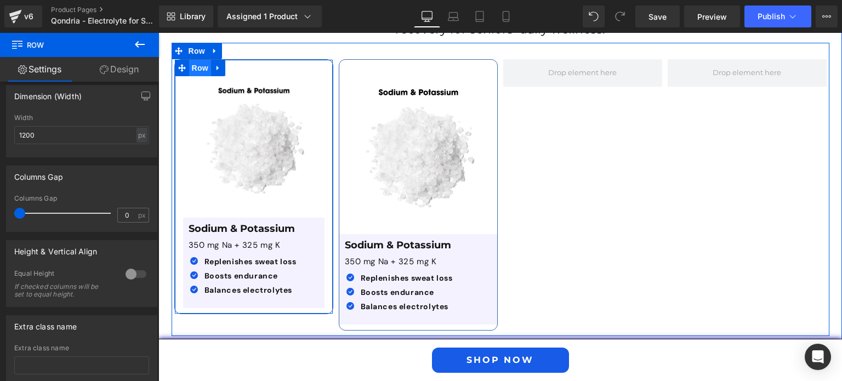
click at [196, 60] on span "Row" at bounding box center [200, 68] width 22 height 16
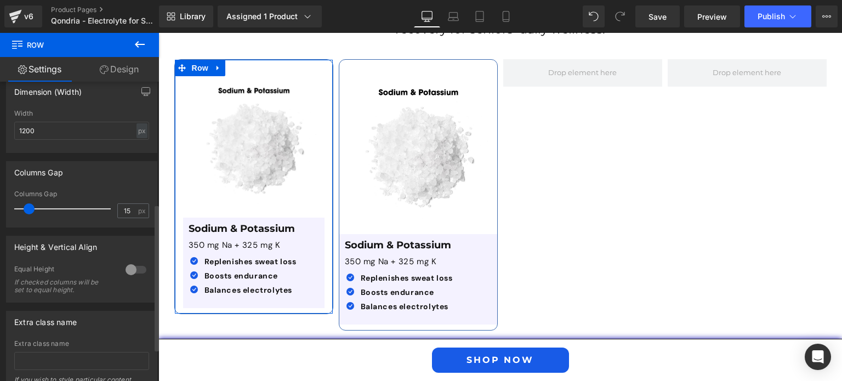
scroll to position [249, 0]
click at [121, 210] on input "15" at bounding box center [127, 210] width 19 height 14
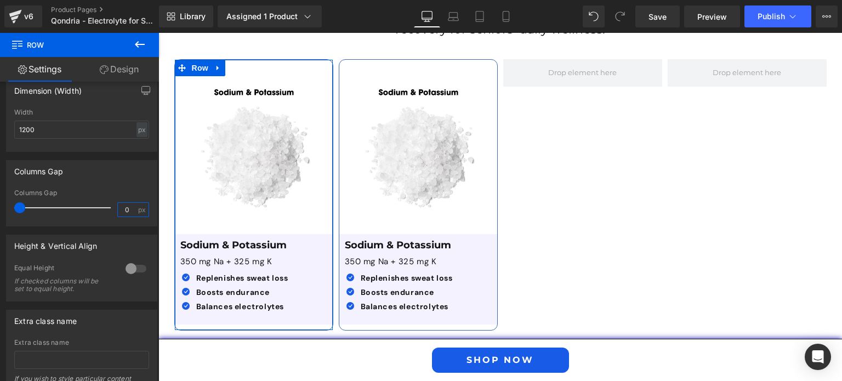
type input "0"
click at [116, 70] on link "Design" at bounding box center [120, 69] width 80 height 25
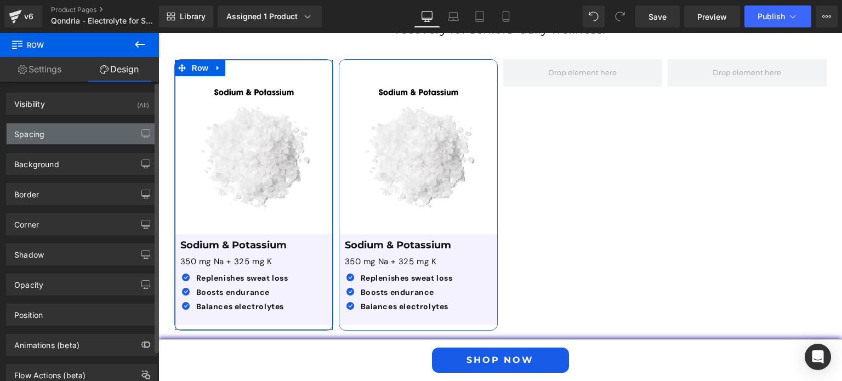
click at [67, 129] on div "Spacing" at bounding box center [82, 133] width 150 height 21
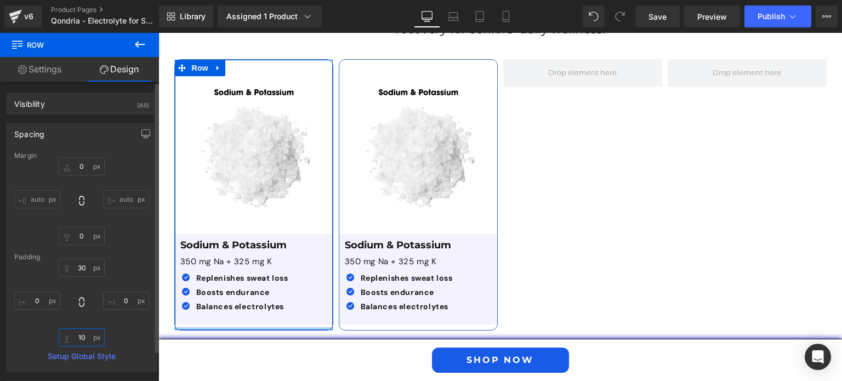
click at [80, 339] on input "text" at bounding box center [82, 338] width 46 height 18
type input "0"
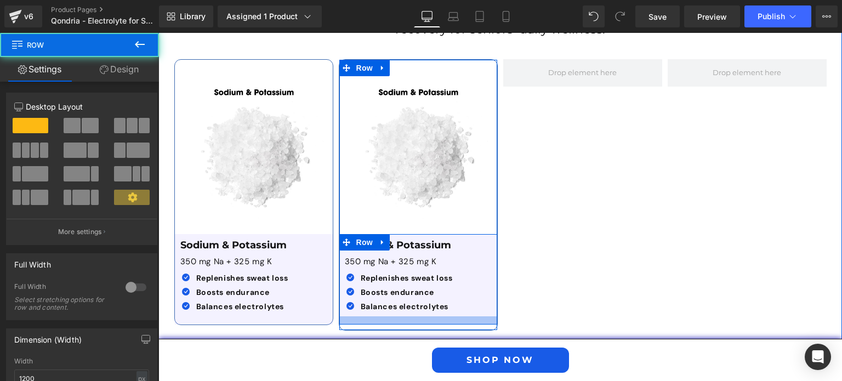
click at [360, 307] on div "Sodium & Potassium Text Block 350 mg Na + 325 mg K Text Block Icon Replenishes …" at bounding box center [418, 279] width 158 height 90
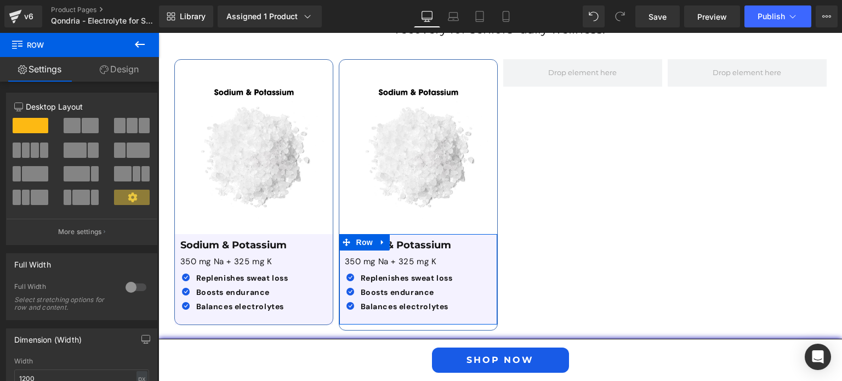
click at [122, 76] on link "Design" at bounding box center [120, 69] width 80 height 25
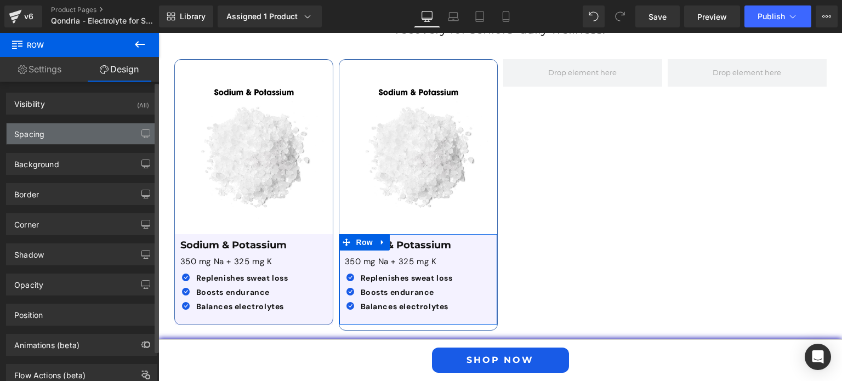
click at [86, 135] on div "Spacing" at bounding box center [82, 133] width 150 height 21
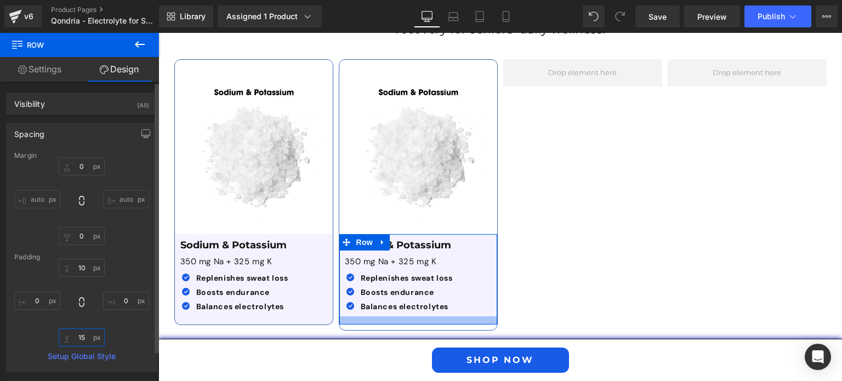
click at [75, 336] on input "text" at bounding box center [82, 338] width 46 height 18
type input "0"
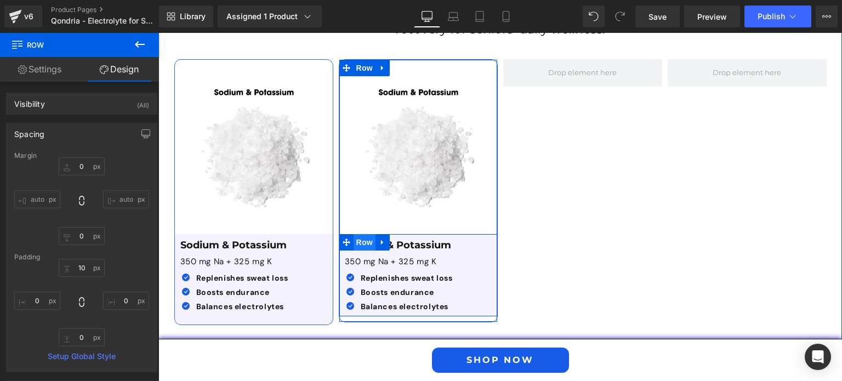
click at [359, 234] on span "Row" at bounding box center [365, 242] width 22 height 16
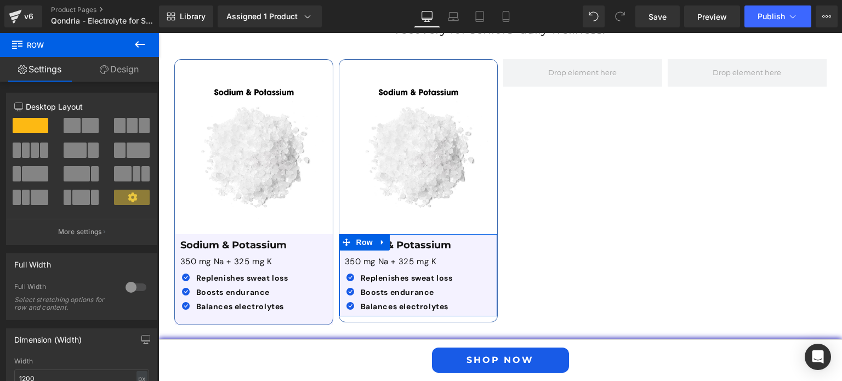
click at [129, 63] on link "Design" at bounding box center [120, 69] width 80 height 25
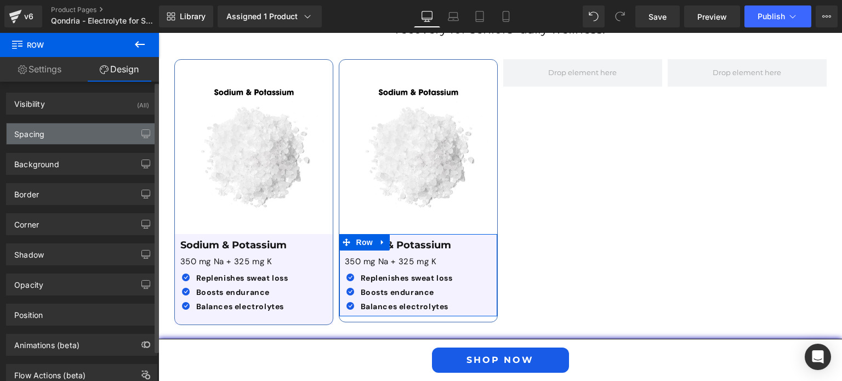
click at [88, 126] on div "Spacing" at bounding box center [82, 133] width 150 height 21
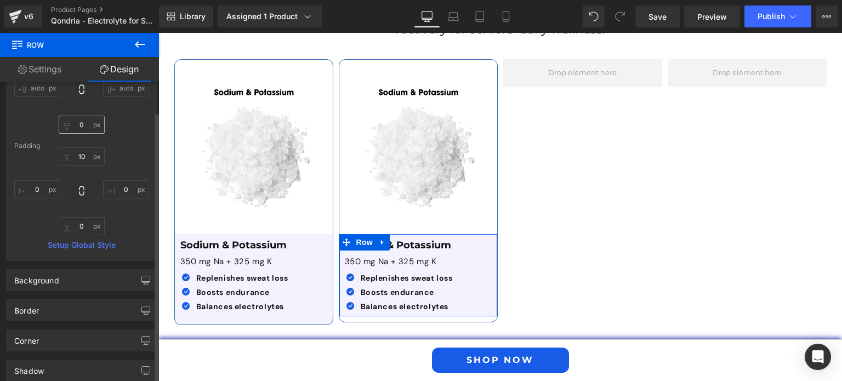
scroll to position [118, 0]
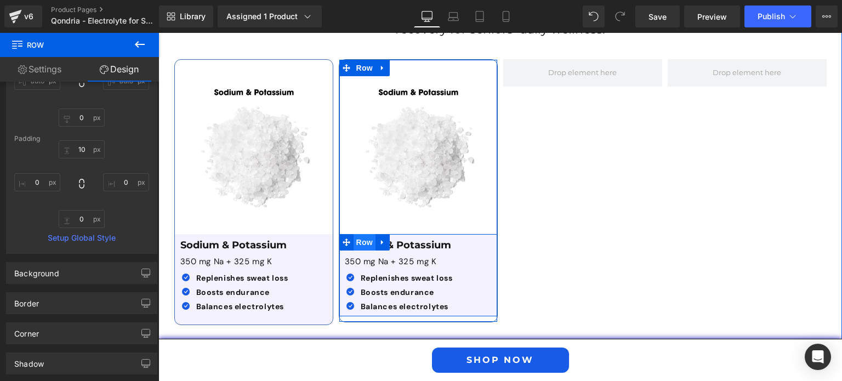
click at [354, 234] on span "Row" at bounding box center [365, 242] width 22 height 16
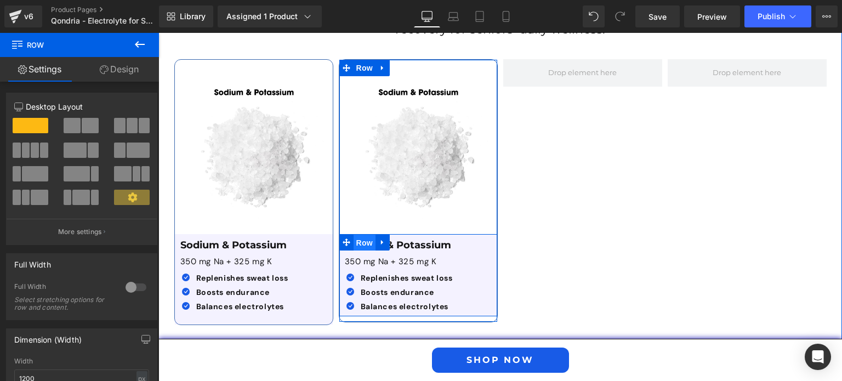
click at [354, 235] on span "Row" at bounding box center [365, 243] width 22 height 16
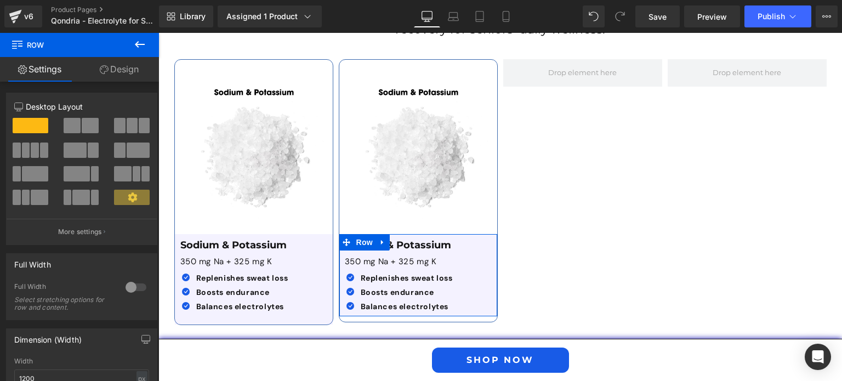
click at [132, 75] on link "Design" at bounding box center [120, 69] width 80 height 25
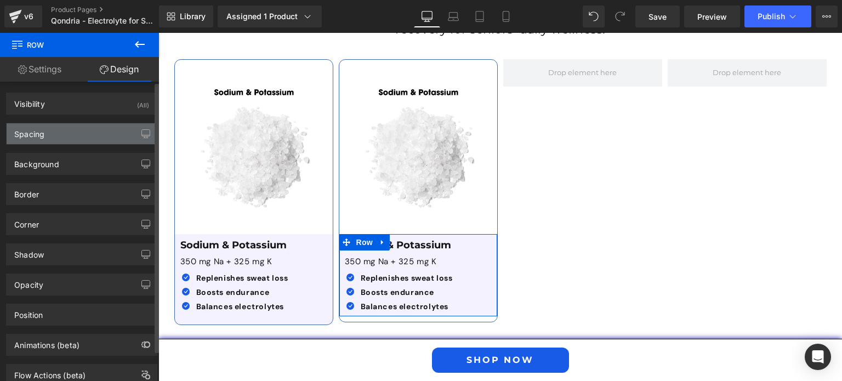
click at [87, 135] on div "Spacing" at bounding box center [82, 133] width 150 height 21
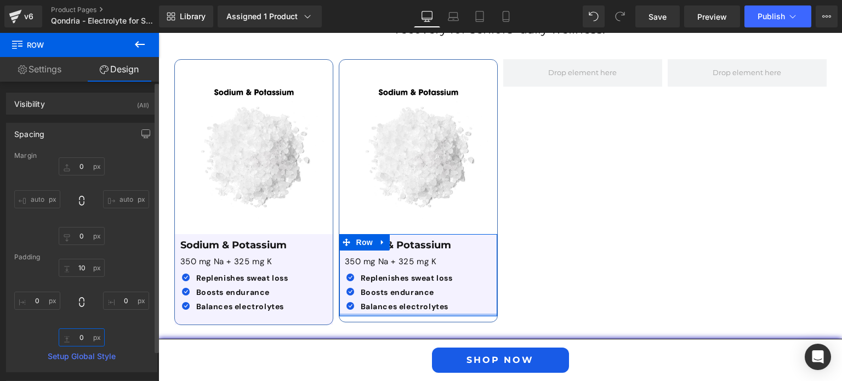
click at [73, 332] on input "text" at bounding box center [82, 338] width 46 height 18
type input "10"
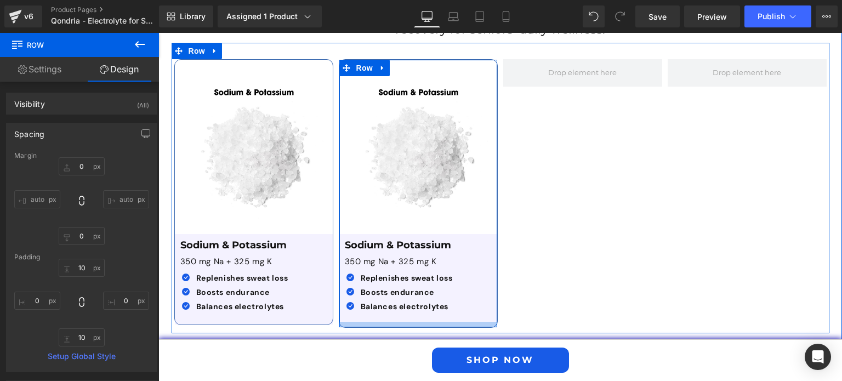
click at [395, 322] on div at bounding box center [418, 324] width 158 height 5
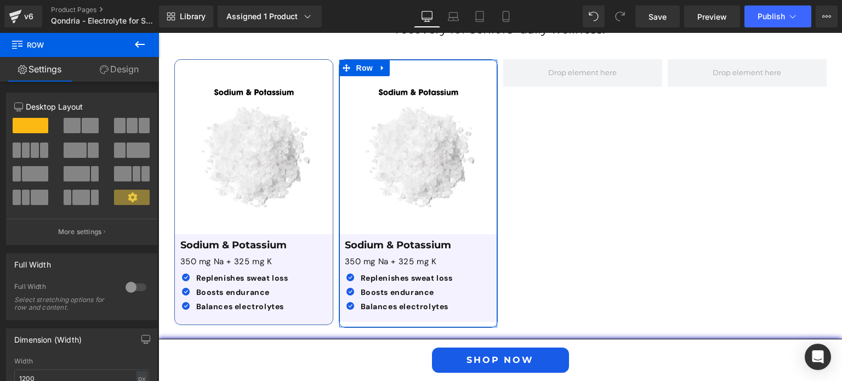
click at [119, 65] on link "Design" at bounding box center [120, 69] width 80 height 25
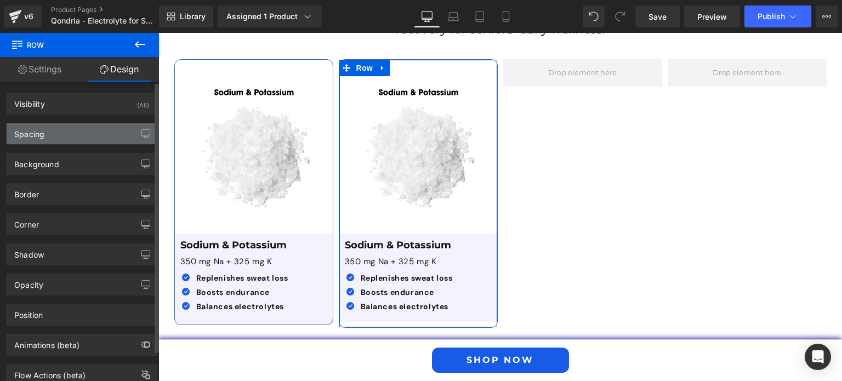
click at [86, 140] on div "Spacing" at bounding box center [82, 133] width 150 height 21
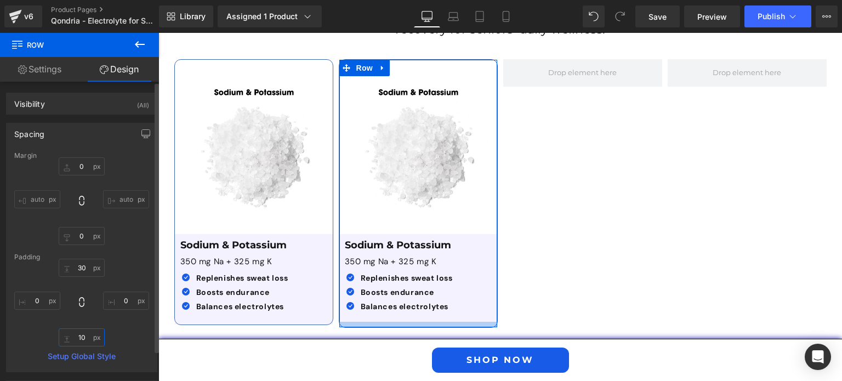
click at [80, 336] on input "10" at bounding box center [82, 338] width 46 height 18
type input "0"
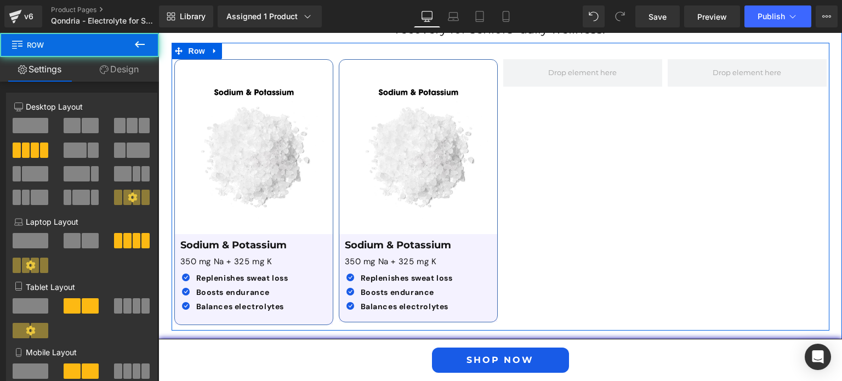
click at [592, 151] on div "Image Sodium & Potassium Text Block 350 mg Na + 325 mg K Text Block Icon Replen…" at bounding box center [501, 187] width 658 height 288
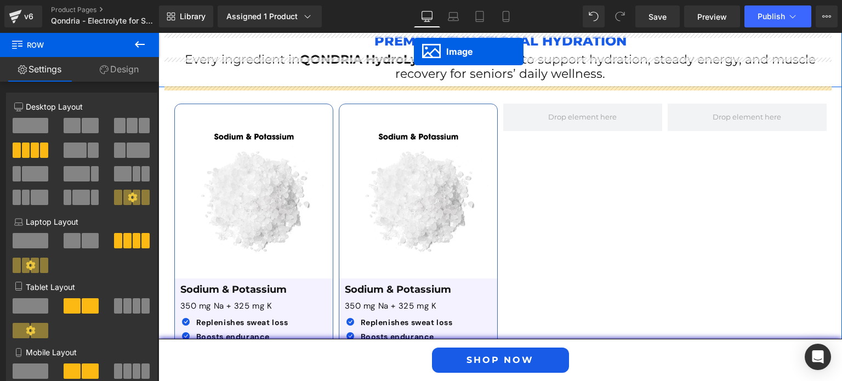
scroll to position [1779, 0]
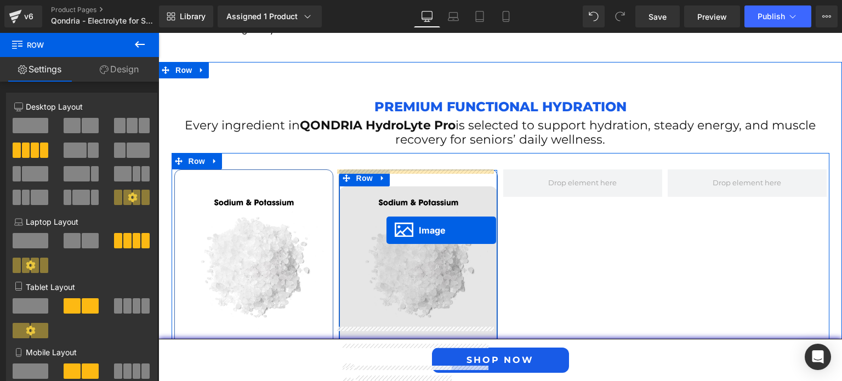
drag, startPoint x: 401, startPoint y: 321, endPoint x: 387, endPoint y: 230, distance: 91.7
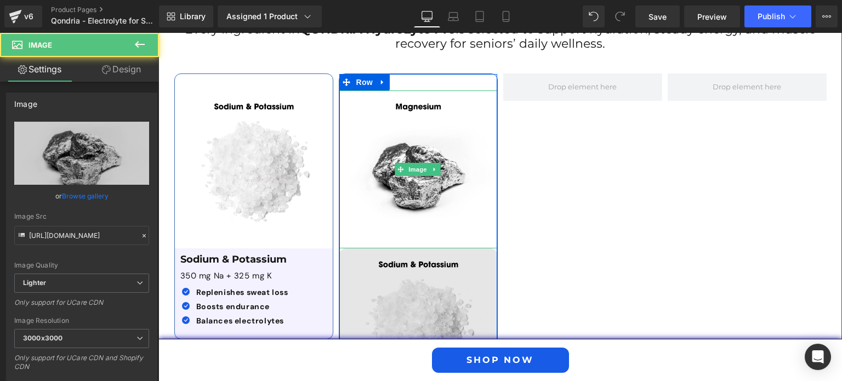
scroll to position [1876, 0]
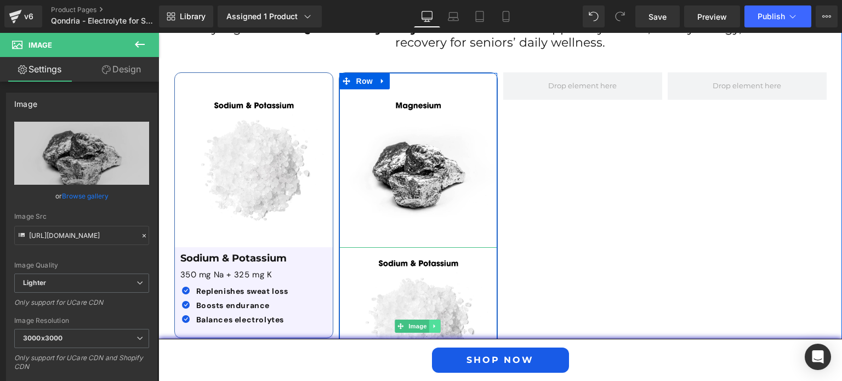
click at [434, 324] on icon at bounding box center [435, 326] width 2 height 4
click at [438, 323] on icon at bounding box center [441, 326] width 6 height 7
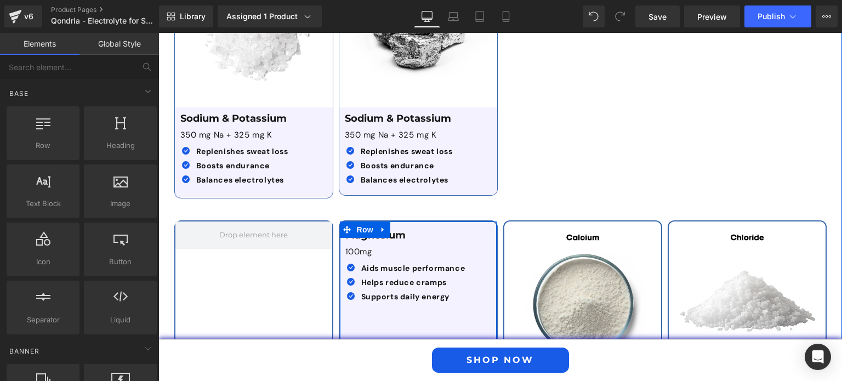
scroll to position [2014, 0]
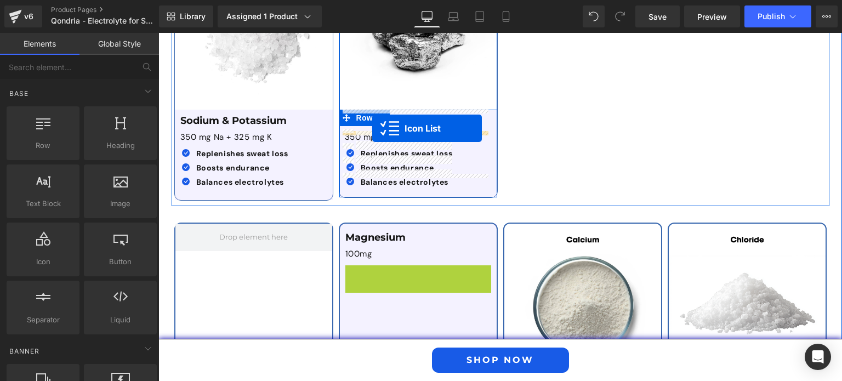
drag, startPoint x: 387, startPoint y: 252, endPoint x: 372, endPoint y: 128, distance: 124.2
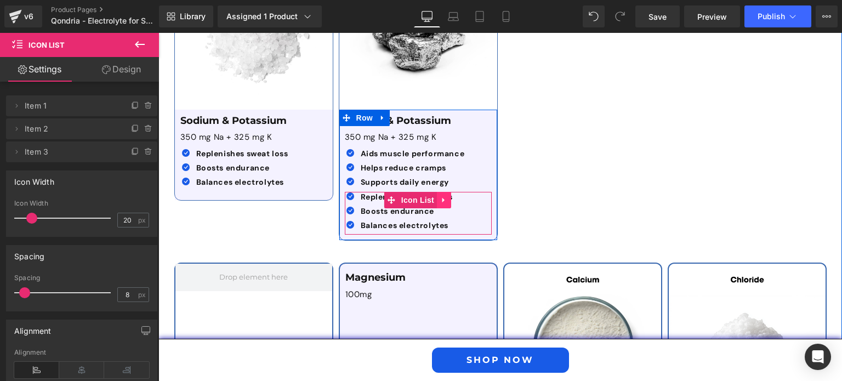
click at [440, 196] on icon at bounding box center [444, 200] width 8 height 8
click at [448, 196] on icon at bounding box center [452, 200] width 8 height 8
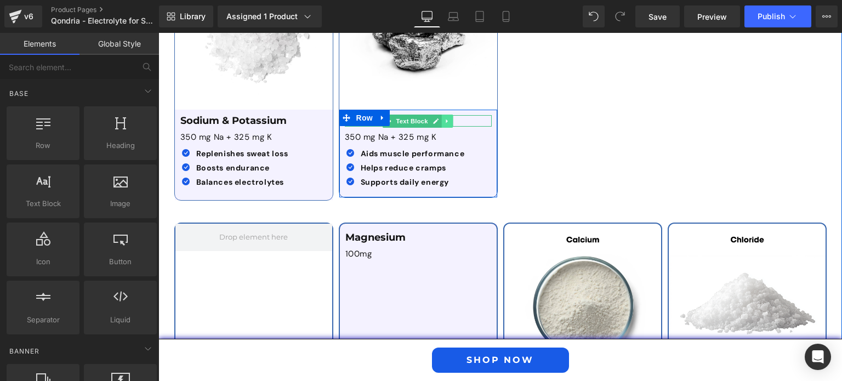
click at [446, 119] on icon at bounding box center [447, 121] width 2 height 4
click at [450, 118] on icon at bounding box center [453, 121] width 6 height 6
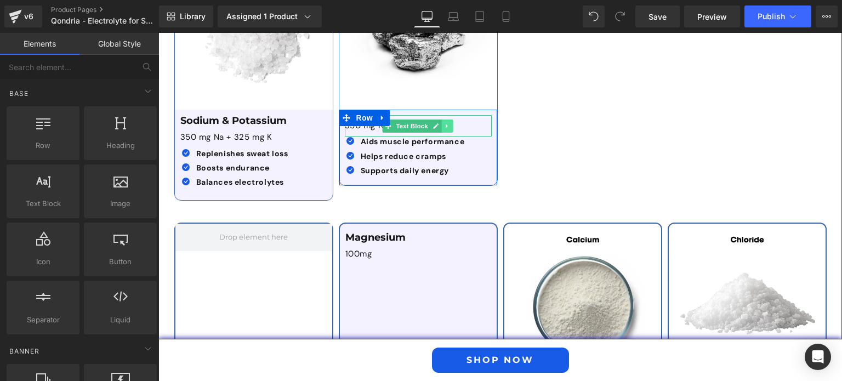
click at [446, 124] on icon at bounding box center [447, 126] width 2 height 4
click at [450, 123] on icon at bounding box center [453, 126] width 6 height 6
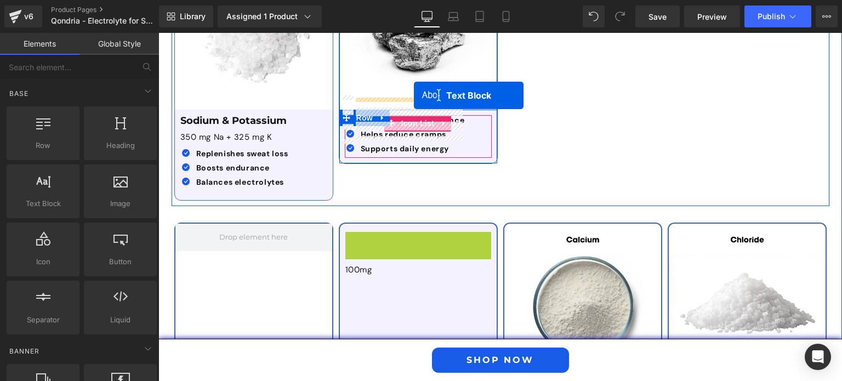
drag, startPoint x: 397, startPoint y: 219, endPoint x: 414, endPoint y: 95, distance: 124.6
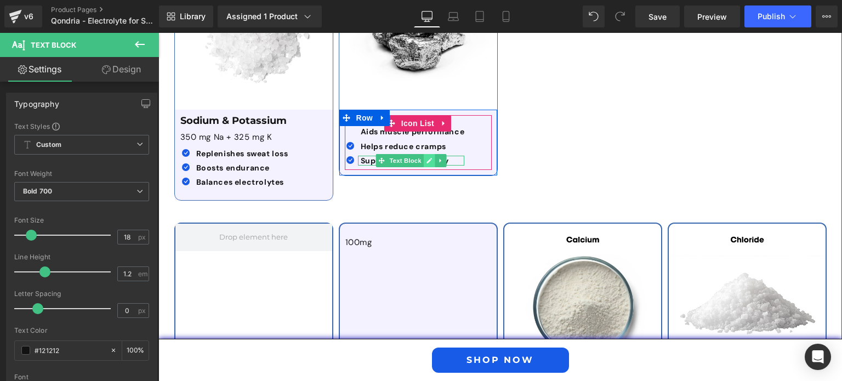
scroll to position [1996, 0]
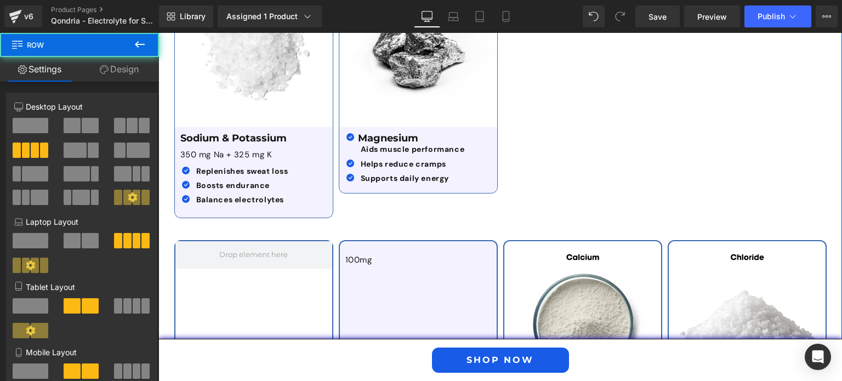
click at [581, 94] on div "Image Sodium & Potassium Text Block 350 mg Na + 325 mg K Text Block Icon Replen…" at bounding box center [501, 80] width 658 height 288
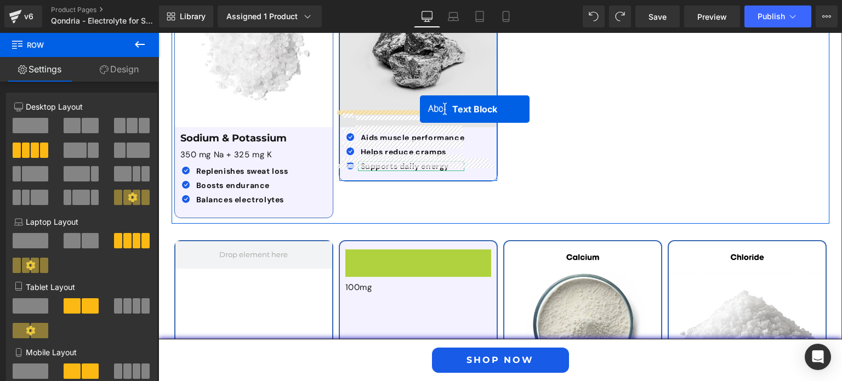
drag, startPoint x: 407, startPoint y: 236, endPoint x: 420, endPoint y: 109, distance: 127.3
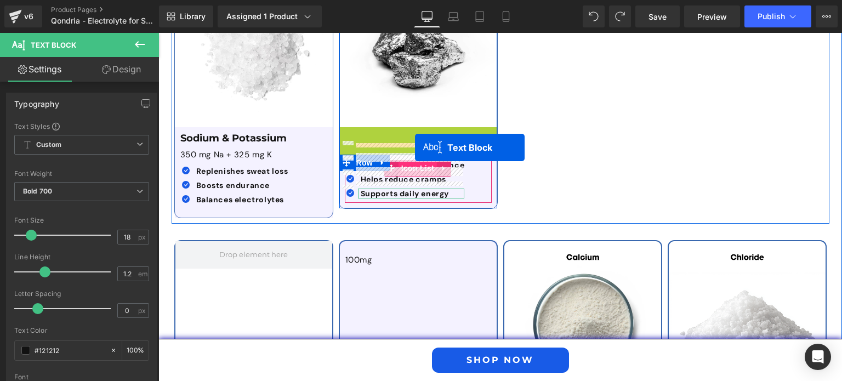
drag, startPoint x: 387, startPoint y: 118, endPoint x: 415, endPoint y: 148, distance: 41.1
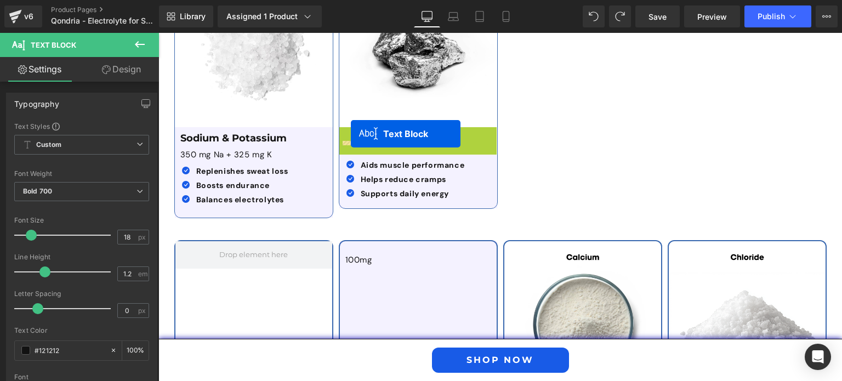
drag, startPoint x: 388, startPoint y: 115, endPoint x: 351, endPoint y: 134, distance: 41.2
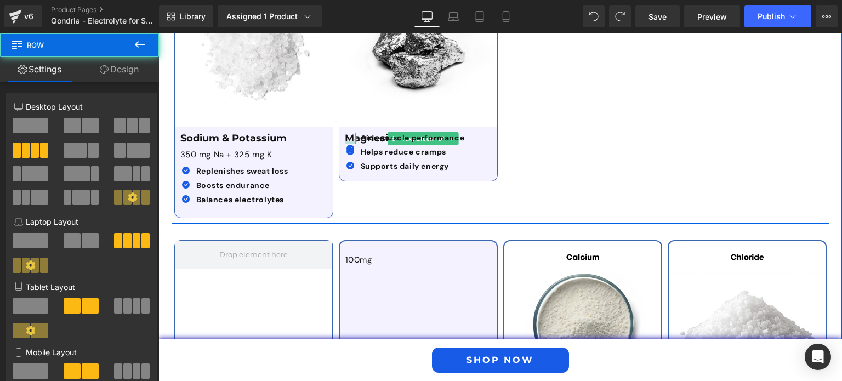
click at [553, 145] on div "Image Sodium & Potassium Text Block 350 mg Na + 325 mg K Text Block Icon Replen…" at bounding box center [501, 80] width 658 height 288
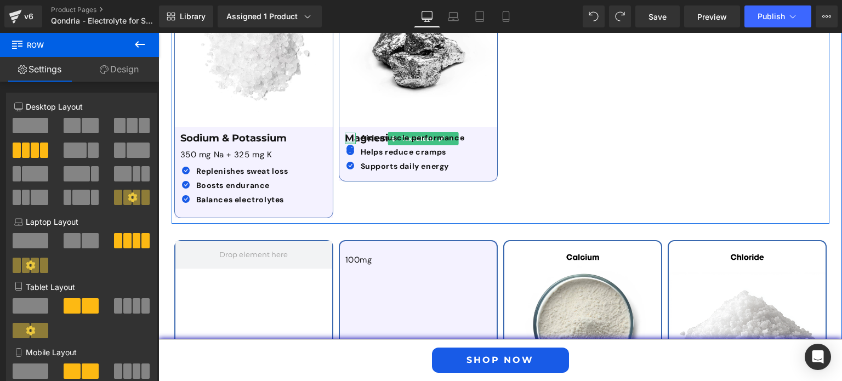
click at [564, 124] on div "Image Sodium & Potassium Text Block 350 mg Na + 325 mg K Text Block Icon Replen…" at bounding box center [501, 80] width 658 height 288
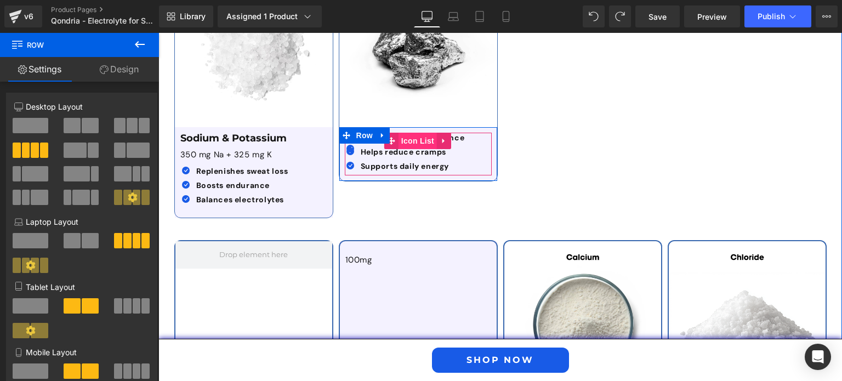
click at [416, 133] on span "Icon List" at bounding box center [418, 141] width 38 height 16
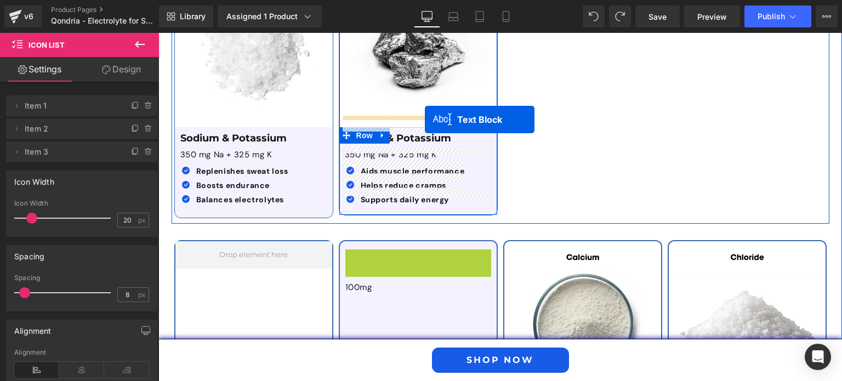
drag, startPoint x: 403, startPoint y: 239, endPoint x: 425, endPoint y: 120, distance: 121.1
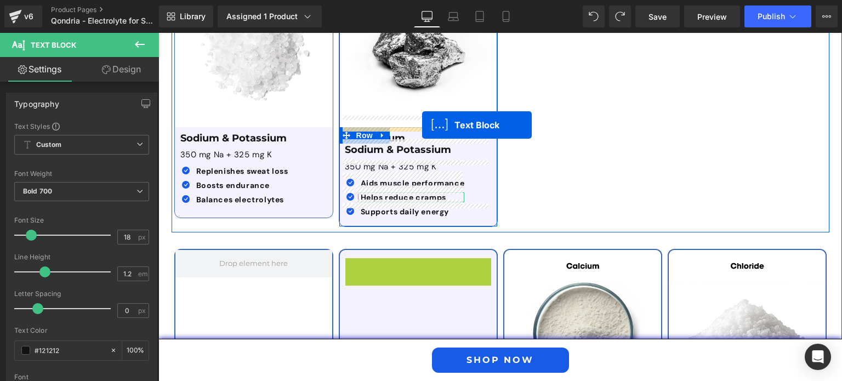
drag, startPoint x: 396, startPoint y: 254, endPoint x: 422, endPoint y: 125, distance: 131.5
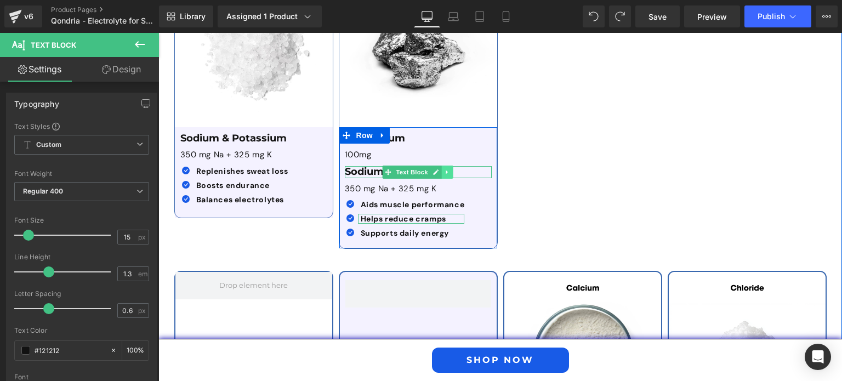
click at [444, 169] on icon at bounding box center [447, 172] width 6 height 7
click at [450, 169] on icon at bounding box center [453, 172] width 6 height 6
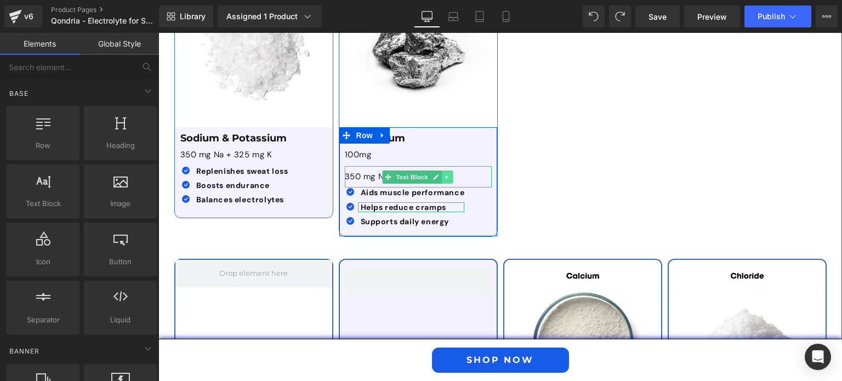
click at [444, 174] on icon at bounding box center [447, 177] width 6 height 7
click at [451, 174] on icon at bounding box center [453, 177] width 6 height 6
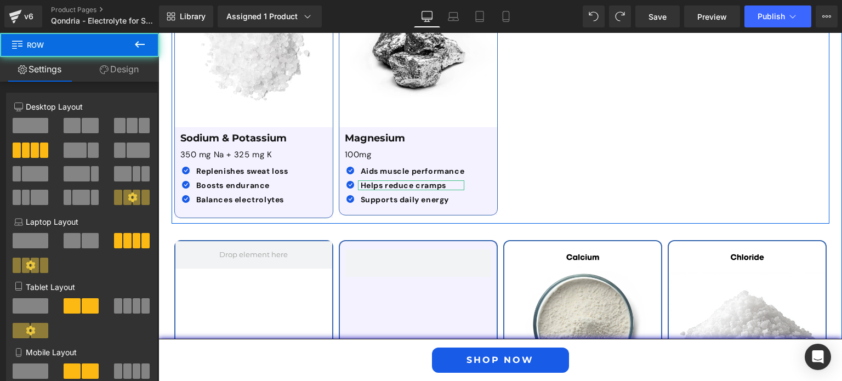
click at [565, 132] on div "Image Sodium & Potassium Text Block 350 mg Na + 325 mg K Text Block Icon Replen…" at bounding box center [501, 80] width 658 height 288
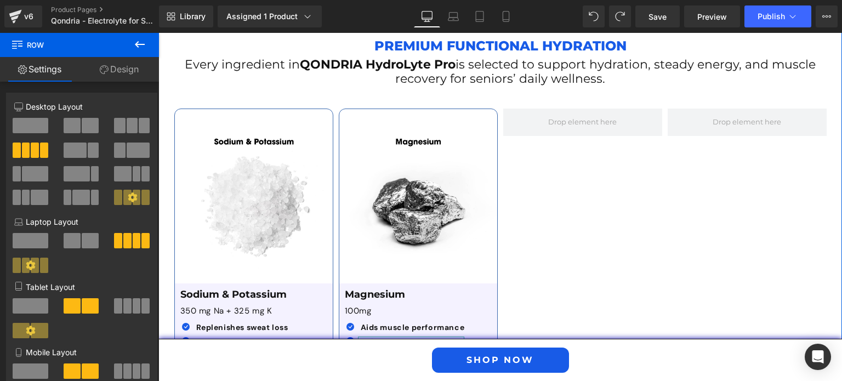
scroll to position [1839, 0]
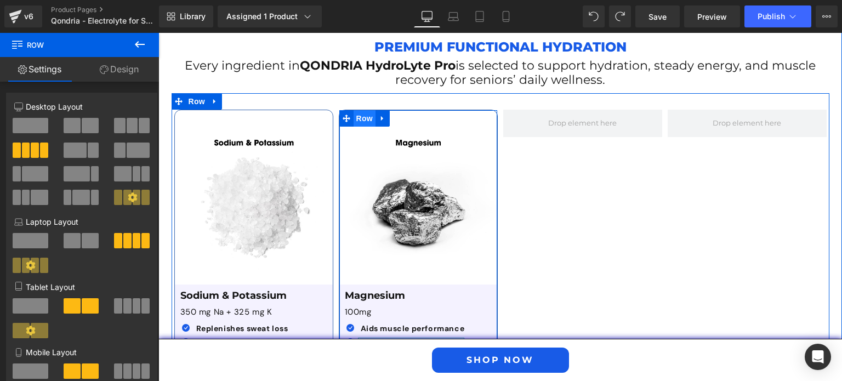
click at [362, 110] on span "Row" at bounding box center [365, 118] width 22 height 16
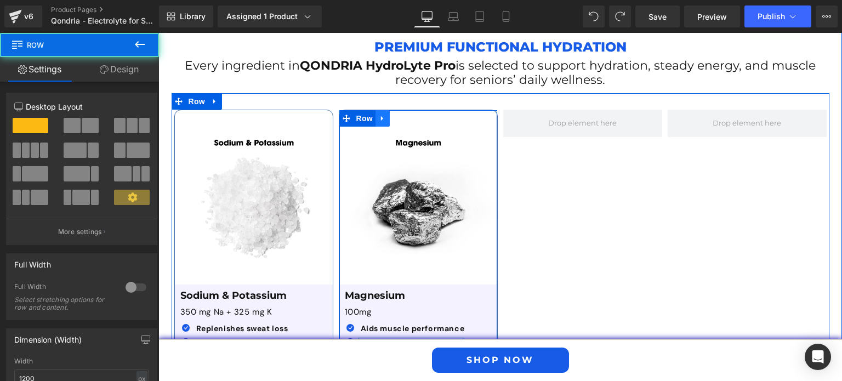
click at [382, 110] on link at bounding box center [383, 118] width 14 height 16
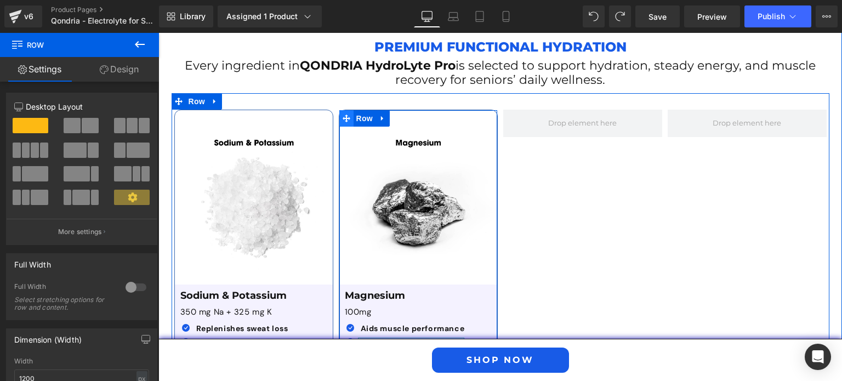
click at [348, 110] on span at bounding box center [346, 118] width 14 height 16
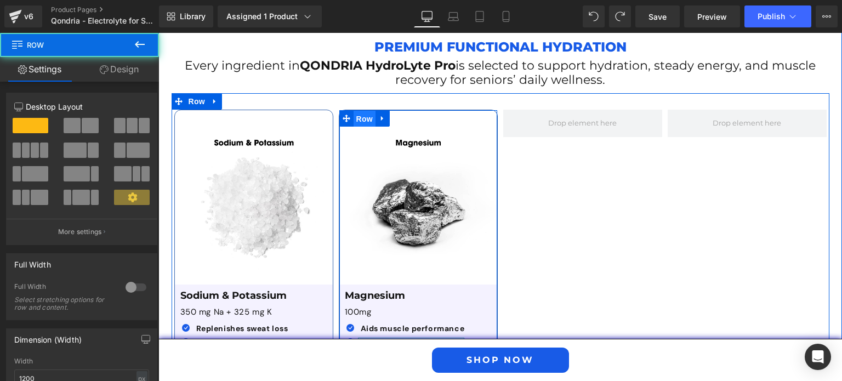
click at [355, 111] on span "Row" at bounding box center [365, 119] width 22 height 16
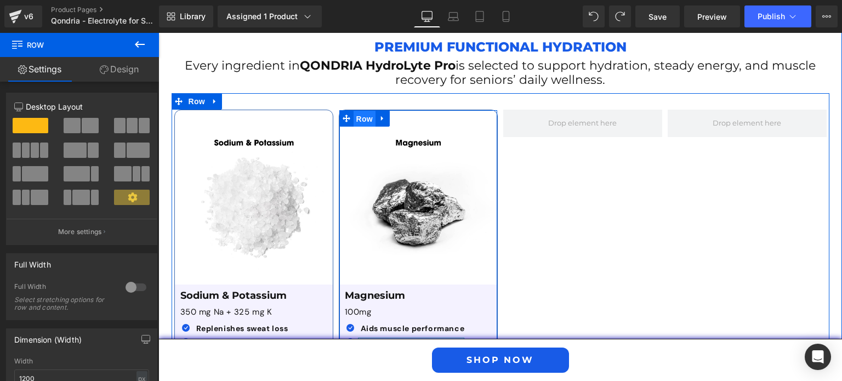
click at [355, 111] on span "Row" at bounding box center [365, 119] width 22 height 16
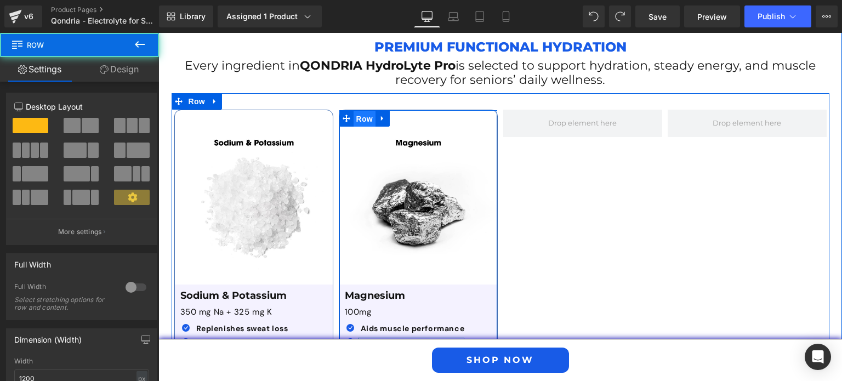
click at [355, 111] on span "Row" at bounding box center [365, 119] width 22 height 16
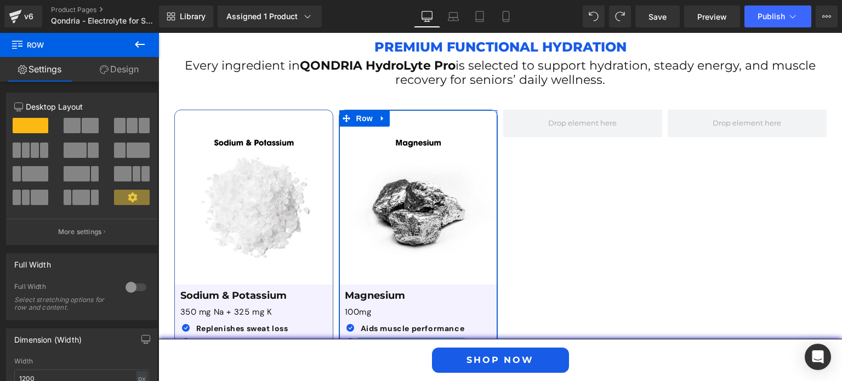
click at [129, 72] on link "Design" at bounding box center [120, 69] width 80 height 25
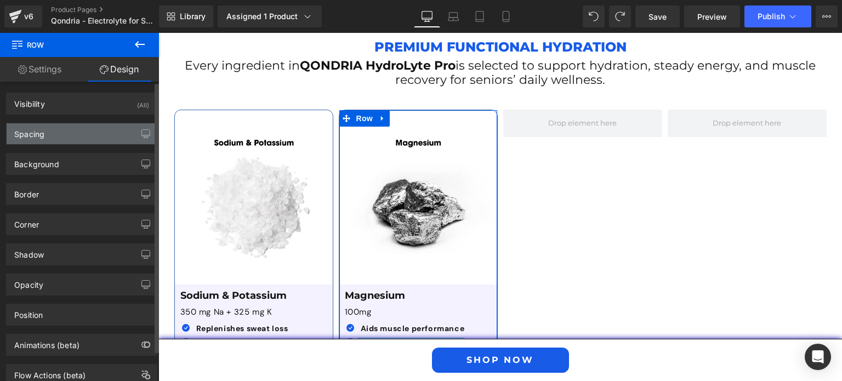
click at [101, 127] on div "Spacing" at bounding box center [82, 133] width 150 height 21
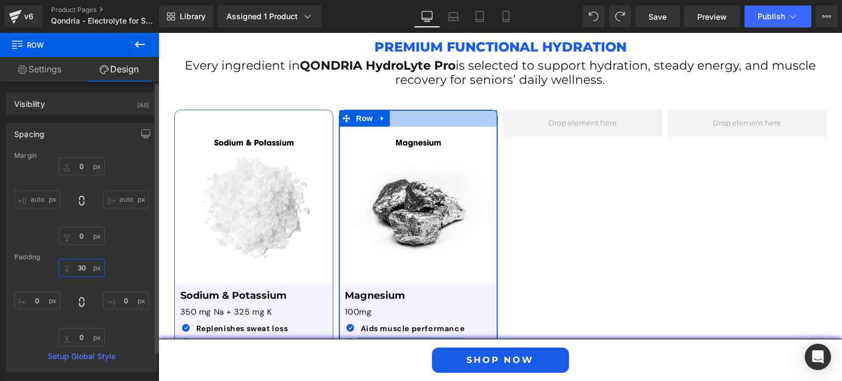
click at [81, 269] on input "30" at bounding box center [82, 268] width 46 height 18
type input "0"
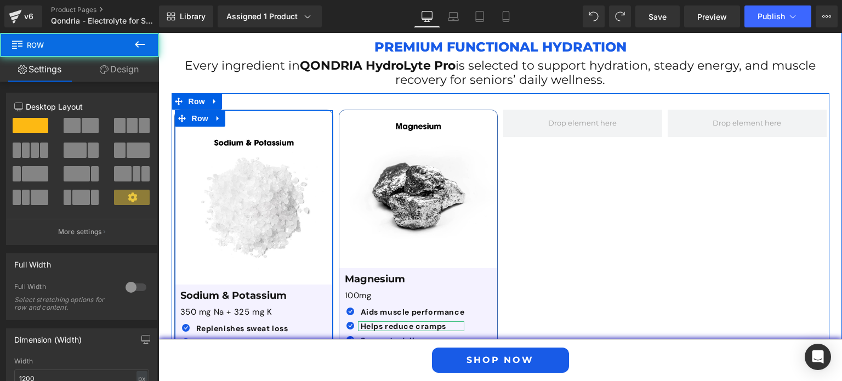
click at [233, 110] on div "Image Sodium & Potassium Text Block 350 mg Na + 325 mg K Text Block Icon Replen…" at bounding box center [253, 243] width 159 height 266
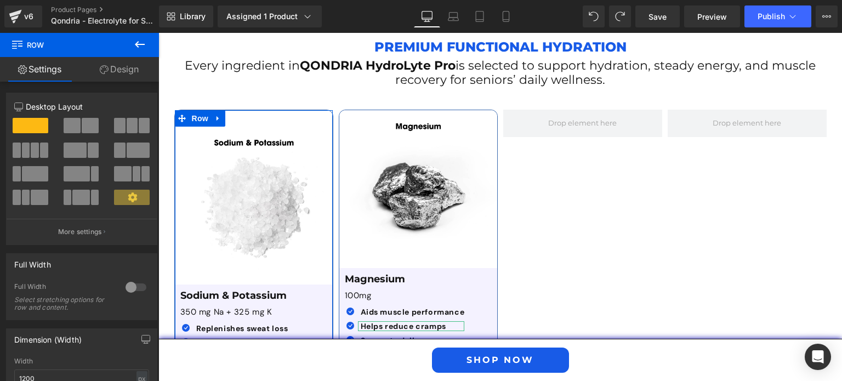
click at [121, 72] on link "Design" at bounding box center [120, 69] width 80 height 25
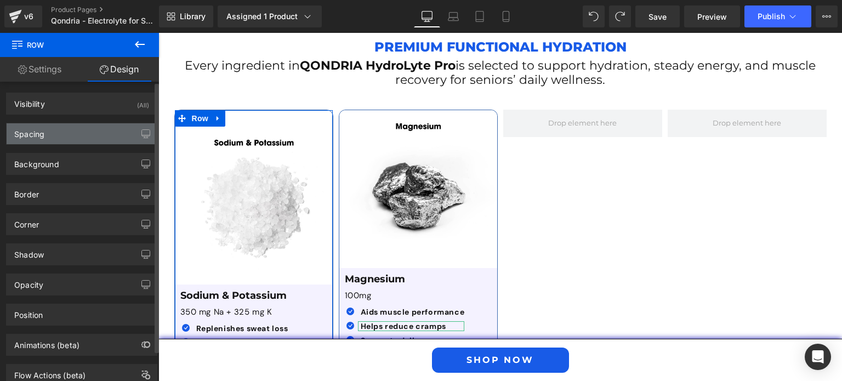
click at [95, 133] on div "Spacing" at bounding box center [82, 133] width 150 height 21
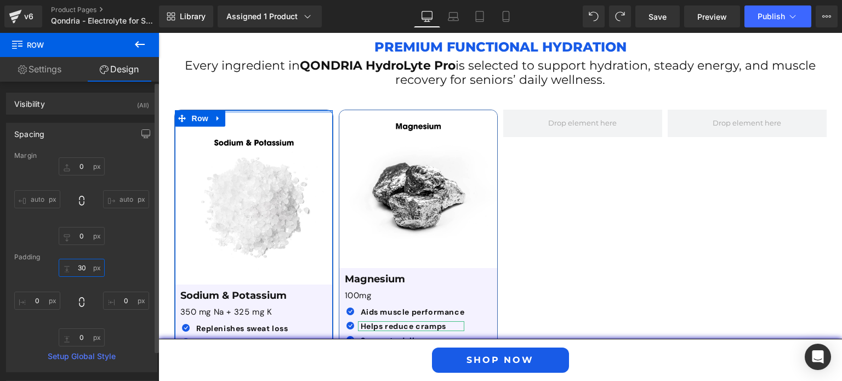
click at [75, 267] on input "text" at bounding box center [82, 268] width 46 height 18
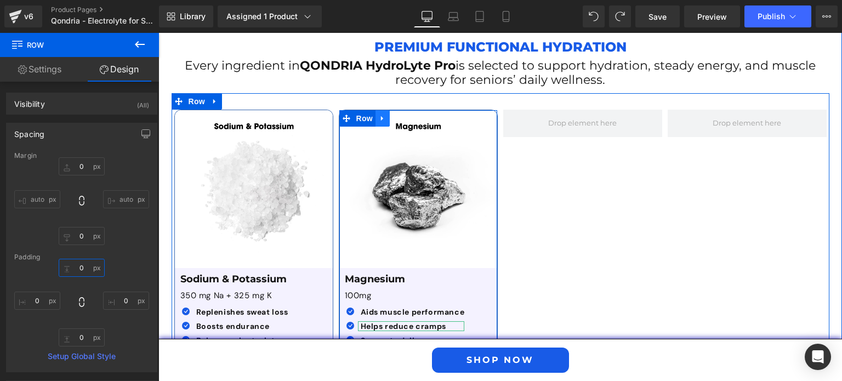
type input "0"
click at [382, 114] on icon at bounding box center [383, 118] width 8 height 8
click at [397, 110] on link at bounding box center [397, 118] width 14 height 16
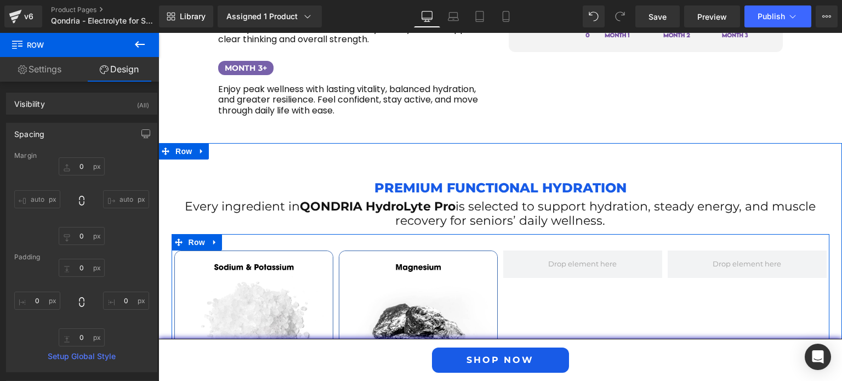
scroll to position [1689, 0]
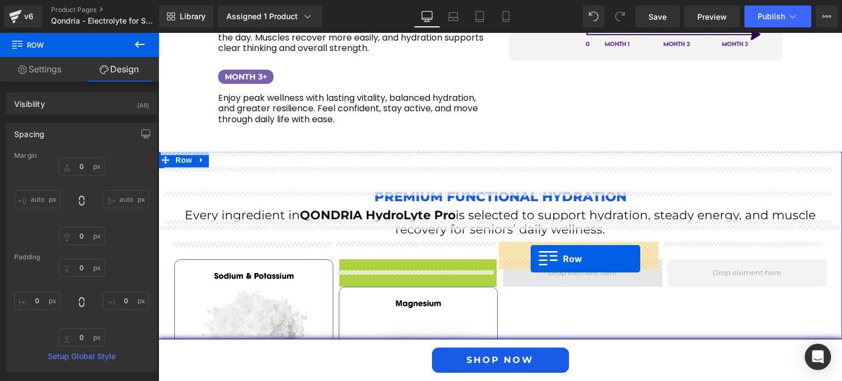
drag, startPoint x: 344, startPoint y: 251, endPoint x: 531, endPoint y: 259, distance: 186.6
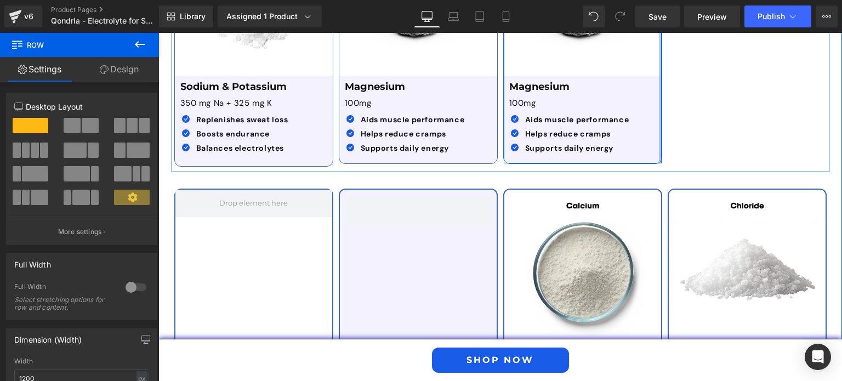
scroll to position [2048, 0]
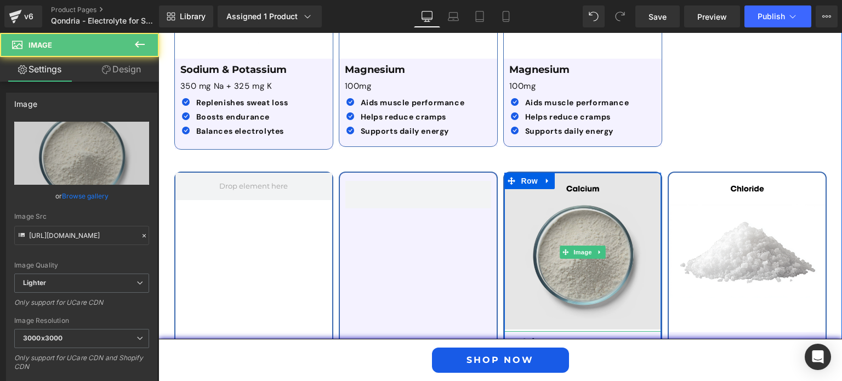
click at [604, 197] on img at bounding box center [583, 252] width 157 height 159
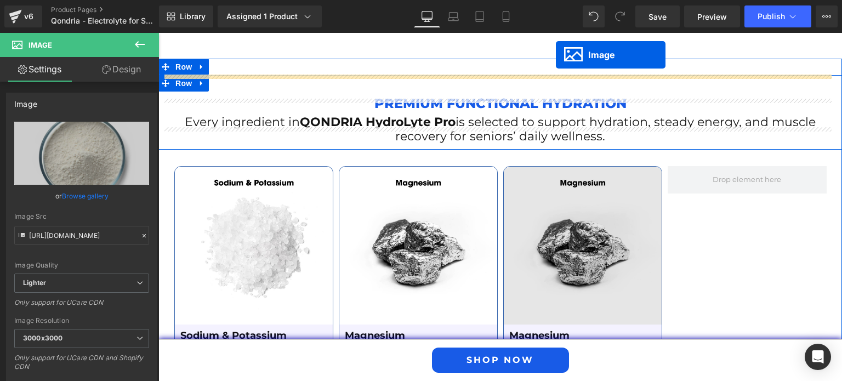
scroll to position [1771, 0]
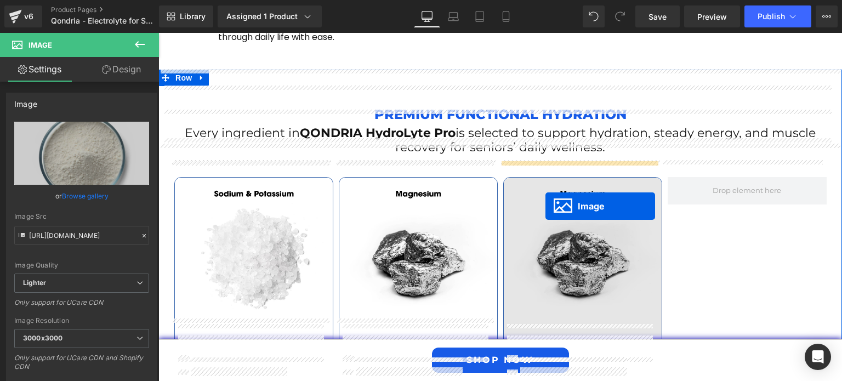
drag, startPoint x: 568, startPoint y: 282, endPoint x: 546, endPoint y: 206, distance: 79.5
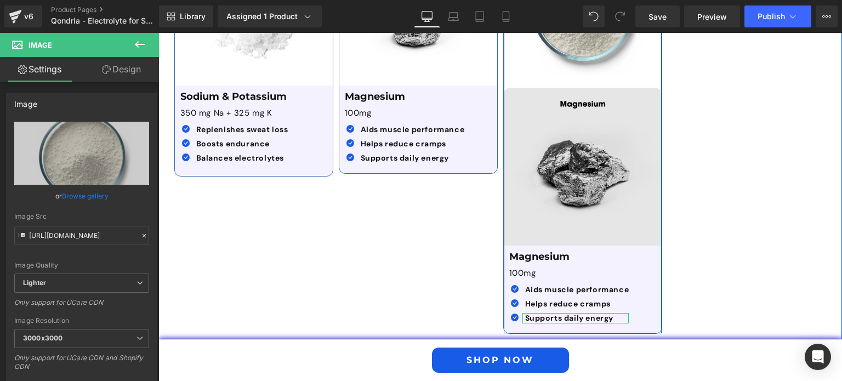
scroll to position [2008, 0]
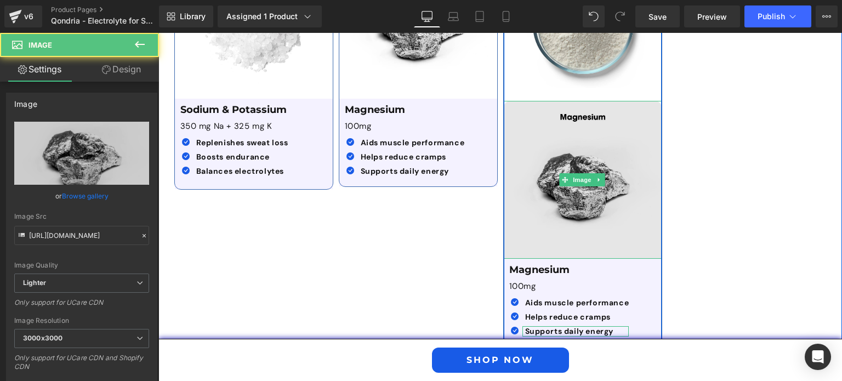
click at [613, 101] on img at bounding box center [583, 180] width 158 height 158
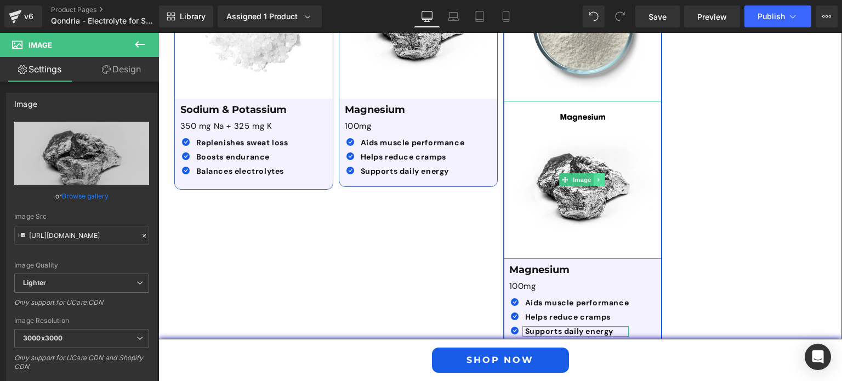
click at [597, 177] on icon at bounding box center [599, 180] width 6 height 7
click at [602, 177] on icon at bounding box center [605, 180] width 6 height 6
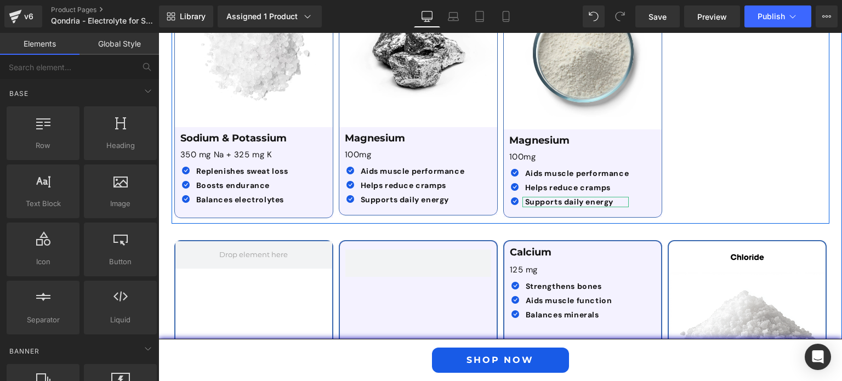
scroll to position [1970, 0]
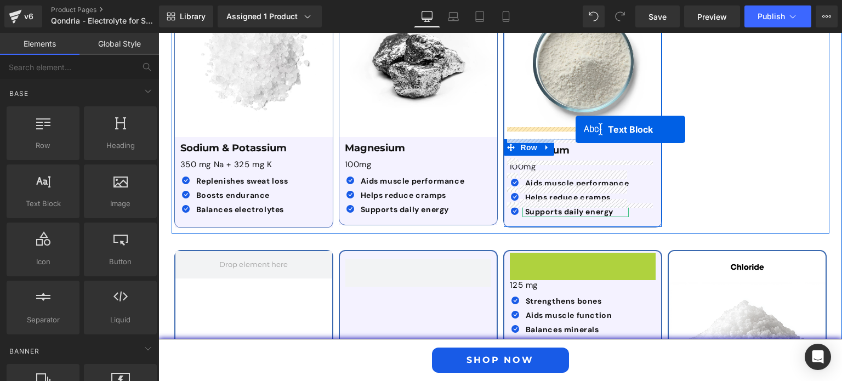
drag, startPoint x: 571, startPoint y: 245, endPoint x: 576, endPoint y: 129, distance: 115.3
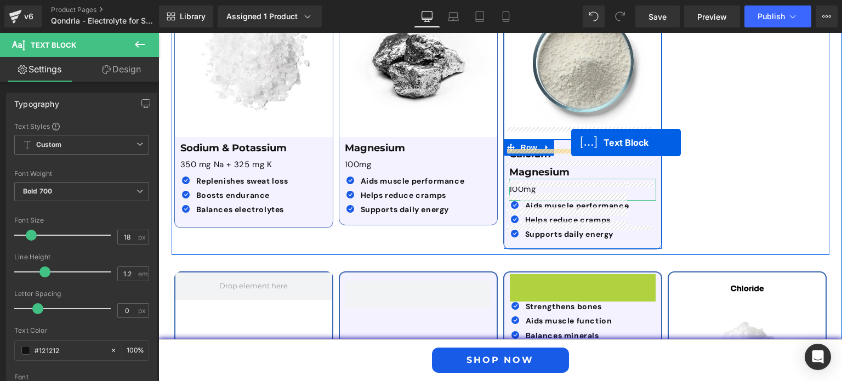
drag, startPoint x: 559, startPoint y: 262, endPoint x: 571, endPoint y: 143, distance: 120.2
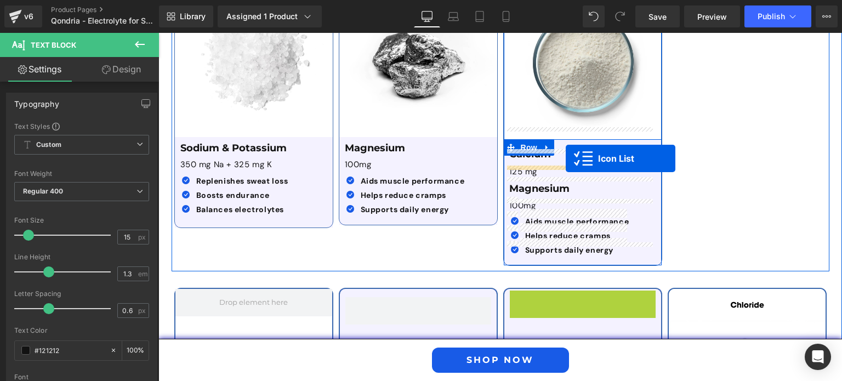
drag, startPoint x: 580, startPoint y: 285, endPoint x: 566, endPoint y: 158, distance: 126.9
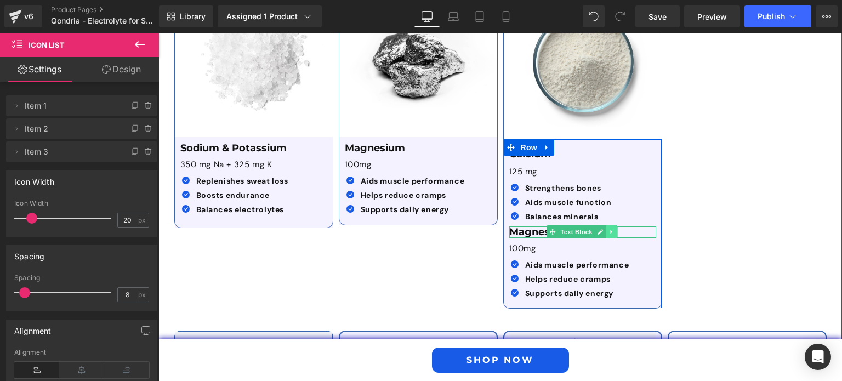
click at [609, 229] on icon at bounding box center [612, 232] width 6 height 7
click at [615, 229] on icon at bounding box center [618, 232] width 6 height 6
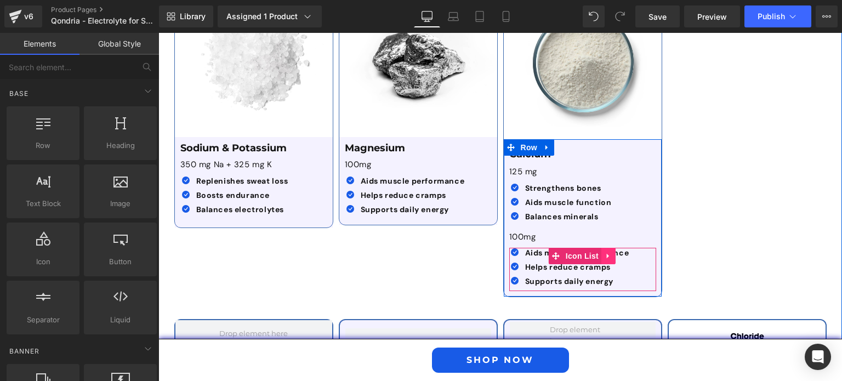
click at [606, 252] on icon at bounding box center [609, 256] width 8 height 8
click at [613, 252] on icon at bounding box center [616, 256] width 8 height 8
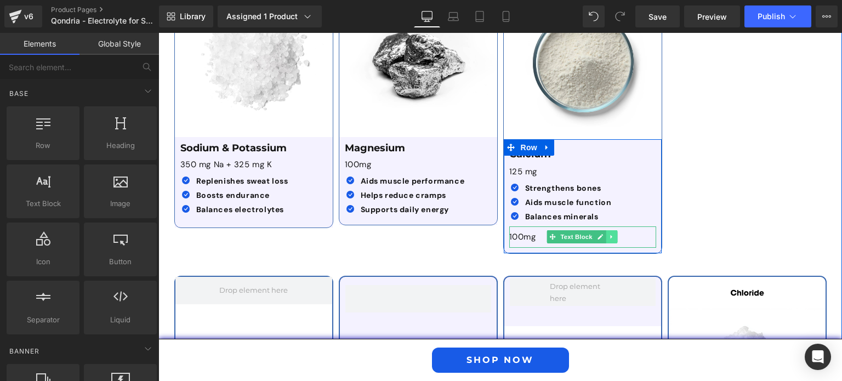
click at [609, 234] on icon at bounding box center [612, 237] width 6 height 7
click at [616, 234] on icon at bounding box center [618, 237] width 6 height 6
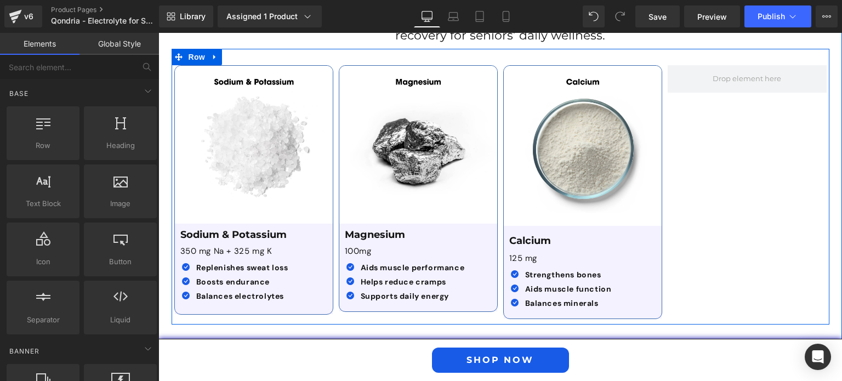
scroll to position [1841, 0]
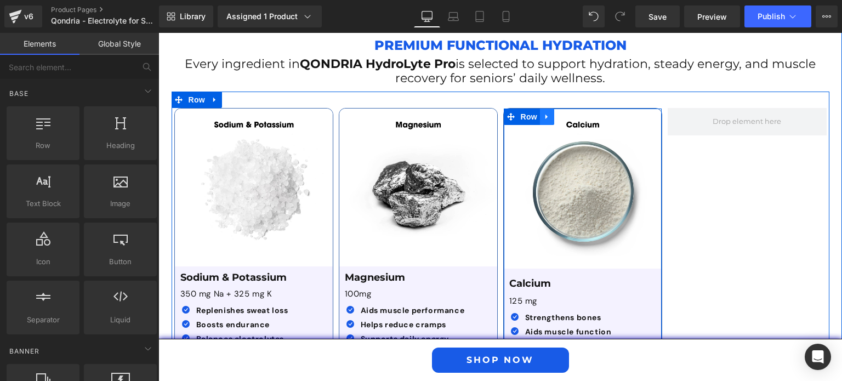
click at [544, 112] on icon at bounding box center [547, 116] width 8 height 8
click at [558, 113] on icon at bounding box center [562, 117] width 8 height 8
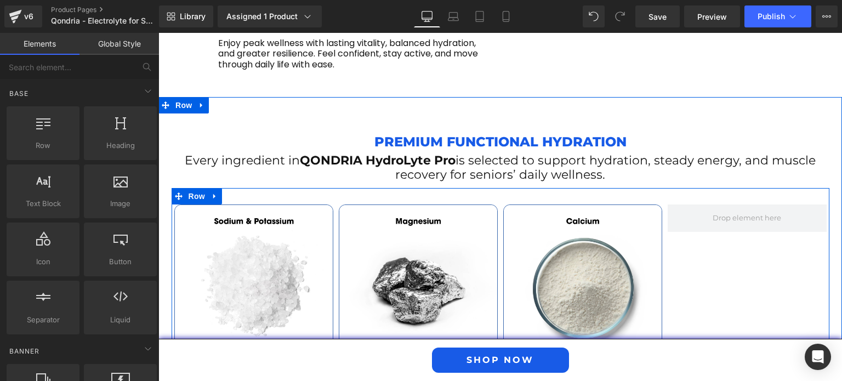
scroll to position [1726, 0]
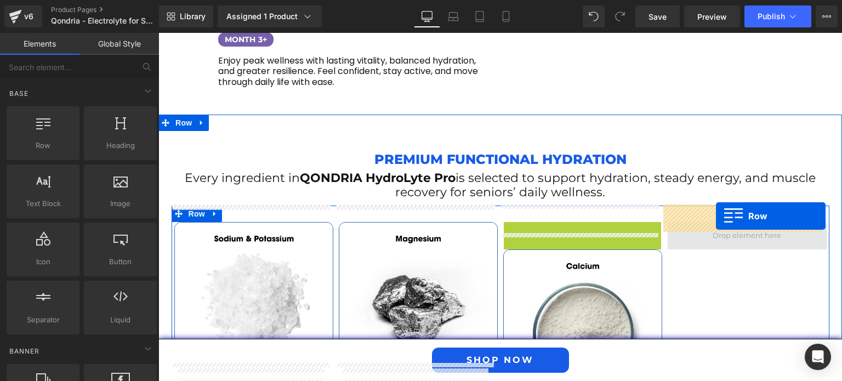
drag, startPoint x: 507, startPoint y: 211, endPoint x: 716, endPoint y: 216, distance: 209.0
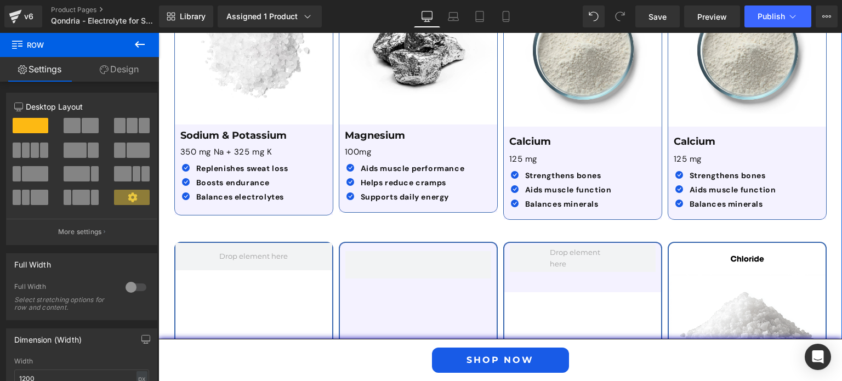
scroll to position [1983, 0]
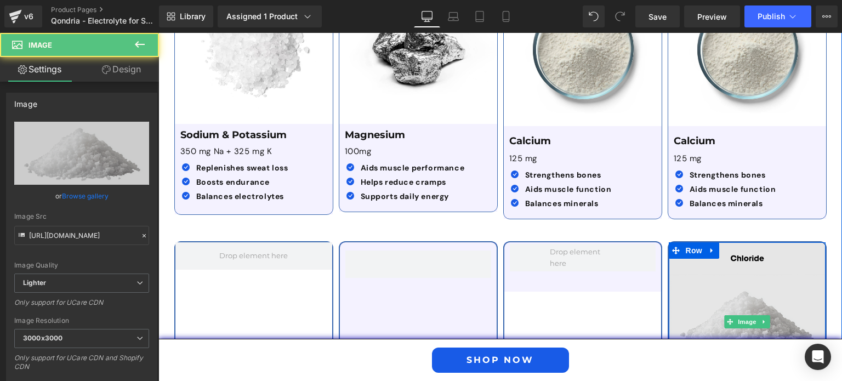
click at [736, 258] on img at bounding box center [747, 322] width 157 height 160
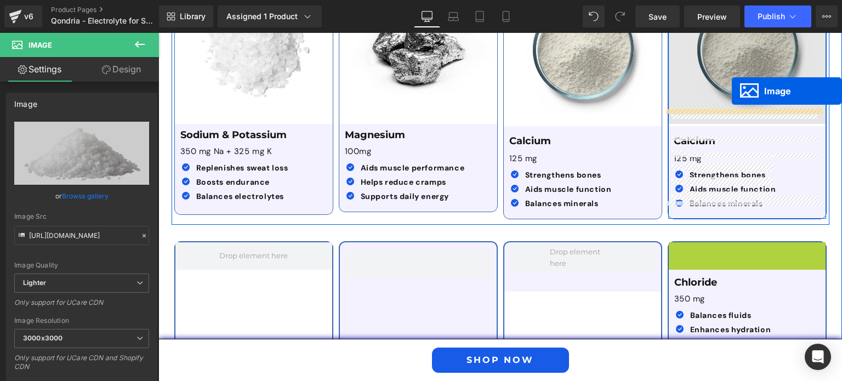
drag, startPoint x: 731, startPoint y: 305, endPoint x: 732, endPoint y: 91, distance: 213.9
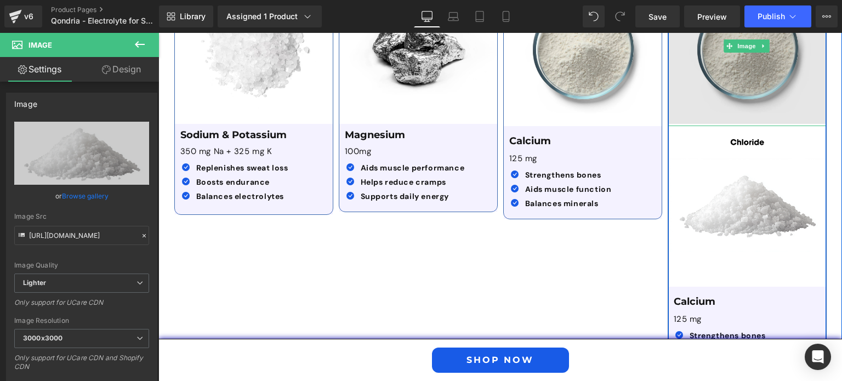
click at [748, 88] on img at bounding box center [748, 46] width 158 height 160
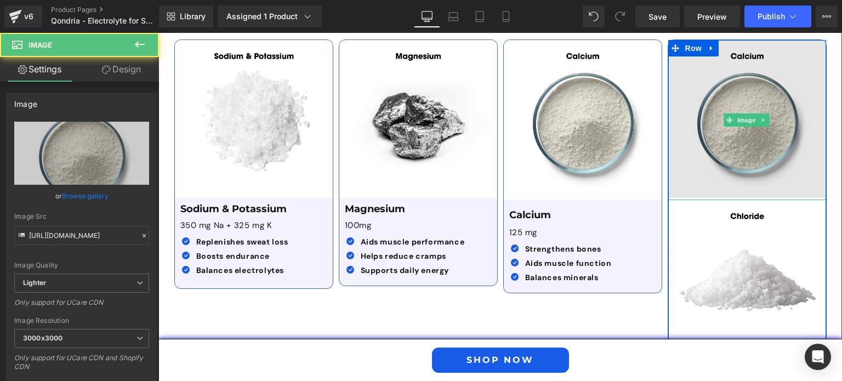
scroll to position [1909, 0]
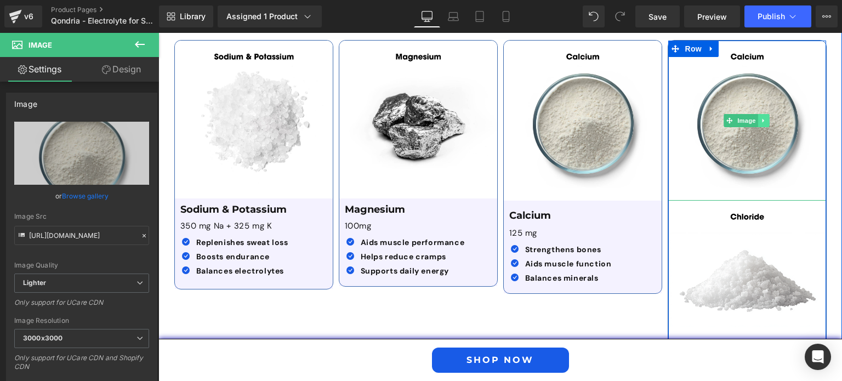
click at [761, 117] on icon at bounding box center [764, 120] width 6 height 7
click at [768, 117] on icon at bounding box center [770, 120] width 6 height 6
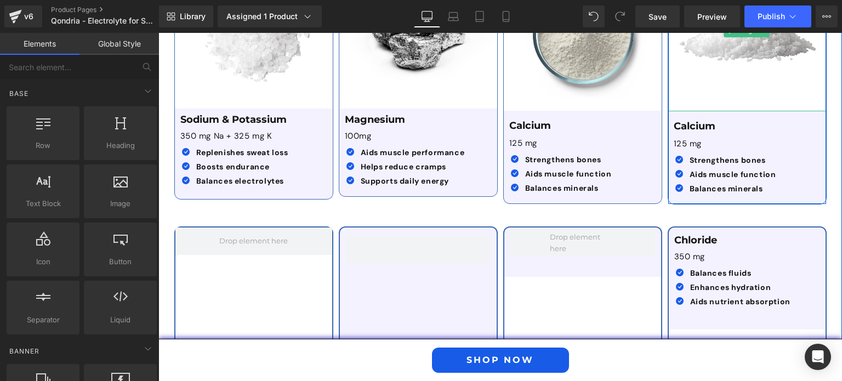
scroll to position [2001, 0]
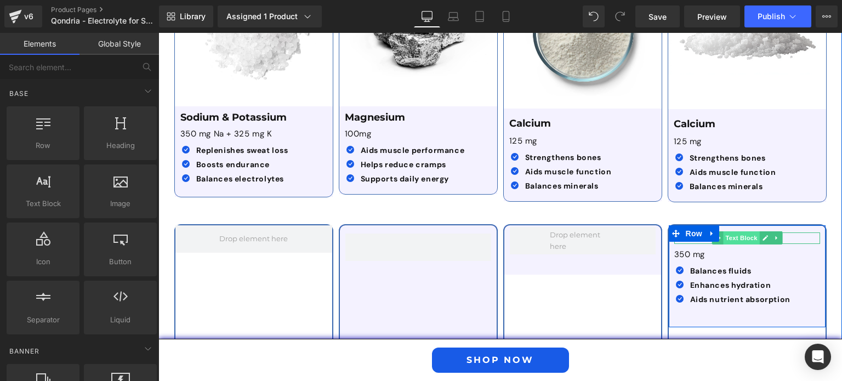
click at [749, 231] on span "Text Block" at bounding box center [741, 237] width 36 height 13
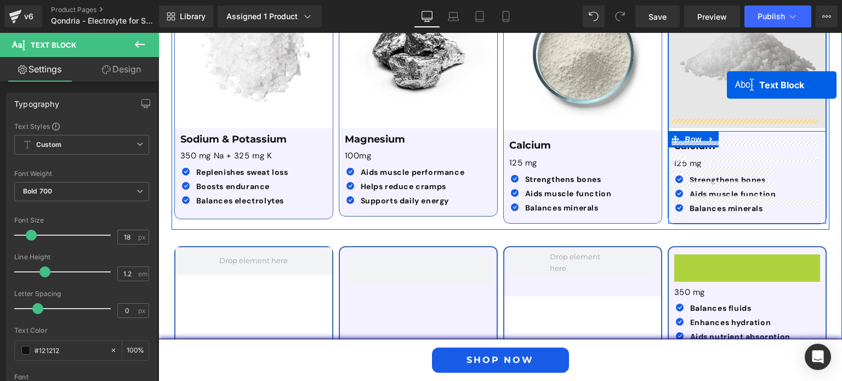
scroll to position [1957, 0]
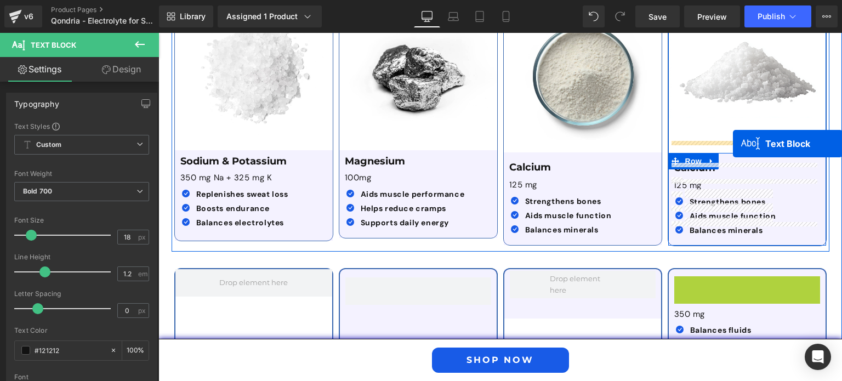
drag, startPoint x: 739, startPoint y: 188, endPoint x: 733, endPoint y: 144, distance: 43.7
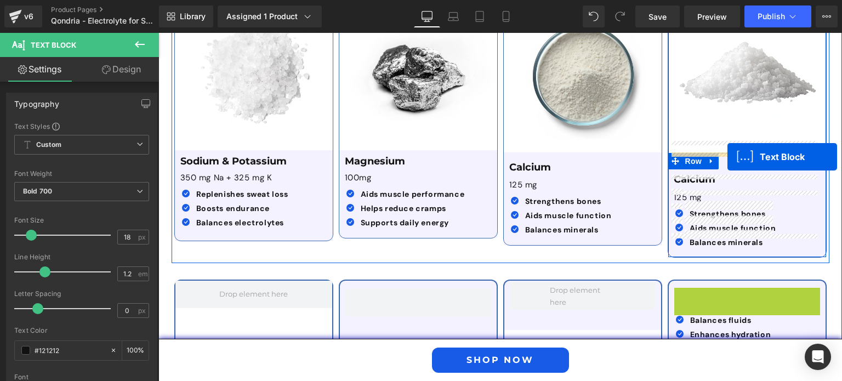
drag, startPoint x: 743, startPoint y: 281, endPoint x: 728, endPoint y: 157, distance: 124.8
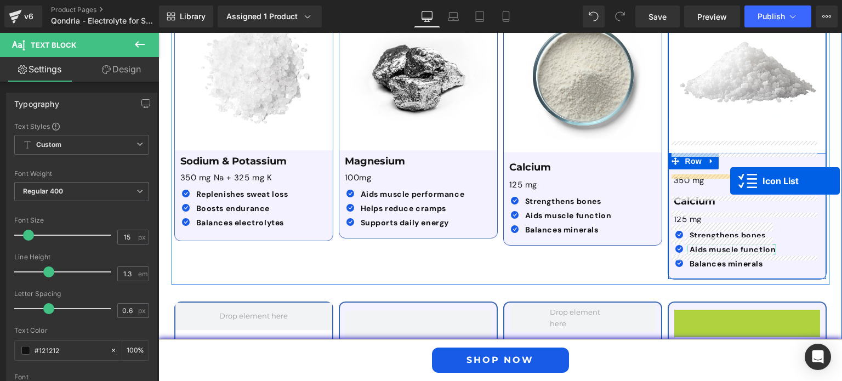
drag, startPoint x: 748, startPoint y: 299, endPoint x: 731, endPoint y: 181, distance: 119.8
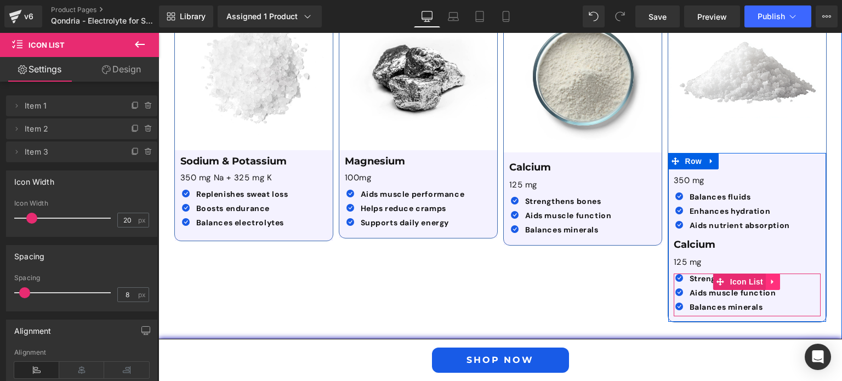
click at [771, 278] on icon at bounding box center [773, 282] width 8 height 8
click at [777, 278] on icon at bounding box center [781, 282] width 8 height 8
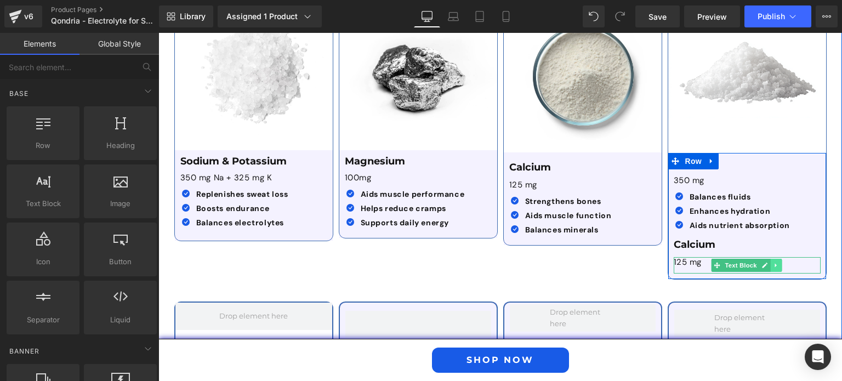
click at [775, 263] on icon at bounding box center [776, 265] width 2 height 4
click at [780, 262] on icon at bounding box center [782, 265] width 6 height 6
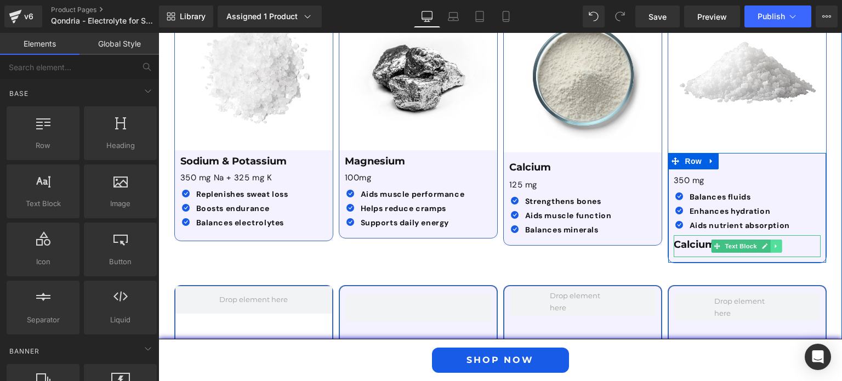
click at [773, 243] on icon at bounding box center [776, 246] width 6 height 7
click at [779, 243] on icon at bounding box center [782, 246] width 6 height 6
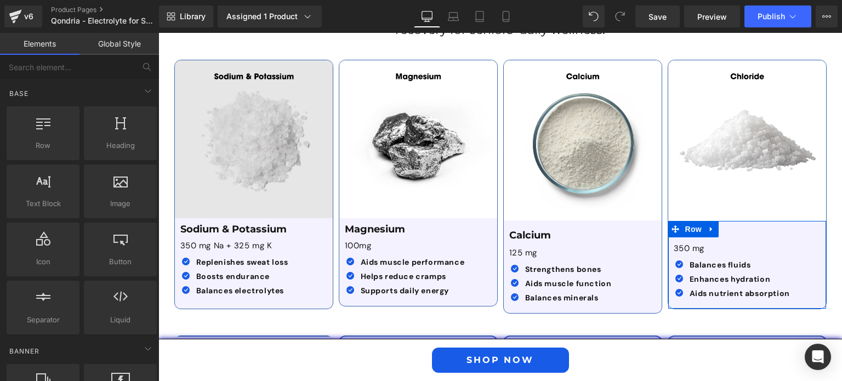
scroll to position [1882, 0]
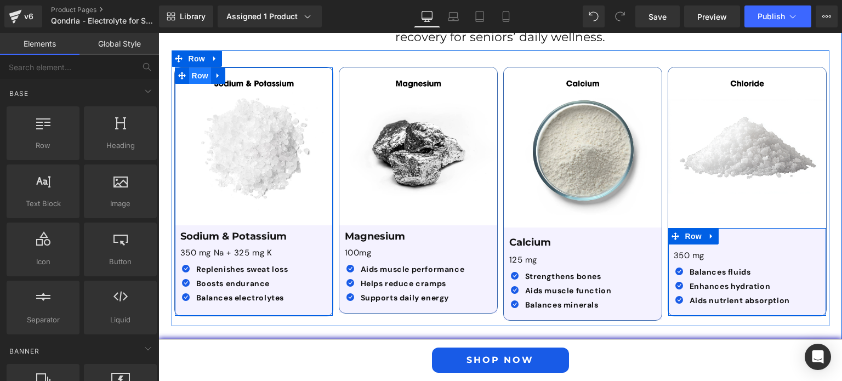
click at [197, 67] on span "Row" at bounding box center [200, 75] width 22 height 16
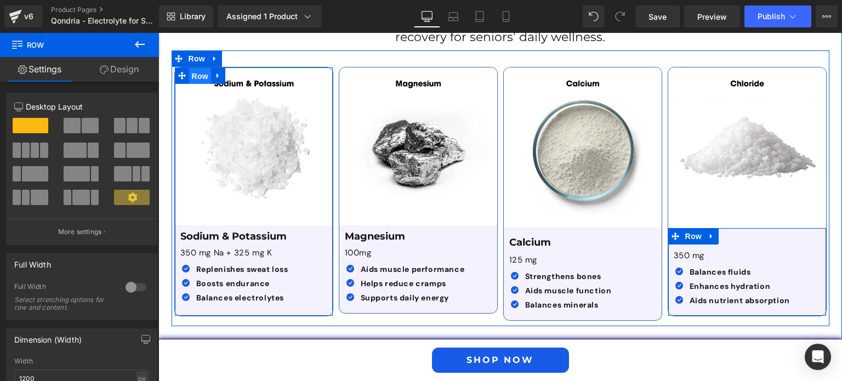
click at [197, 68] on span "Row" at bounding box center [200, 76] width 22 height 16
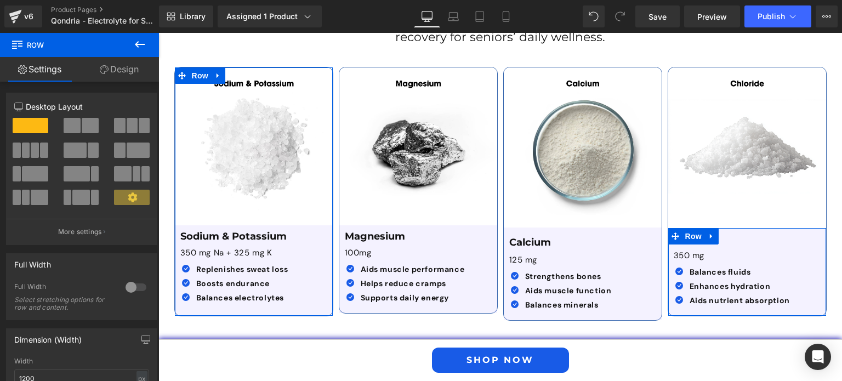
click at [117, 69] on link "Design" at bounding box center [120, 69] width 80 height 25
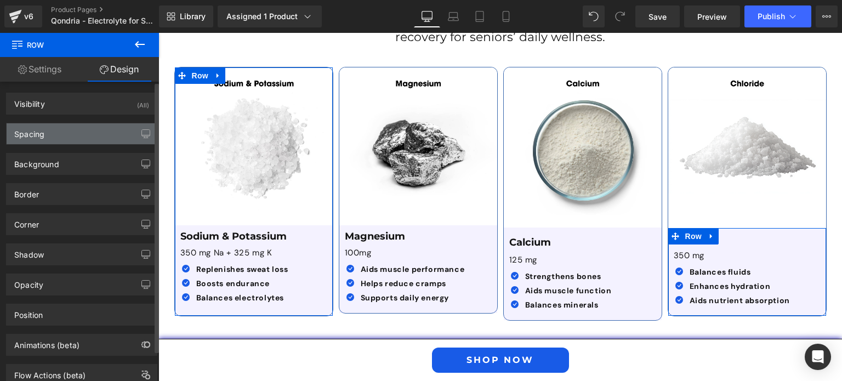
click at [84, 140] on div "Spacing" at bounding box center [82, 133] width 150 height 21
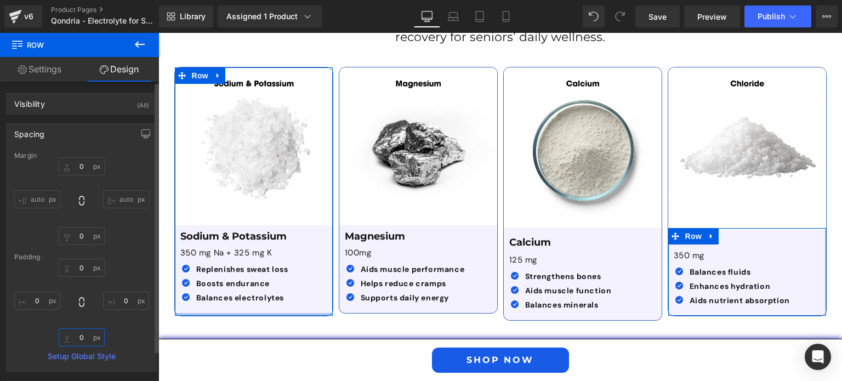
click at [75, 338] on input "text" at bounding box center [82, 338] width 46 height 18
type input "10"
click at [75, 338] on input "10" at bounding box center [82, 338] width 46 height 18
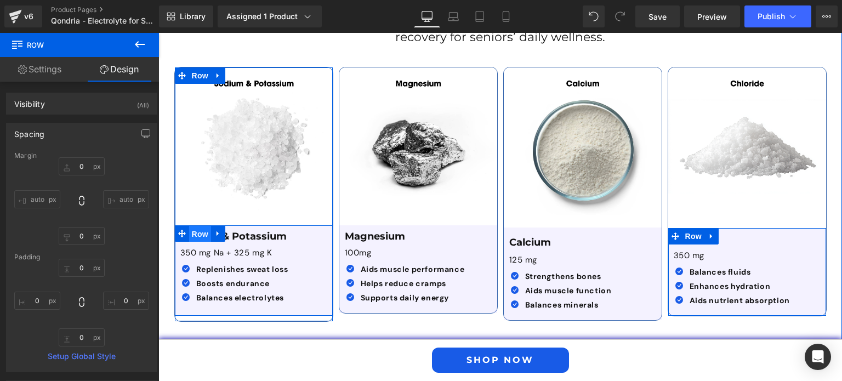
click at [195, 226] on span "Row" at bounding box center [200, 234] width 22 height 16
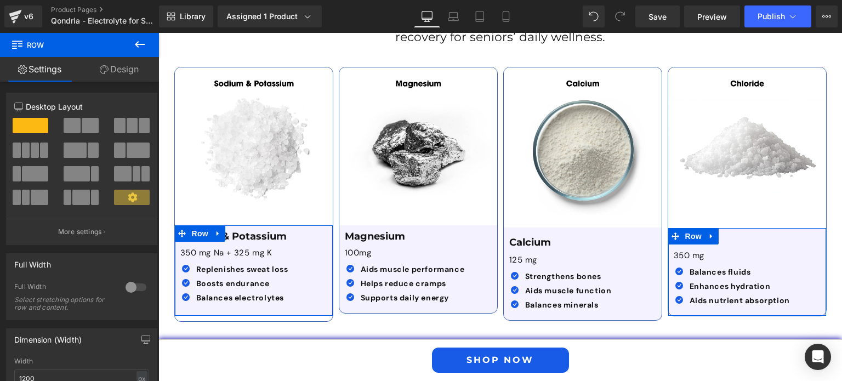
click at [126, 63] on link "Design" at bounding box center [120, 69] width 80 height 25
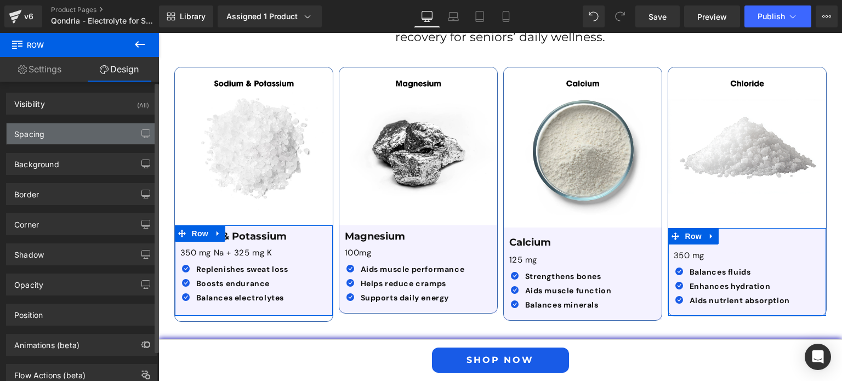
click at [75, 135] on div "Spacing" at bounding box center [82, 133] width 150 height 21
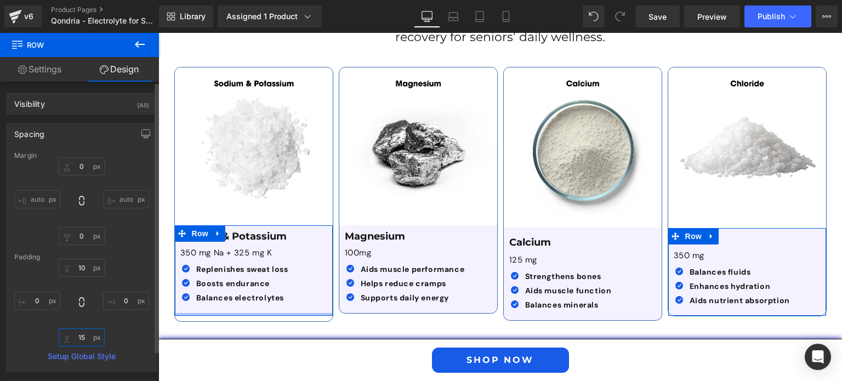
click at [75, 338] on input "15" at bounding box center [82, 338] width 46 height 18
type input "25"
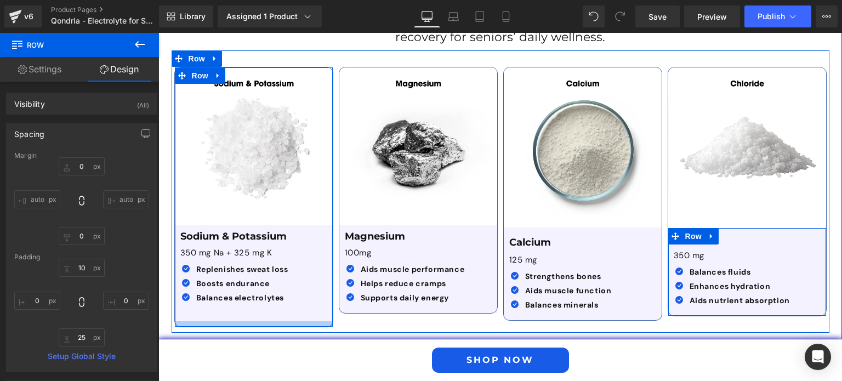
click at [303, 321] on div "NaNpx" at bounding box center [254, 323] width 158 height 5
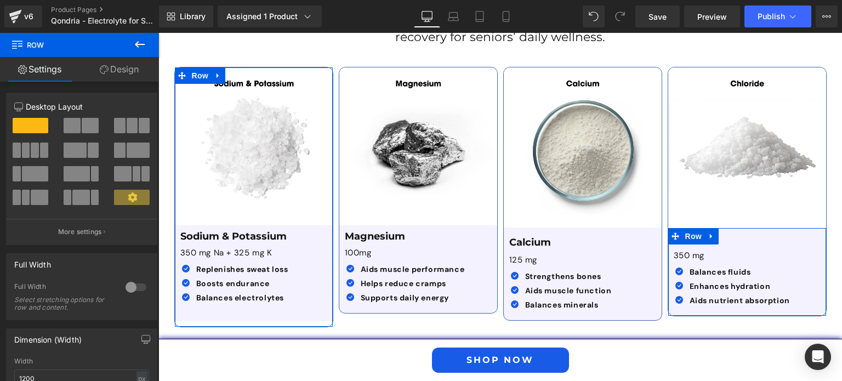
click at [130, 67] on link "Design" at bounding box center [120, 69] width 80 height 25
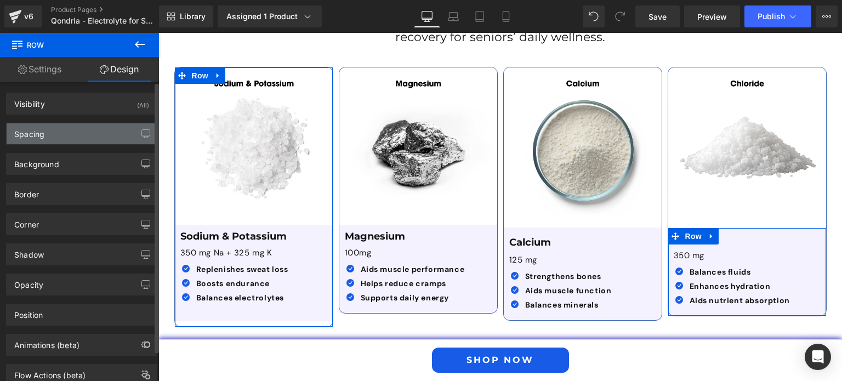
click at [79, 134] on div "Spacing" at bounding box center [82, 133] width 150 height 21
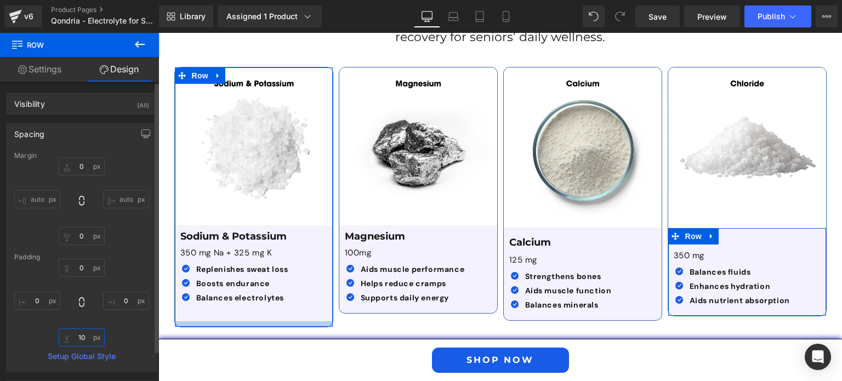
click at [81, 338] on input "10" at bounding box center [82, 338] width 46 height 18
type input "0"
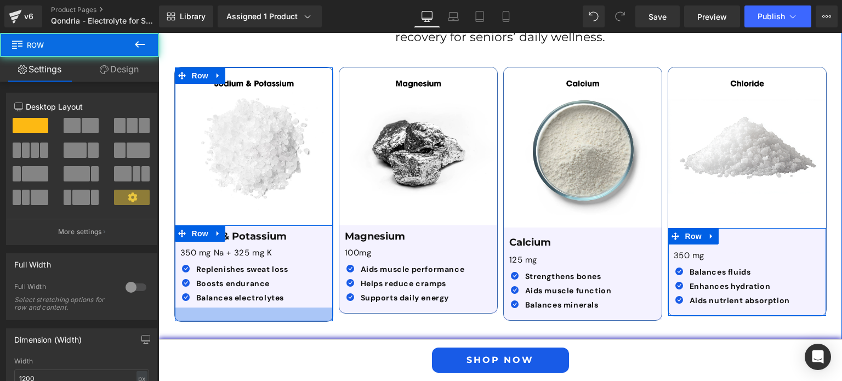
click at [247, 308] on div at bounding box center [254, 315] width 158 height 14
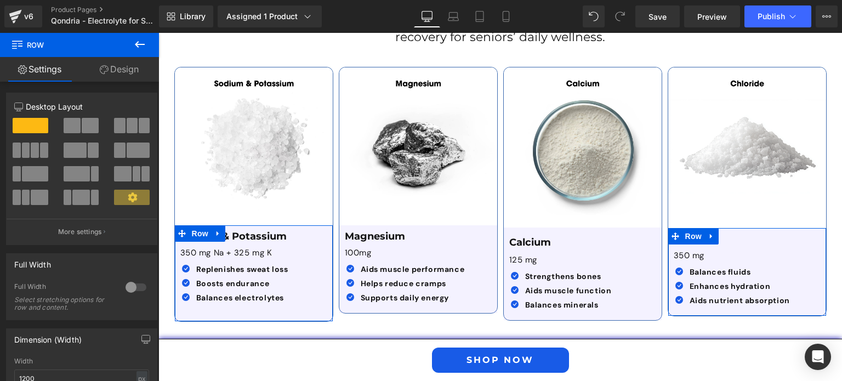
click at [134, 80] on link "Design" at bounding box center [120, 69] width 80 height 25
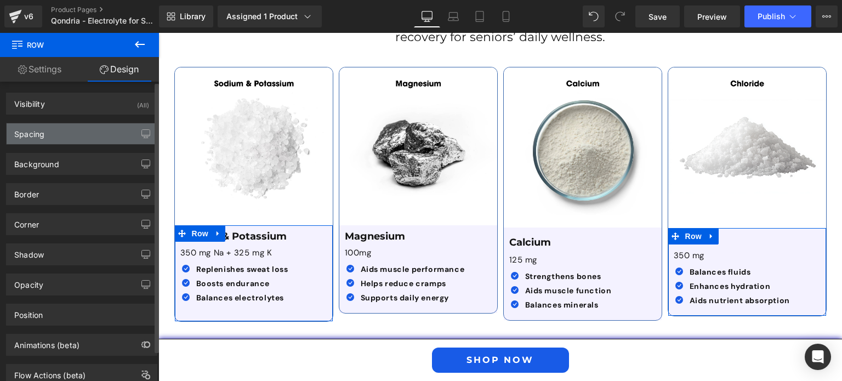
click at [97, 142] on div "Spacing" at bounding box center [82, 133] width 150 height 21
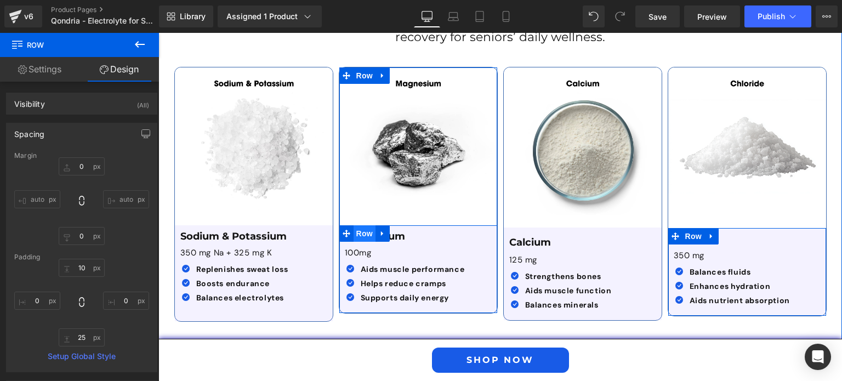
click at [369, 225] on span "Row" at bounding box center [365, 233] width 22 height 16
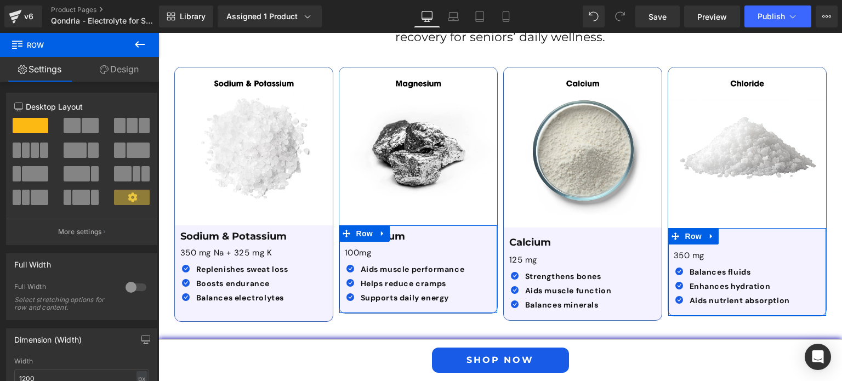
click at [134, 75] on link "Design" at bounding box center [120, 69] width 80 height 25
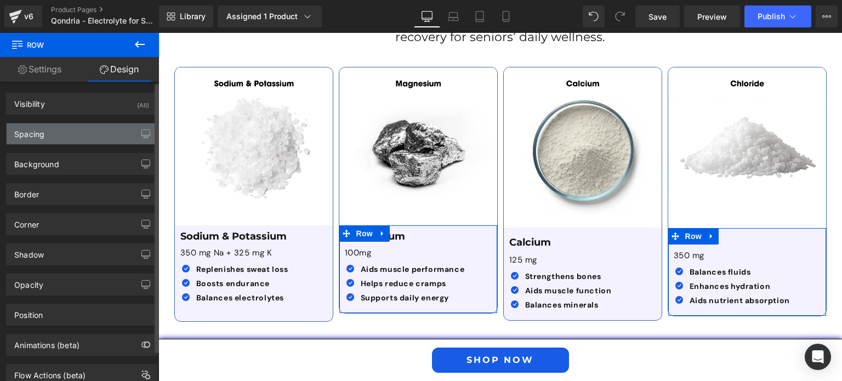
click at [103, 140] on div "Spacing" at bounding box center [82, 133] width 150 height 21
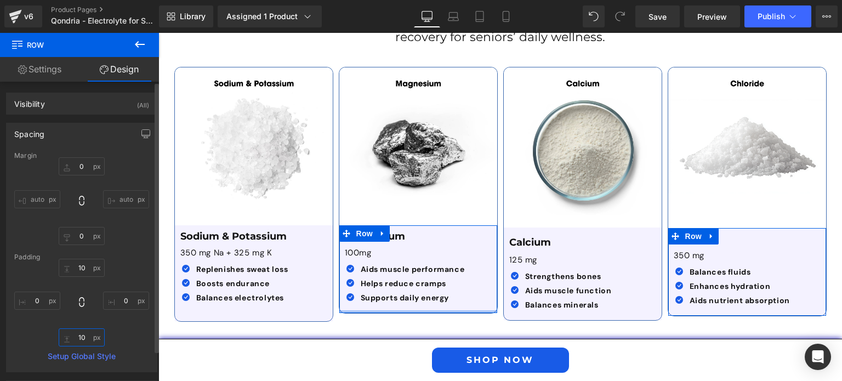
click at [79, 337] on input "10" at bounding box center [82, 338] width 46 height 18
type input "25"
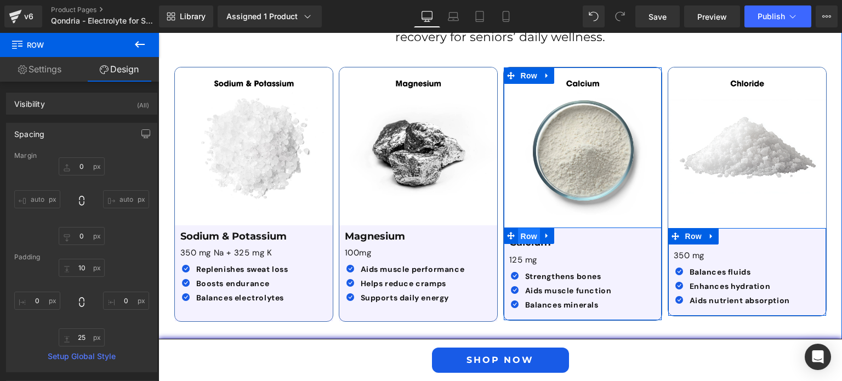
click at [526, 228] on span "Row" at bounding box center [529, 236] width 22 height 16
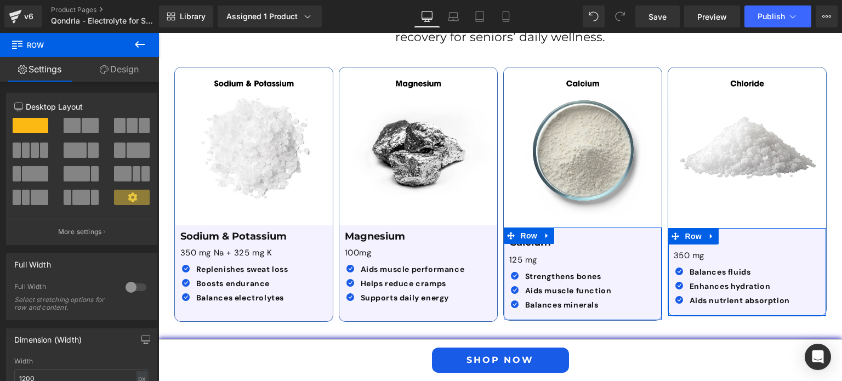
click at [130, 69] on link "Design" at bounding box center [120, 69] width 80 height 25
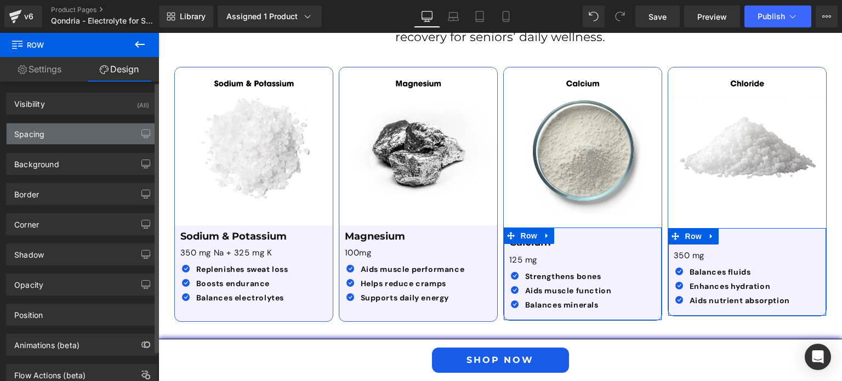
click at [83, 134] on div "Spacing" at bounding box center [82, 133] width 150 height 21
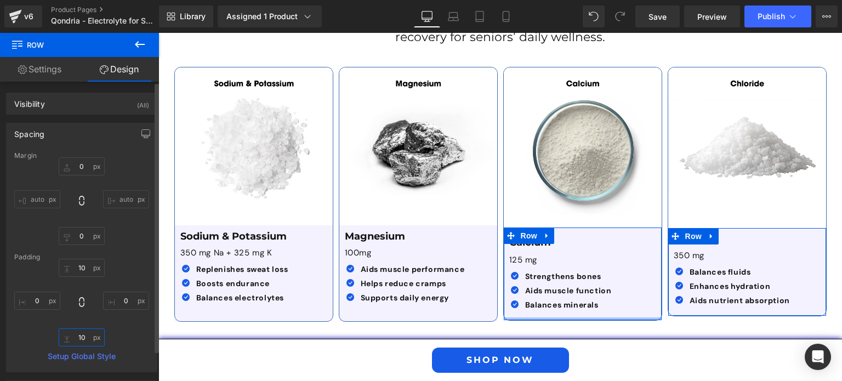
click at [78, 346] on input "text" at bounding box center [82, 338] width 46 height 18
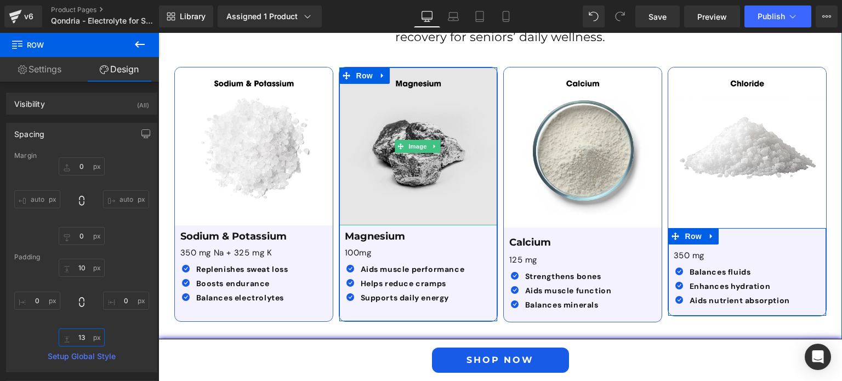
type input "12"
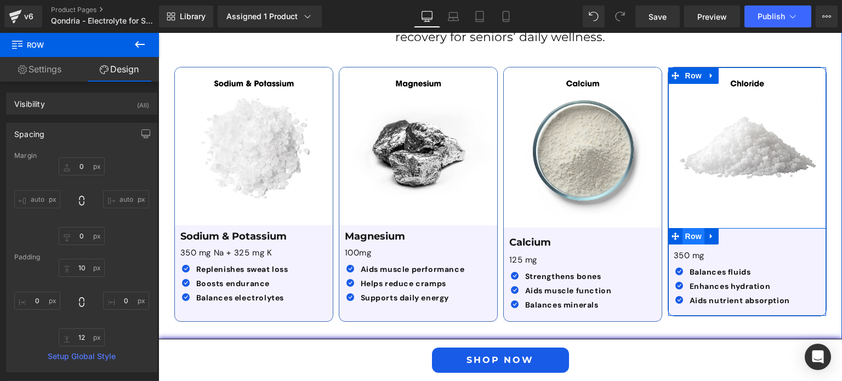
click at [686, 228] on span "Row" at bounding box center [694, 236] width 22 height 16
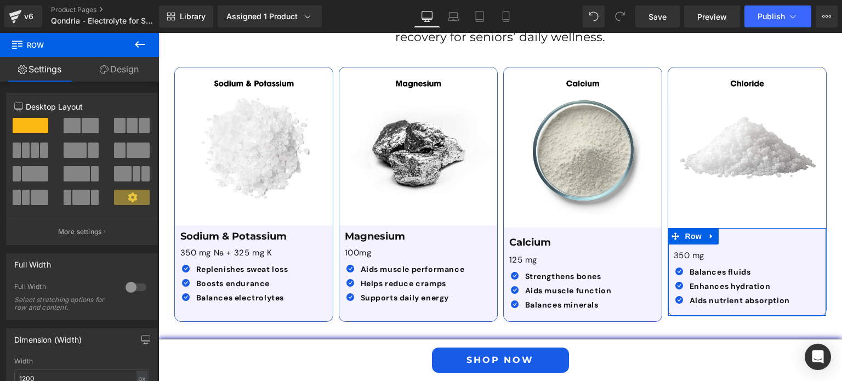
click at [116, 76] on link "Design" at bounding box center [120, 69] width 80 height 25
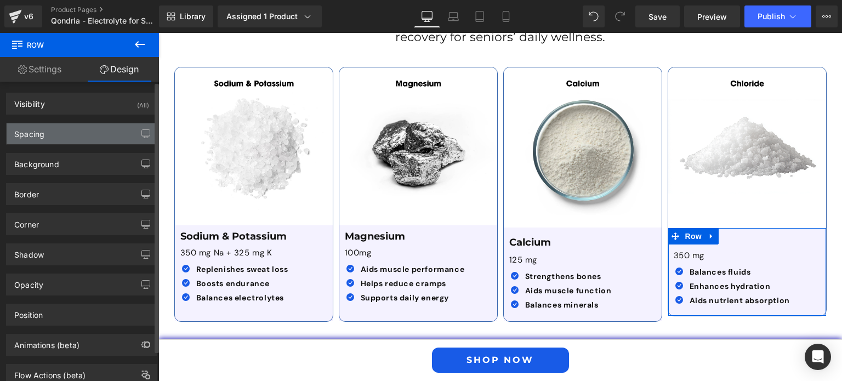
click at [87, 139] on div "Spacing" at bounding box center [82, 133] width 150 height 21
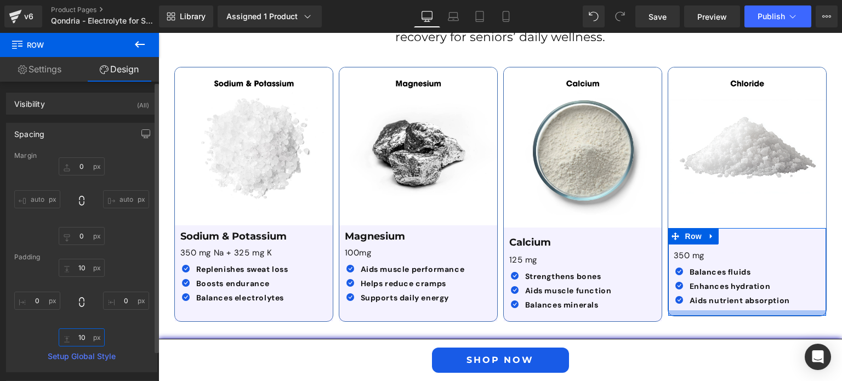
click at [78, 338] on input "10" at bounding box center [82, 338] width 46 height 18
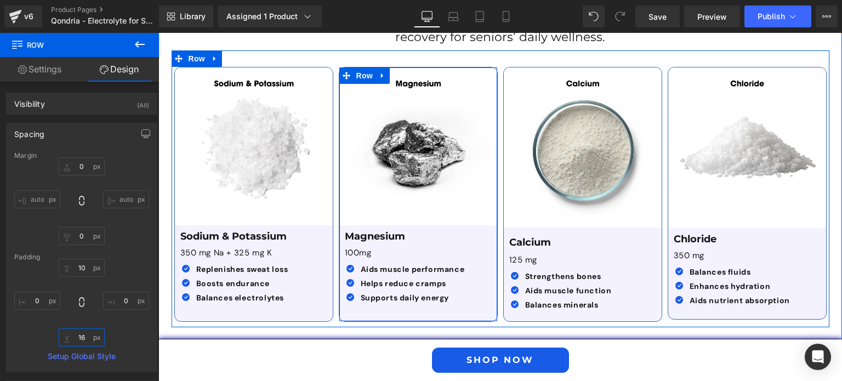
type input "17"
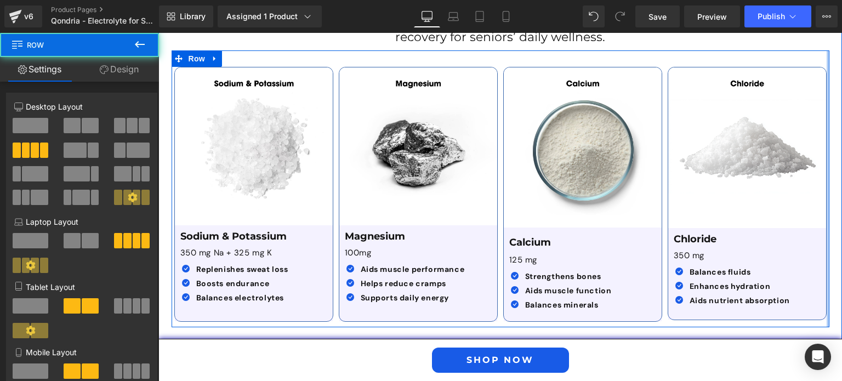
click at [827, 190] on div at bounding box center [828, 188] width 3 height 277
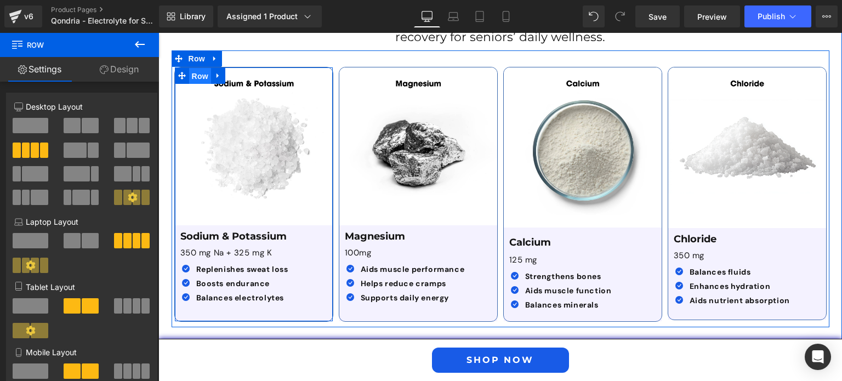
click at [197, 68] on span "Row" at bounding box center [200, 76] width 22 height 16
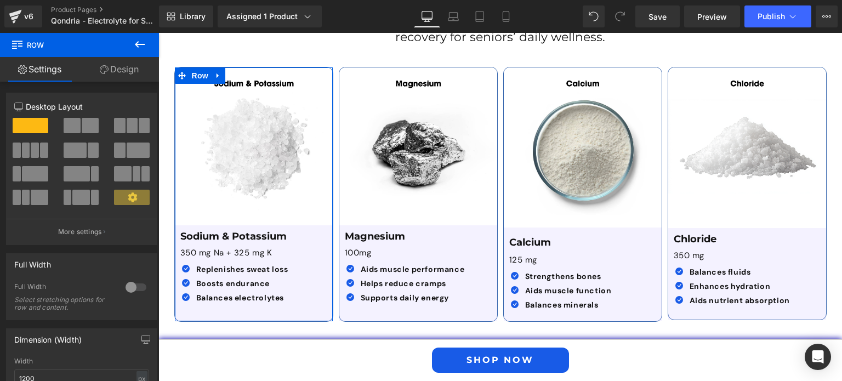
click at [131, 67] on link "Design" at bounding box center [120, 69] width 80 height 25
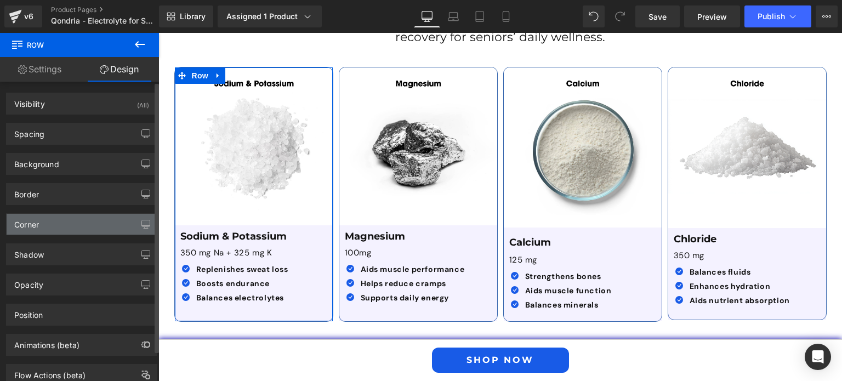
click at [88, 227] on div "Corner" at bounding box center [82, 224] width 150 height 21
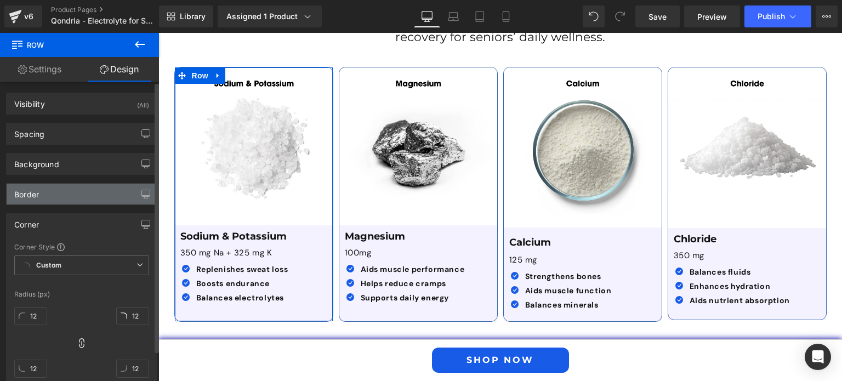
click at [88, 201] on div "Border" at bounding box center [82, 194] width 150 height 21
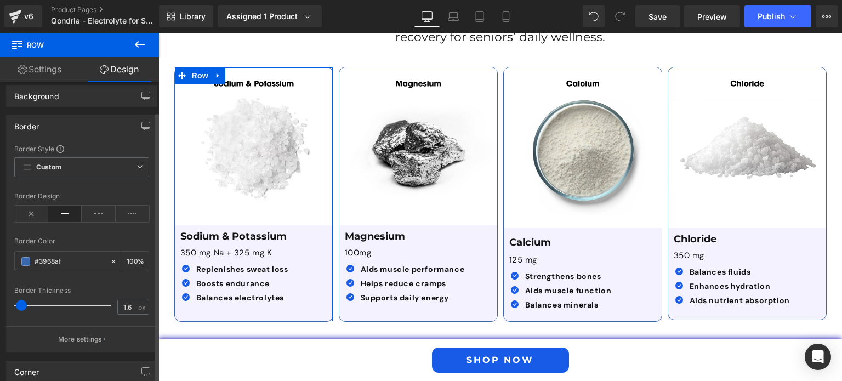
scroll to position [69, 0]
click at [108, 287] on div "Border Thickness" at bounding box center [81, 290] width 135 height 8
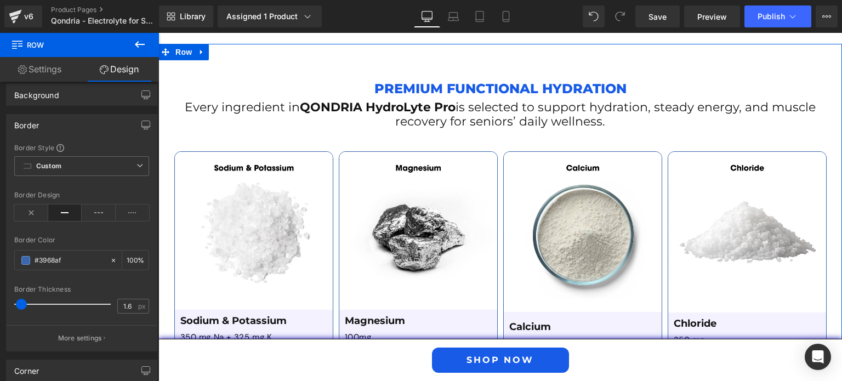
scroll to position [1794, 0]
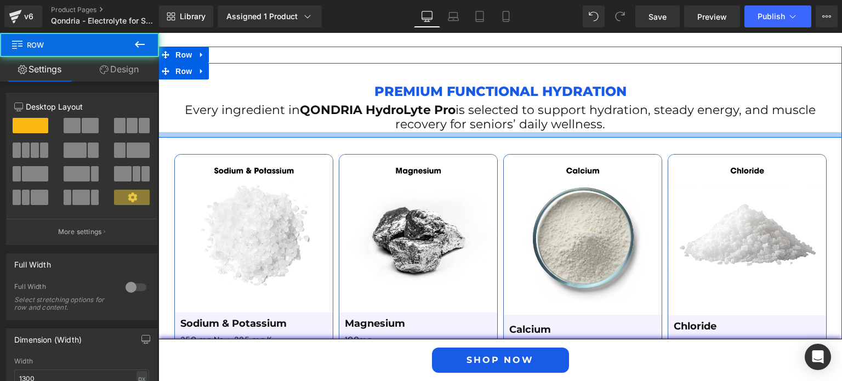
click at [338, 132] on div at bounding box center [500, 134] width 684 height 5
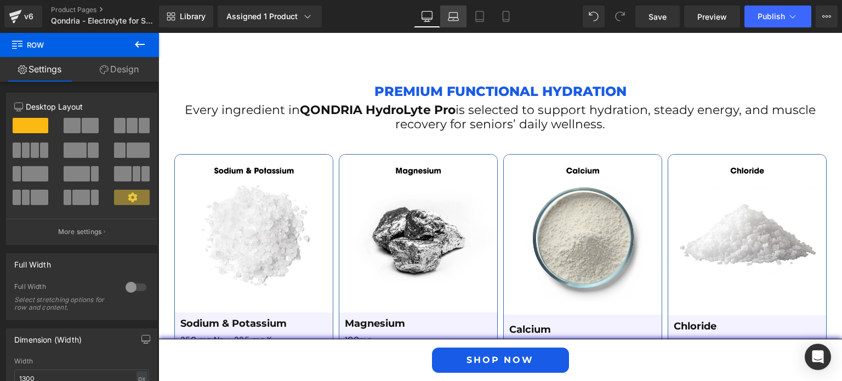
click at [456, 18] on icon at bounding box center [453, 16] width 11 height 11
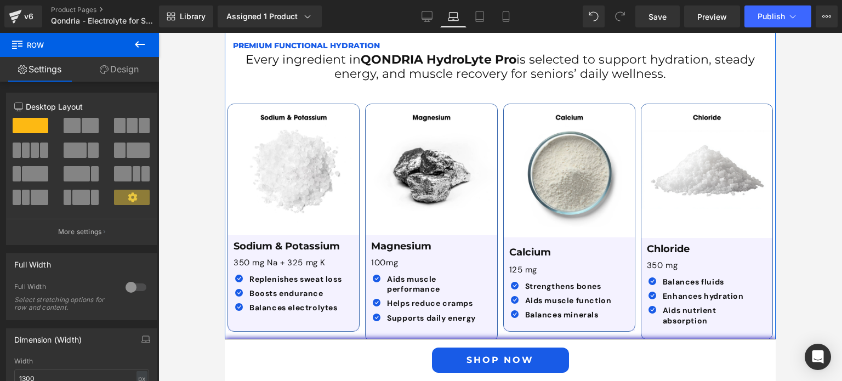
scroll to position [1919, 0]
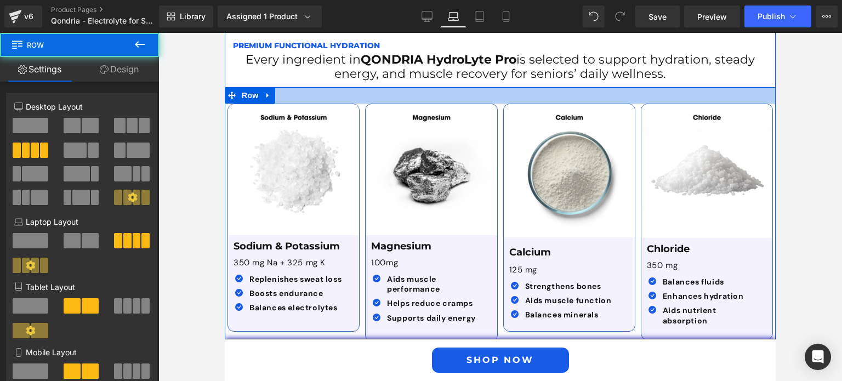
click at [353, 87] on div at bounding box center [500, 95] width 551 height 16
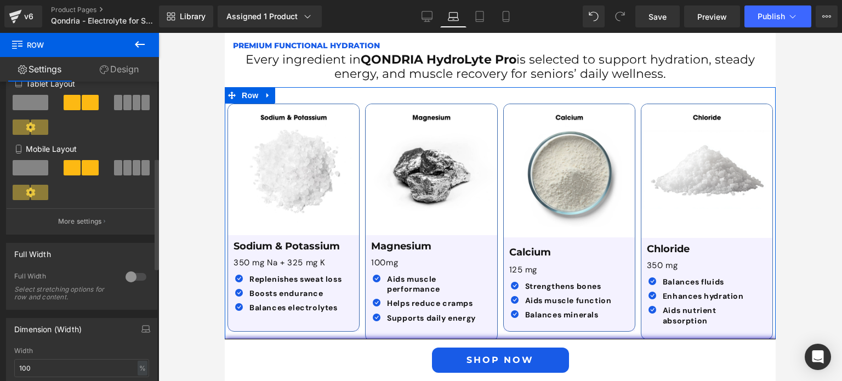
scroll to position [204, 0]
click at [35, 164] on span at bounding box center [31, 167] width 36 height 15
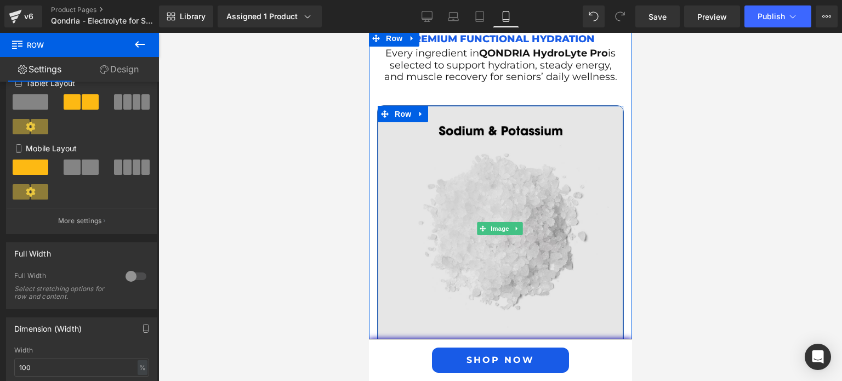
scroll to position [3112, 0]
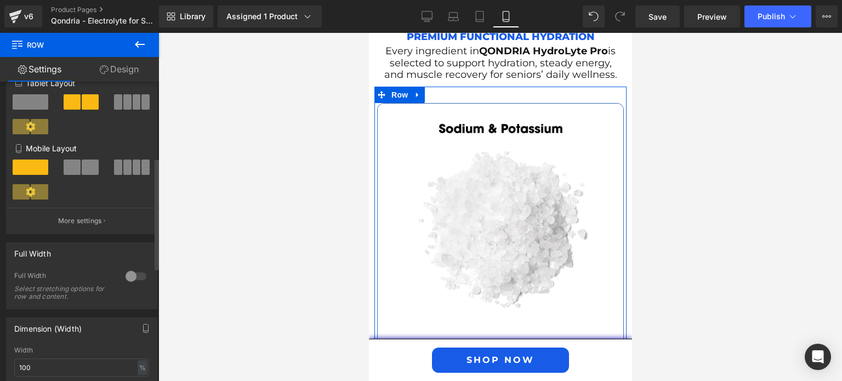
click at [123, 168] on span at bounding box center [127, 167] width 8 height 15
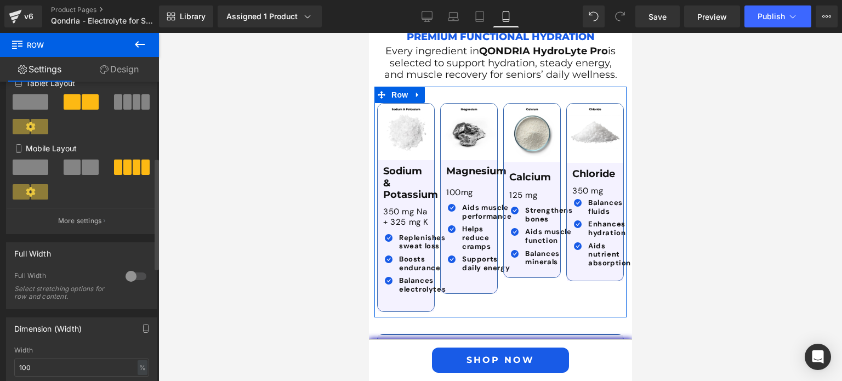
click at [88, 169] on span at bounding box center [90, 167] width 17 height 15
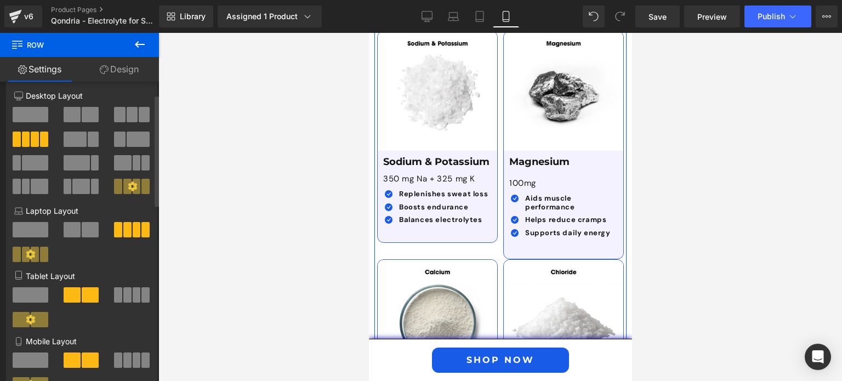
scroll to position [0, 0]
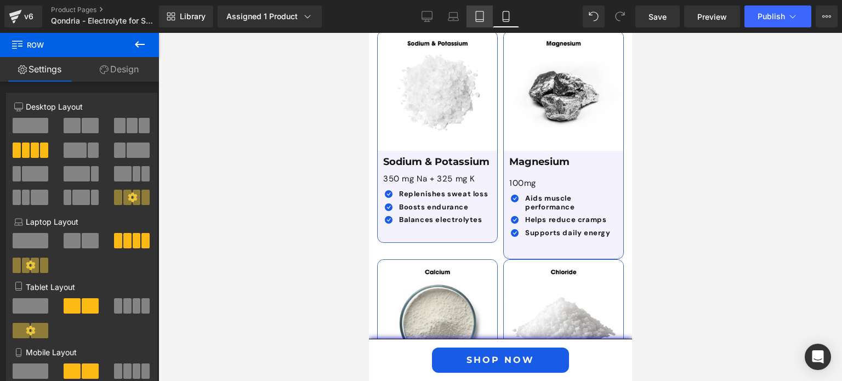
click at [478, 17] on icon at bounding box center [479, 16] width 11 height 11
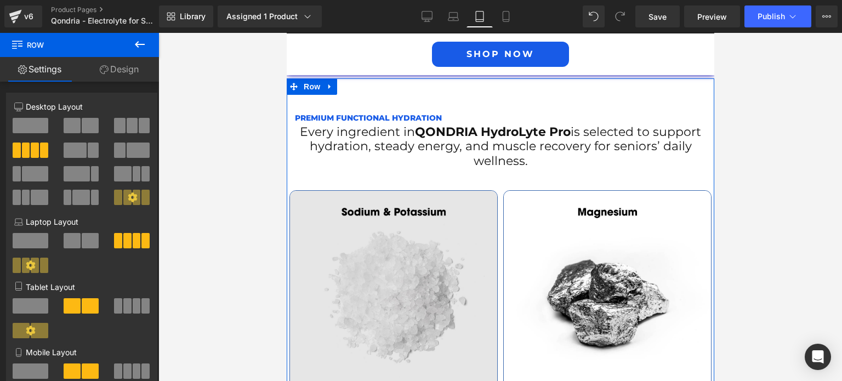
scroll to position [2047, 0]
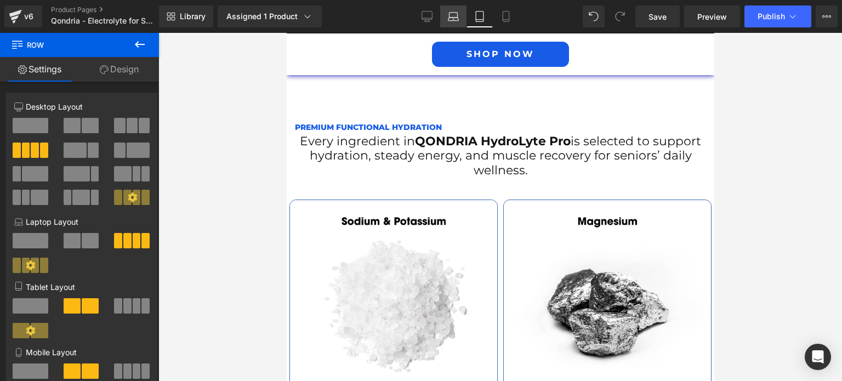
click at [458, 13] on icon at bounding box center [453, 16] width 11 height 11
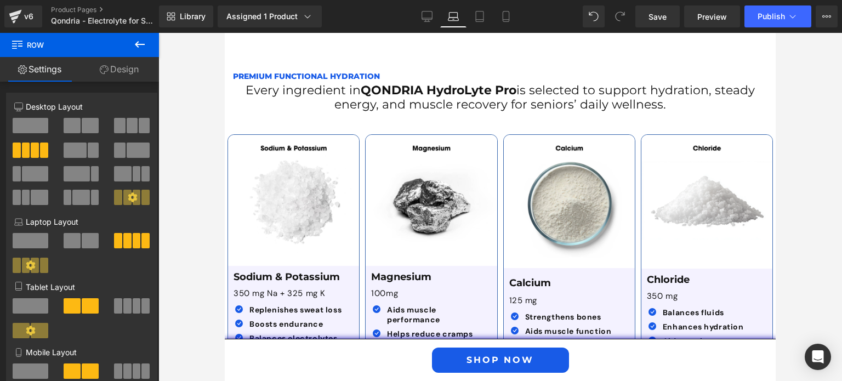
scroll to position [1887, 0]
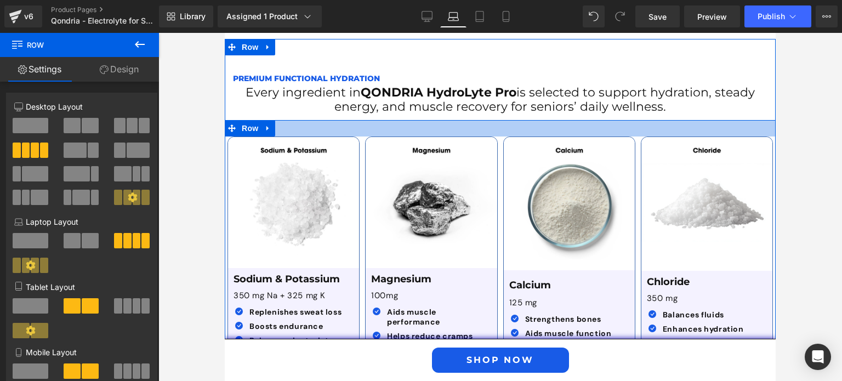
click at [334, 120] on div at bounding box center [500, 128] width 551 height 16
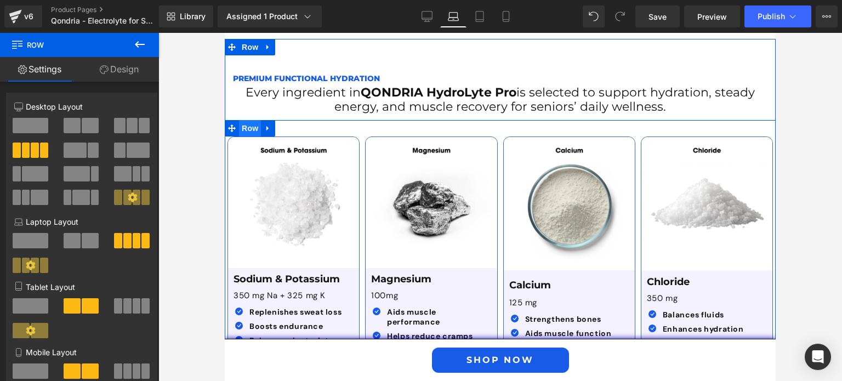
click at [248, 120] on span "Row" at bounding box center [250, 128] width 22 height 16
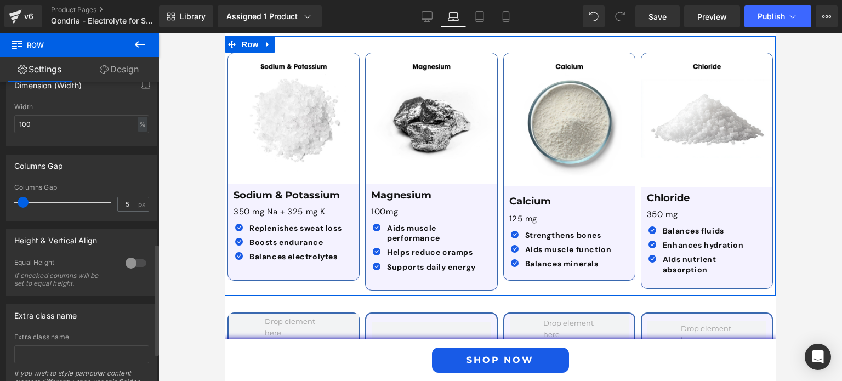
scroll to position [454, 0]
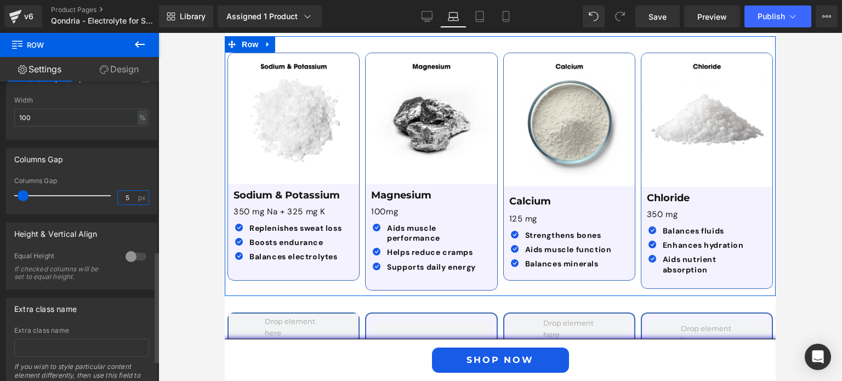
click at [126, 200] on input "5" at bounding box center [127, 198] width 19 height 14
type input "4"
click at [119, 70] on link "Design" at bounding box center [120, 69] width 80 height 25
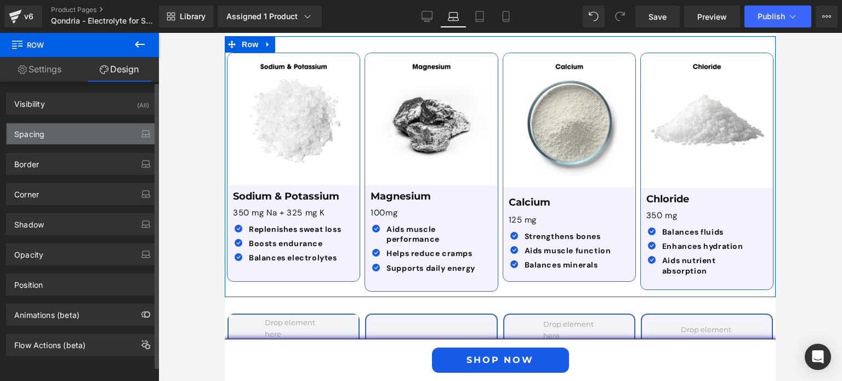
click at [95, 135] on div "Spacing" at bounding box center [82, 133] width 150 height 21
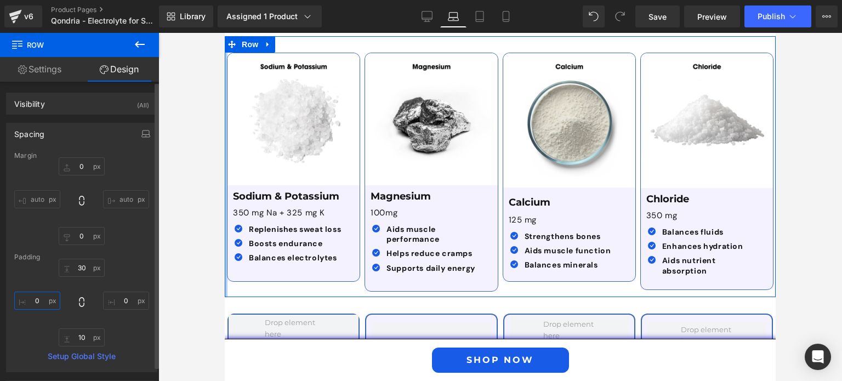
click at [29, 306] on input "0" at bounding box center [37, 301] width 46 height 18
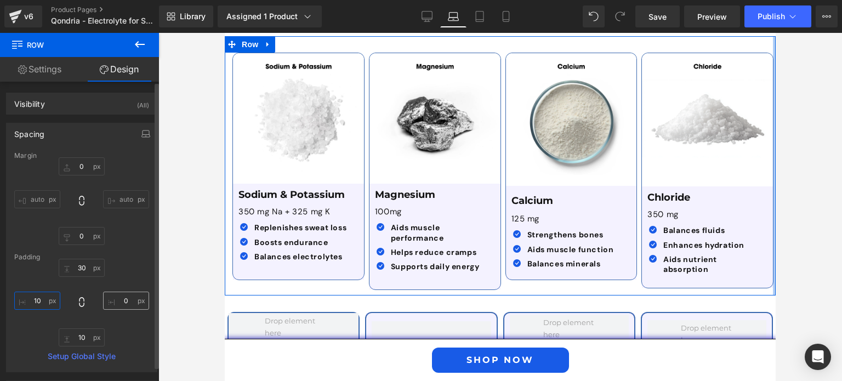
type input "10"
click at [123, 300] on input "0" at bounding box center [126, 301] width 46 height 18
type input "10"
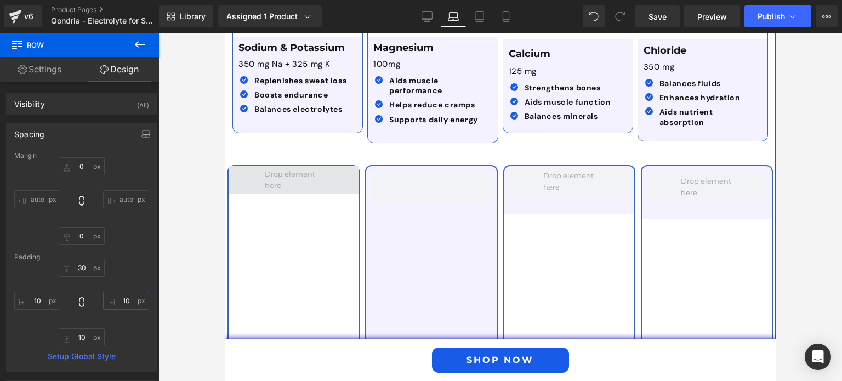
scroll to position [2119, 0]
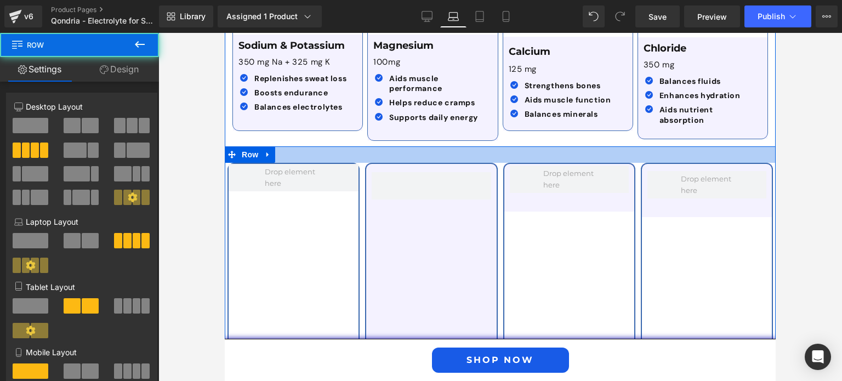
click at [356, 146] on div at bounding box center [500, 154] width 551 height 16
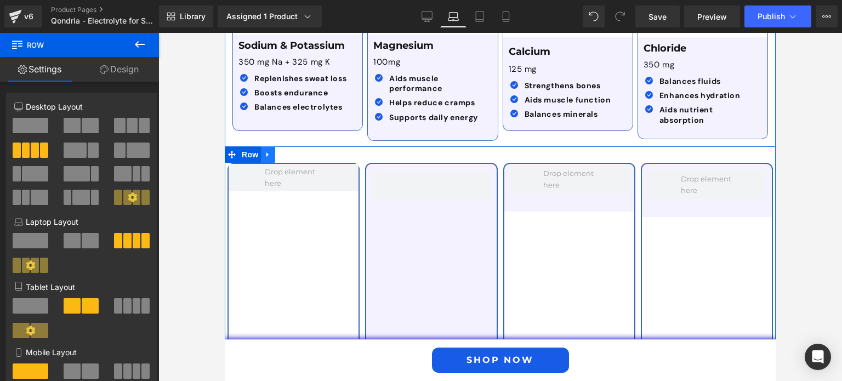
click at [269, 146] on link at bounding box center [268, 154] width 14 height 16
click at [293, 151] on icon at bounding box center [297, 155] width 8 height 8
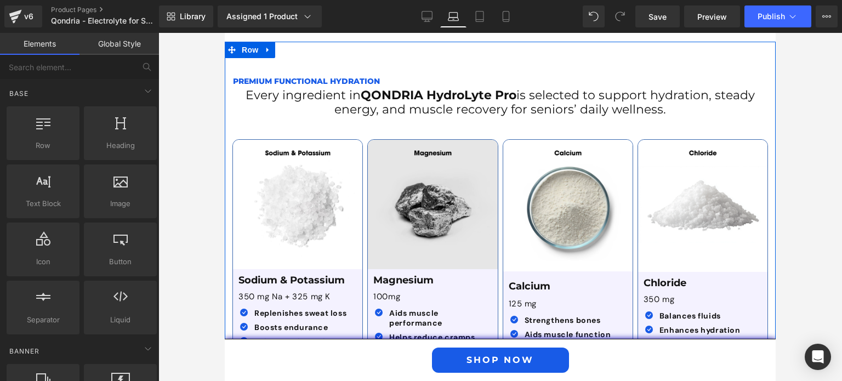
scroll to position [1882, 0]
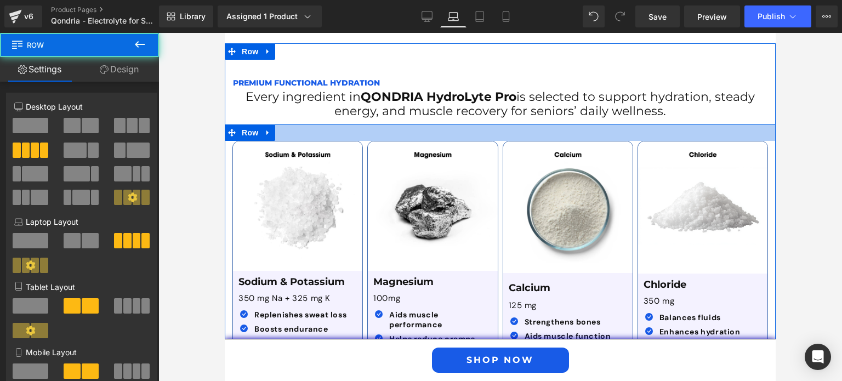
click at [331, 124] on div at bounding box center [500, 132] width 551 height 16
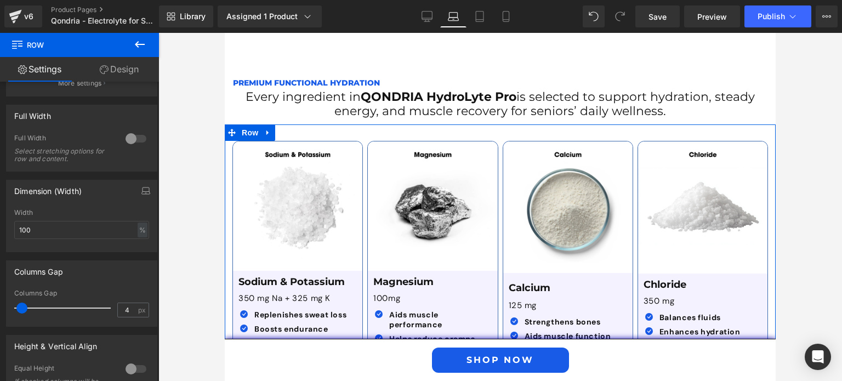
scroll to position [355, 0]
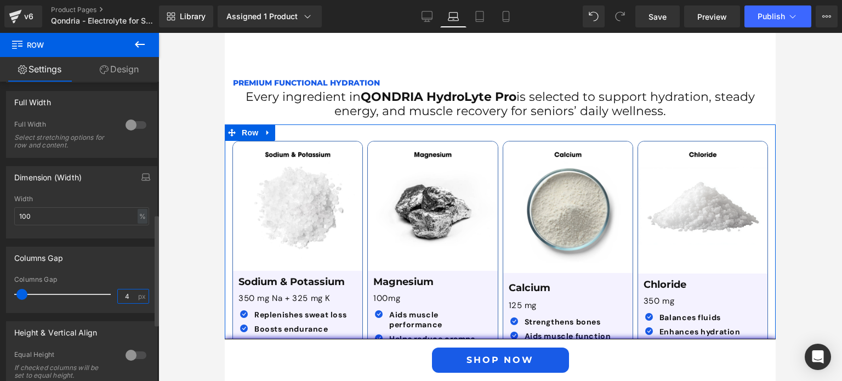
click at [125, 298] on input "4" at bounding box center [127, 297] width 19 height 14
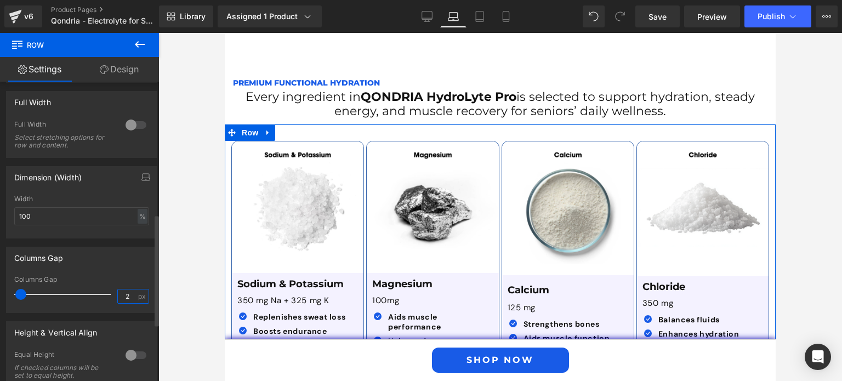
type input "3"
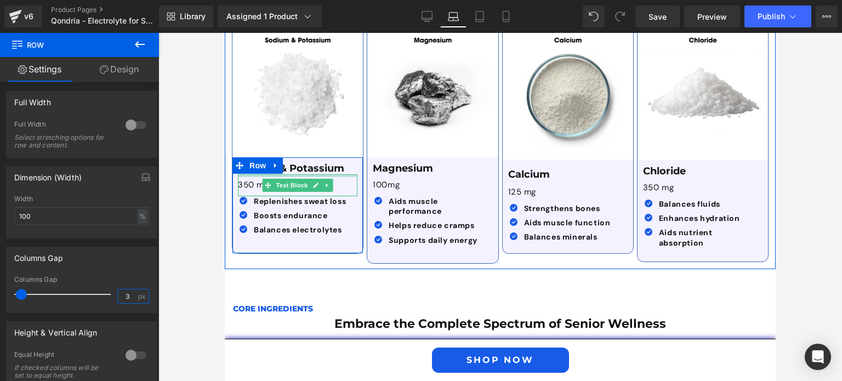
scroll to position [2012, 0]
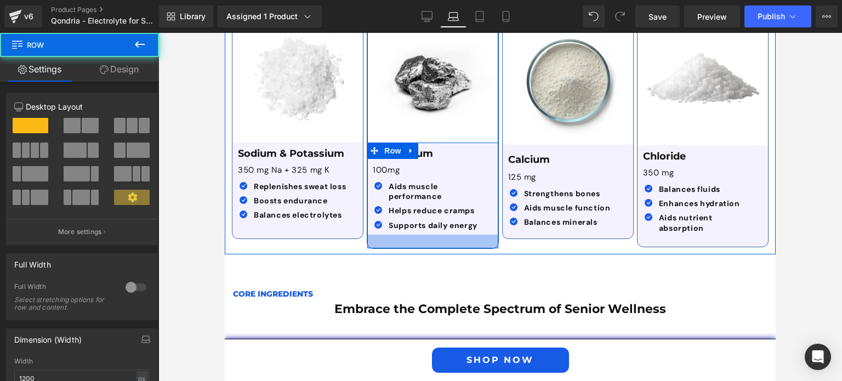
click at [449, 235] on div at bounding box center [432, 242] width 131 height 14
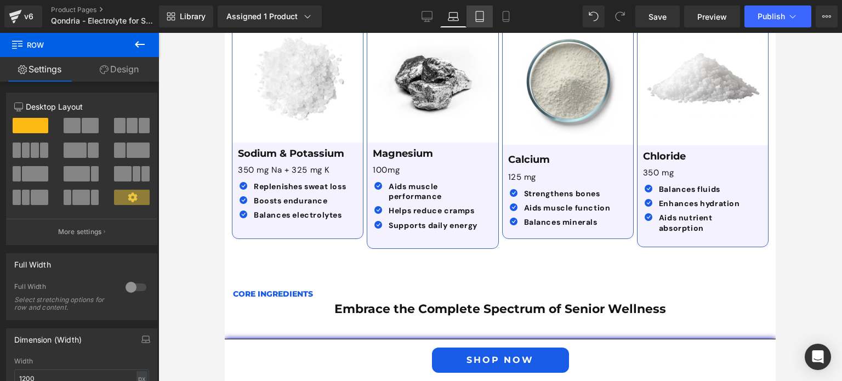
click at [485, 13] on icon at bounding box center [479, 16] width 11 height 11
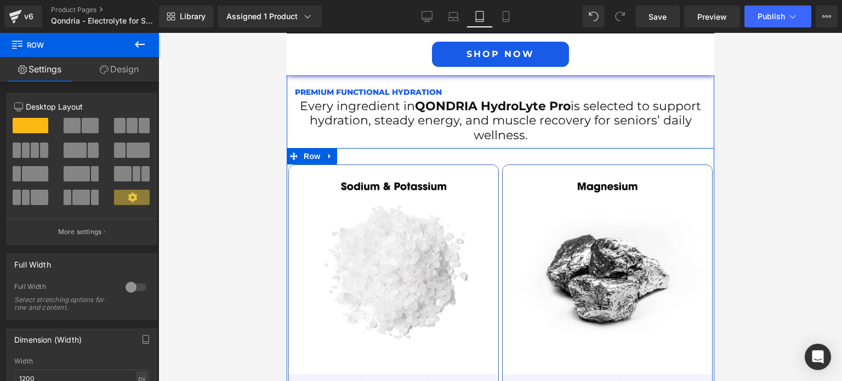
scroll to position [2062, 0]
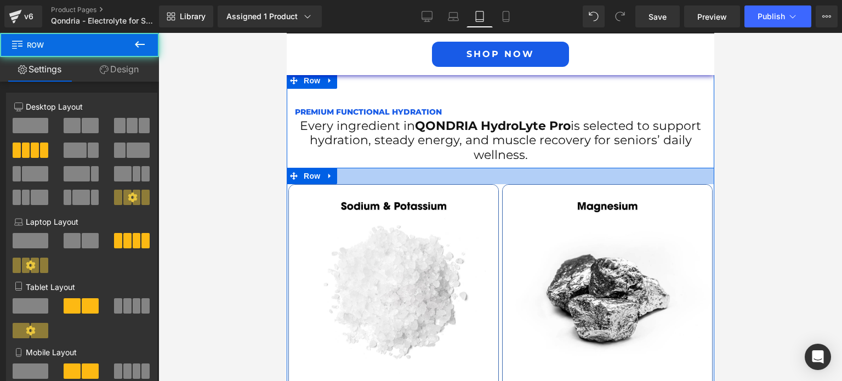
click at [364, 168] on div at bounding box center [500, 176] width 428 height 16
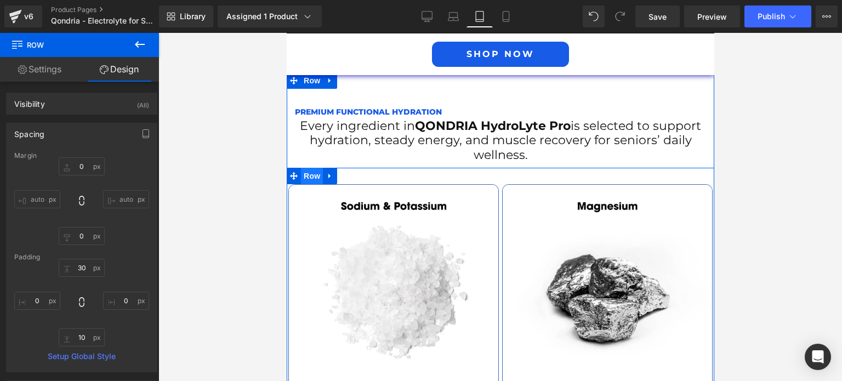
click at [302, 168] on span "Row" at bounding box center [312, 176] width 22 height 16
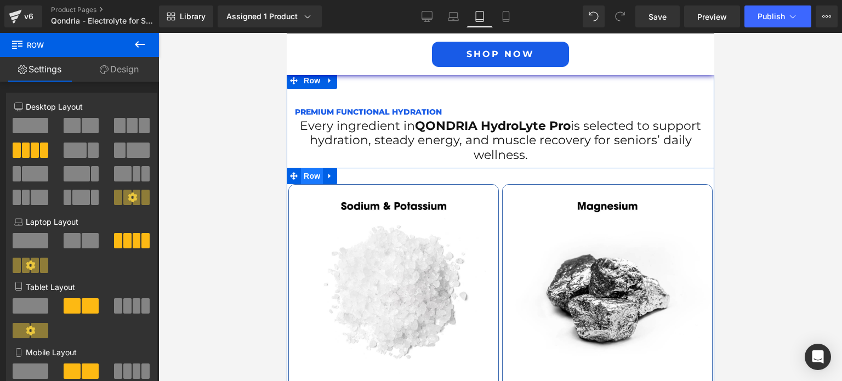
click at [302, 168] on span "Row" at bounding box center [312, 176] width 22 height 16
click at [129, 73] on link "Design" at bounding box center [120, 69] width 80 height 25
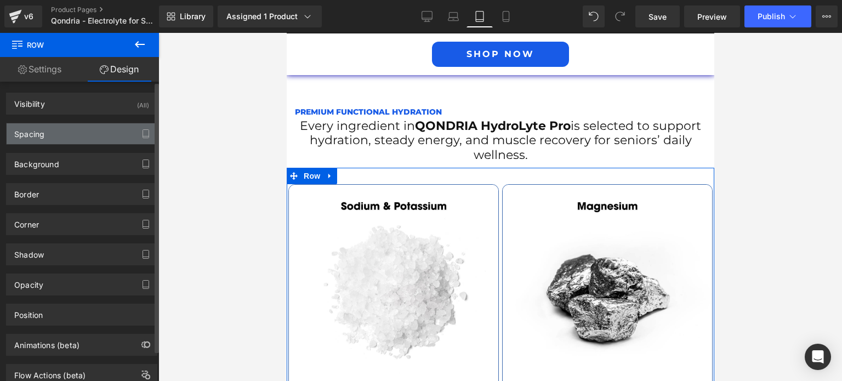
click at [59, 133] on div "Spacing" at bounding box center [82, 133] width 150 height 21
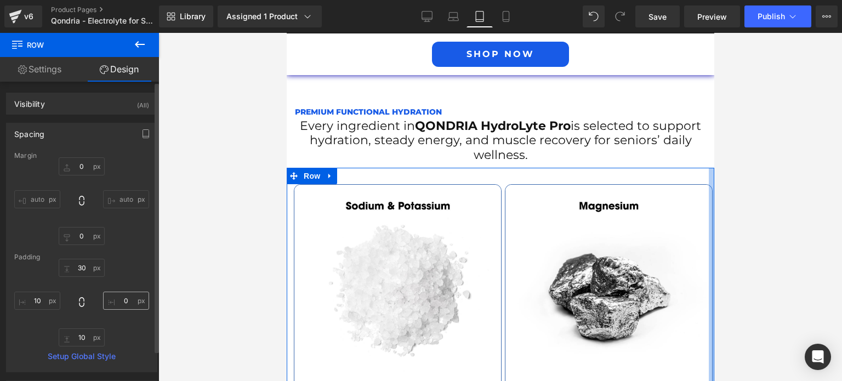
type input "10"
click at [129, 302] on input "0" at bounding box center [126, 301] width 46 height 18
type input "10"
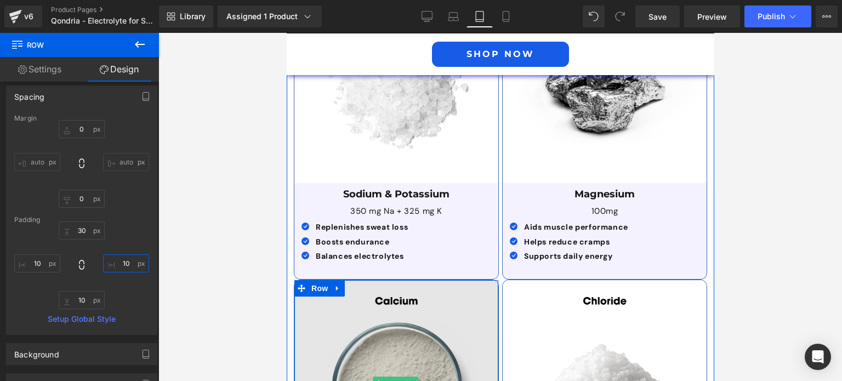
scroll to position [2256, 0]
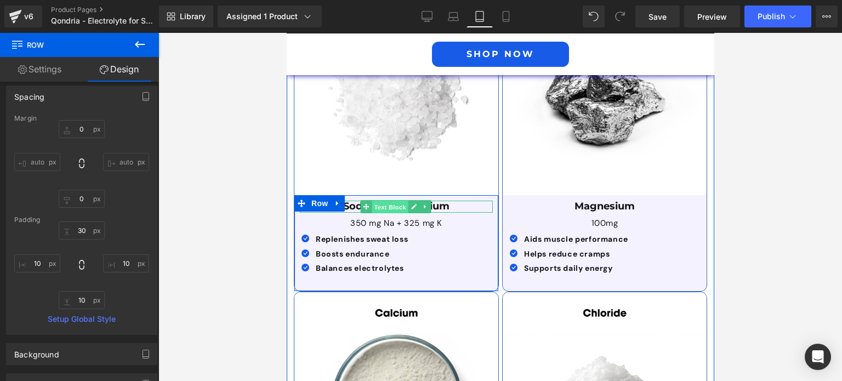
click at [387, 201] on span "Text Block" at bounding box center [390, 207] width 36 height 13
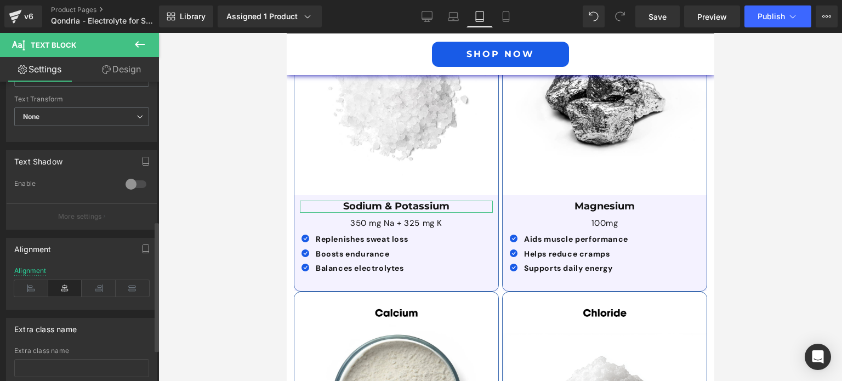
scroll to position [320, 0]
click at [37, 284] on icon at bounding box center [31, 287] width 34 height 16
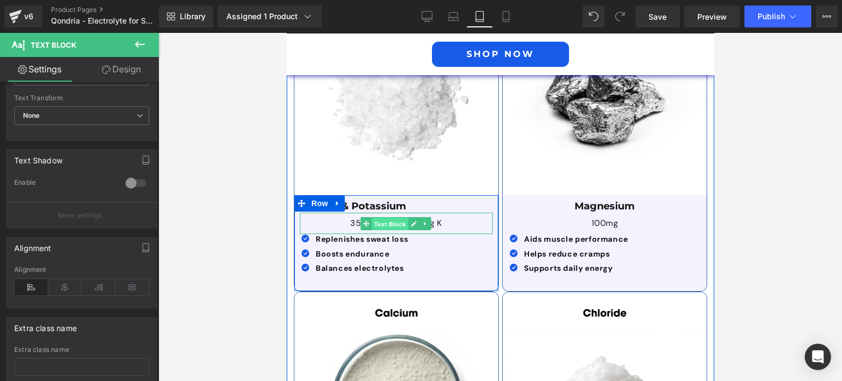
click at [378, 217] on span "Text Block" at bounding box center [390, 223] width 36 height 13
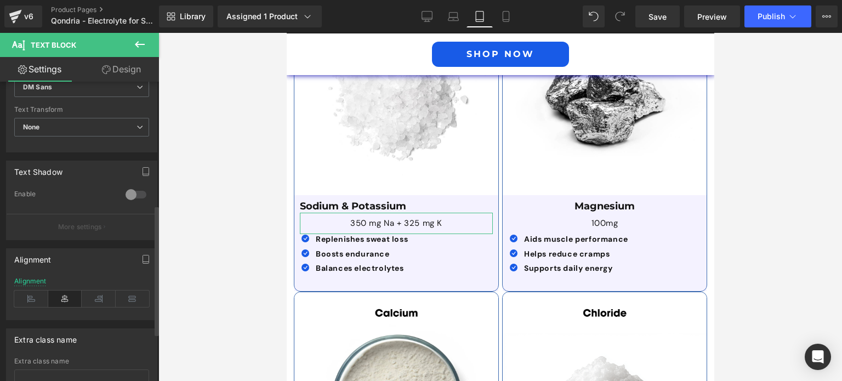
scroll to position [318, 0]
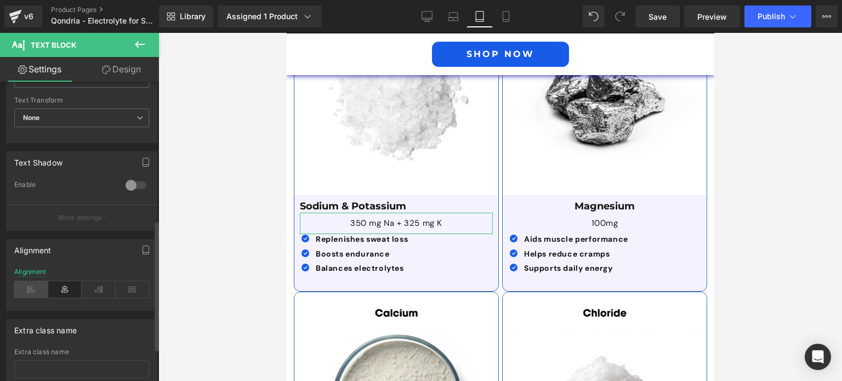
click at [30, 291] on icon at bounding box center [31, 289] width 34 height 16
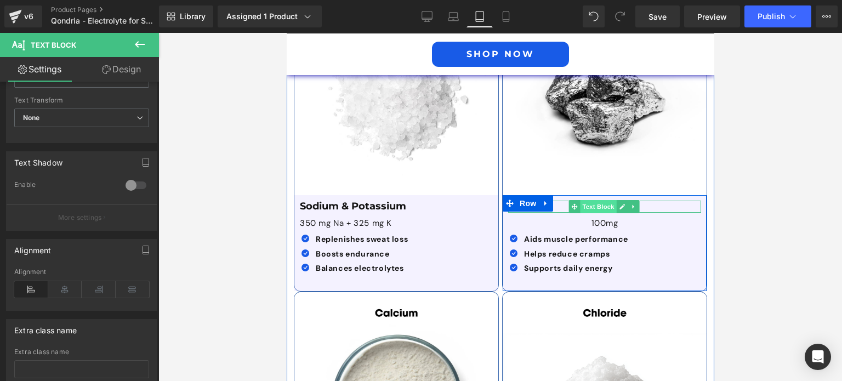
click at [605, 200] on span "Text Block" at bounding box center [598, 206] width 36 height 13
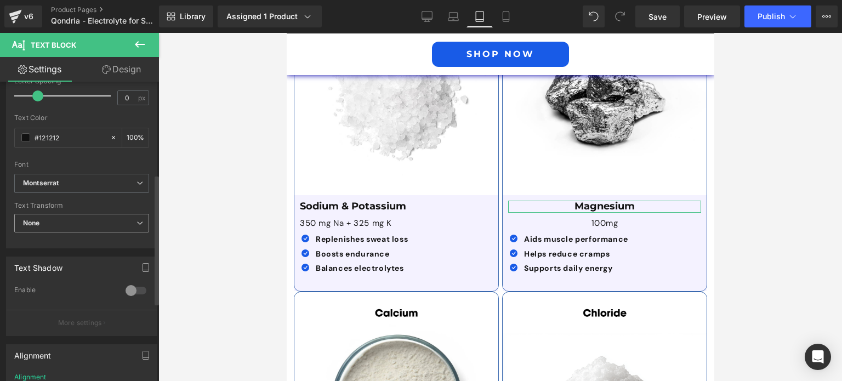
scroll to position [392, 0]
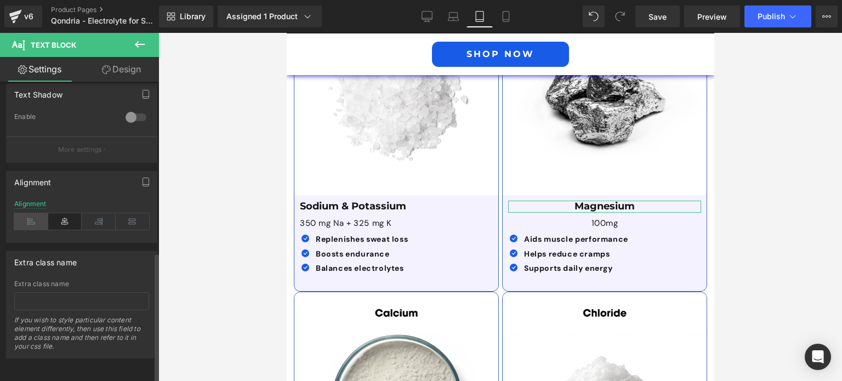
click at [35, 213] on icon at bounding box center [31, 221] width 34 height 16
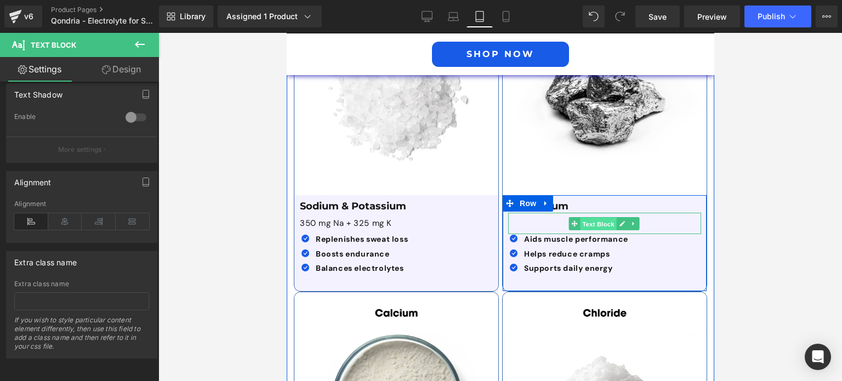
click at [595, 217] on span "Text Block" at bounding box center [598, 223] width 36 height 13
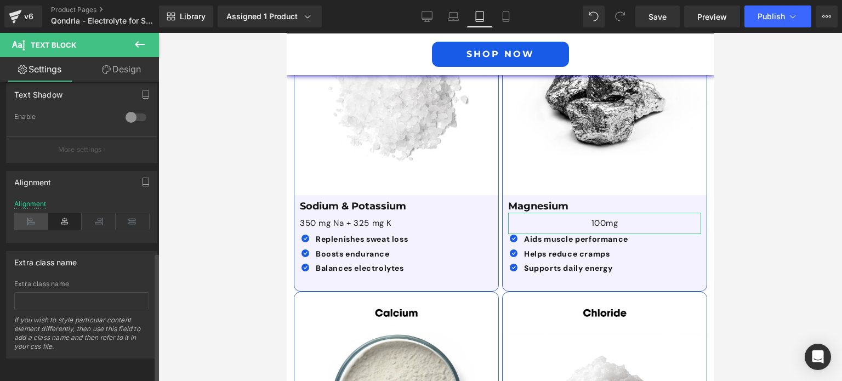
click at [29, 217] on icon at bounding box center [31, 221] width 34 height 16
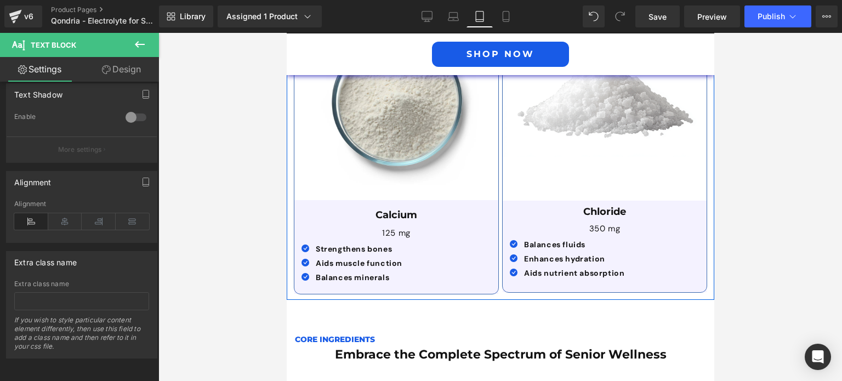
scroll to position [2556, 0]
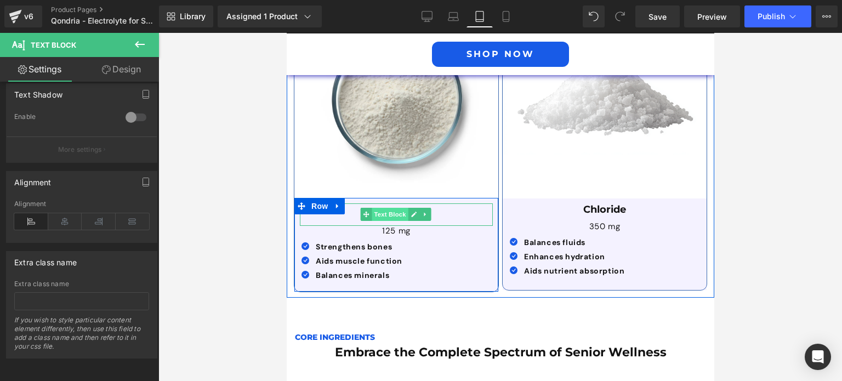
click at [395, 208] on span "Text Block" at bounding box center [390, 214] width 36 height 13
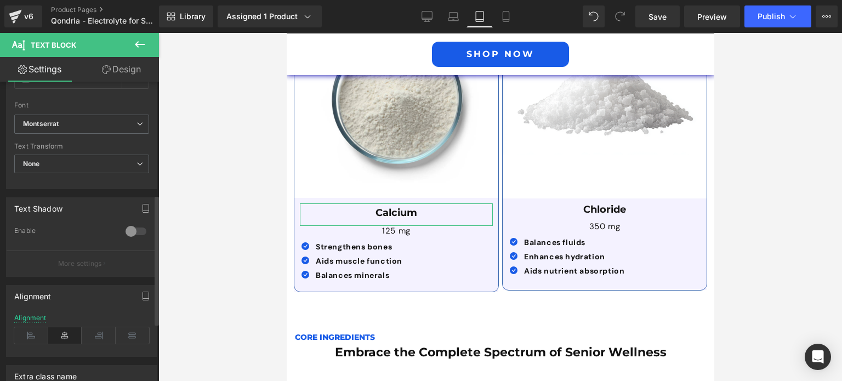
scroll to position [313, 0]
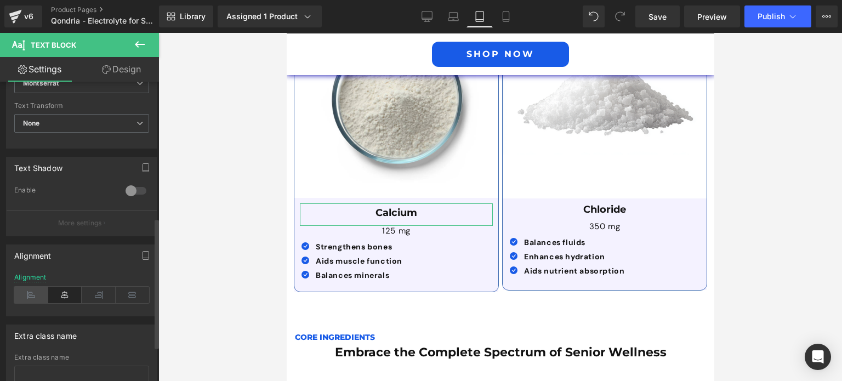
click at [31, 292] on icon at bounding box center [31, 295] width 34 height 16
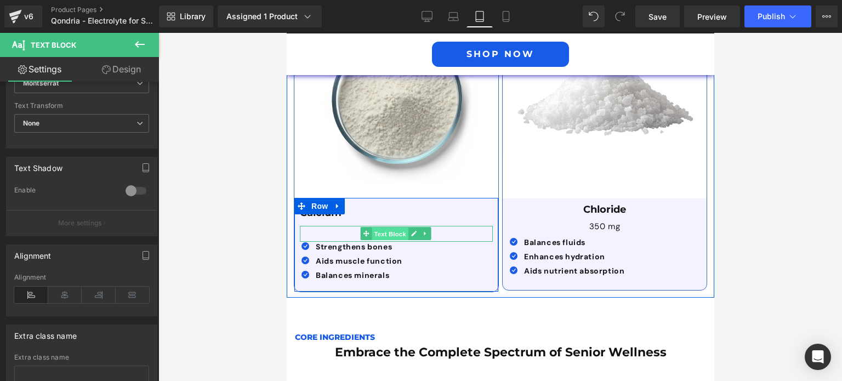
click at [401, 228] on span "Text Block" at bounding box center [390, 234] width 36 height 13
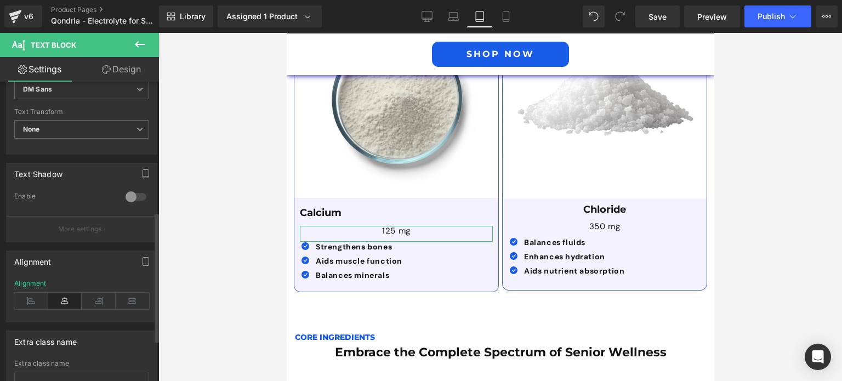
scroll to position [309, 0]
click at [32, 293] on icon at bounding box center [31, 298] width 34 height 16
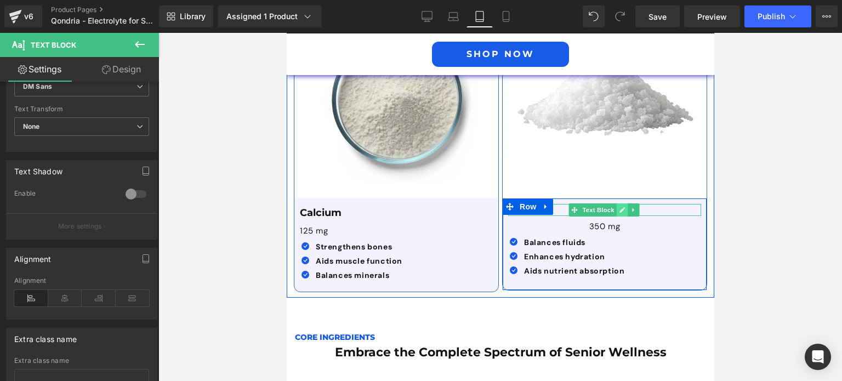
click at [619, 207] on icon at bounding box center [622, 210] width 6 height 7
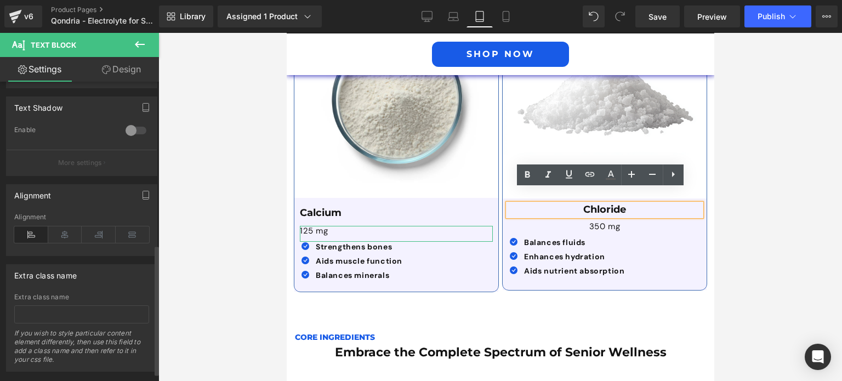
scroll to position [374, 0]
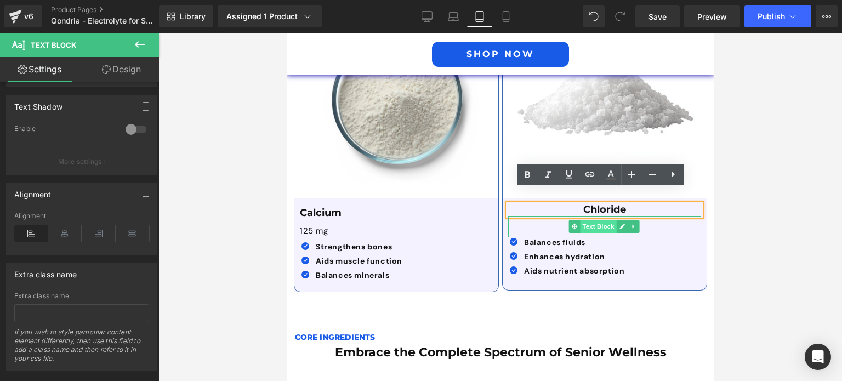
click at [590, 220] on span "Text Block" at bounding box center [598, 226] width 36 height 13
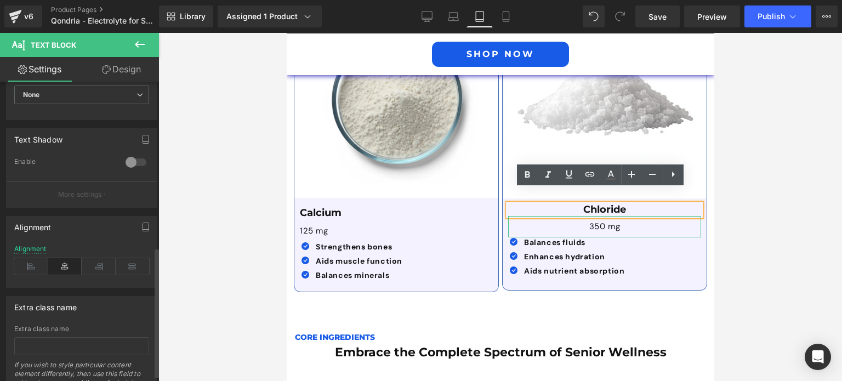
scroll to position [392, 0]
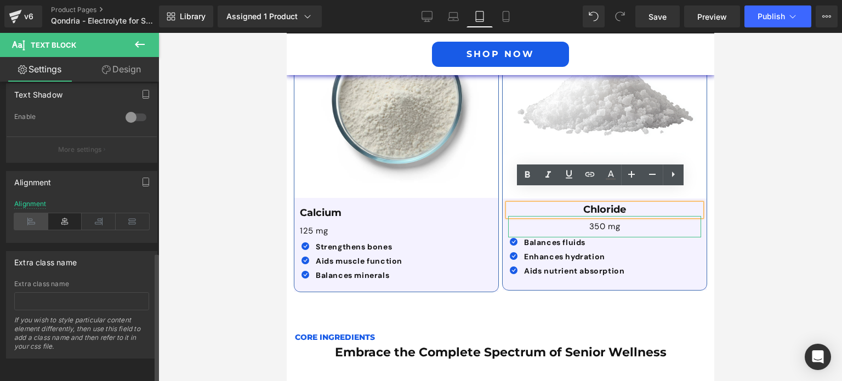
click at [30, 216] on icon at bounding box center [31, 221] width 34 height 16
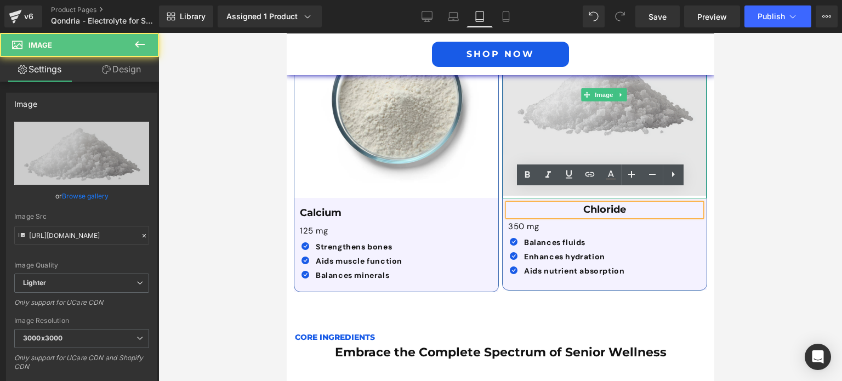
click at [605, 155] on img at bounding box center [604, 95] width 204 height 207
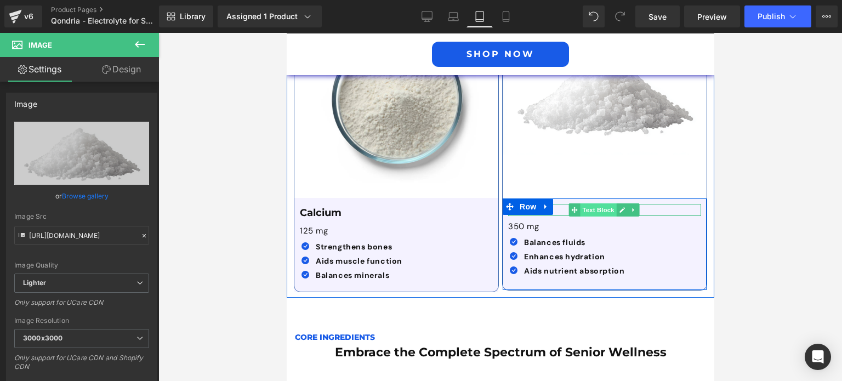
click at [598, 203] on span "Text Block" at bounding box center [598, 209] width 36 height 13
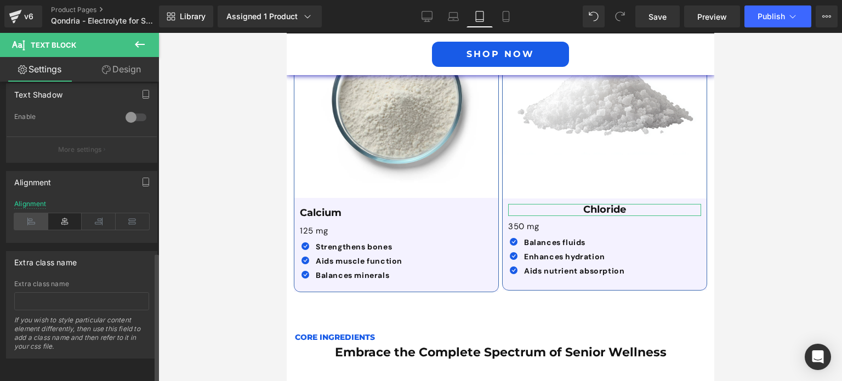
click at [30, 213] on icon at bounding box center [31, 221] width 34 height 16
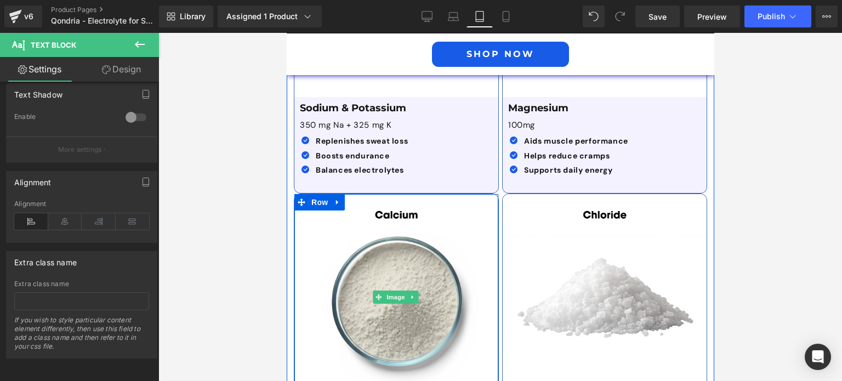
scroll to position [2349, 0]
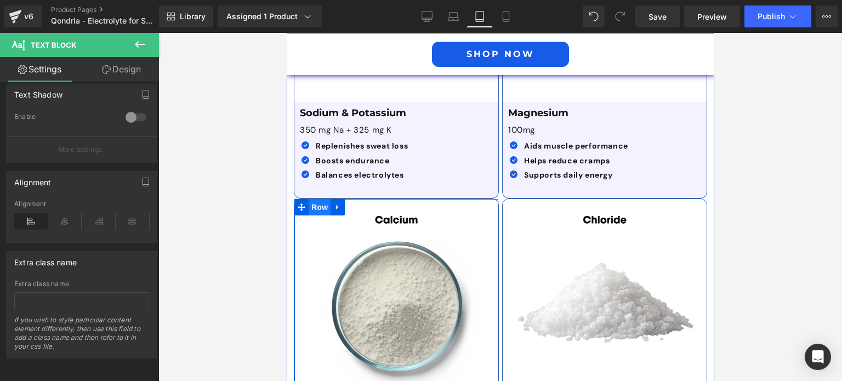
click at [314, 199] on span "Row" at bounding box center [319, 207] width 22 height 16
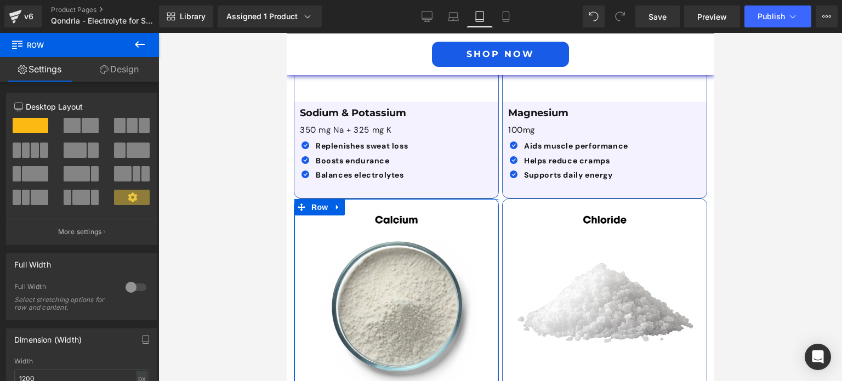
click at [118, 73] on link "Design" at bounding box center [120, 69] width 80 height 25
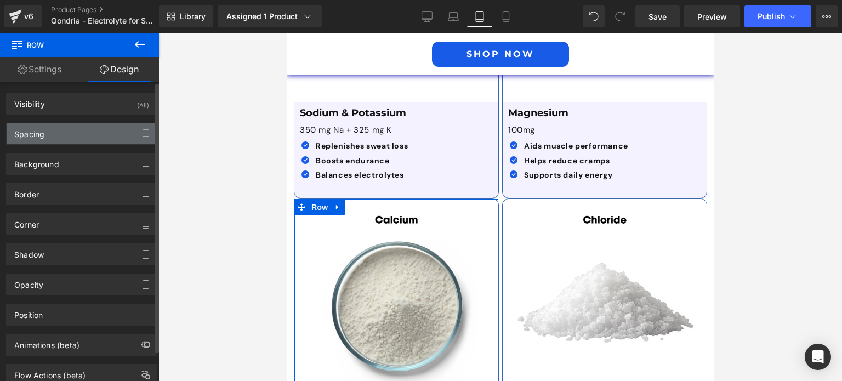
click at [107, 130] on div "Spacing" at bounding box center [82, 133] width 150 height 21
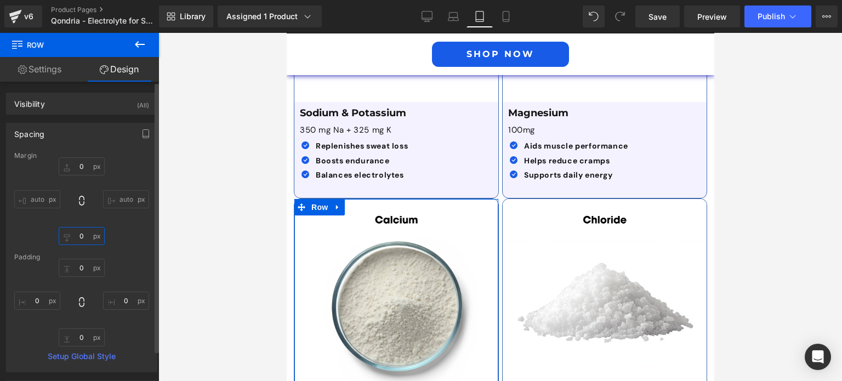
click at [81, 234] on input "0" at bounding box center [82, 236] width 46 height 18
click at [86, 168] on input "0" at bounding box center [82, 166] width 46 height 18
type input "15"
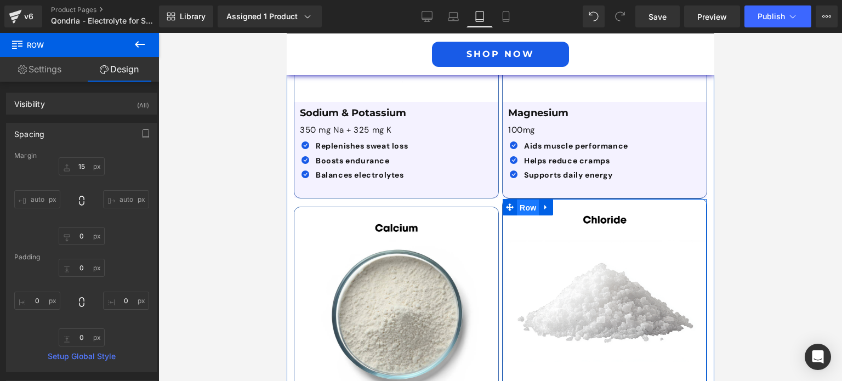
click at [520, 200] on span "Row" at bounding box center [528, 208] width 22 height 16
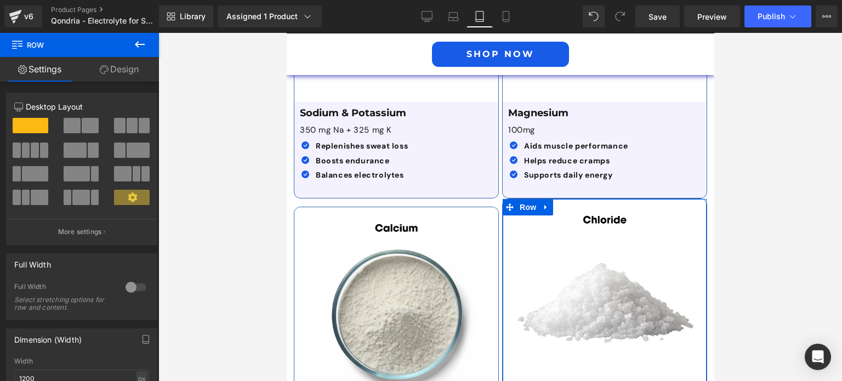
click at [131, 71] on link "Design" at bounding box center [120, 69] width 80 height 25
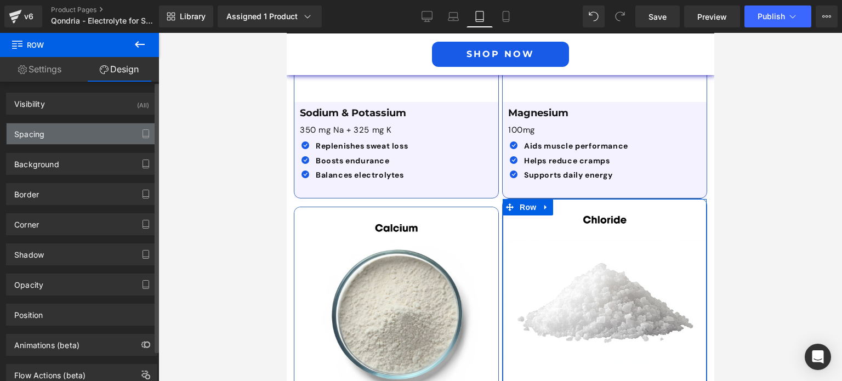
click at [97, 132] on div "Spacing" at bounding box center [82, 133] width 150 height 21
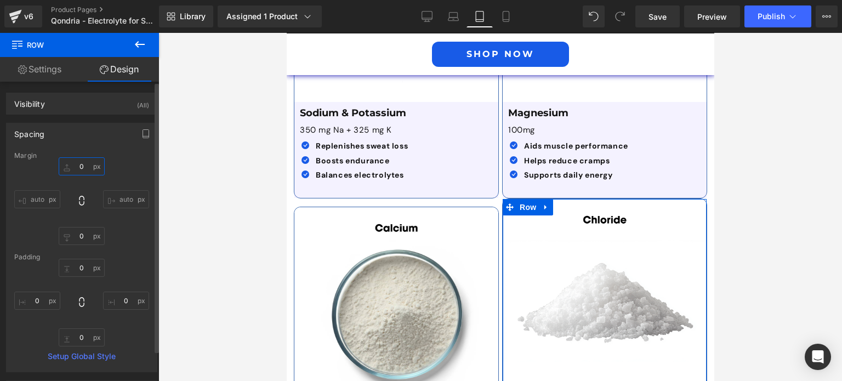
click at [89, 171] on input "0" at bounding box center [82, 166] width 46 height 18
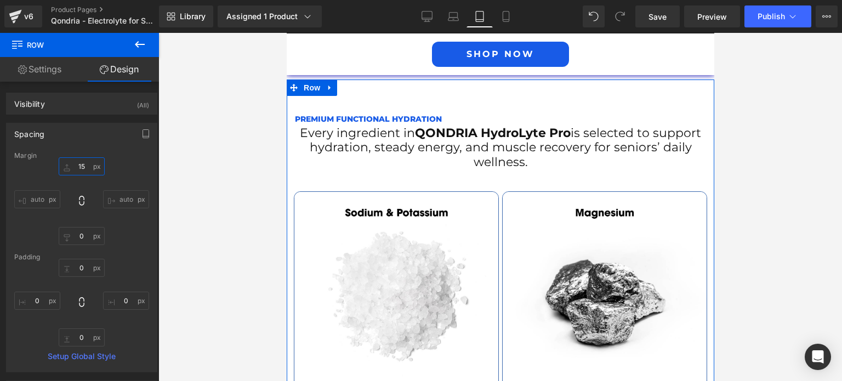
scroll to position [2054, 0]
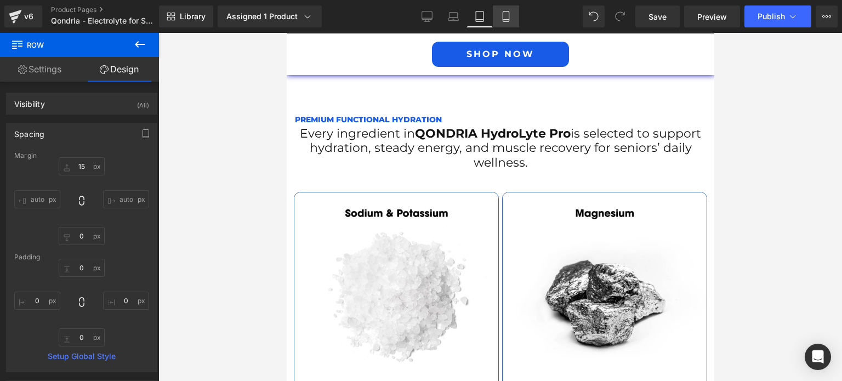
click at [507, 14] on icon at bounding box center [506, 16] width 11 height 11
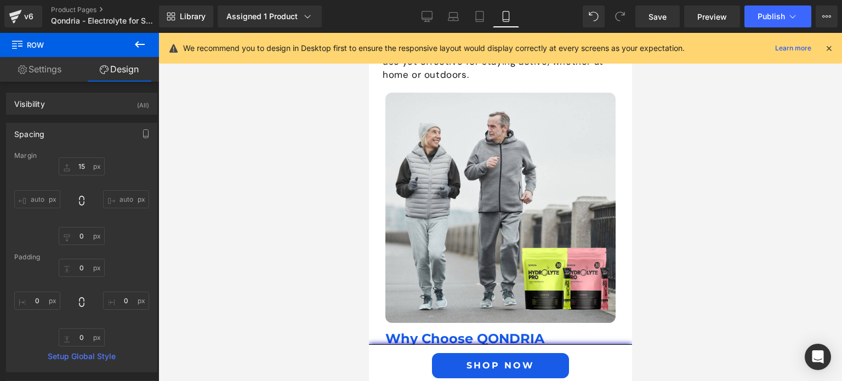
type input "0"
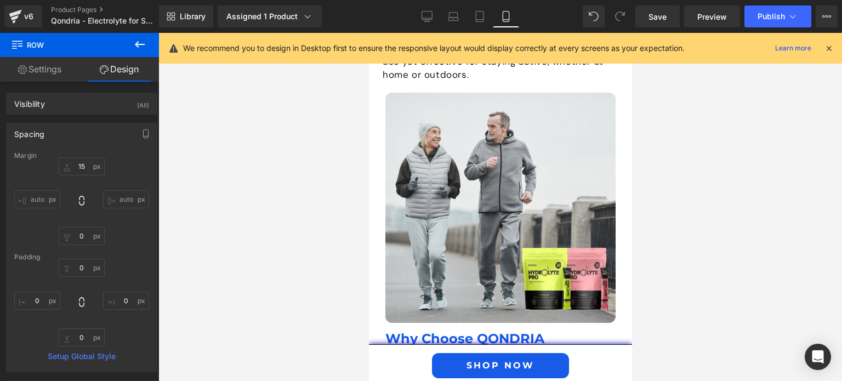
type input "0"
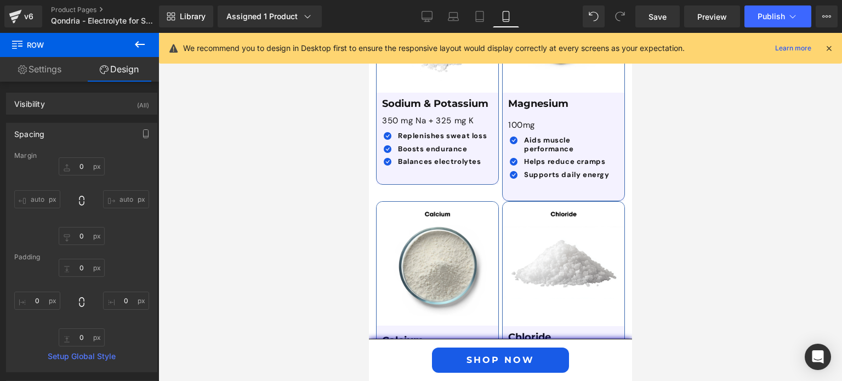
scroll to position [3244, 0]
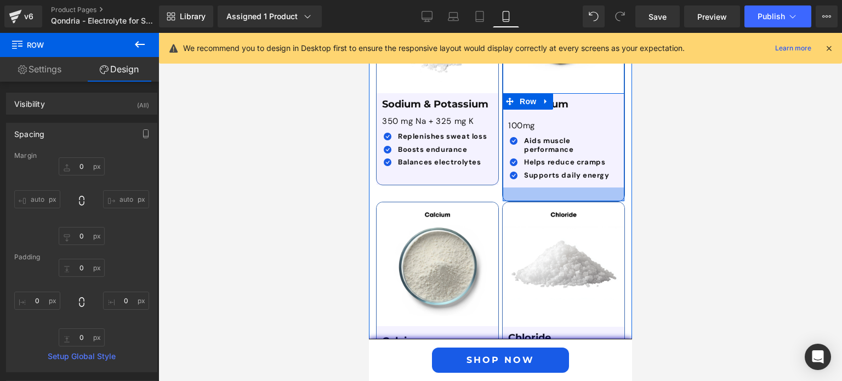
click at [528, 188] on div at bounding box center [563, 195] width 122 height 14
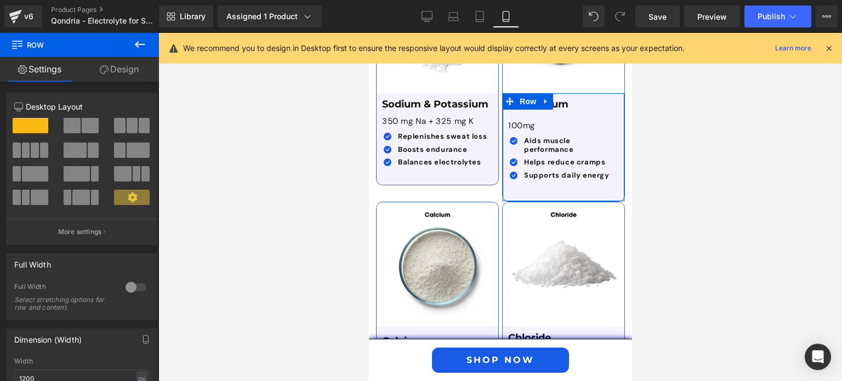
click at [123, 76] on link "Design" at bounding box center [120, 69] width 80 height 25
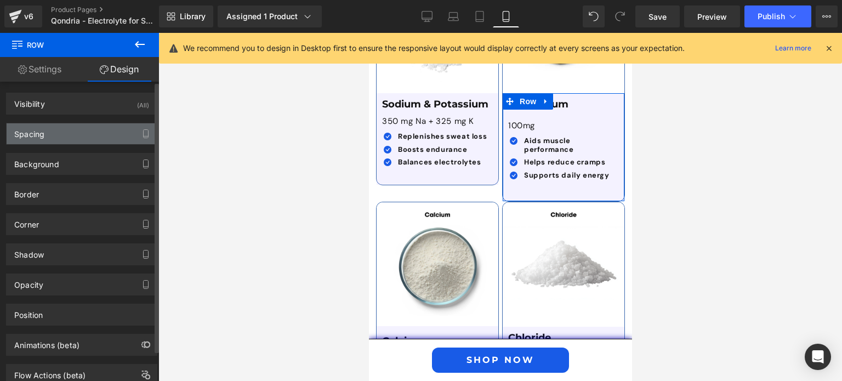
click at [105, 138] on div "Spacing" at bounding box center [82, 133] width 150 height 21
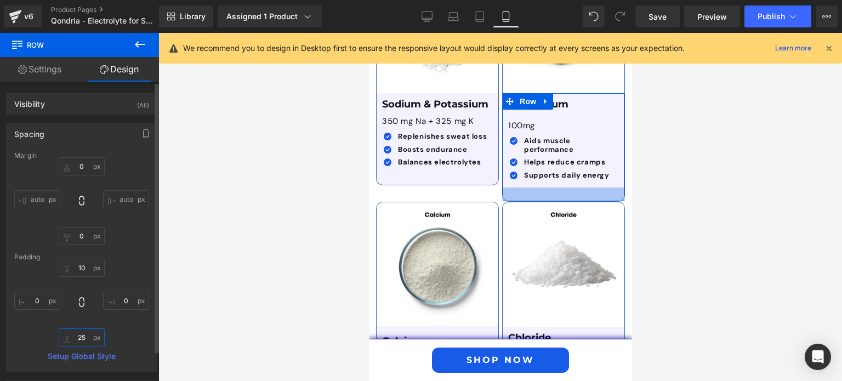
click at [83, 334] on input "25" at bounding box center [82, 338] width 46 height 18
type input "0"
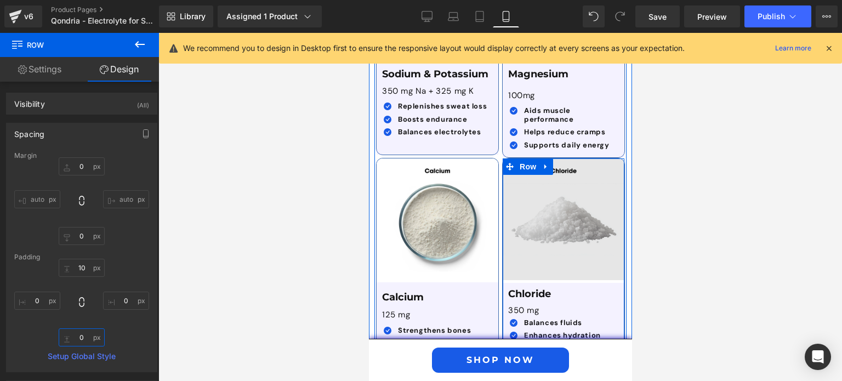
scroll to position [3272, 0]
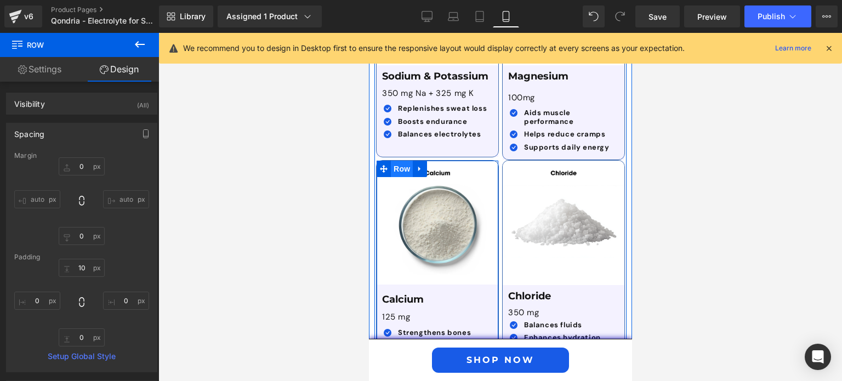
click at [392, 161] on span "Row" at bounding box center [401, 169] width 22 height 16
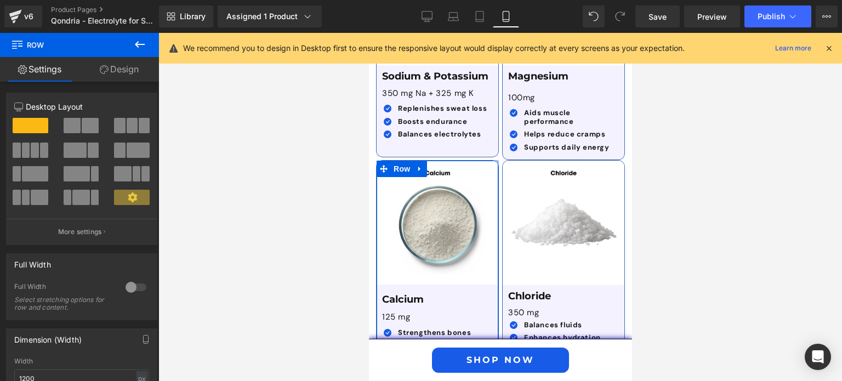
click at [122, 65] on link "Design" at bounding box center [120, 69] width 80 height 25
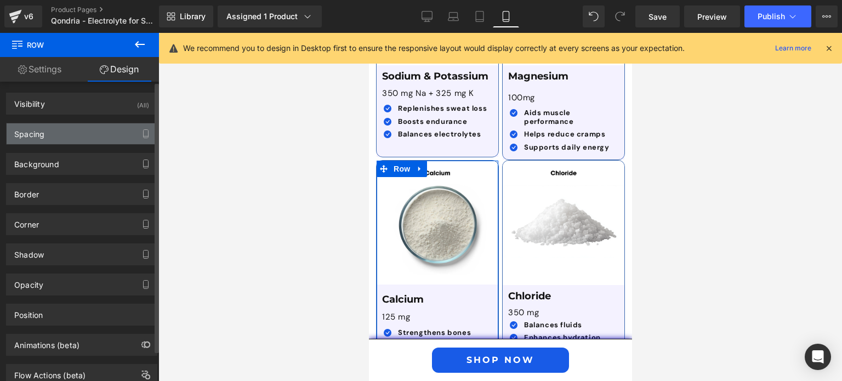
click at [96, 128] on div "Spacing" at bounding box center [82, 133] width 150 height 21
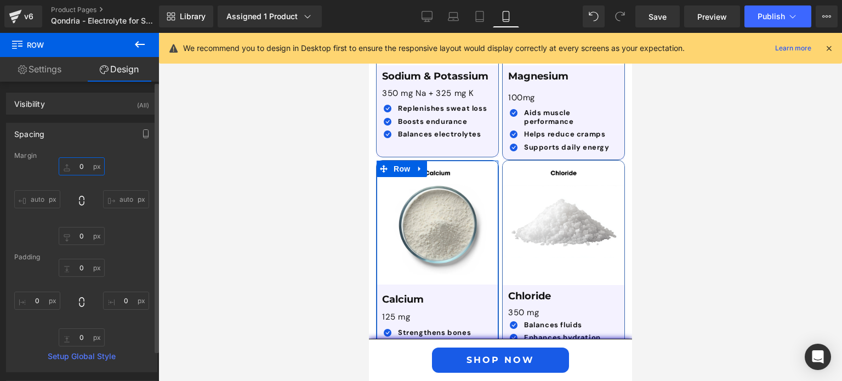
click at [82, 164] on input "0" at bounding box center [82, 166] width 46 height 18
type input "10"
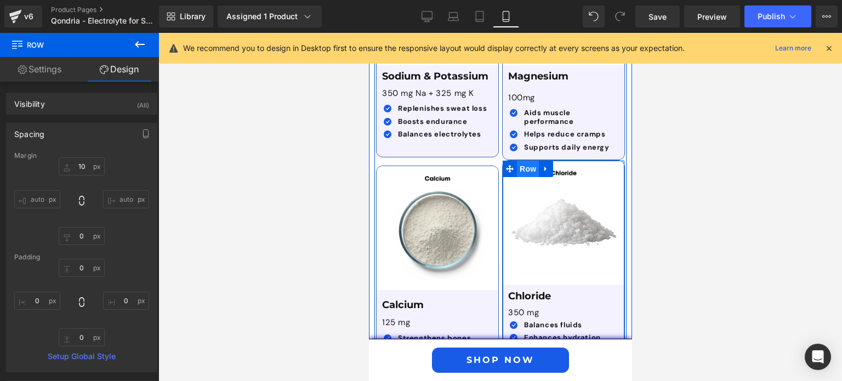
click at [517, 161] on span "Row" at bounding box center [528, 169] width 22 height 16
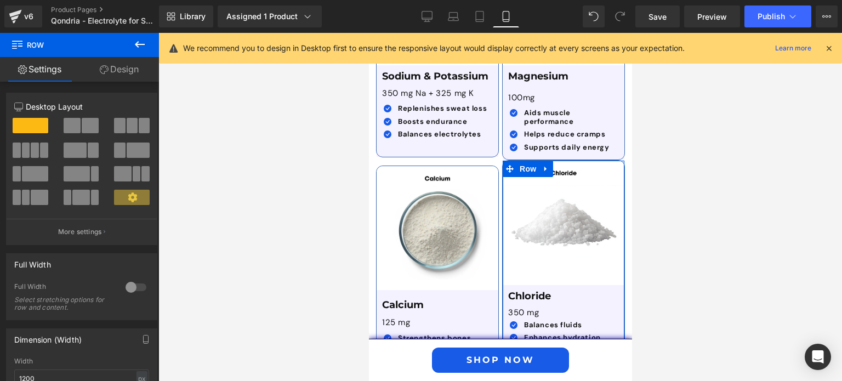
click at [127, 65] on link "Design" at bounding box center [120, 69] width 80 height 25
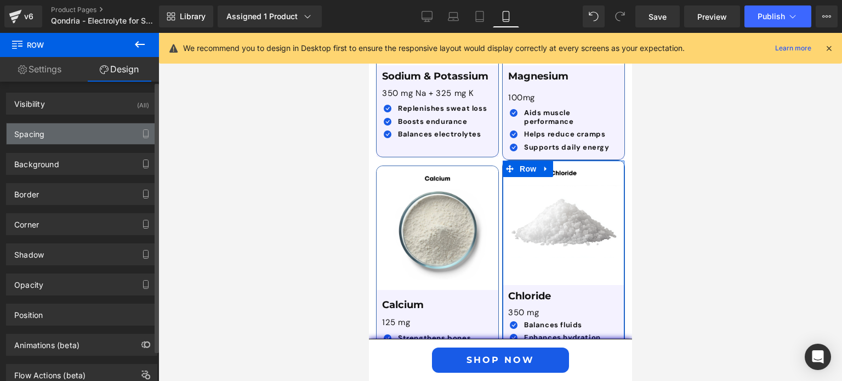
click at [67, 131] on div "Spacing" at bounding box center [82, 133] width 150 height 21
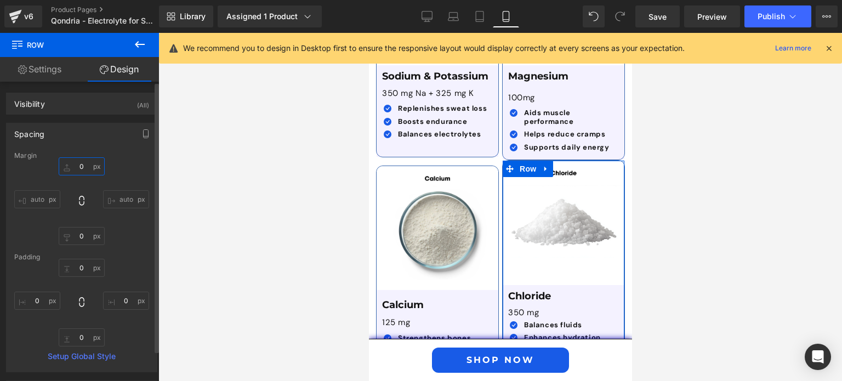
click at [79, 168] on input "0" at bounding box center [82, 166] width 46 height 18
type input "10"
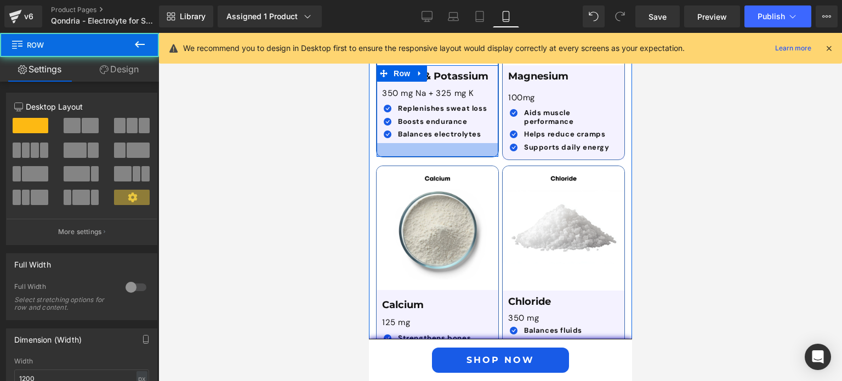
click at [463, 143] on div at bounding box center [437, 150] width 122 height 14
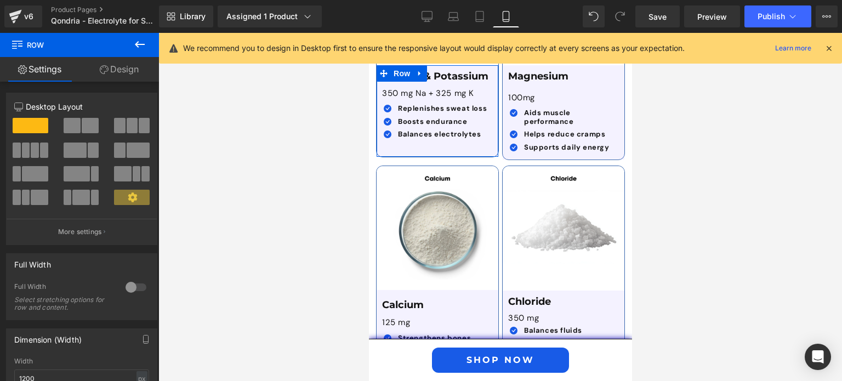
click at [132, 65] on link "Design" at bounding box center [120, 69] width 80 height 25
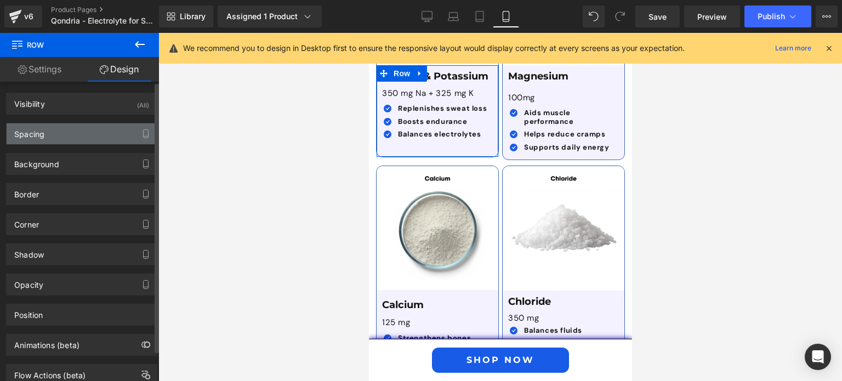
type input "0"
type input "10"
type input "0"
type input "25"
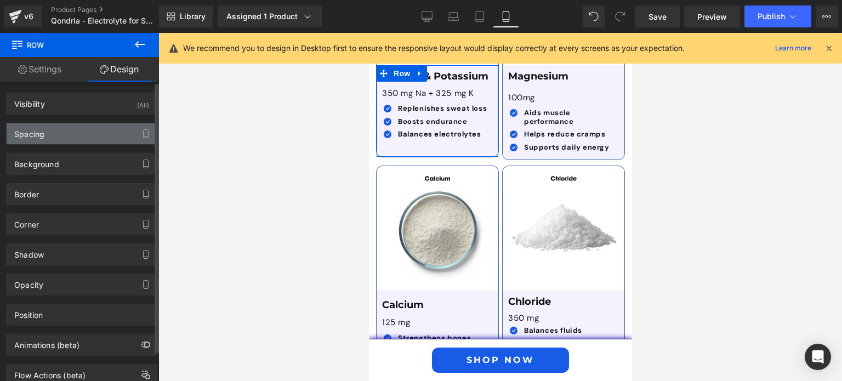
type input "0"
click at [99, 129] on div "Spacing" at bounding box center [82, 133] width 150 height 21
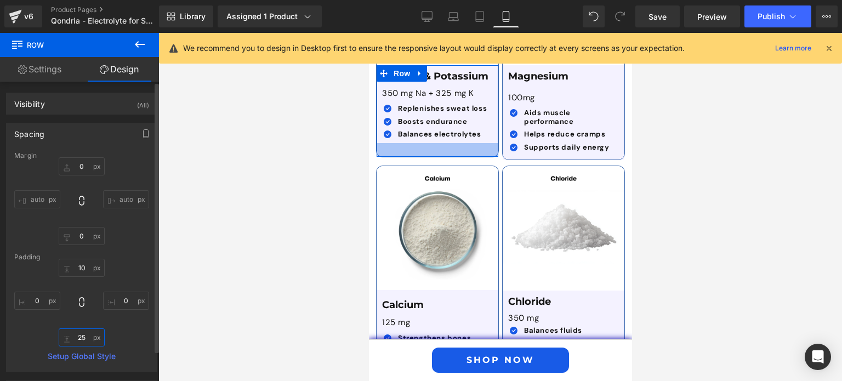
click at [82, 333] on input "25" at bounding box center [82, 338] width 46 height 18
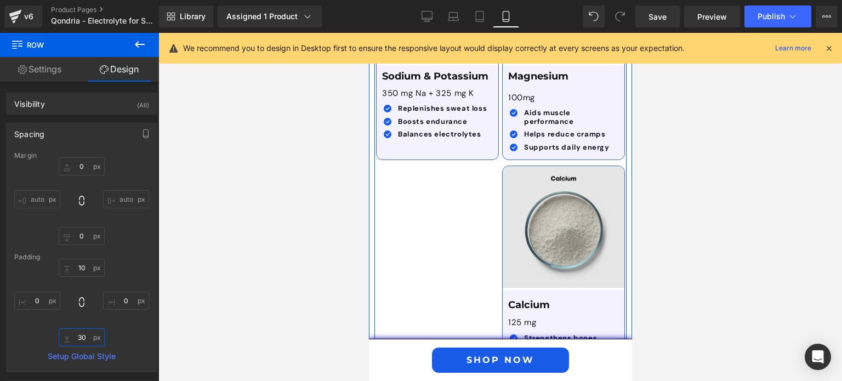
type input "29"
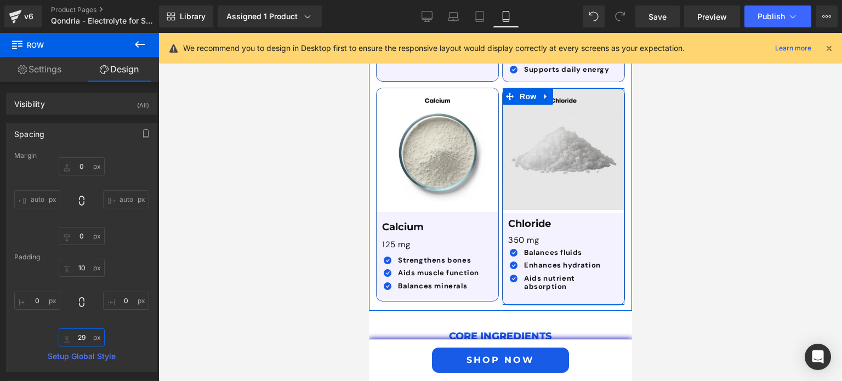
scroll to position [3422, 0]
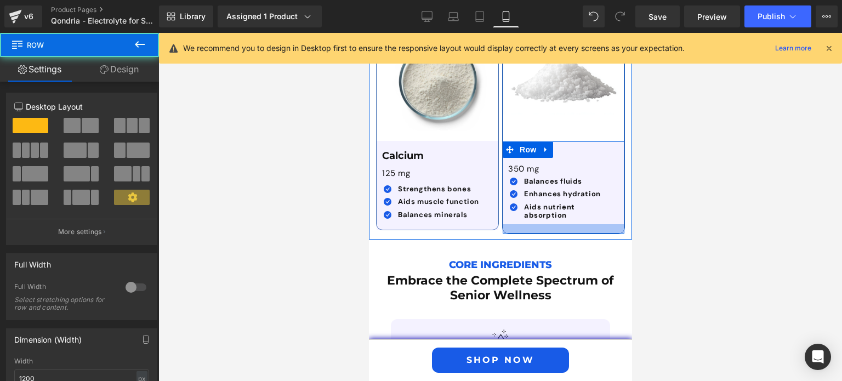
click at [538, 224] on div at bounding box center [563, 228] width 122 height 9
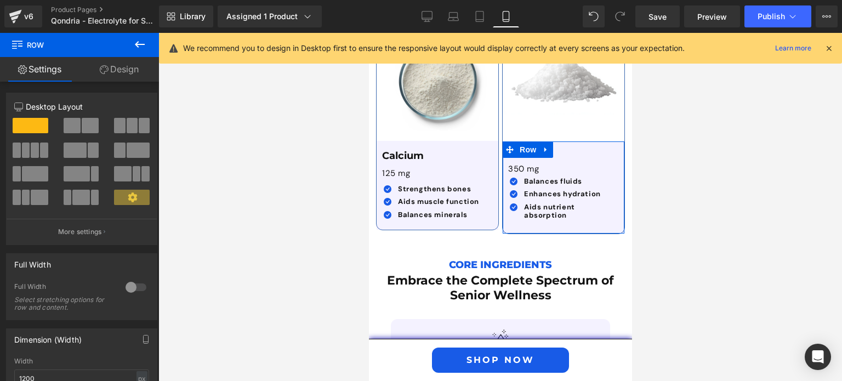
click at [126, 64] on link "Design" at bounding box center [120, 69] width 80 height 25
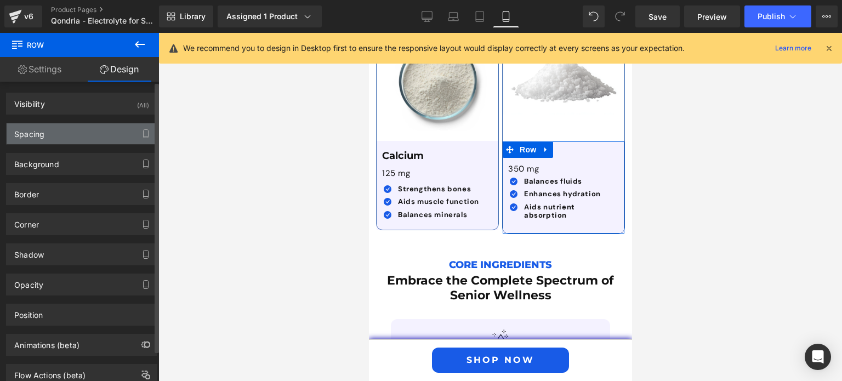
type input "0"
type input "10"
type input "0"
type input "17"
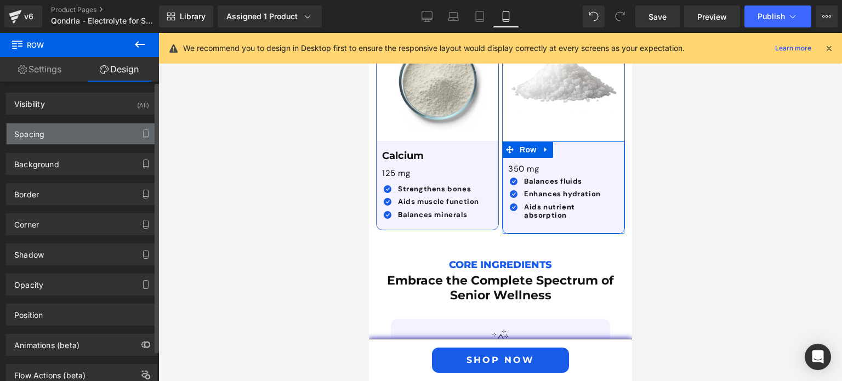
type input "0"
click at [95, 138] on div "Spacing" at bounding box center [82, 133] width 150 height 21
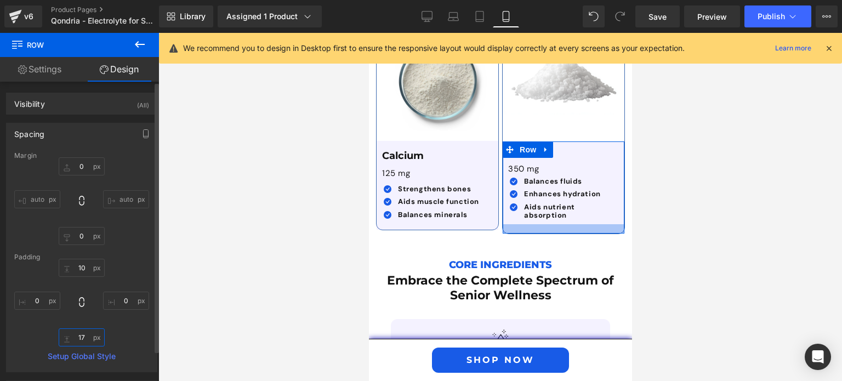
click at [85, 337] on input "17" at bounding box center [82, 338] width 46 height 18
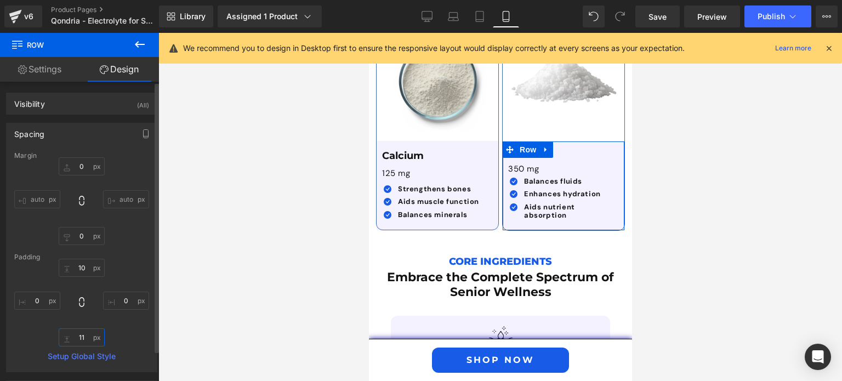
type input "10"
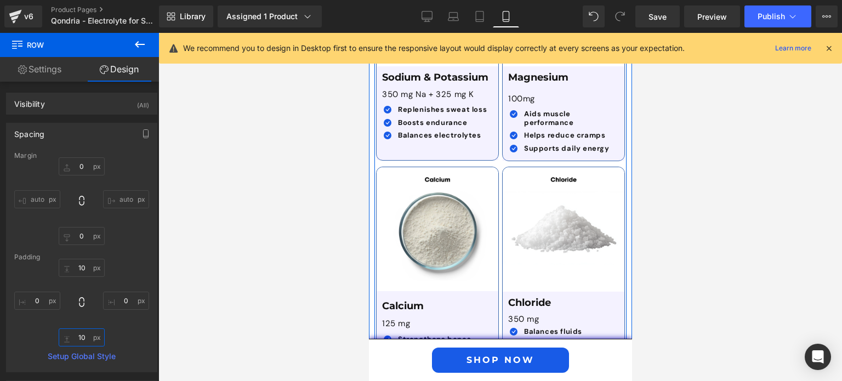
scroll to position [3212, 0]
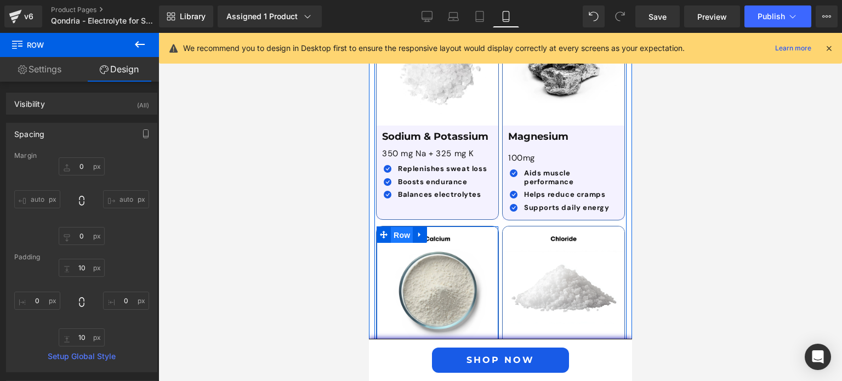
click at [390, 227] on span "Row" at bounding box center [401, 235] width 22 height 16
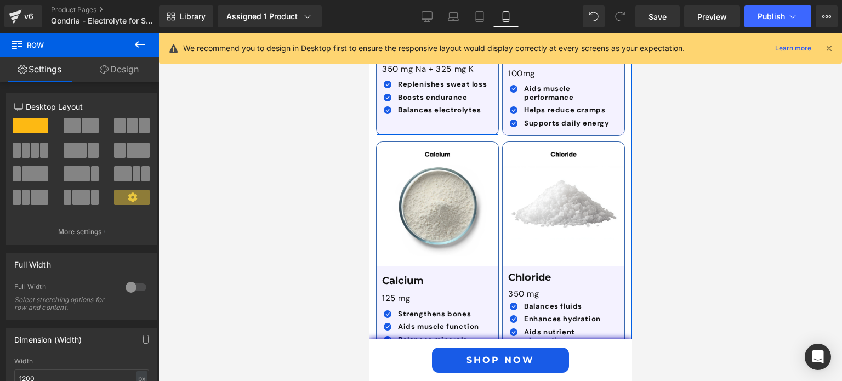
scroll to position [3300, 0]
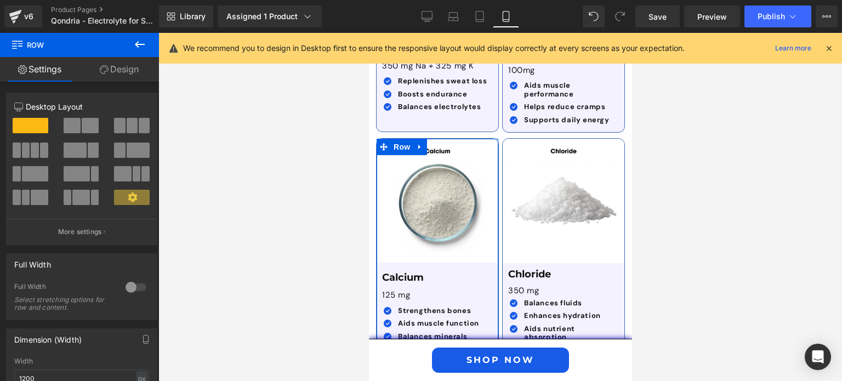
click at [124, 82] on div "12 12 12 Column Size Customizer 12 Desktop Layout Laptop Layout Tablet Layout M…" at bounding box center [82, 374] width 164 height 585
click at [129, 70] on link "Design" at bounding box center [120, 69] width 80 height 25
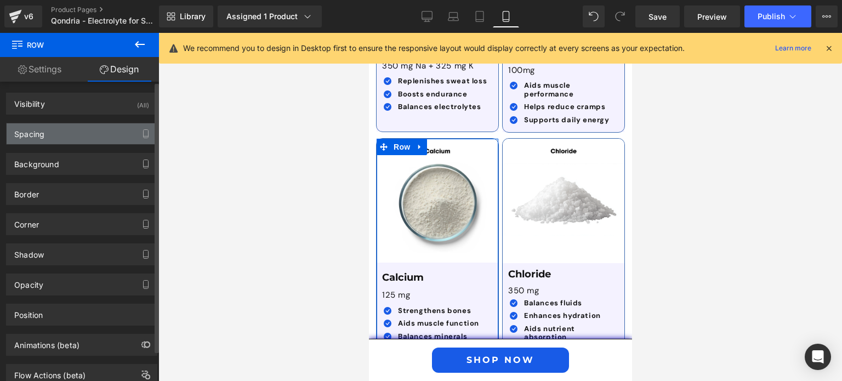
click at [57, 127] on div "Spacing" at bounding box center [82, 133] width 150 height 21
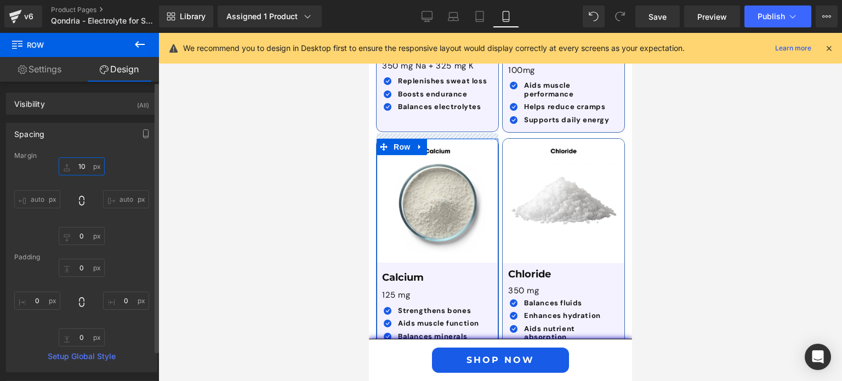
click at [88, 170] on input "10" at bounding box center [82, 166] width 46 height 18
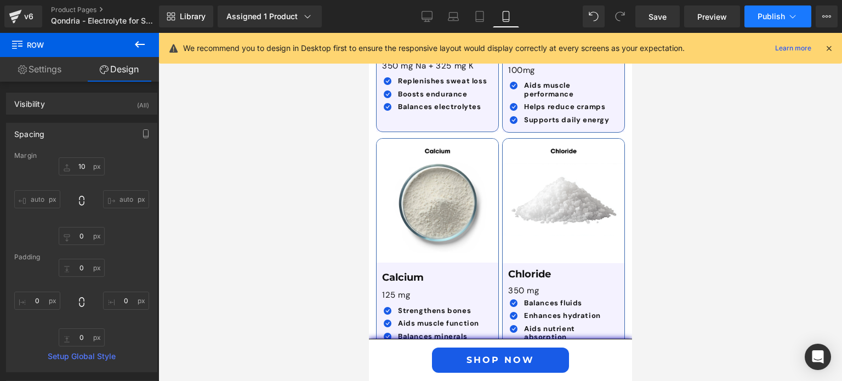
click at [763, 17] on span "Publish" at bounding box center [771, 16] width 27 height 9
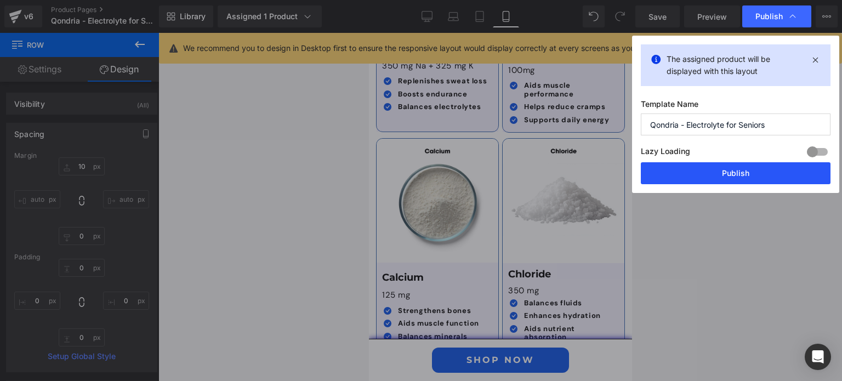
click at [746, 174] on button "Publish" at bounding box center [736, 173] width 190 height 22
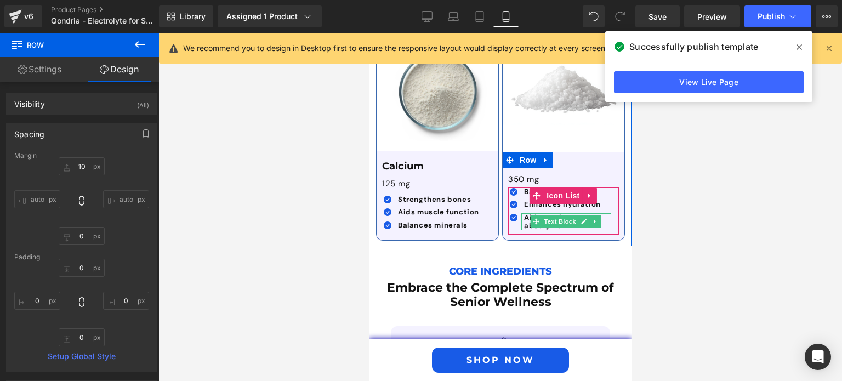
scroll to position [3412, 0]
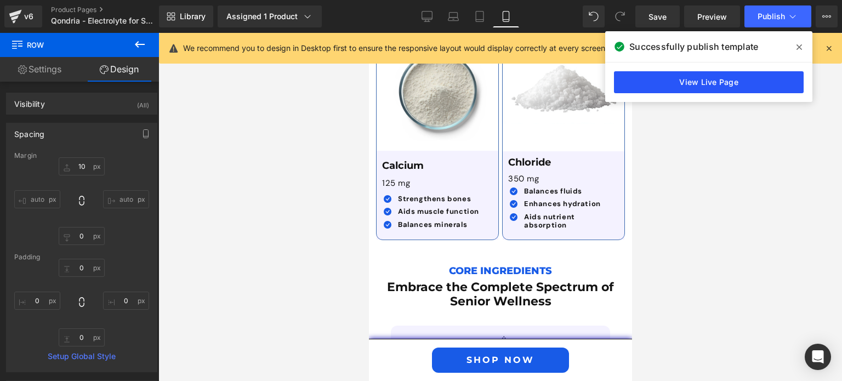
click at [699, 86] on link "View Live Page" at bounding box center [709, 82] width 190 height 22
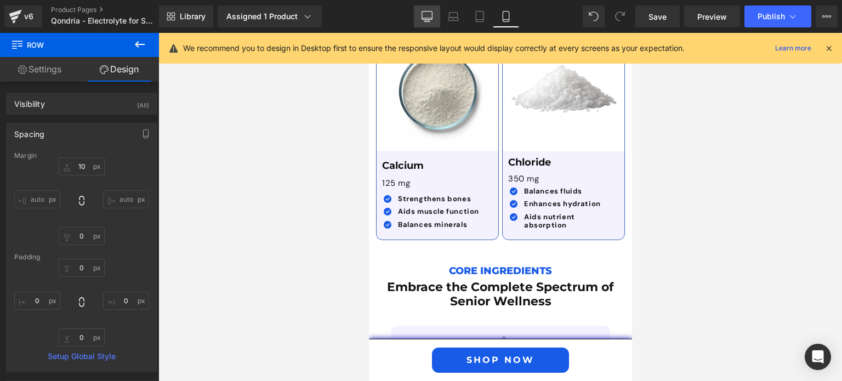
click at [423, 19] on icon at bounding box center [427, 16] width 10 height 8
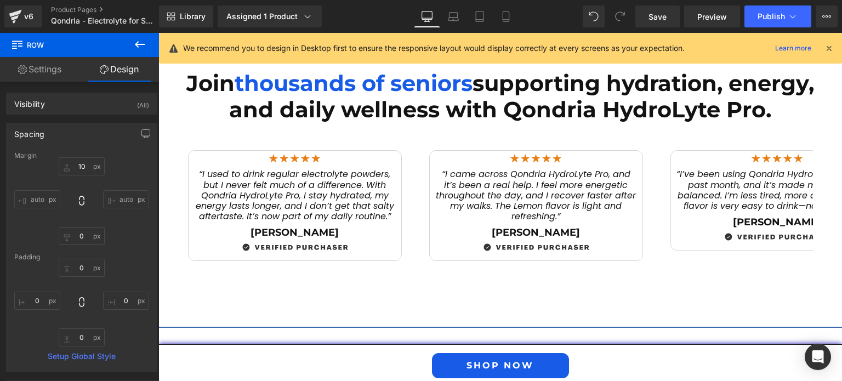
type input "0"
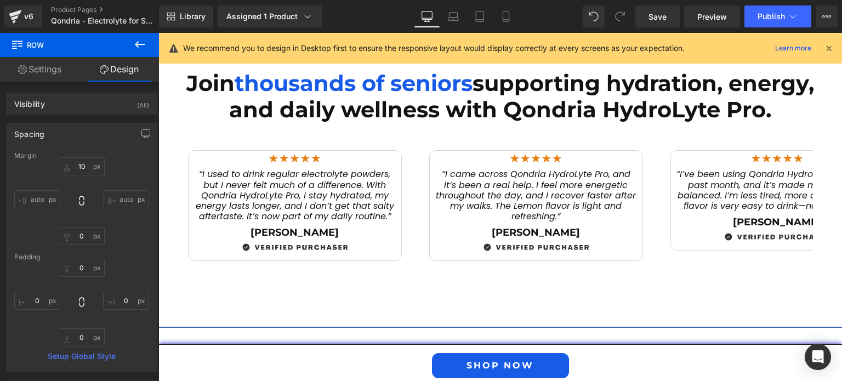
type input "0"
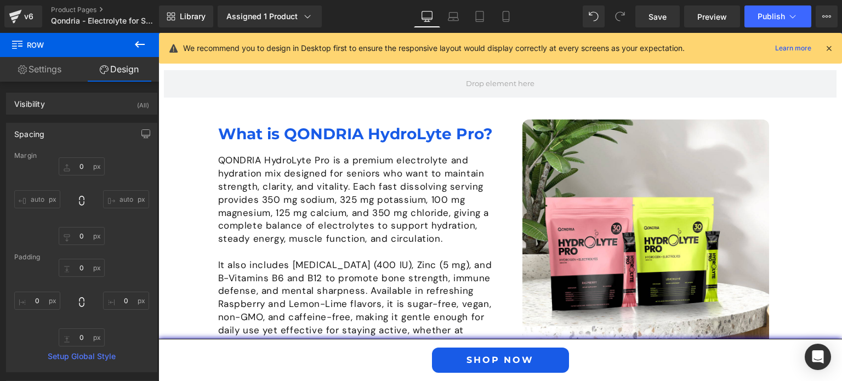
scroll to position [838, 0]
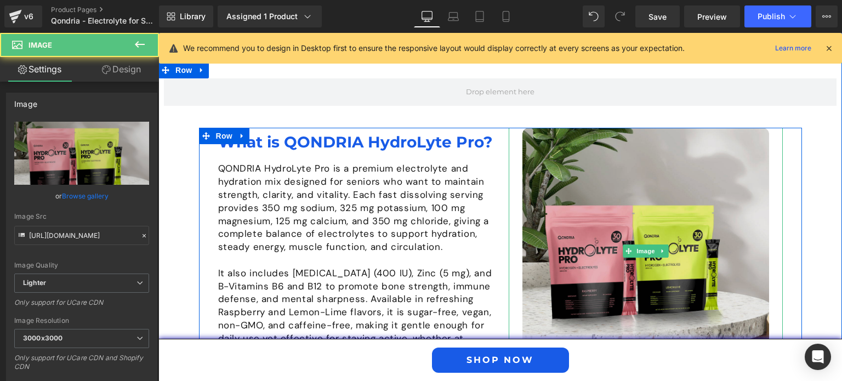
click at [568, 194] on img at bounding box center [646, 251] width 247 height 247
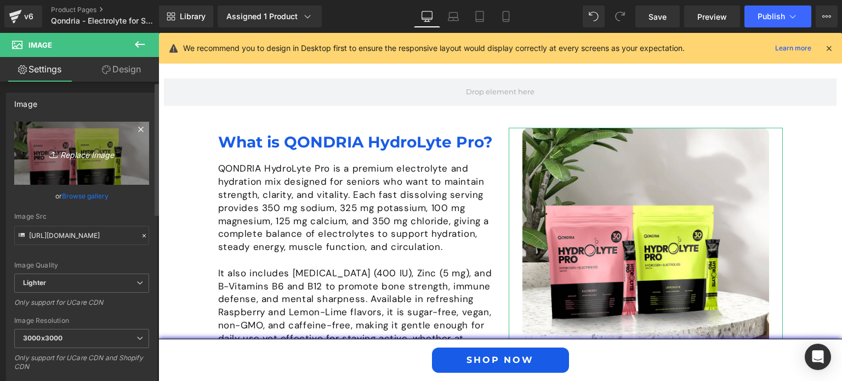
click at [68, 140] on link "Replace Image" at bounding box center [81, 153] width 135 height 63
type input "C:\fakepath\What-is-Urolithin-A-Ultra-Blend.jpg"
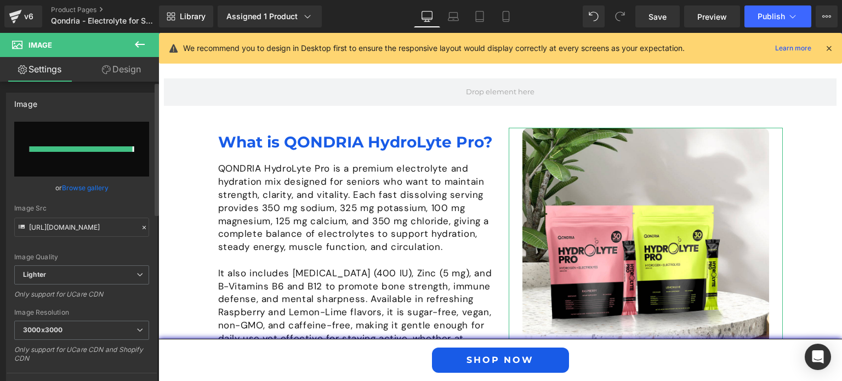
type input "[URL][DOMAIN_NAME]"
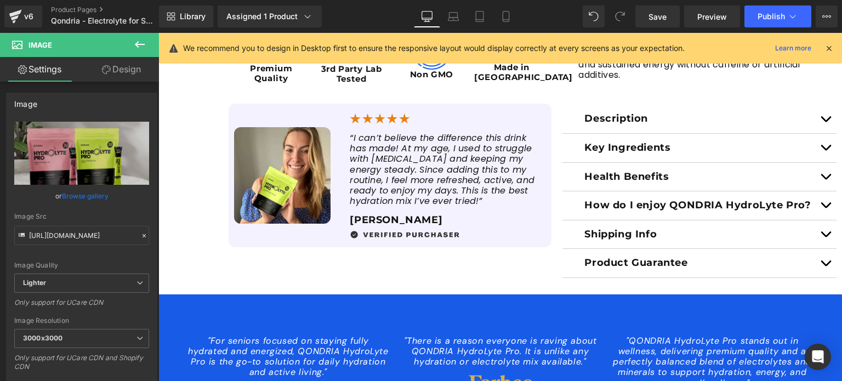
scroll to position [467, 0]
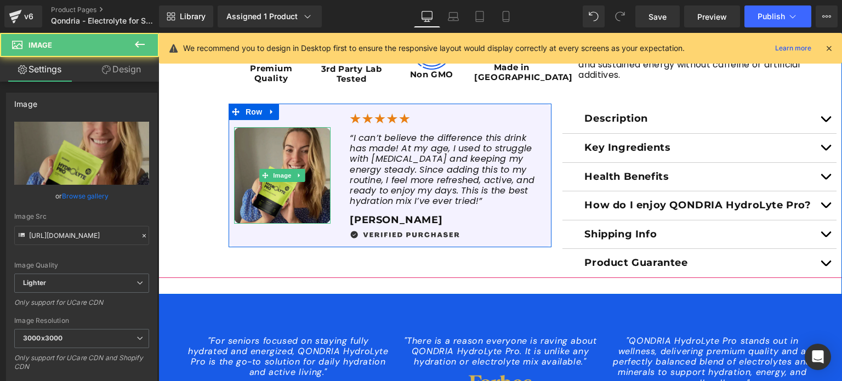
click at [293, 166] on img at bounding box center [282, 175] width 97 height 97
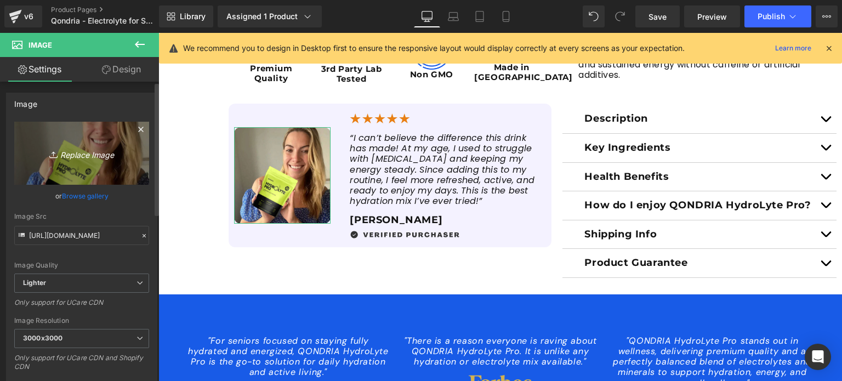
click at [78, 157] on icon "Replace Image" at bounding box center [82, 153] width 88 height 14
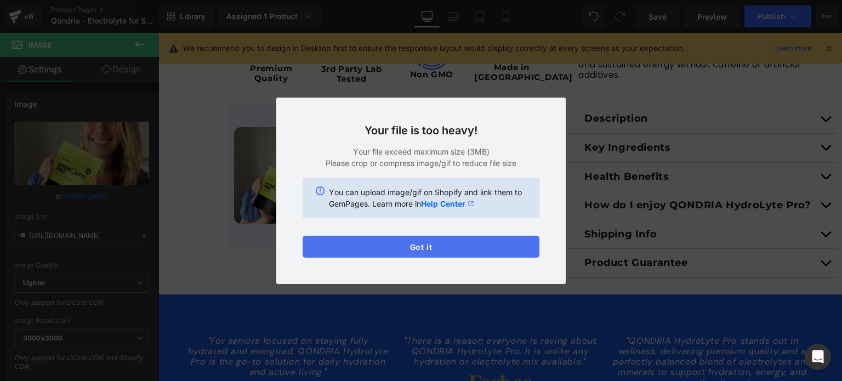
click at [476, 242] on button "Got it" at bounding box center [421, 247] width 237 height 22
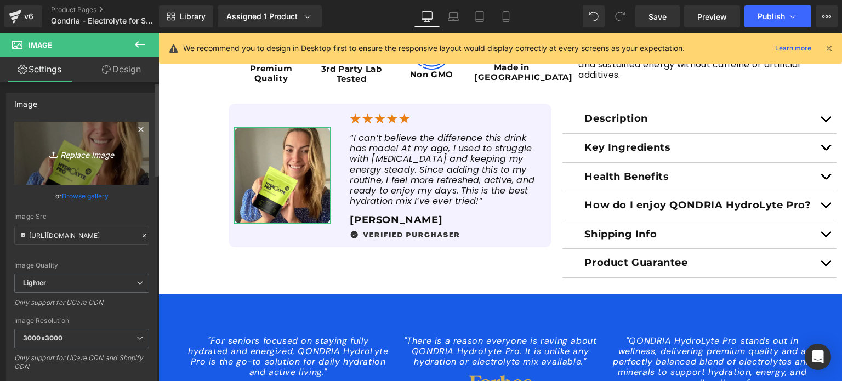
click at [101, 154] on icon "Replace Image" at bounding box center [82, 153] width 88 height 14
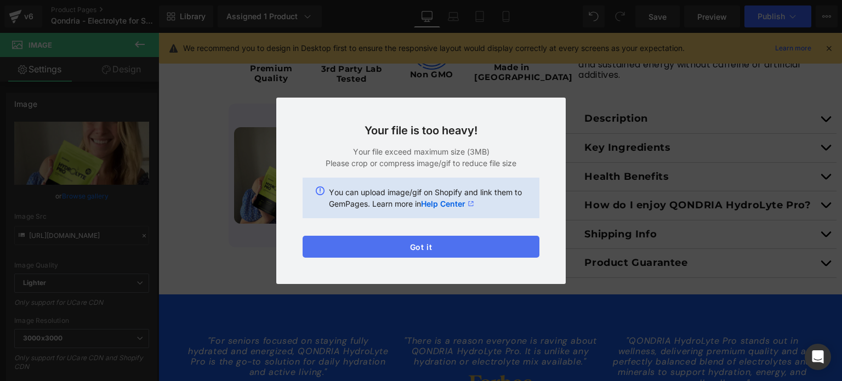
click at [433, 240] on button "Got it" at bounding box center [421, 247] width 237 height 22
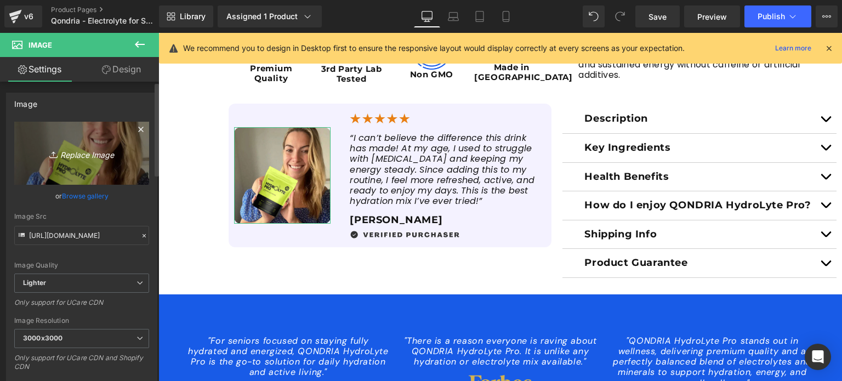
click at [90, 148] on icon "Replace Image" at bounding box center [82, 153] width 88 height 14
type input "C:\fakepath\Review-Image-2.jpg"
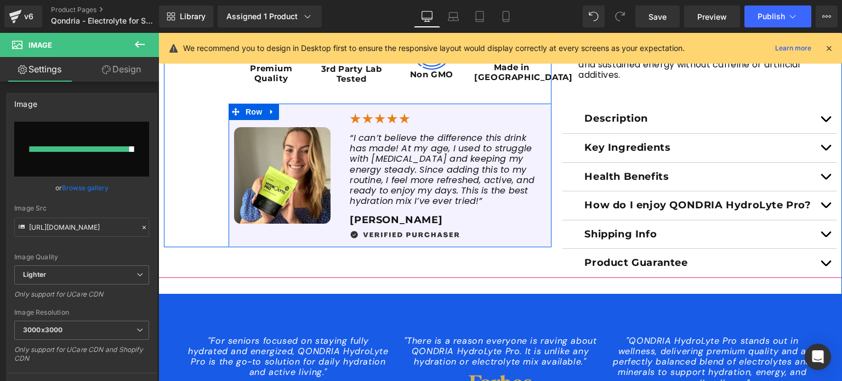
type input "[URL][DOMAIN_NAME]"
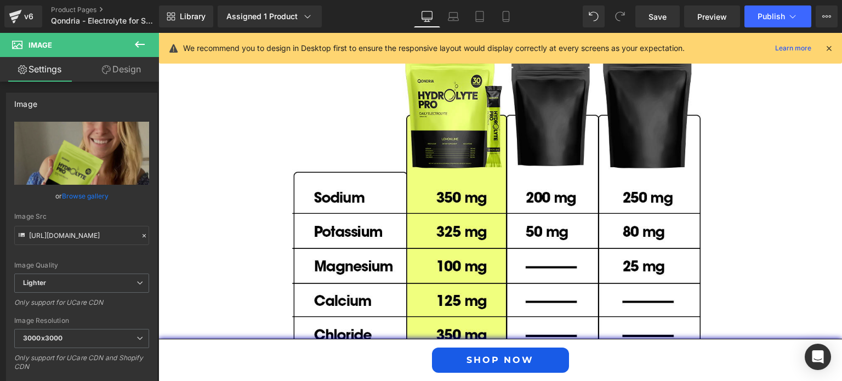
scroll to position [3077, 0]
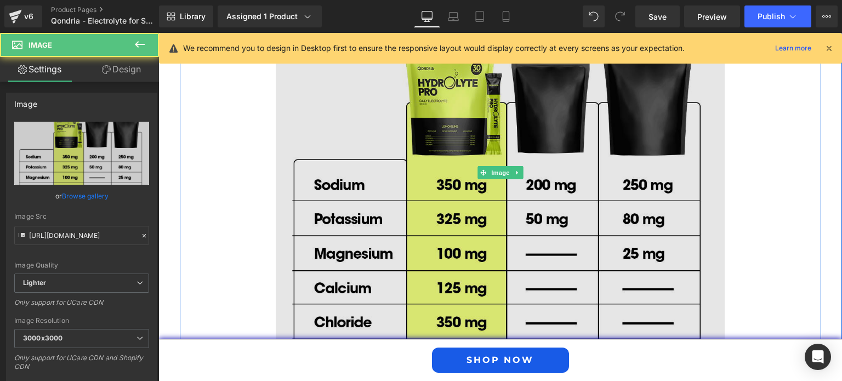
click at [443, 135] on img at bounding box center [500, 172] width 449 height 485
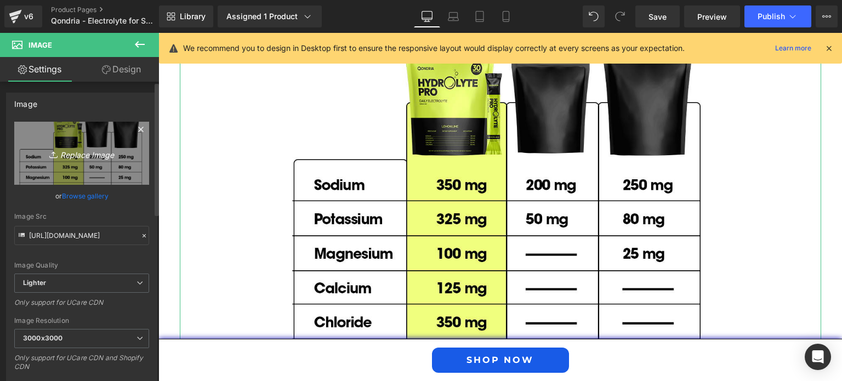
click at [70, 164] on link "Replace Image" at bounding box center [81, 153] width 135 height 63
type input "C:\fakepath\Why-Choose-Qondria-Over-Other-Brands.jpg"
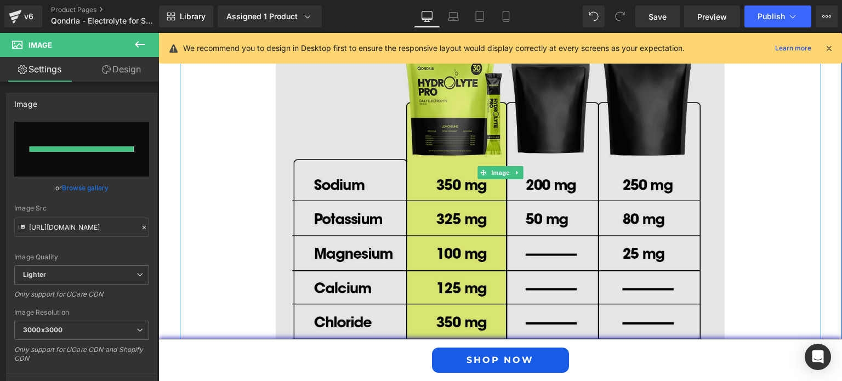
type input "[URL][DOMAIN_NAME]"
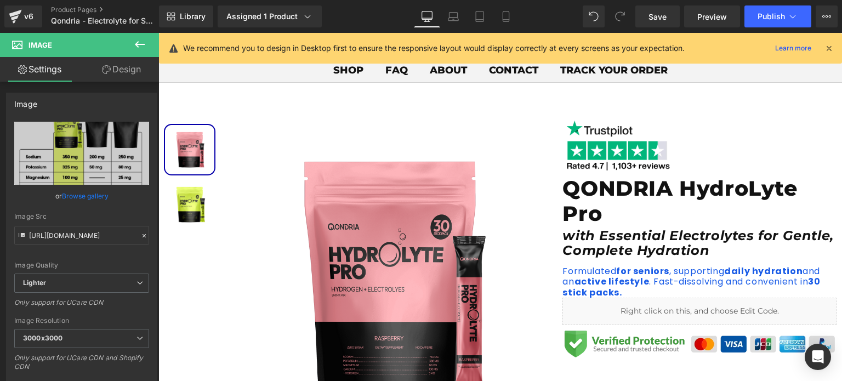
scroll to position [0, 0]
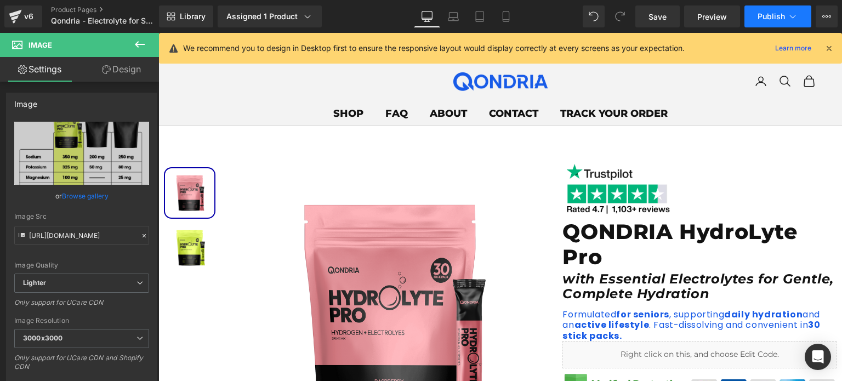
click at [755, 13] on button "Publish" at bounding box center [778, 16] width 67 height 22
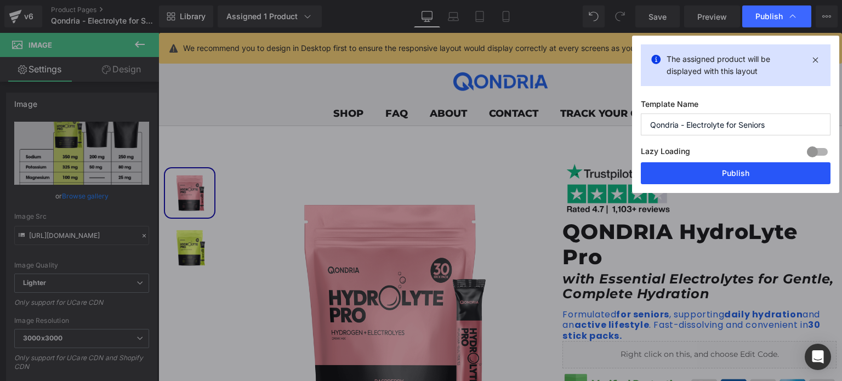
click at [741, 168] on button "Publish" at bounding box center [736, 173] width 190 height 22
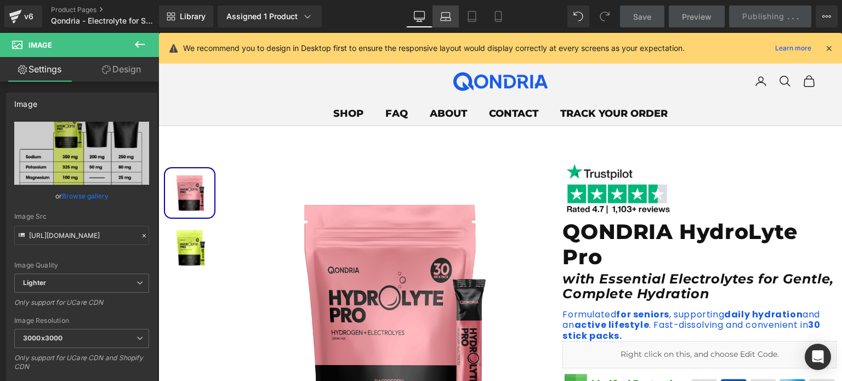
click at [440, 18] on icon at bounding box center [445, 16] width 11 height 11
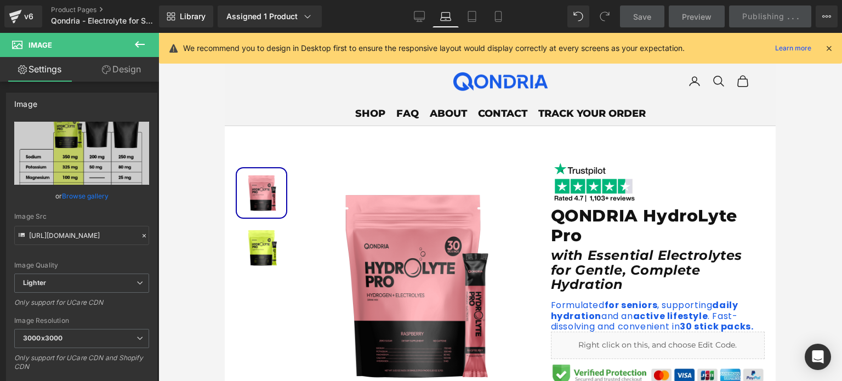
scroll to position [13, 0]
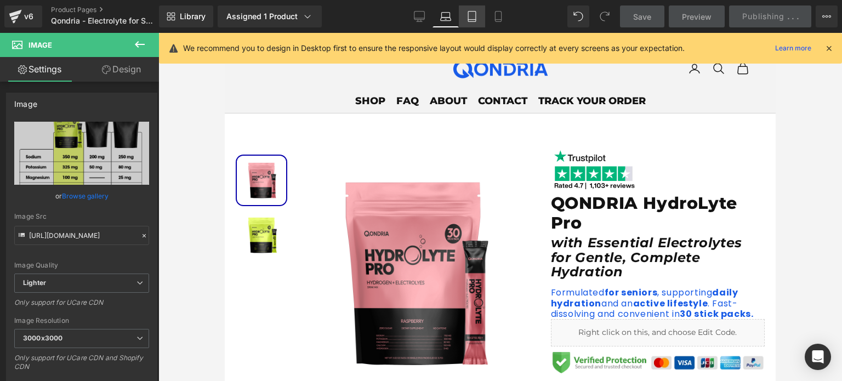
click at [468, 19] on icon at bounding box center [472, 17] width 8 height 10
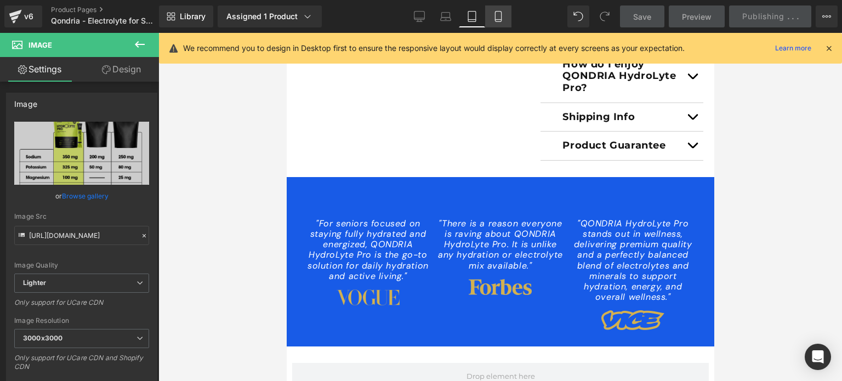
click at [490, 19] on link "Mobile" at bounding box center [498, 16] width 26 height 22
type input "100"
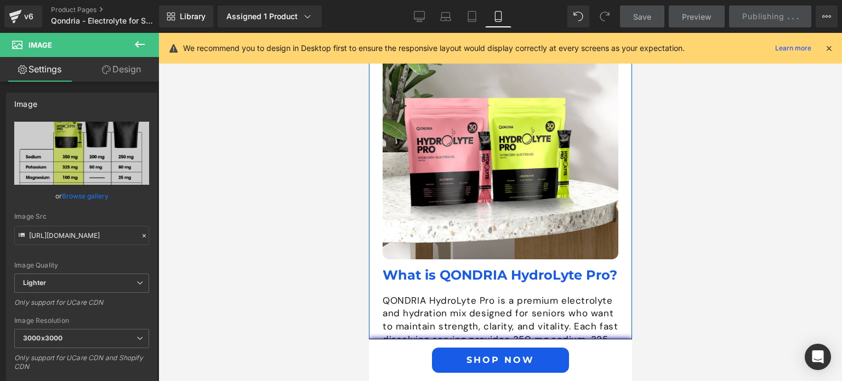
scroll to position [1579, 0]
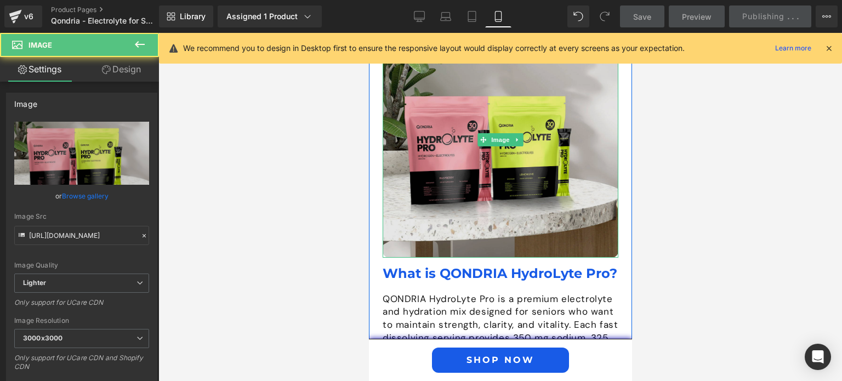
click at [495, 168] on img at bounding box center [500, 140] width 236 height 236
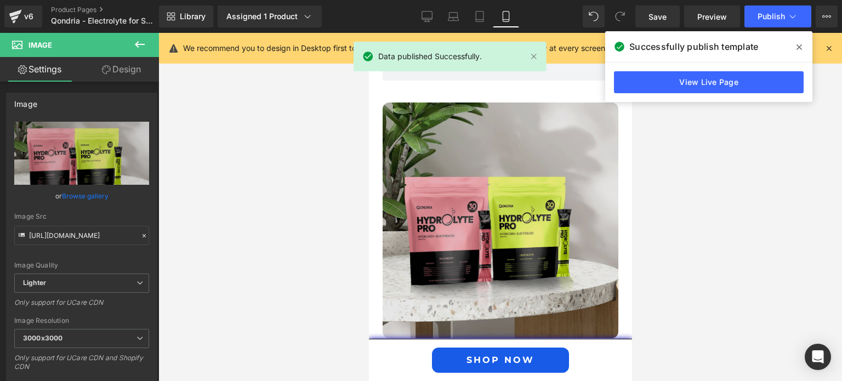
scroll to position [1498, 0]
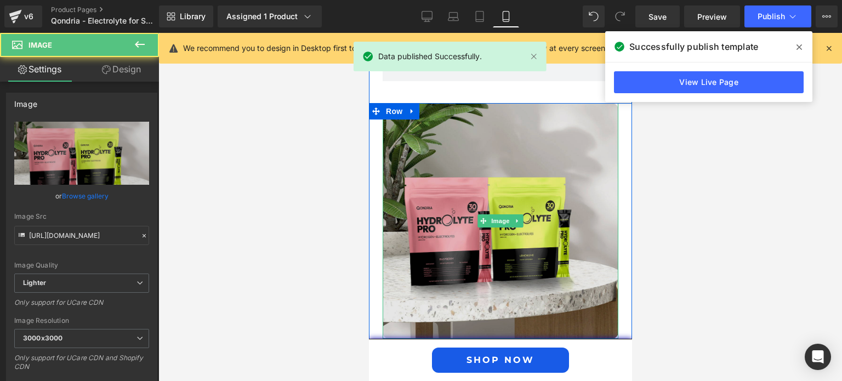
click at [477, 188] on img at bounding box center [500, 221] width 236 height 236
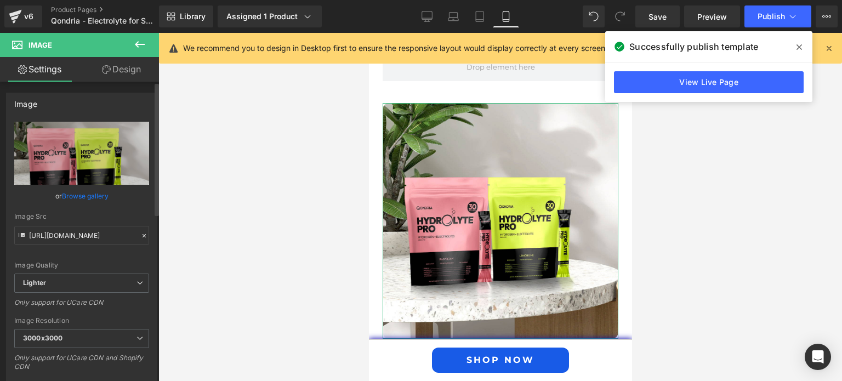
click at [86, 196] on link "Browse gallery" at bounding box center [85, 195] width 47 height 19
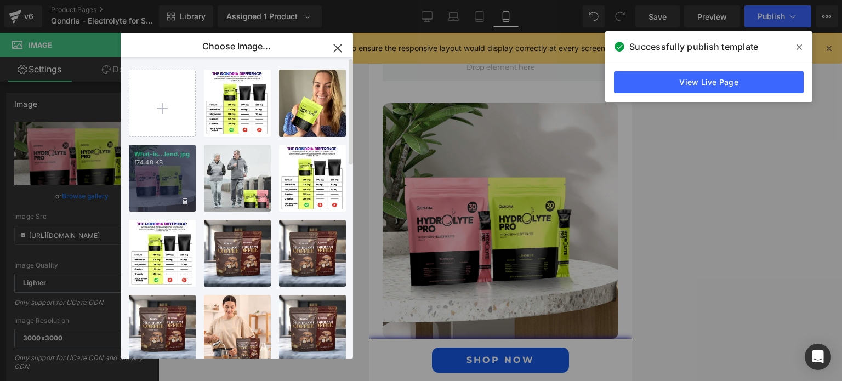
click at [160, 177] on div "What-is...lend.jpg 174.48 KB" at bounding box center [162, 178] width 67 height 67
type input "[URL][DOMAIN_NAME]"
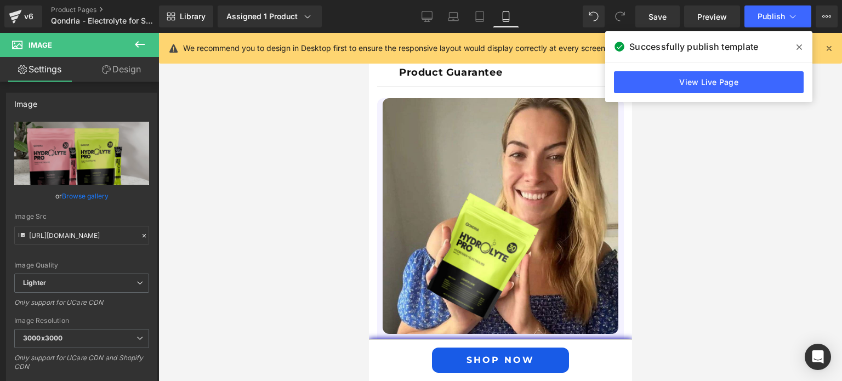
scroll to position [943, 0]
